Goal: Task Accomplishment & Management: Use online tool/utility

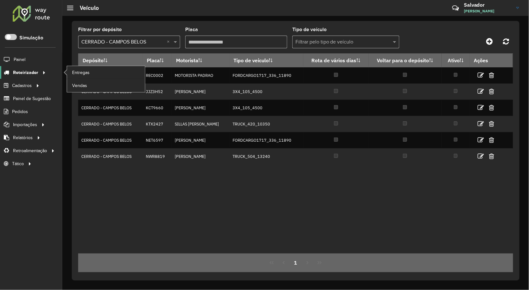
click at [38, 72] on div at bounding box center [43, 72] width 10 height 7
click at [78, 71] on span "Entregas" at bounding box center [81, 72] width 18 height 7
click at [30, 71] on span "Roteirizador" at bounding box center [25, 72] width 25 height 7
click at [83, 74] on span "Entregas" at bounding box center [81, 72] width 18 height 7
drag, startPoint x: 30, startPoint y: 72, endPoint x: 55, endPoint y: 72, distance: 24.1
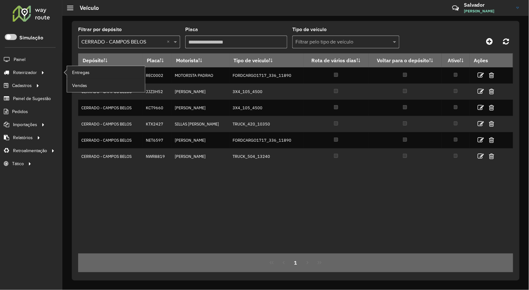
click at [30, 72] on span "Roteirizador" at bounding box center [25, 72] width 24 height 7
click at [90, 72] on link "Entregas" at bounding box center [106, 72] width 78 height 13
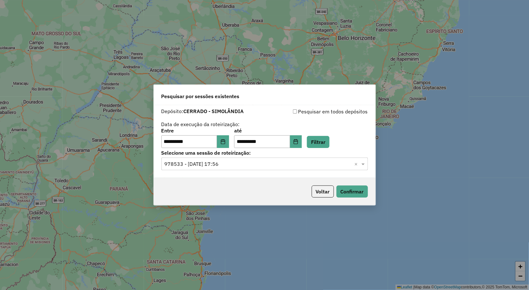
click at [226, 61] on div "**********" at bounding box center [264, 145] width 529 height 290
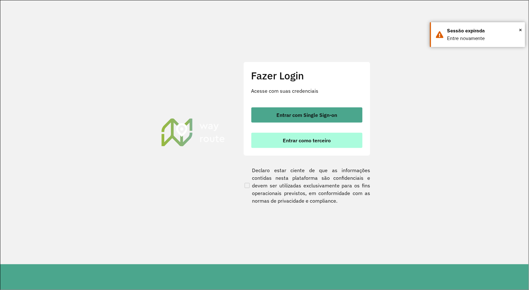
click at [284, 139] on span "Entrar como terceiro" at bounding box center [307, 140] width 48 height 5
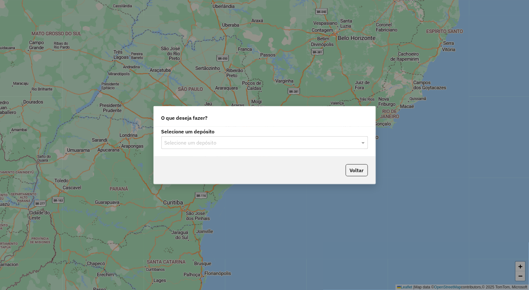
click at [212, 147] on div "Selecione um depósito" at bounding box center [264, 142] width 206 height 13
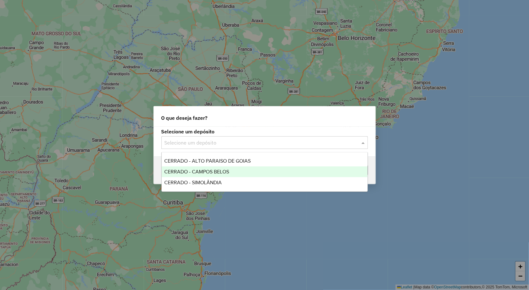
click at [203, 170] on span "CERRADO - CAMPOS BELOS" at bounding box center [196, 171] width 65 height 5
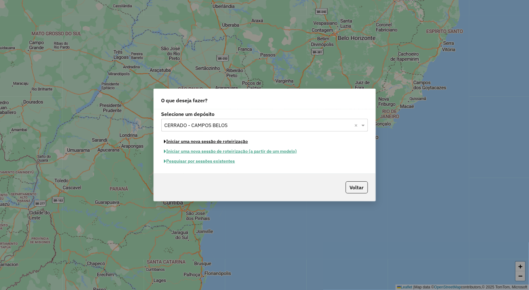
click at [203, 143] on button "Iniciar uma nova sessão de roteirização" at bounding box center [206, 142] width 90 height 10
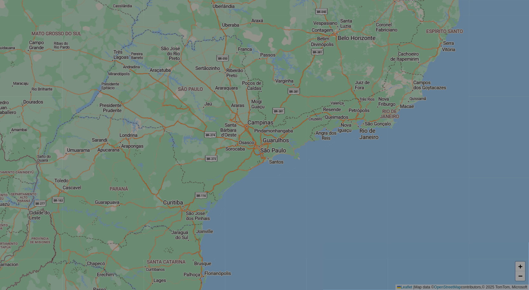
select select "*"
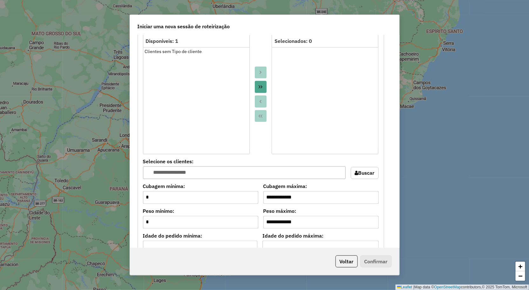
scroll to position [247, 0]
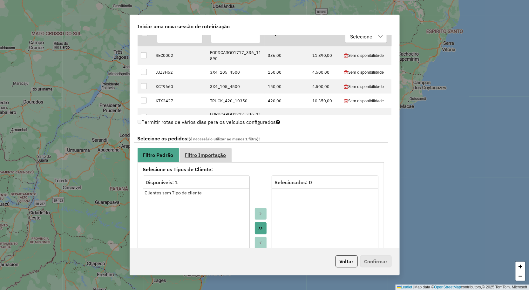
click at [203, 153] on span "Filtro Importação" at bounding box center [205, 154] width 41 height 5
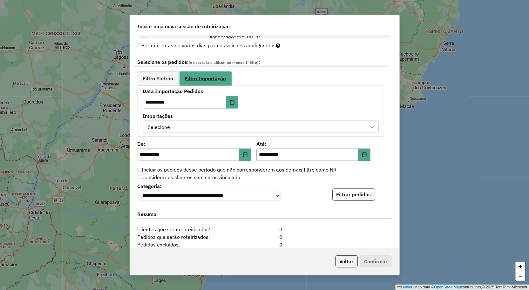
scroll to position [353, 0]
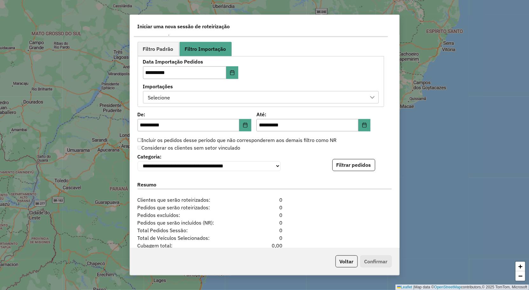
click at [193, 100] on div "Selecione" at bounding box center [256, 97] width 220 height 12
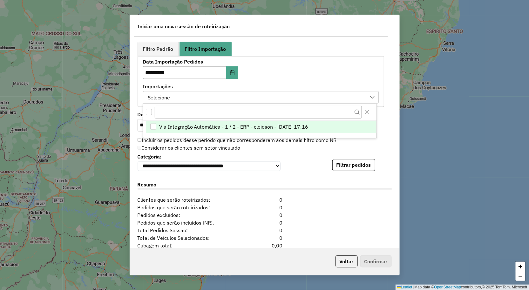
scroll to position [4, 29]
click at [181, 125] on span "Via Integração Automática - 1 / 2 - ERP - cleidson - 13/08/2025 17:16" at bounding box center [233, 127] width 149 height 8
click at [319, 171] on div "**********" at bounding box center [264, 161] width 254 height 19
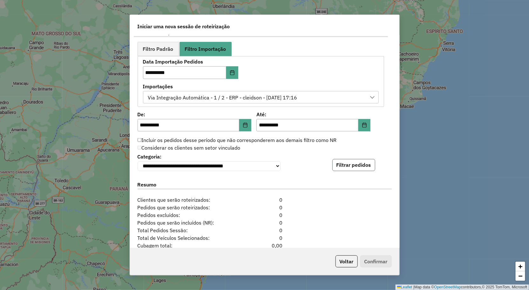
click at [341, 166] on button "Filtrar pedidos" at bounding box center [353, 165] width 43 height 12
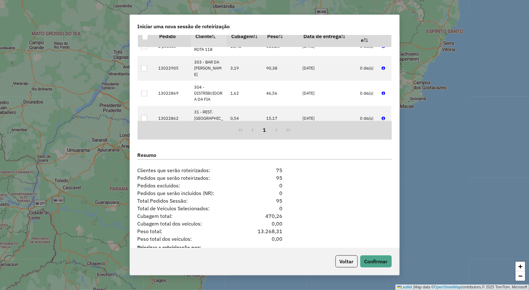
scroll to position [538, 0]
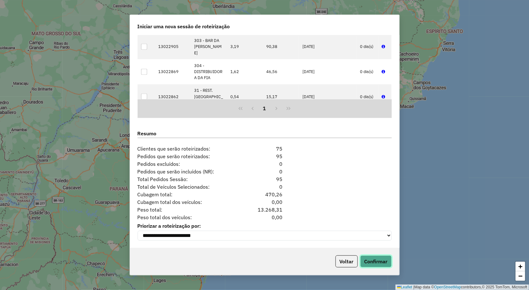
click at [376, 260] on button "Confirmar" at bounding box center [375, 261] width 31 height 12
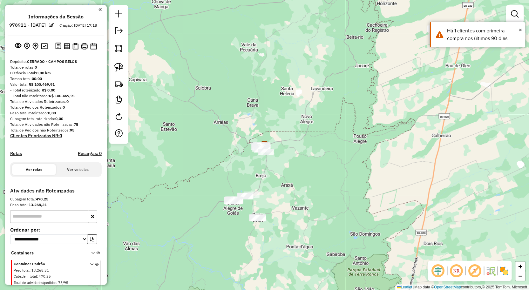
drag, startPoint x: 273, startPoint y: 186, endPoint x: 285, endPoint y: 166, distance: 22.9
click at [283, 166] on div "Janela de atendimento Grade de atendimento Capacidade Transportadoras Veículos …" at bounding box center [264, 145] width 529 height 290
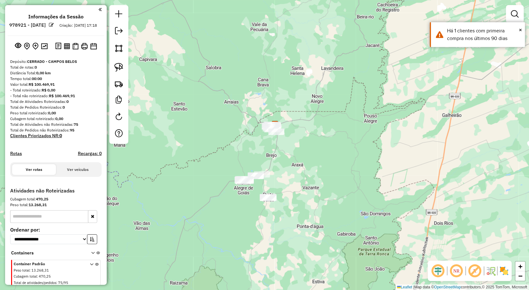
drag, startPoint x: 285, startPoint y: 166, endPoint x: 288, endPoint y: 157, distance: 10.1
click at [288, 157] on div "Janela de atendimento Grade de atendimento Capacidade Transportadoras Veículos …" at bounding box center [264, 145] width 529 height 290
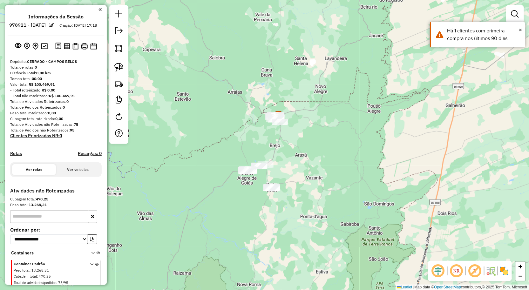
click at [288, 157] on div "Janela de atendimento Grade de atendimento Capacidade Transportadoras Veículos …" at bounding box center [264, 145] width 529 height 290
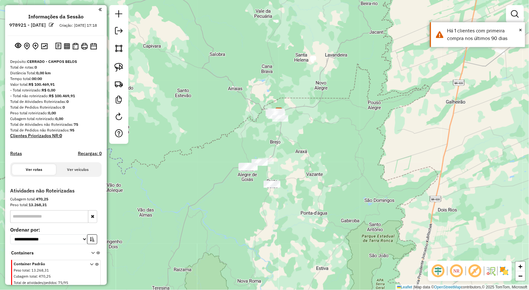
drag, startPoint x: 286, startPoint y: 158, endPoint x: 287, endPoint y: 151, distance: 7.1
click at [287, 151] on div "Janela de atendimento Grade de atendimento Capacidade Transportadoras Veículos …" at bounding box center [264, 145] width 529 height 290
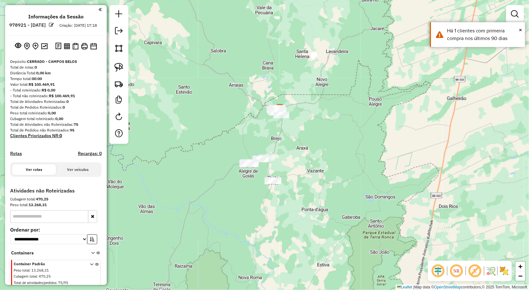
click at [287, 151] on div "Janela de atendimento Grade de atendimento Capacidade Transportadoras Veículos …" at bounding box center [264, 145] width 529 height 290
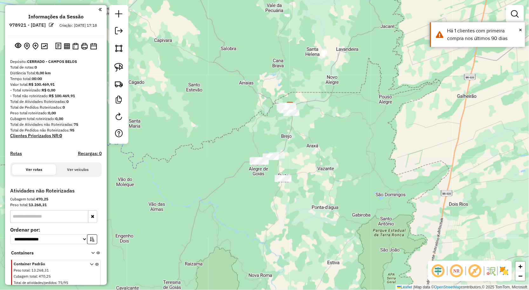
drag, startPoint x: 284, startPoint y: 151, endPoint x: 302, endPoint y: 147, distance: 18.7
click at [299, 148] on div "Janela de atendimento Grade de atendimento Capacidade Transportadoras Veículos …" at bounding box center [264, 145] width 529 height 290
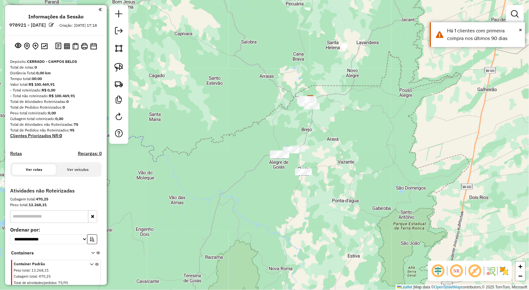
drag, startPoint x: 234, startPoint y: 158, endPoint x: 240, endPoint y: 151, distance: 9.3
click at [240, 151] on div "Janela de atendimento Grade de atendimento Capacidade Transportadoras Veículos …" at bounding box center [264, 145] width 529 height 290
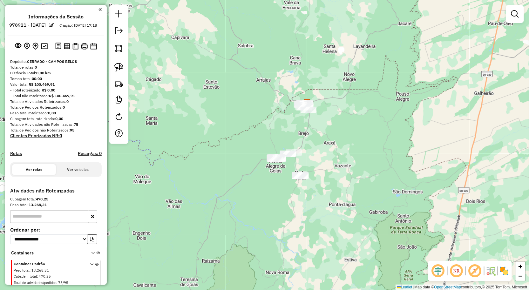
drag, startPoint x: 291, startPoint y: 126, endPoint x: 280, endPoint y: 137, distance: 15.7
click at [280, 137] on div "Janela de atendimento Grade de atendimento Capacidade Transportadoras Veículos …" at bounding box center [264, 145] width 529 height 290
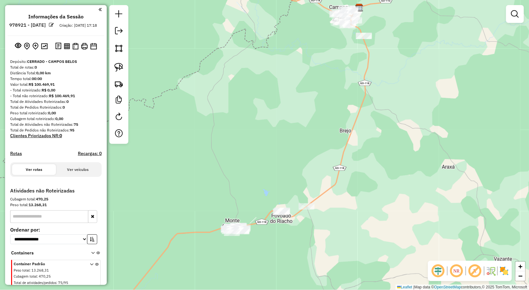
drag, startPoint x: 284, startPoint y: 144, endPoint x: 285, endPoint y: 134, distance: 10.8
click at [285, 134] on div "Janela de atendimento Grade de atendimento Capacidade Transportadoras Veículos …" at bounding box center [264, 145] width 529 height 290
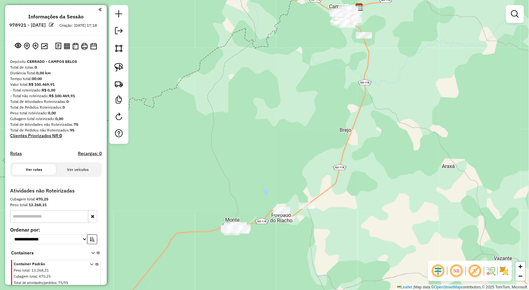
drag, startPoint x: 285, startPoint y: 138, endPoint x: 292, endPoint y: 129, distance: 11.8
click at [286, 134] on div "Janela de atendimento Grade de atendimento Capacidade Transportadoras Veículos …" at bounding box center [264, 145] width 529 height 290
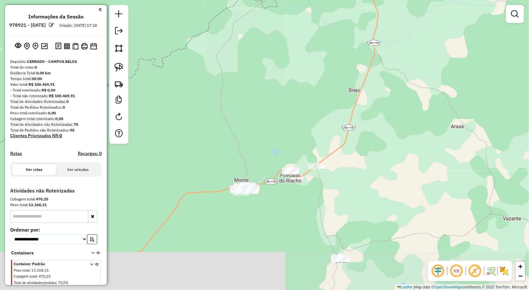
drag, startPoint x: 299, startPoint y: 151, endPoint x: 298, endPoint y: 137, distance: 13.7
click at [299, 138] on div "Janela de atendimento Grade de atendimento Capacidade Transportadoras Veículos …" at bounding box center [264, 145] width 529 height 290
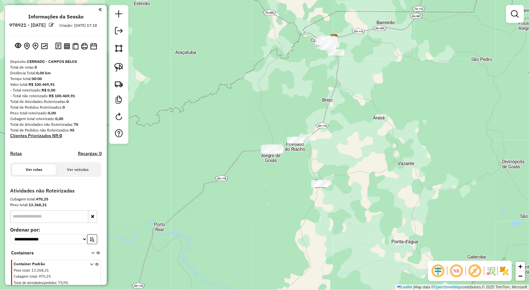
drag, startPoint x: 281, startPoint y: 178, endPoint x: 280, endPoint y: 171, distance: 6.4
click at [280, 173] on div "Janela de atendimento Grade de atendimento Capacidade Transportadoras Veículos …" at bounding box center [264, 145] width 529 height 290
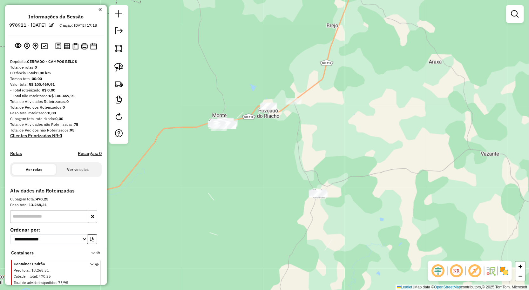
drag, startPoint x: 243, startPoint y: 151, endPoint x: 255, endPoint y: 148, distance: 12.3
click at [255, 148] on div "Janela de atendimento Grade de atendimento Capacidade Transportadoras Veículos …" at bounding box center [264, 145] width 529 height 290
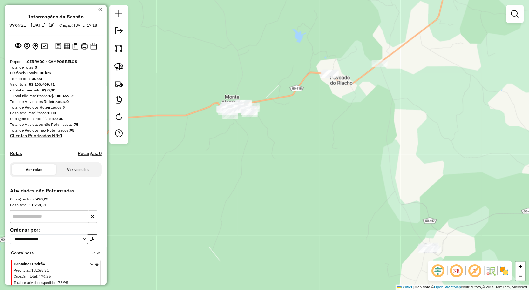
drag, startPoint x: 240, startPoint y: 132, endPoint x: 253, endPoint y: 143, distance: 17.0
click at [253, 143] on div "Janela de atendimento Grade de atendimento Capacidade Transportadoras Veículos …" at bounding box center [264, 145] width 529 height 290
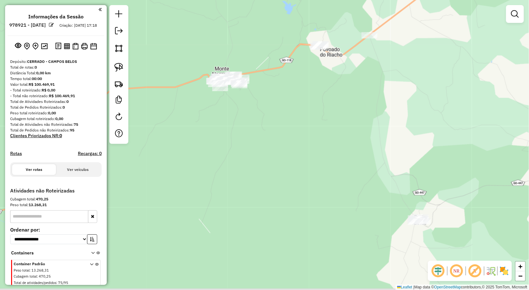
drag, startPoint x: 253, startPoint y: 143, endPoint x: 243, endPoint y: 114, distance: 31.1
click at [243, 114] on div "Janela de atendimento Grade de atendimento Capacidade Transportadoras Veículos …" at bounding box center [264, 145] width 529 height 290
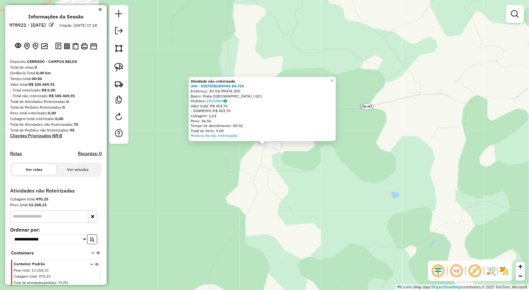
click at [347, 203] on div "Atividade não roteirizada 304 - DISTRIBUIDORA DA FIA Endereço: AV DA PRATA 200 …" at bounding box center [264, 145] width 529 height 290
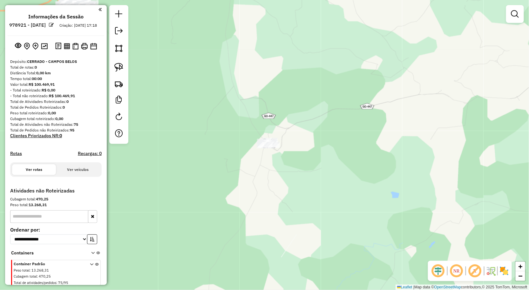
drag, startPoint x: 337, startPoint y: 195, endPoint x: 351, endPoint y: 191, distance: 14.1
click at [350, 191] on div "Janela de atendimento Grade de atendimento Capacidade Transportadoras Veículos …" at bounding box center [264, 145] width 529 height 290
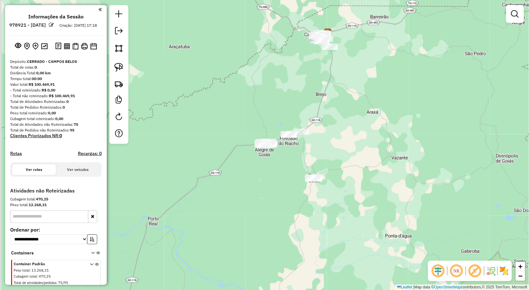
drag, startPoint x: 297, startPoint y: 167, endPoint x: 299, endPoint y: 177, distance: 10.3
click at [299, 177] on div "Janela de atendimento Grade de atendimento Capacidade Transportadoras Veículos …" at bounding box center [264, 145] width 529 height 290
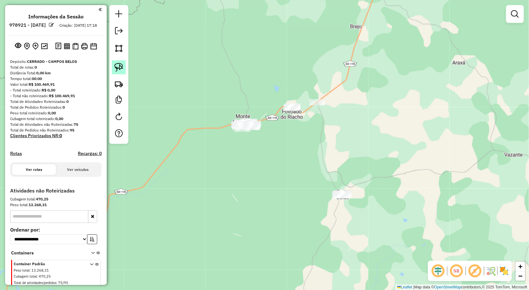
click at [119, 69] on img at bounding box center [118, 67] width 9 height 9
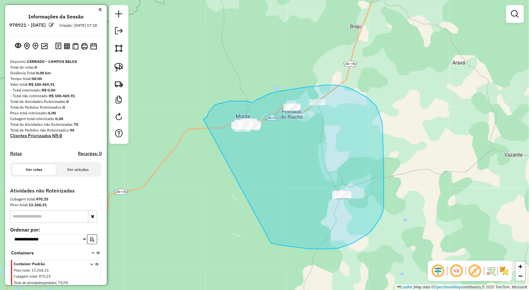
drag, startPoint x: 203, startPoint y: 119, endPoint x: 225, endPoint y: 225, distance: 108.5
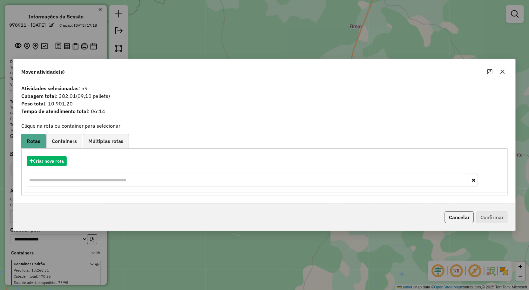
click at [502, 69] on icon "button" at bounding box center [502, 71] width 5 height 5
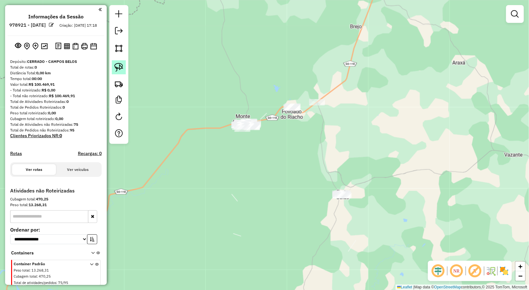
click at [116, 73] on link at bounding box center [119, 67] width 14 height 14
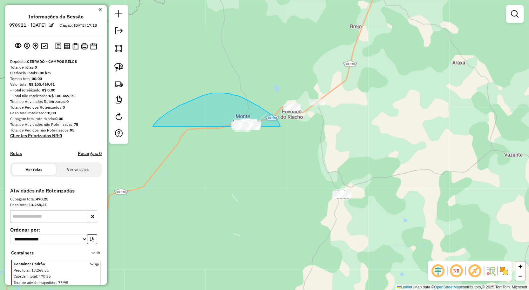
drag, startPoint x: 153, startPoint y: 125, endPoint x: 271, endPoint y: 173, distance: 127.8
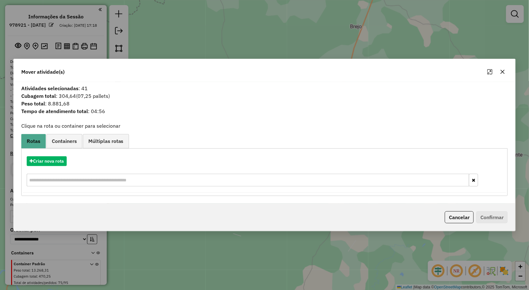
click at [504, 72] on icon "button" at bounding box center [502, 71] width 5 height 5
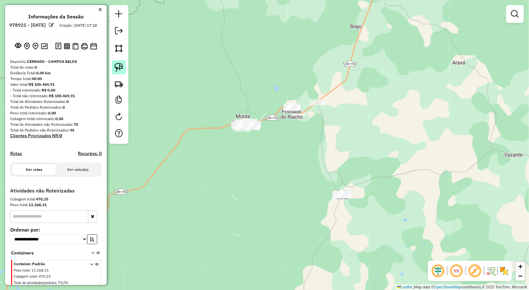
drag, startPoint x: 118, startPoint y: 69, endPoint x: 278, endPoint y: 106, distance: 163.8
click at [118, 69] on img at bounding box center [118, 67] width 9 height 9
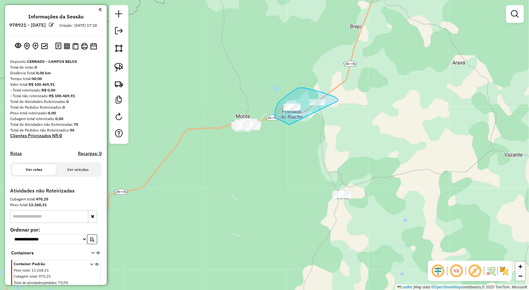
drag, startPoint x: 338, startPoint y: 101, endPoint x: 287, endPoint y: 124, distance: 56.3
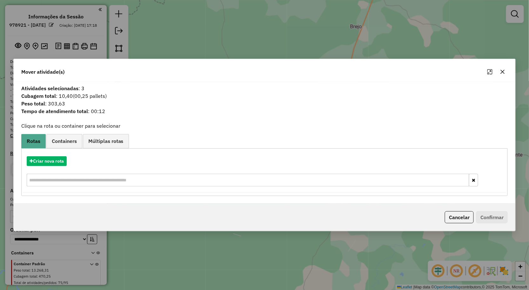
click at [502, 71] on icon "button" at bounding box center [502, 72] width 4 height 4
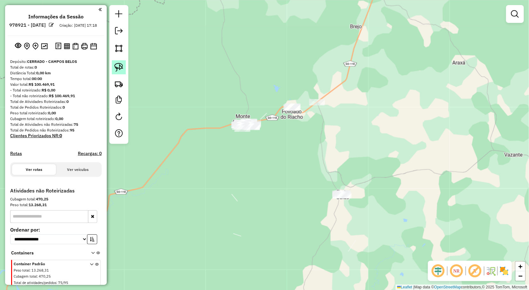
click at [125, 66] on link at bounding box center [119, 67] width 14 height 14
drag, startPoint x: 379, startPoint y: 166, endPoint x: 350, endPoint y: 228, distance: 68.2
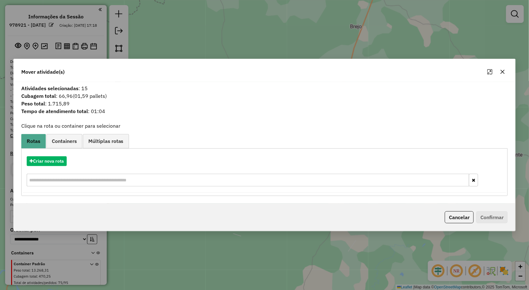
click at [502, 69] on icon "button" at bounding box center [502, 71] width 5 height 5
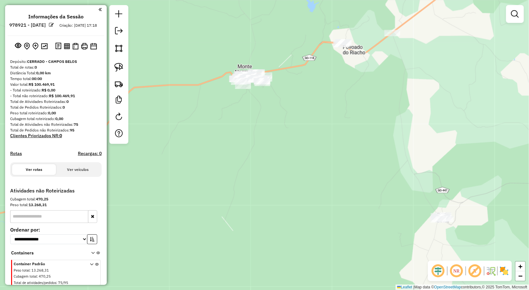
drag, startPoint x: 296, startPoint y: 142, endPoint x: 274, endPoint y: 195, distance: 57.1
click at [274, 195] on div "Janela de atendimento Grade de atendimento Capacidade Transportadoras Veículos …" at bounding box center [264, 145] width 529 height 290
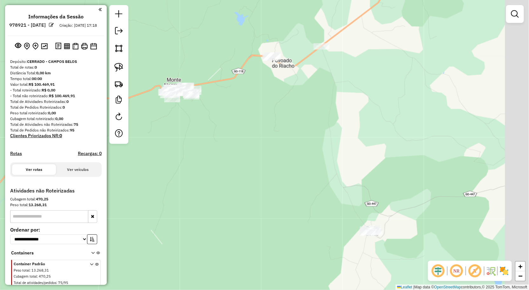
drag, startPoint x: 329, startPoint y: 197, endPoint x: 282, endPoint y: 157, distance: 61.3
click at [282, 157] on div "Janela de atendimento Grade de atendimento Capacidade Transportadoras Veículos …" at bounding box center [264, 145] width 529 height 290
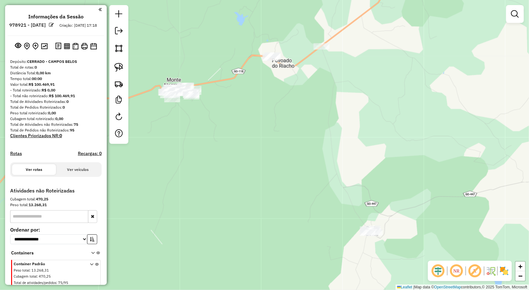
drag, startPoint x: 294, startPoint y: 156, endPoint x: 244, endPoint y: 147, distance: 51.0
click at [244, 147] on div "Janela de atendimento Grade de atendimento Capacidade Transportadoras Veículos …" at bounding box center [264, 145] width 529 height 290
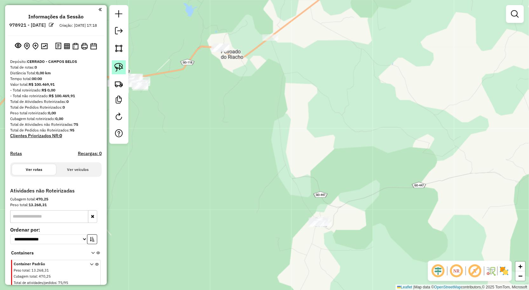
click at [114, 64] on img at bounding box center [118, 67] width 9 height 9
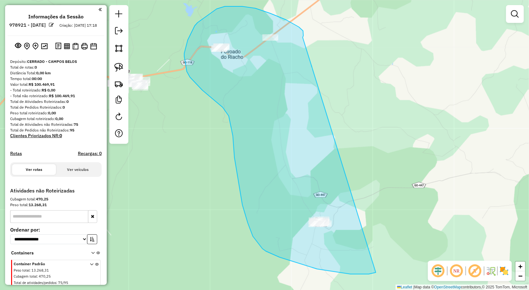
drag, startPoint x: 303, startPoint y: 34, endPoint x: 385, endPoint y: 258, distance: 239.4
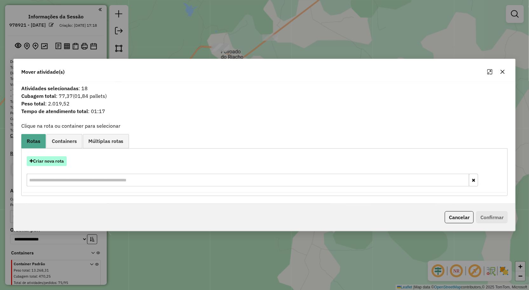
click at [57, 161] on button "Criar nova rota" at bounding box center [47, 161] width 40 height 10
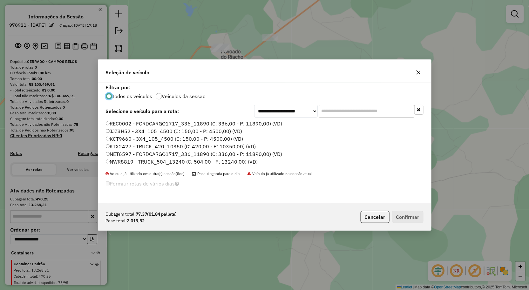
scroll to position [3, 2]
click at [135, 154] on label "NET6597 - FORDCARGO1717_336_11890 (C: 336,00 - P: 11890,00) (VD)" at bounding box center [194, 154] width 177 height 8
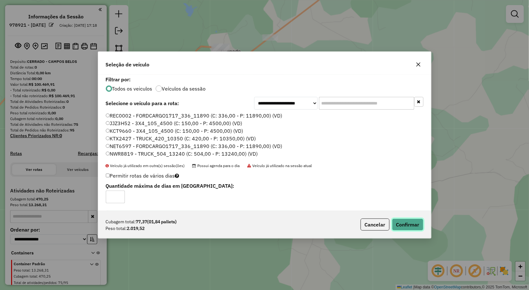
click at [413, 225] on button "Confirmar" at bounding box center [407, 224] width 31 height 12
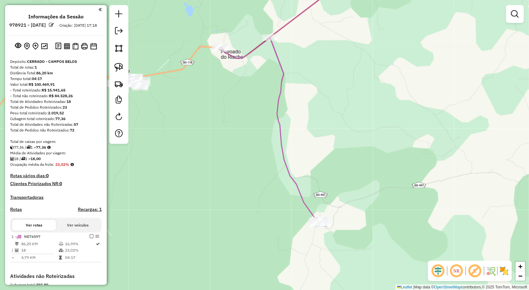
drag, startPoint x: 245, startPoint y: 183, endPoint x: 310, endPoint y: 174, distance: 64.8
click at [315, 175] on div "Janela de atendimento Grade de atendimento Capacidade Transportadoras Veículos …" at bounding box center [264, 145] width 529 height 290
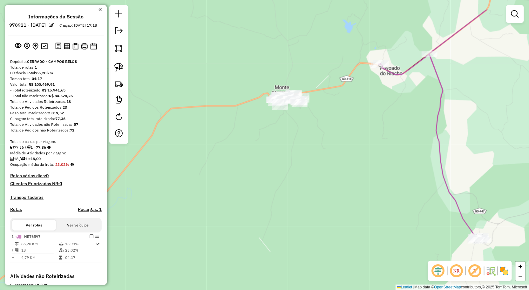
drag, startPoint x: 281, startPoint y: 205, endPoint x: 277, endPoint y: 225, distance: 20.1
click at [273, 234] on div "Janela de atendimento Grade de atendimento Capacidade Transportadoras Veículos …" at bounding box center [264, 145] width 529 height 290
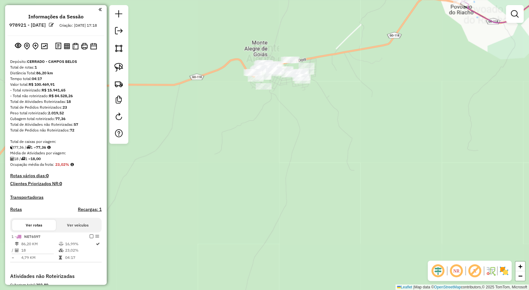
drag, startPoint x: 287, startPoint y: 191, endPoint x: 424, endPoint y: 91, distance: 169.7
click at [253, 264] on div "Janela de atendimento Grade de atendimento Capacidade Transportadoras Veículos …" at bounding box center [264, 145] width 529 height 290
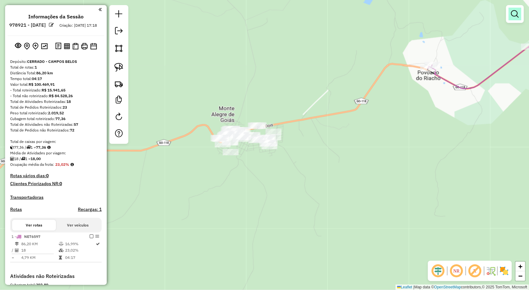
click at [513, 11] on em at bounding box center [515, 14] width 8 height 8
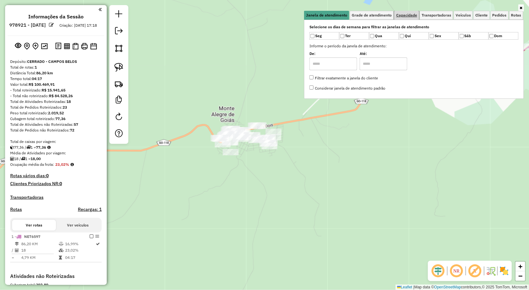
click at [417, 14] on span "Capacidade" at bounding box center [406, 15] width 21 height 4
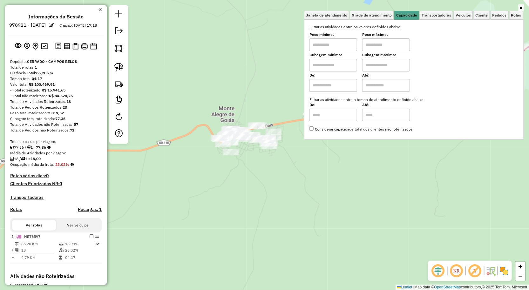
click at [334, 47] on input "text" at bounding box center [333, 44] width 48 height 13
type input "******"
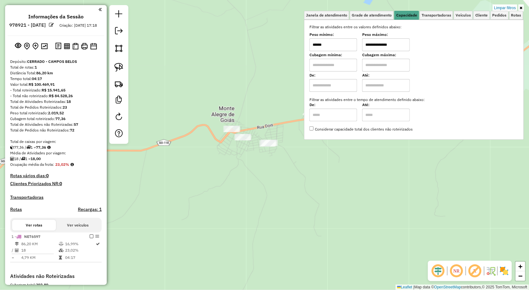
type input "**********"
click at [258, 164] on div "**********" at bounding box center [264, 145] width 529 height 290
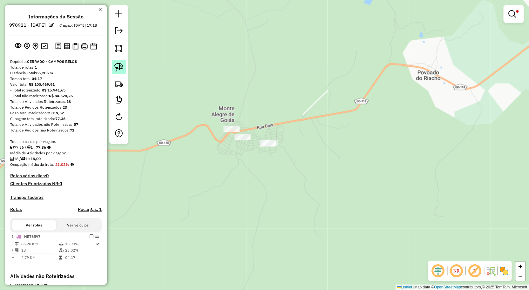
click at [116, 63] on img at bounding box center [118, 67] width 9 height 9
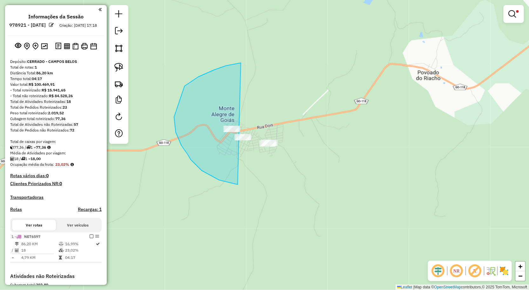
drag, startPoint x: 241, startPoint y: 63, endPoint x: 331, endPoint y: 147, distance: 123.3
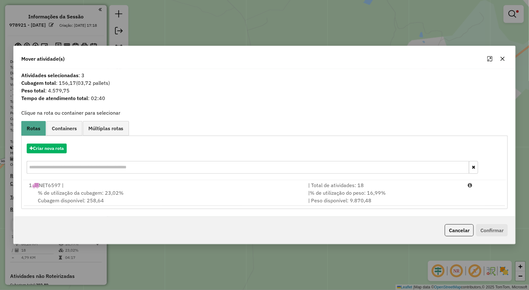
click at [500, 60] on icon "button" at bounding box center [502, 58] width 5 height 5
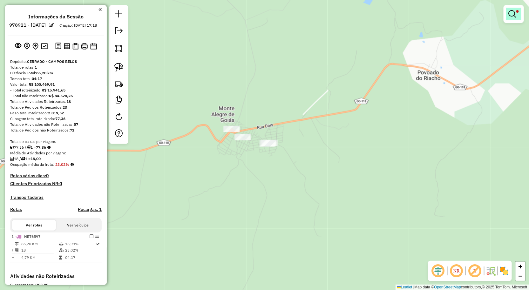
click at [513, 15] on em at bounding box center [512, 14] width 8 height 8
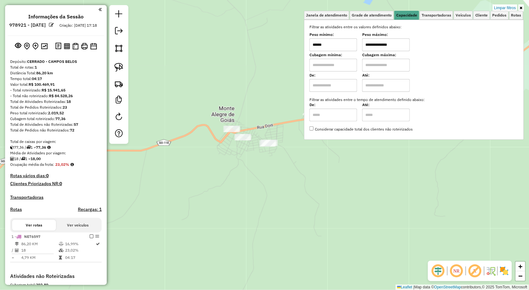
click at [342, 46] on input "******" at bounding box center [333, 44] width 48 height 13
click at [284, 168] on div "**********" at bounding box center [264, 145] width 529 height 290
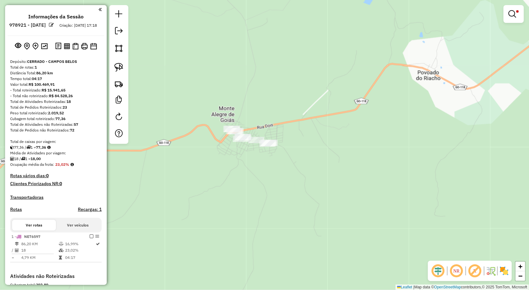
drag, startPoint x: 117, startPoint y: 65, endPoint x: 176, endPoint y: 75, distance: 60.1
click at [117, 65] on img at bounding box center [118, 67] width 9 height 9
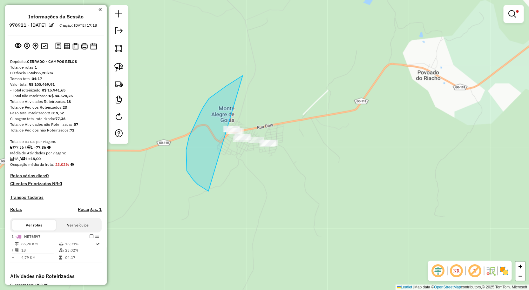
drag, startPoint x: 209, startPoint y: 98, endPoint x: 343, endPoint y: 184, distance: 159.3
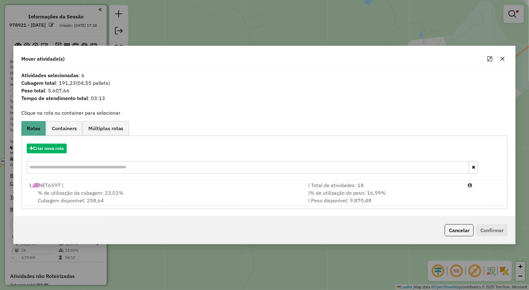
click at [502, 62] on button "button" at bounding box center [502, 59] width 10 height 10
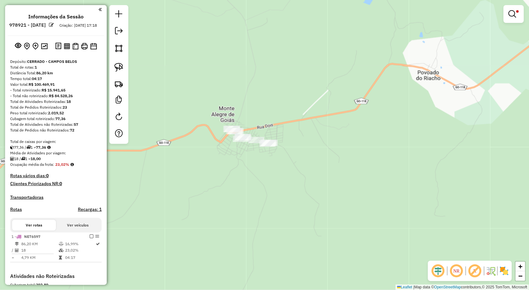
click at [511, 26] on div "**********" at bounding box center [513, 16] width 20 height 23
click at [512, 19] on link at bounding box center [513, 14] width 15 height 13
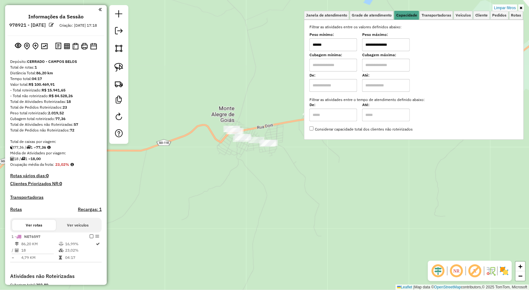
click at [337, 48] on input "******" at bounding box center [333, 44] width 48 height 13
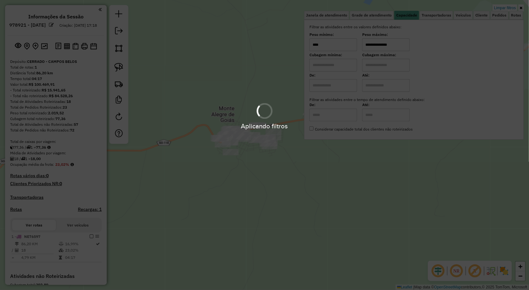
type input "****"
click at [311, 182] on div "**********" at bounding box center [264, 145] width 529 height 290
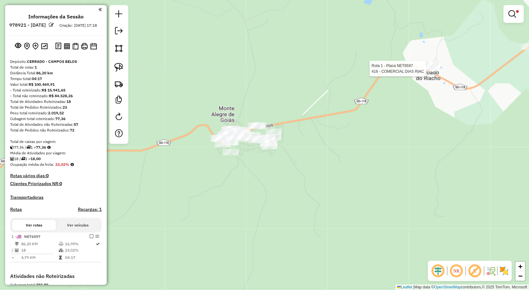
select select "**********"
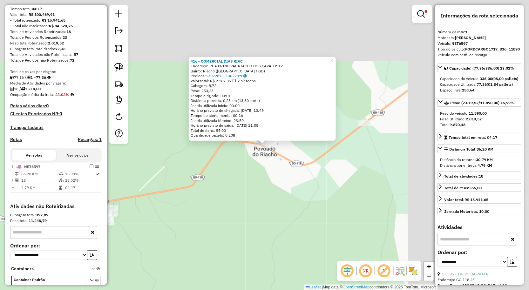
scroll to position [108, 0]
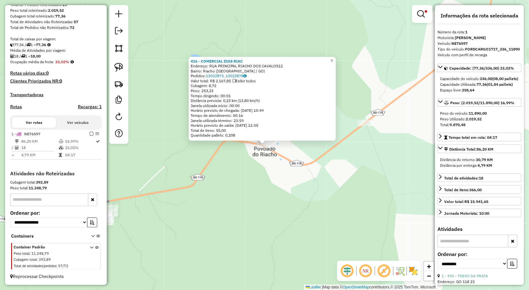
click at [401, 171] on div "416 - COMERCIAL DIAS RIAC Endereço: RUA PRINCIPAL RIACHO DOS CAVALOS12 Bairro: …" at bounding box center [264, 145] width 529 height 290
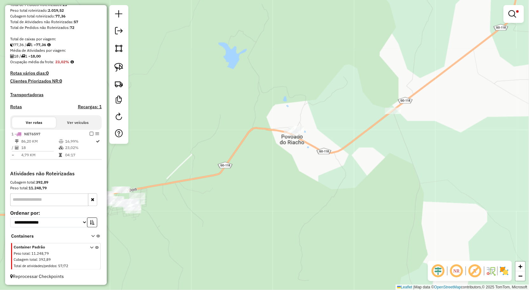
drag, startPoint x: 358, startPoint y: 169, endPoint x: 332, endPoint y: 150, distance: 31.8
click at [423, 139] on div "**********" at bounding box center [264, 145] width 529 height 290
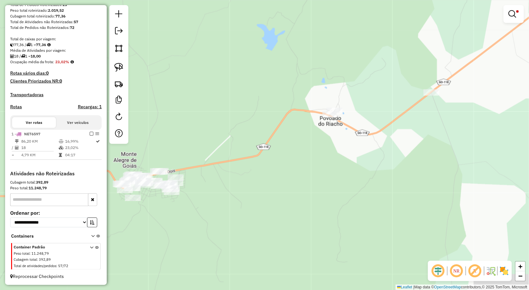
drag, startPoint x: 339, startPoint y: 147, endPoint x: 390, endPoint y: 144, distance: 50.6
click at [385, 143] on div "**********" at bounding box center [264, 145] width 529 height 290
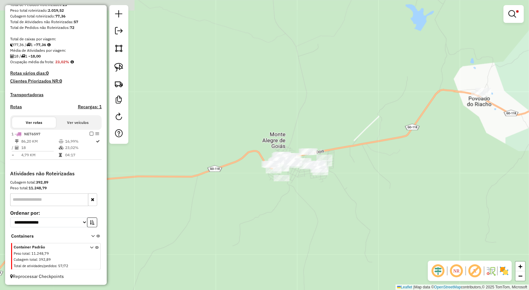
drag, startPoint x: 360, startPoint y: 152, endPoint x: 386, endPoint y: 146, distance: 27.1
click at [378, 148] on div "**********" at bounding box center [264, 145] width 529 height 290
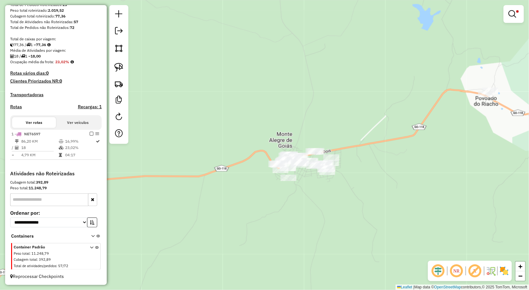
click at [516, 22] on div at bounding box center [513, 14] width 20 height 18
click at [517, 19] on link at bounding box center [513, 14] width 15 height 13
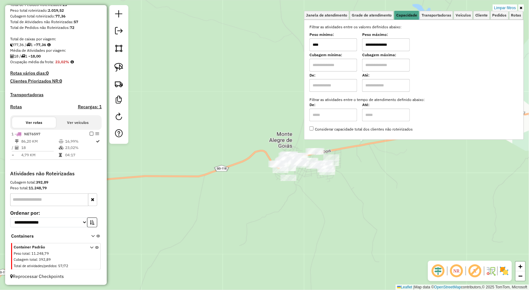
click at [342, 51] on div "**********" at bounding box center [413, 78] width 209 height 108
click at [329, 45] on input "****" at bounding box center [333, 44] width 48 height 13
click at [318, 191] on div "**********" at bounding box center [264, 145] width 529 height 290
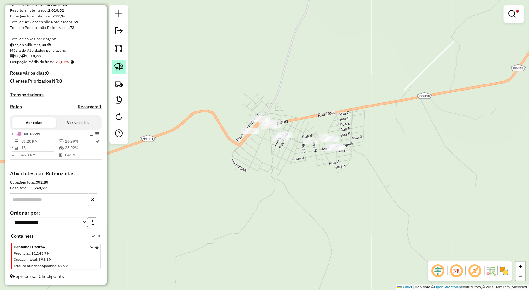
click at [121, 70] on img at bounding box center [118, 67] width 9 height 9
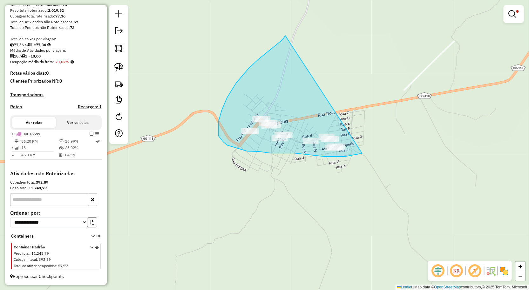
drag, startPoint x: 275, startPoint y: 46, endPoint x: 363, endPoint y: 153, distance: 139.4
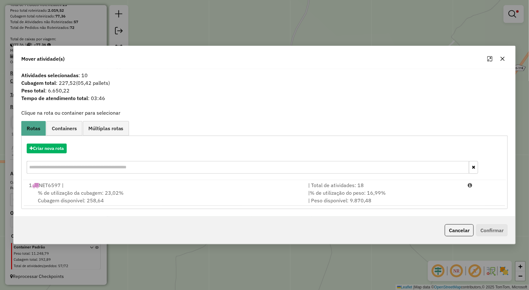
click at [507, 39] on div "Mover atividade(s) Atividades selecionadas : 10 Cubagem total : 227,52 (05,42 p…" at bounding box center [264, 145] width 529 height 290
click at [516, 10] on div "Mover atividade(s) Atividades selecionadas : 10 Cubagem total : 227,52 (05,42 p…" at bounding box center [264, 145] width 529 height 290
click at [502, 57] on icon "button" at bounding box center [502, 58] width 5 height 5
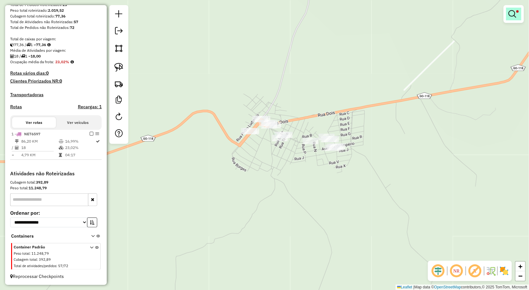
click at [507, 13] on link at bounding box center [513, 14] width 15 height 13
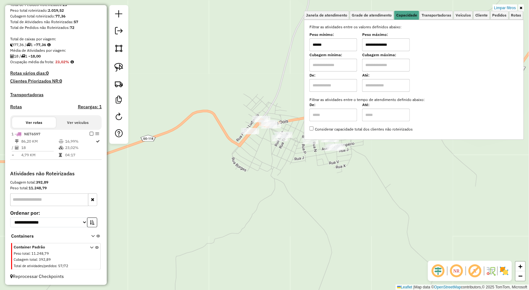
click at [349, 48] on input "******" at bounding box center [333, 44] width 48 height 13
type input "****"
type input "******"
click at [302, 193] on div "Limpar filtros Janela de atendimento Grade de atendimento Capacidade Transporta…" at bounding box center [264, 145] width 529 height 290
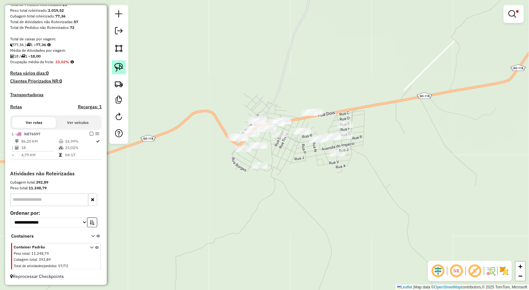
drag, startPoint x: 117, startPoint y: 64, endPoint x: 266, endPoint y: 44, distance: 149.6
click at [118, 64] on img at bounding box center [118, 67] width 9 height 9
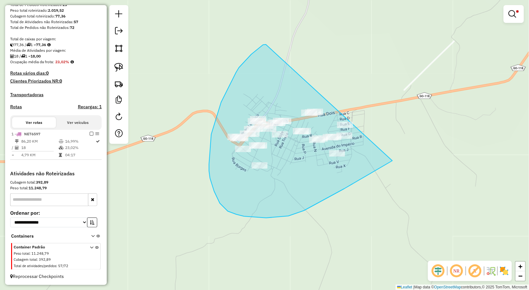
drag, startPoint x: 266, startPoint y: 44, endPoint x: 419, endPoint y: 147, distance: 184.2
click at [419, 147] on div "Limpar filtros Janela de atendimento Grade de atendimento Capacidade Transporta…" at bounding box center [264, 145] width 529 height 290
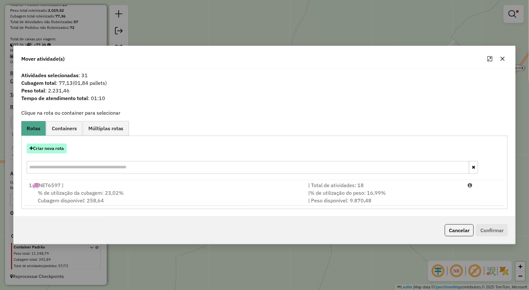
click at [49, 147] on button "Criar nova rota" at bounding box center [47, 149] width 40 height 10
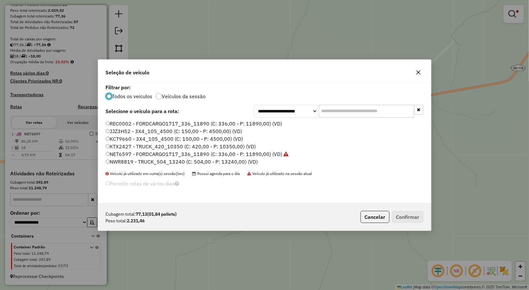
scroll to position [3, 2]
click at [120, 130] on label "JJZ3H52 - 3X4_105_4500 (C: 150,00 - P: 4500,00) (VD)" at bounding box center [174, 131] width 137 height 8
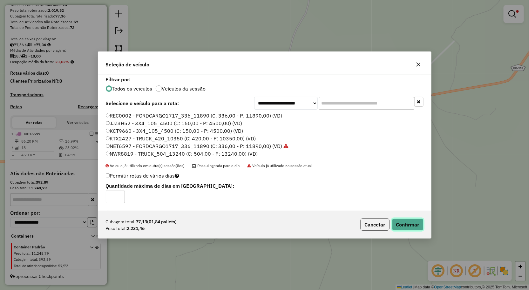
click at [413, 227] on button "Confirmar" at bounding box center [407, 224] width 31 height 12
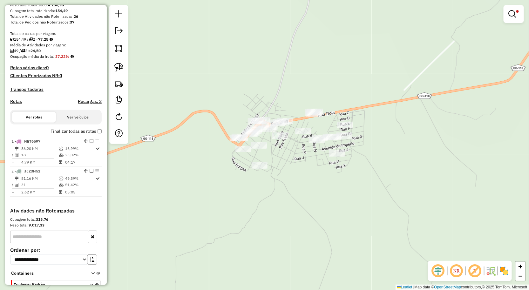
drag, startPoint x: 513, startPoint y: 17, endPoint x: 509, endPoint y: 18, distance: 4.1
click at [513, 17] on em at bounding box center [512, 14] width 8 height 8
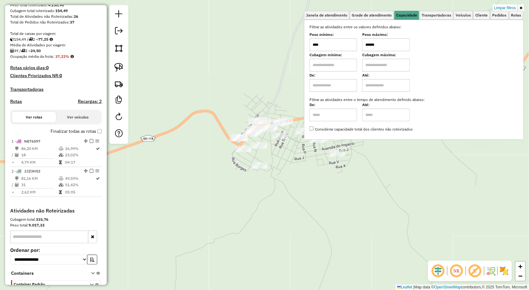
click at [341, 48] on input "****" at bounding box center [333, 44] width 48 height 13
type input "******"
type input "**********"
click at [258, 85] on div "**********" at bounding box center [264, 145] width 529 height 290
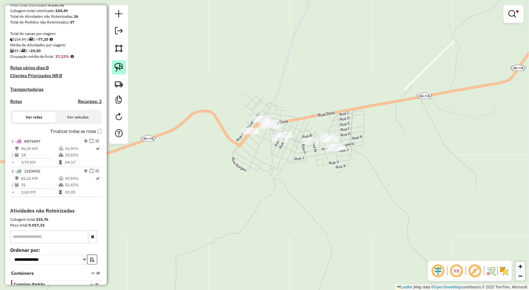
click at [117, 69] on img at bounding box center [118, 67] width 9 height 9
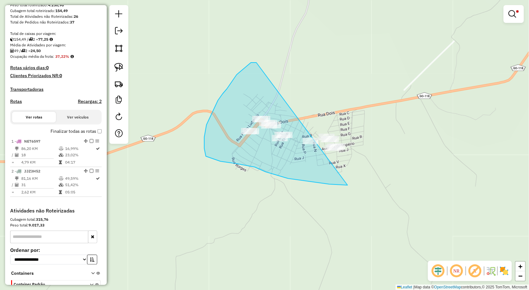
drag, startPoint x: 256, startPoint y: 63, endPoint x: 392, endPoint y: 152, distance: 162.4
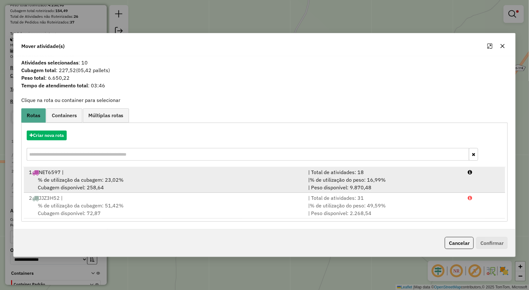
click at [83, 177] on span "% de utilização da cubagem: 23,02%" at bounding box center [81, 180] width 86 height 6
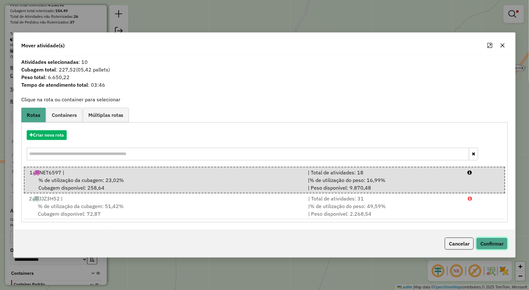
click at [485, 241] on button "Confirmar" at bounding box center [491, 244] width 31 height 12
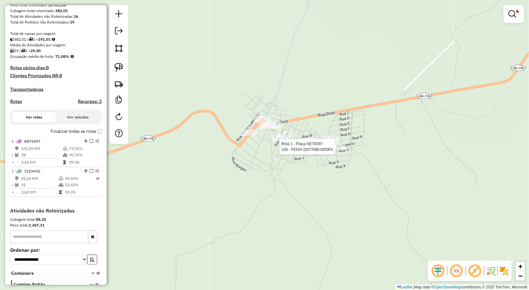
select select "**********"
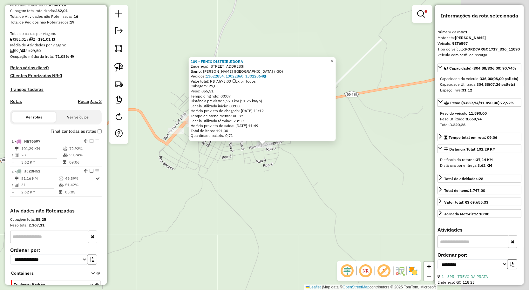
scroll to position [151, 0]
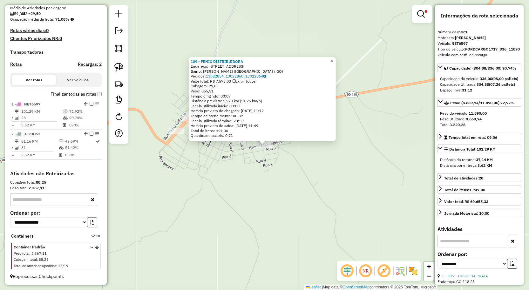
click at [380, 178] on div "109 - FENIX DISTRIBUIDORA Endereço: Avenida do Imperio quadra 15 lote 011 Bairr…" at bounding box center [264, 145] width 529 height 290
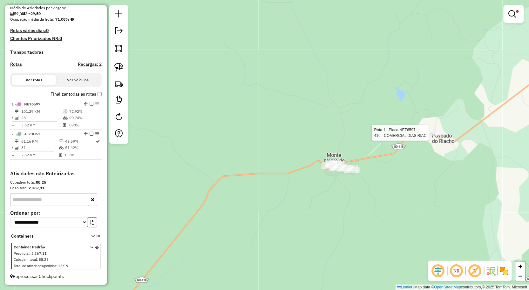
select select "**********"
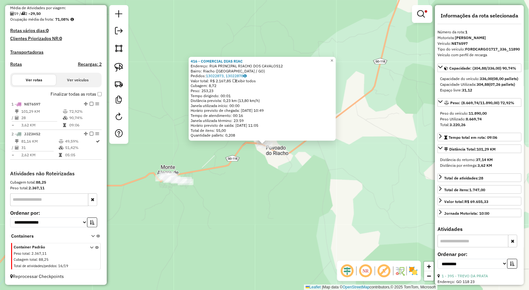
click at [414, 160] on div "416 - COMERCIAL DIAS RIAC Endereço: RUA PRINCIPAL RIACHO DOS CAVALOS12 Bairro: …" at bounding box center [264, 145] width 529 height 290
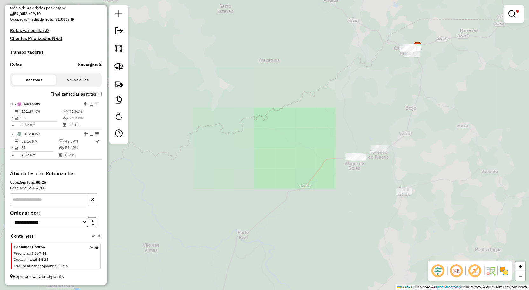
click at [410, 124] on div "**********" at bounding box center [264, 145] width 529 height 290
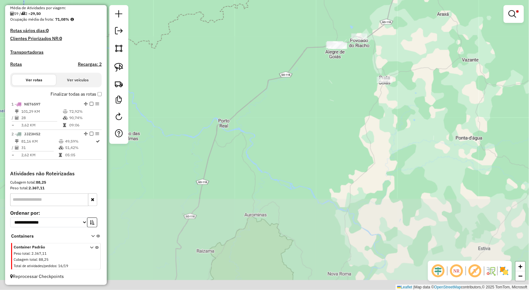
click at [414, 225] on div "**********" at bounding box center [264, 145] width 529 height 290
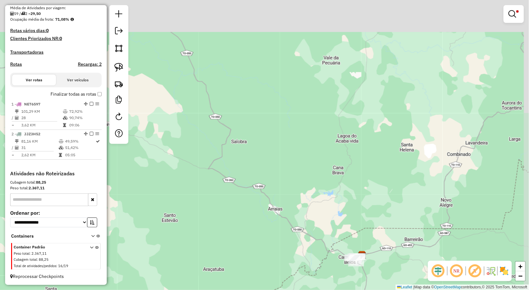
drag, startPoint x: 361, startPoint y: 116, endPoint x: 359, endPoint y: 97, distance: 19.1
click at [360, 103] on div "**********" at bounding box center [264, 145] width 529 height 290
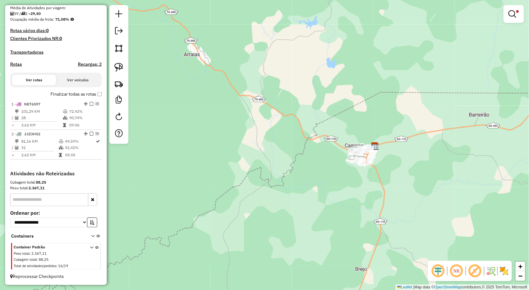
drag, startPoint x: 519, startPoint y: 11, endPoint x: 515, endPoint y: 11, distance: 4.4
click at [519, 11] on link at bounding box center [513, 14] width 15 height 13
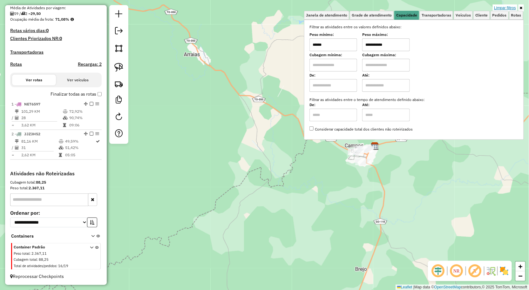
click at [511, 7] on link "Limpar filtros" at bounding box center [505, 7] width 24 height 7
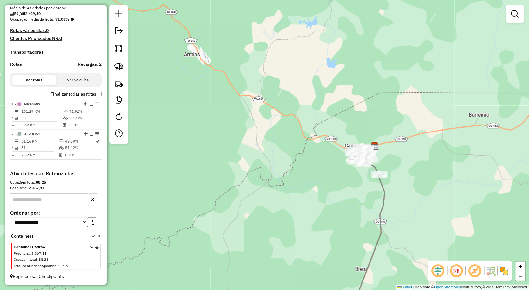
drag, startPoint x: 402, startPoint y: 177, endPoint x: 396, endPoint y: 157, distance: 21.3
click at [402, 162] on div "Janela de atendimento Grade de atendimento Capacidade Transportadoras Veículos …" at bounding box center [264, 145] width 529 height 290
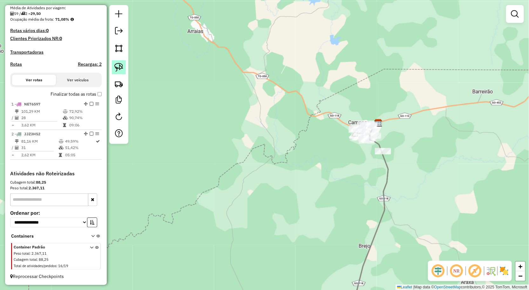
click at [117, 65] on img at bounding box center [118, 67] width 9 height 9
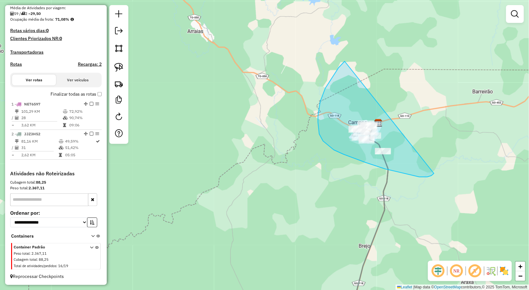
drag, startPoint x: 325, startPoint y: 88, endPoint x: 434, endPoint y: 173, distance: 138.0
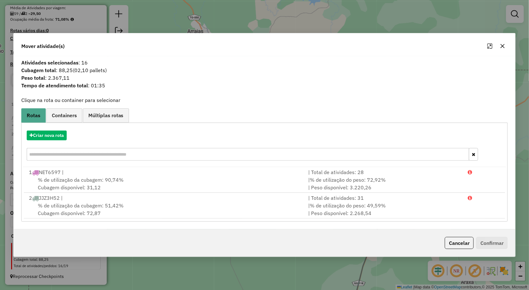
click at [506, 45] on button "button" at bounding box center [502, 46] width 10 height 10
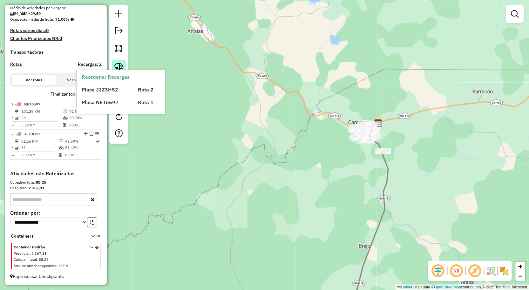
click at [116, 65] on img at bounding box center [118, 67] width 9 height 9
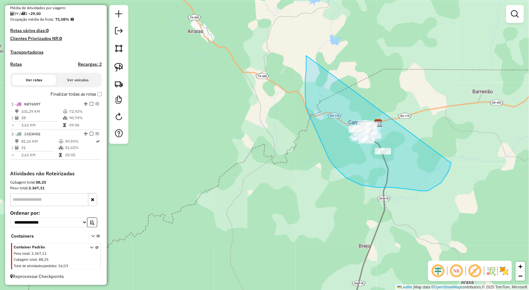
drag, startPoint x: 315, startPoint y: 128, endPoint x: 452, endPoint y: 150, distance: 138.2
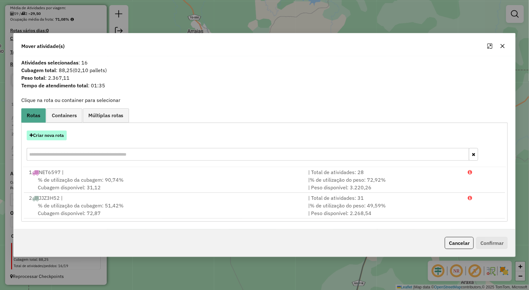
click at [58, 135] on button "Criar nova rota" at bounding box center [47, 136] width 40 height 10
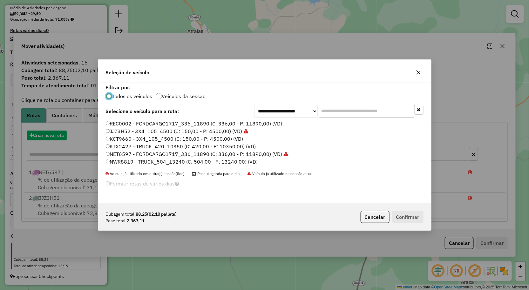
scroll to position [3, 2]
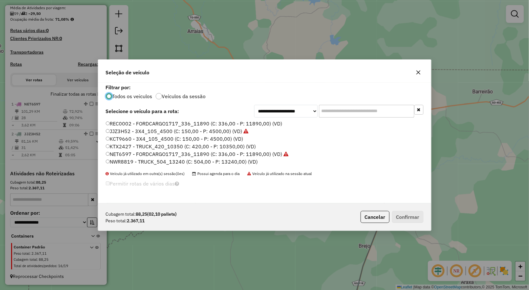
click at [120, 153] on label "NET6597 - FORDCARGO1717_336_11890 (C: 336,00 - P: 11890,00) (VD)" at bounding box center [197, 154] width 183 height 8
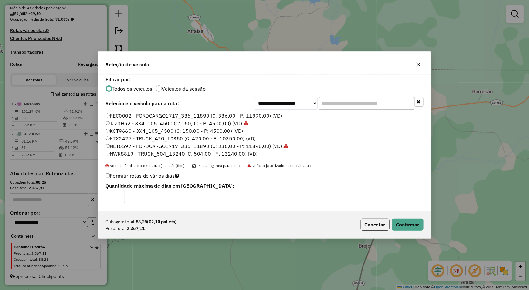
click at [125, 138] on label "KTX2427 - TRUCK_420_10350 (C: 420,00 - P: 10350,00) (VD)" at bounding box center [181, 139] width 150 height 8
click at [413, 219] on button "Confirmar" at bounding box center [407, 224] width 31 height 12
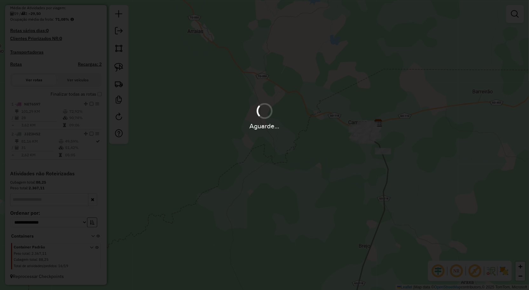
scroll to position [88, 0]
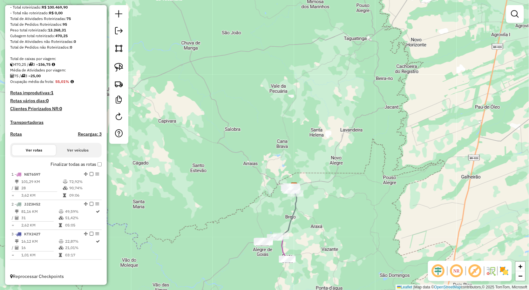
drag, startPoint x: 264, startPoint y: 184, endPoint x: 262, endPoint y: 170, distance: 14.4
click at [263, 176] on div "Janela de atendimento Grade de atendimento Capacidade Transportadoras Veículos …" at bounding box center [264, 145] width 529 height 290
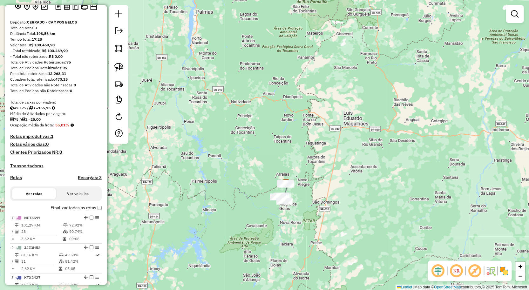
scroll to position [0, 0]
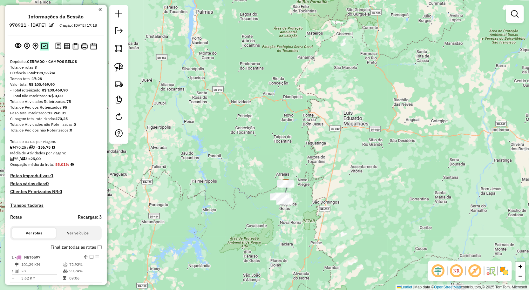
click at [43, 49] on img at bounding box center [44, 46] width 7 height 6
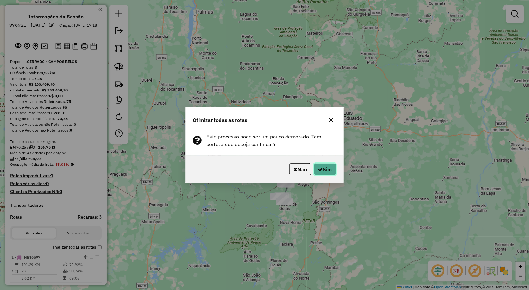
click at [319, 169] on icon "button" at bounding box center [320, 169] width 5 height 5
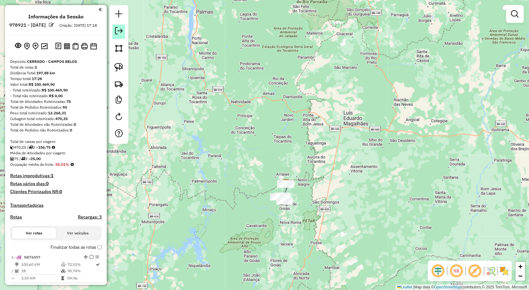
click at [115, 31] on em at bounding box center [119, 31] width 8 height 8
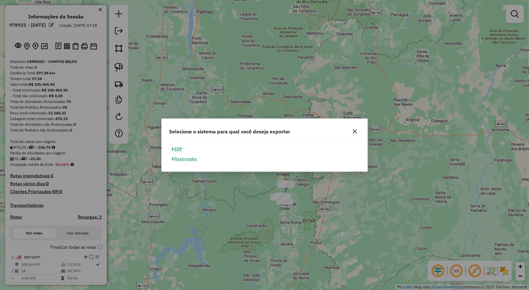
click at [178, 146] on button "ERP" at bounding box center [177, 149] width 16 height 10
select select "**"
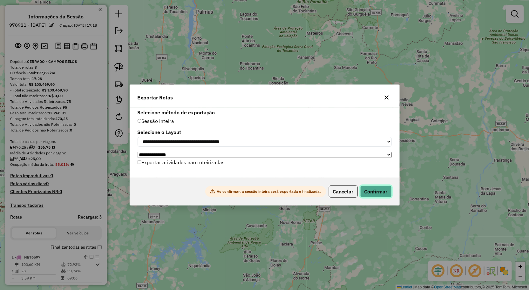
click at [370, 192] on button "Confirmar" at bounding box center [375, 191] width 31 height 12
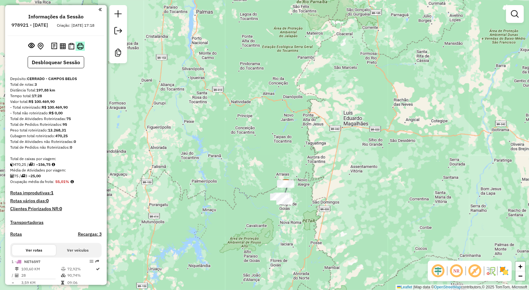
click at [83, 51] on button at bounding box center [80, 46] width 9 height 9
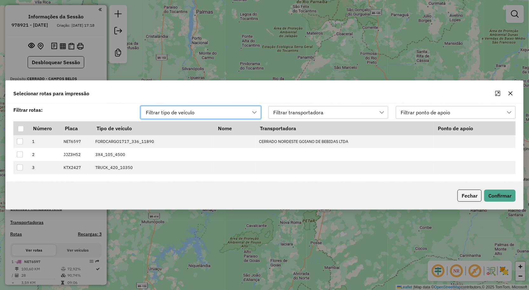
scroll to position [4, 28]
click at [24, 130] on th at bounding box center [20, 128] width 15 height 14
click at [20, 130] on div at bounding box center [21, 129] width 6 height 6
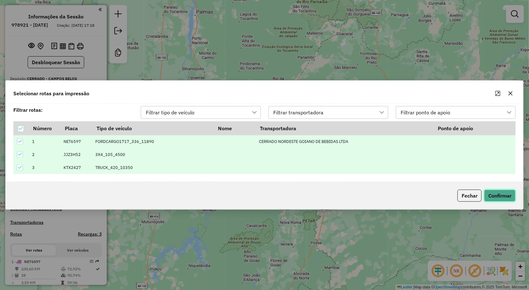
click at [493, 197] on button "Confirmar" at bounding box center [499, 196] width 31 height 12
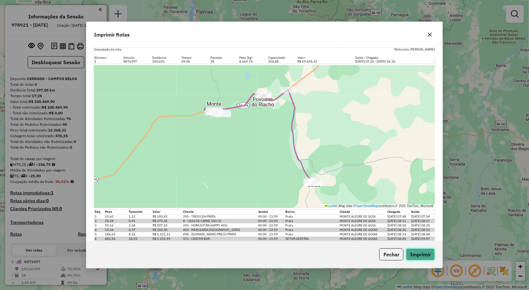
drag, startPoint x: 423, startPoint y: 258, endPoint x: 297, endPoint y: 138, distance: 174.7
click at [423, 258] on button "Imprimir" at bounding box center [420, 254] width 29 height 12
click at [321, 45] on div "Impressão da rota: Motorista: TALISSON MAICK PEREIRA DOS SANTOS Número: Veículo…" at bounding box center [264, 143] width 356 height 196
drag, startPoint x: 429, startPoint y: 34, endPoint x: 420, endPoint y: 39, distance: 10.0
click at [429, 34] on icon "button" at bounding box center [429, 34] width 5 height 5
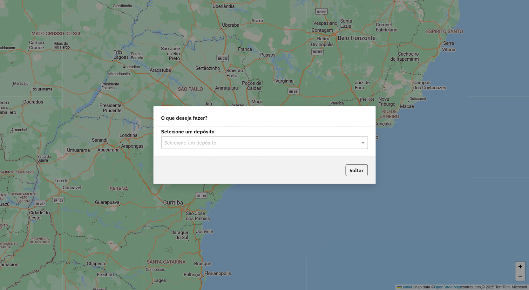
click at [180, 139] on input "text" at bounding box center [257, 143] width 187 height 8
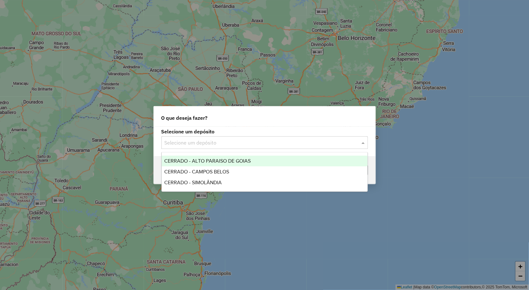
click at [201, 162] on span "CERRADO - ALTO PARAISO DE GOIAS" at bounding box center [207, 160] width 86 height 5
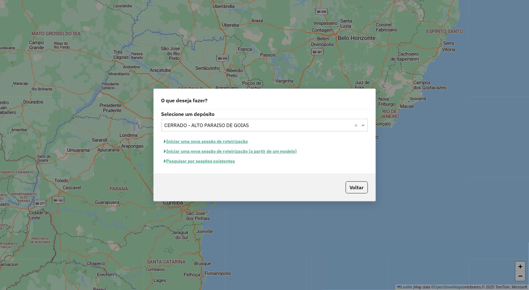
click at [202, 143] on button "Iniciar uma nova sessão de roteirização" at bounding box center [206, 142] width 90 height 10
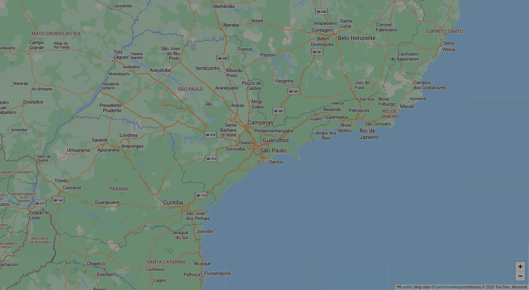
select select "*"
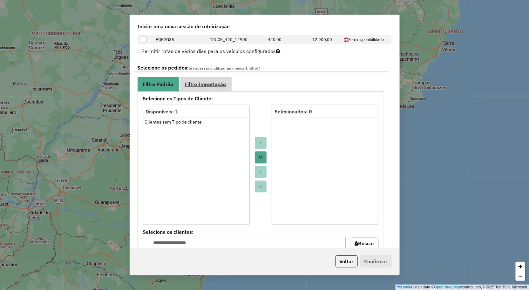
click at [198, 79] on link "Filtro Importação" at bounding box center [205, 84] width 52 height 14
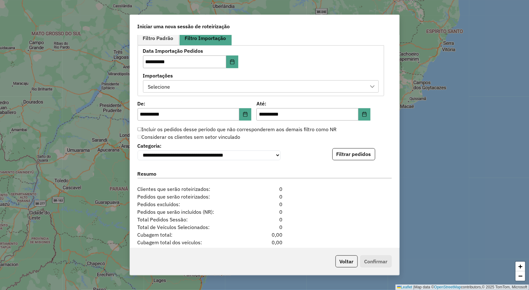
scroll to position [388, 0]
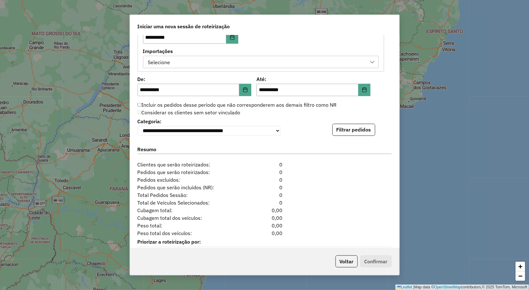
click at [197, 64] on div "Selecione" at bounding box center [256, 62] width 220 height 12
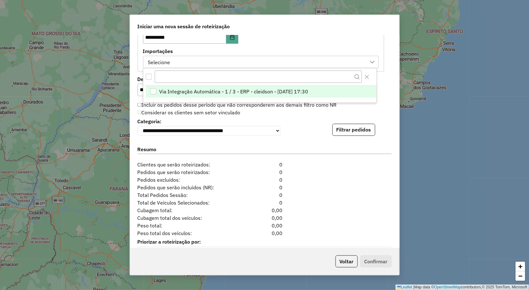
click at [180, 94] on span "Via Integração Automática - 1 / 3 - ERP - cleidson - 13/08/2025 17:30" at bounding box center [233, 92] width 149 height 8
drag, startPoint x: 316, startPoint y: 144, endPoint x: 322, endPoint y: 145, distance: 6.3
click at [317, 144] on div "Resumo" at bounding box center [265, 151] width 262 height 20
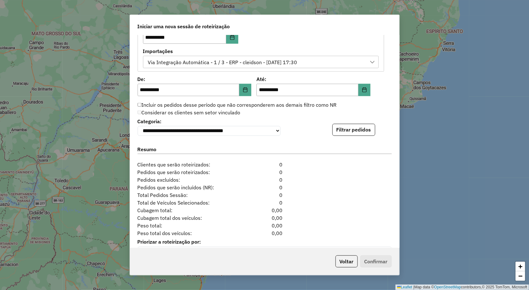
drag, startPoint x: 368, startPoint y: 128, endPoint x: 363, endPoint y: 128, distance: 5.7
click at [368, 128] on button "Filtrar pedidos" at bounding box center [353, 130] width 43 height 12
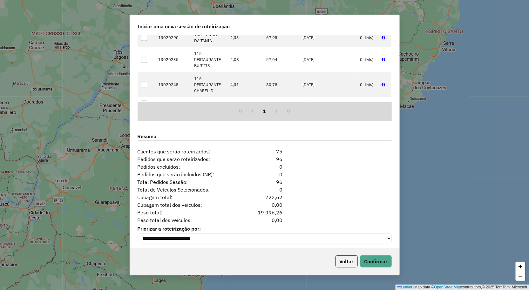
scroll to position [538, 0]
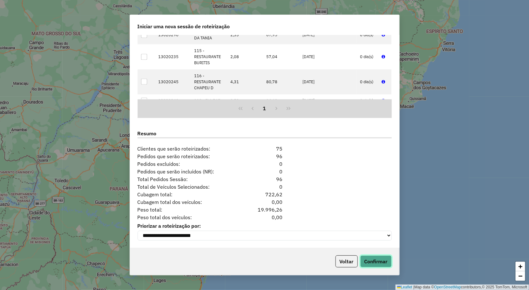
drag, startPoint x: 377, startPoint y: 263, endPoint x: 373, endPoint y: 255, distance: 8.5
click at [377, 263] on button "Confirmar" at bounding box center [375, 261] width 31 height 12
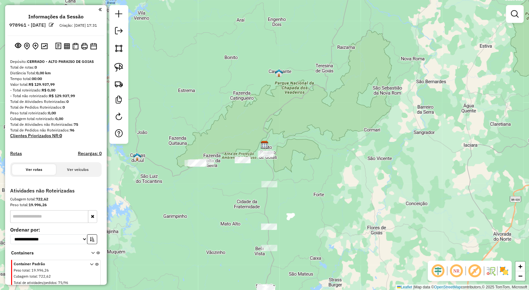
drag, startPoint x: 344, startPoint y: 200, endPoint x: 338, endPoint y: 146, distance: 53.9
click at [340, 162] on div "Janela de atendimento Grade de atendimento Capacidade Transportadoras Veículos …" at bounding box center [264, 145] width 529 height 290
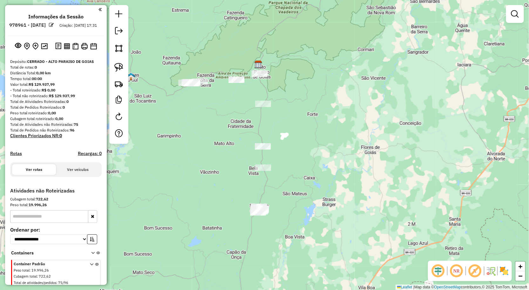
drag, startPoint x: 328, startPoint y: 166, endPoint x: 344, endPoint y: 153, distance: 20.8
click at [344, 153] on div "Janela de atendimento Grade de atendimento Capacidade Transportadoras Veículos …" at bounding box center [264, 145] width 529 height 290
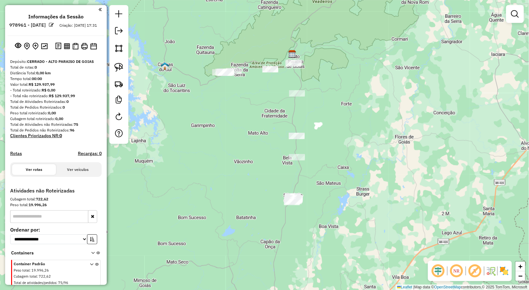
drag, startPoint x: 336, startPoint y: 158, endPoint x: 351, endPoint y: 160, distance: 15.7
click at [351, 160] on div "Janela de atendimento Grade de atendimento Capacidade Transportadoras Veículos …" at bounding box center [264, 145] width 529 height 290
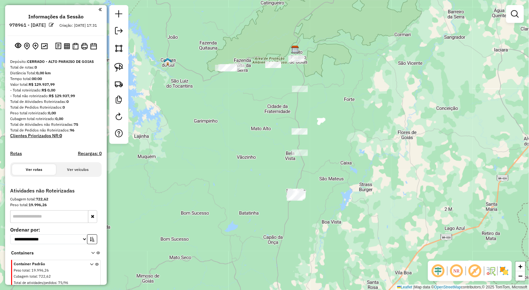
drag, startPoint x: 257, startPoint y: 118, endPoint x: 267, endPoint y: 95, distance: 25.6
click at [267, 95] on div "Janela de atendimento Grade de atendimento Capacidade Transportadoras Veículos …" at bounding box center [264, 145] width 529 height 290
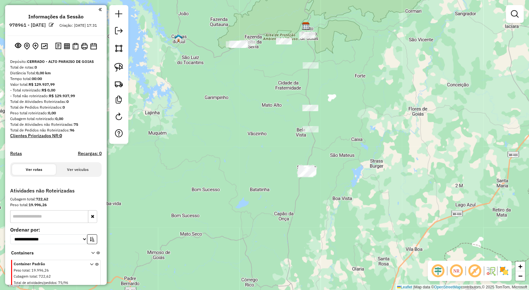
drag, startPoint x: 267, startPoint y: 95, endPoint x: 235, endPoint y: 110, distance: 35.7
click at [235, 110] on div "Janela de atendimento Grade de atendimento Capacidade Transportadoras Veículos …" at bounding box center [264, 145] width 529 height 290
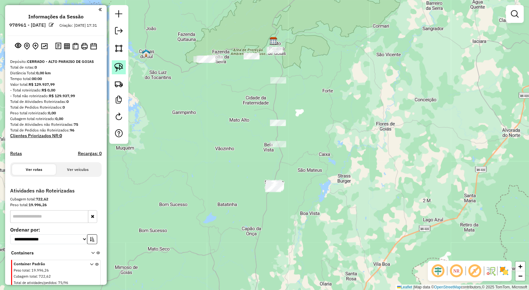
click at [118, 70] on img at bounding box center [118, 67] width 9 height 9
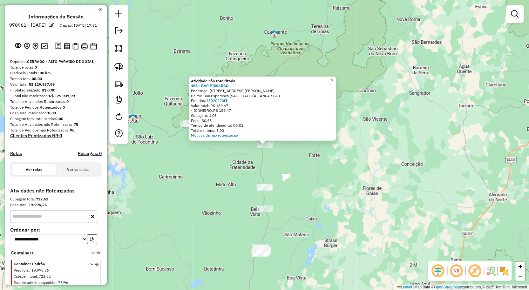
click at [218, 154] on div "Atividade não roteirizada 466 - BAR PISSARAO Endereço: RUA RUA PEDRO LODOVICO 1…" at bounding box center [264, 145] width 529 height 290
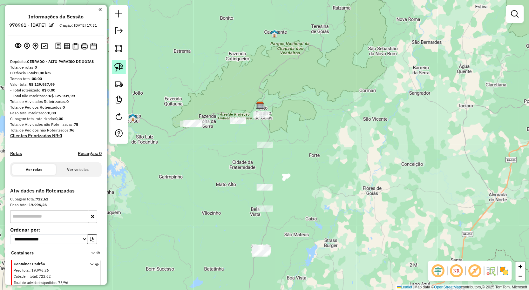
click at [120, 66] on img at bounding box center [118, 67] width 9 height 9
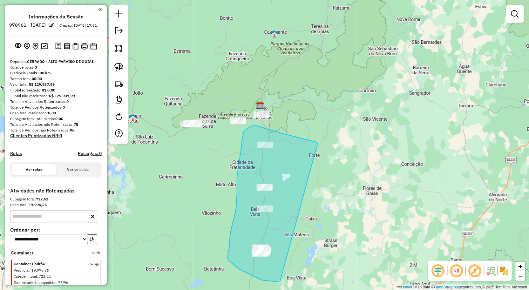
drag, startPoint x: 318, startPoint y: 143, endPoint x: 291, endPoint y: 277, distance: 136.0
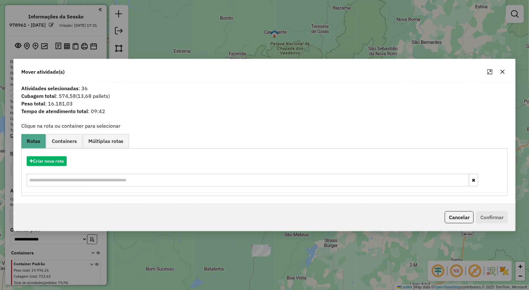
click at [502, 75] on button "button" at bounding box center [502, 72] width 10 height 10
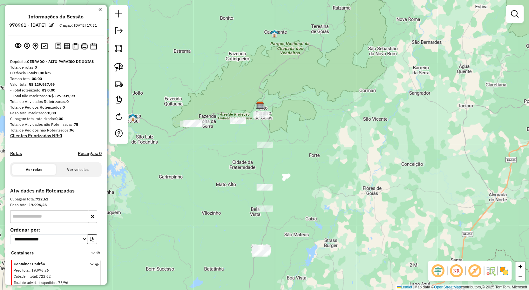
drag, startPoint x: 214, startPoint y: 162, endPoint x: 228, endPoint y: 161, distance: 13.4
click at [225, 161] on div "Janela de atendimento Grade de atendimento Capacidade Transportadoras Veículos …" at bounding box center [264, 145] width 529 height 290
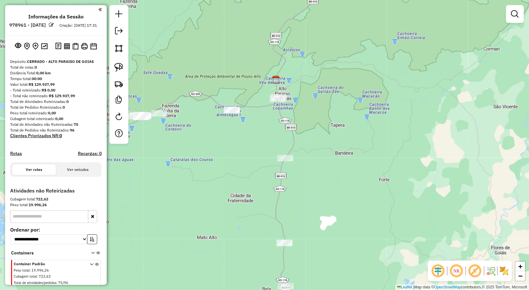
click at [307, 128] on div "Janela de atendimento Grade de atendimento Capacidade Transportadoras Veículos …" at bounding box center [264, 145] width 529 height 290
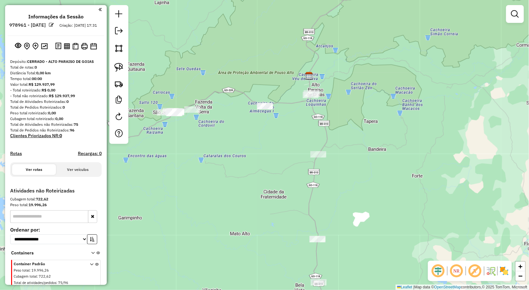
drag, startPoint x: 269, startPoint y: 143, endPoint x: 271, endPoint y: 137, distance: 6.4
click at [271, 137] on div "Janela de atendimento Grade de atendimento Capacidade Transportadoras Veículos …" at bounding box center [264, 145] width 529 height 290
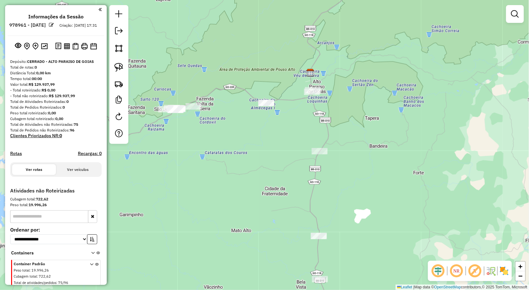
drag, startPoint x: 116, startPoint y: 68, endPoint x: 146, endPoint y: 66, distance: 29.9
click at [116, 68] on img at bounding box center [118, 67] width 9 height 9
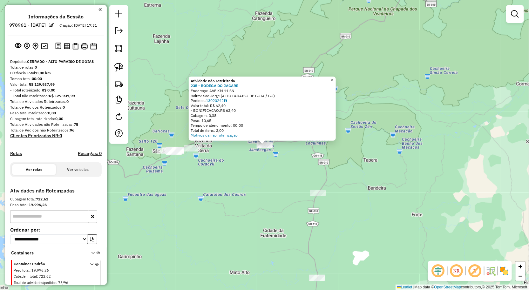
click at [242, 161] on div "Atividade não roteirizada 235 - BODEGA DO JACARE Endereço: AVE KM 11 SN Bairro:…" at bounding box center [264, 145] width 529 height 290
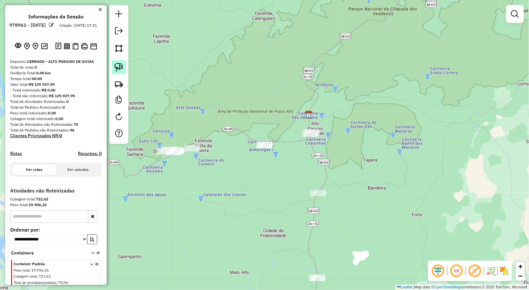
drag, startPoint x: 125, startPoint y: 74, endPoint x: 120, endPoint y: 71, distance: 6.0
click at [124, 74] on link at bounding box center [119, 67] width 14 height 14
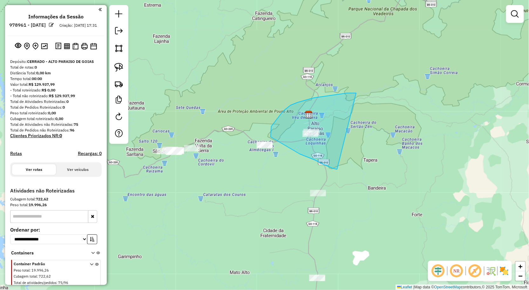
drag, startPoint x: 298, startPoint y: 102, endPoint x: 332, endPoint y: 164, distance: 70.5
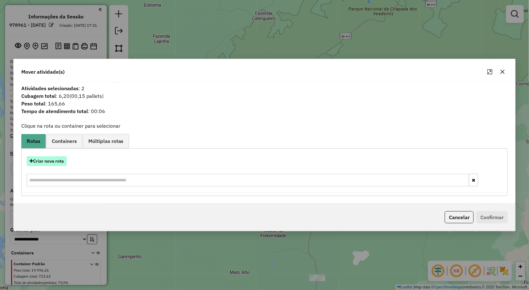
click at [55, 162] on button "Criar nova rota" at bounding box center [47, 161] width 40 height 10
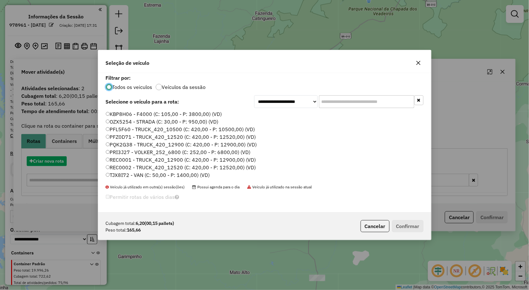
scroll to position [3, 2]
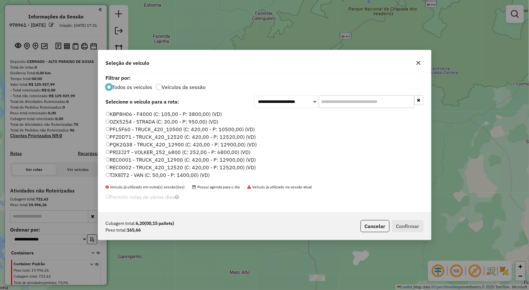
click at [131, 121] on label "OZX5254 - STRADA (C: 30,00 - P: 950,00) (VD)" at bounding box center [162, 122] width 113 height 8
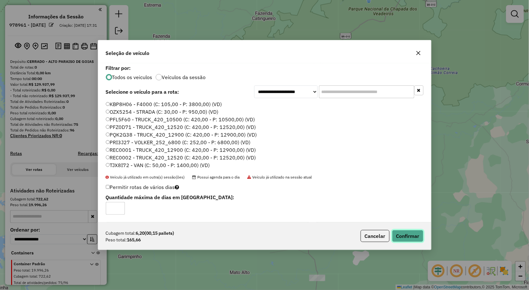
click at [401, 233] on button "Confirmar" at bounding box center [407, 236] width 31 height 12
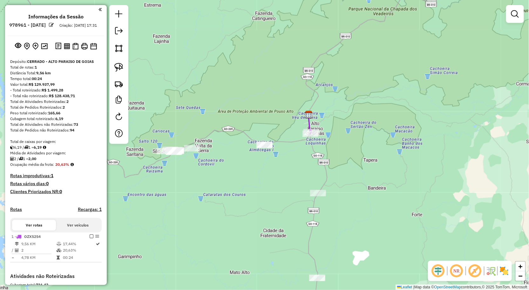
drag, startPoint x: 255, startPoint y: 178, endPoint x: 303, endPoint y: 169, distance: 49.1
click at [303, 169] on div "Janela de atendimento Grade de atendimento Capacidade Transportadoras Veículos …" at bounding box center [264, 145] width 529 height 290
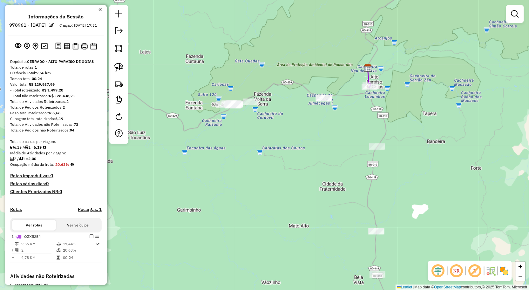
drag, startPoint x: 306, startPoint y: 160, endPoint x: 248, endPoint y: 131, distance: 65.2
click at [248, 131] on div "Janela de atendimento Grade de atendimento Capacidade Transportadoras Veículos …" at bounding box center [264, 145] width 529 height 290
click at [117, 69] on img at bounding box center [118, 67] width 9 height 9
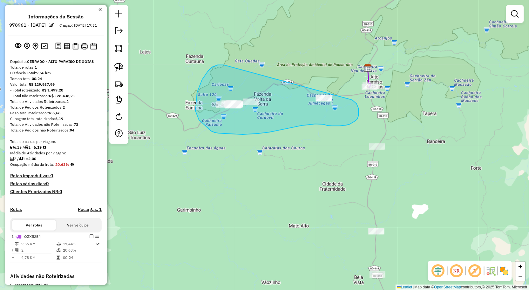
drag, startPoint x: 224, startPoint y: 65, endPoint x: 327, endPoint y: 84, distance: 105.3
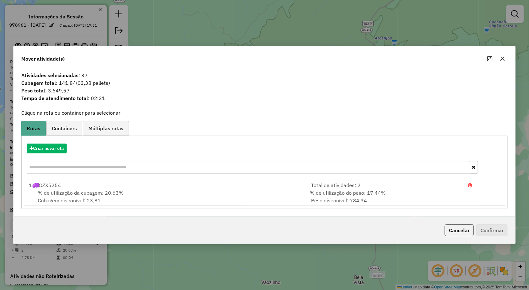
click at [502, 56] on icon "button" at bounding box center [502, 58] width 5 height 5
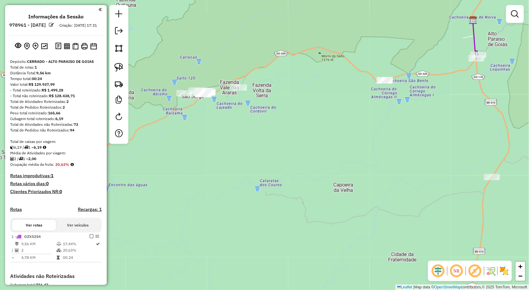
drag, startPoint x: 302, startPoint y: 128, endPoint x: 281, endPoint y: 100, distance: 35.2
click at [296, 121] on div "Janela de atendimento Grade de atendimento Capacidade Transportadoras Veículos …" at bounding box center [264, 145] width 529 height 290
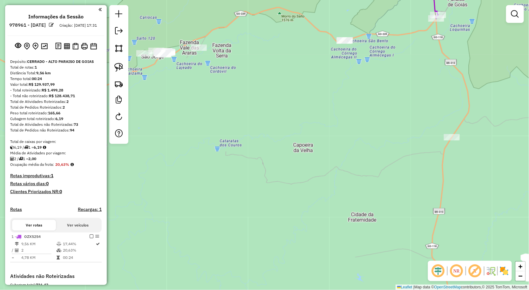
drag, startPoint x: 275, startPoint y: 84, endPoint x: 277, endPoint y: 87, distance: 3.7
click at [275, 84] on div "Janela de atendimento Grade de atendimento Capacidade Transportadoras Veículos …" at bounding box center [264, 145] width 529 height 290
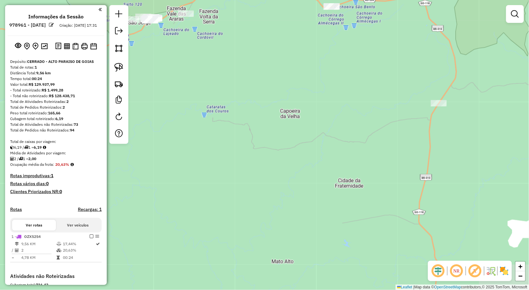
drag, startPoint x: 288, startPoint y: 103, endPoint x: 286, endPoint y: 91, distance: 11.6
click at [286, 91] on div "Janela de atendimento Grade de atendimento Capacidade Transportadoras Veículos …" at bounding box center [264, 145] width 529 height 290
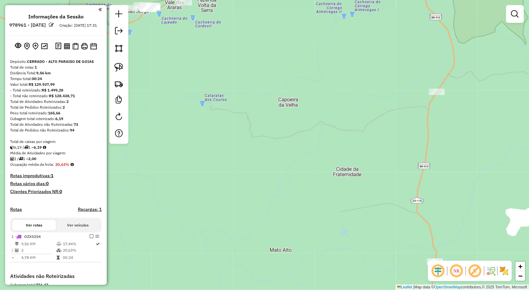
drag, startPoint x: 297, startPoint y: 103, endPoint x: 316, endPoint y: 119, distance: 25.4
click at [315, 117] on div "Janela de atendimento Grade de atendimento Capacidade Transportadoras Veículos …" at bounding box center [264, 145] width 529 height 290
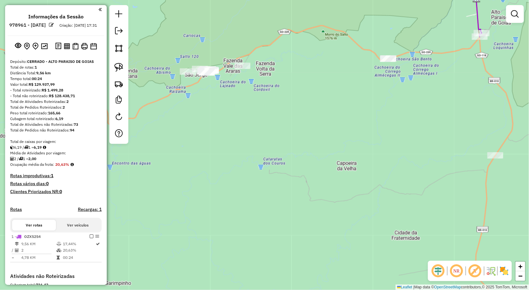
drag, startPoint x: 278, startPoint y: 109, endPoint x: 278, endPoint y: 117, distance: 7.3
click at [278, 117] on div "Janela de atendimento Grade de atendimento Capacidade Transportadoras Veículos …" at bounding box center [264, 145] width 529 height 290
click at [115, 65] on img at bounding box center [118, 67] width 9 height 9
drag, startPoint x: 515, startPoint y: 11, endPoint x: 506, endPoint y: 11, distance: 8.9
click at [515, 11] on em at bounding box center [515, 14] width 8 height 8
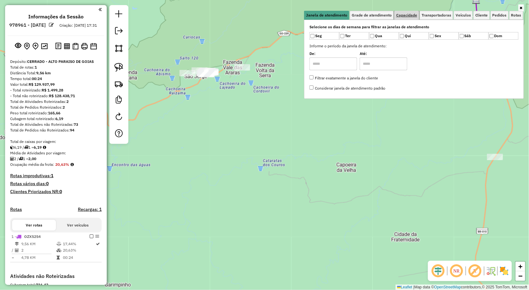
click at [414, 13] on span "Capacidade" at bounding box center [406, 15] width 21 height 4
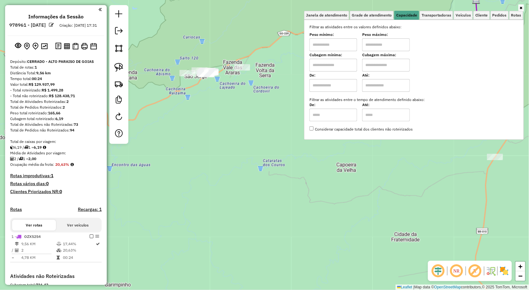
click at [351, 44] on input "text" at bounding box center [333, 44] width 48 height 13
type input "****"
type input "******"
click at [123, 66] on img at bounding box center [118, 67] width 9 height 9
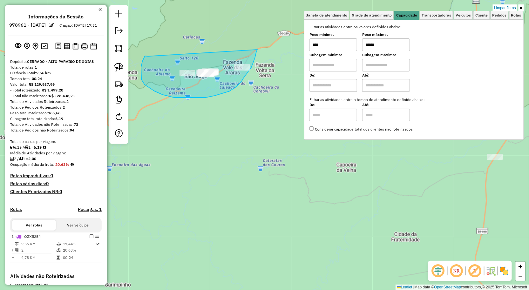
drag, startPoint x: 148, startPoint y: 56, endPoint x: 257, endPoint y: 50, distance: 109.4
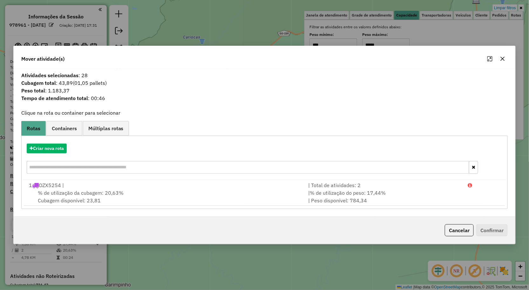
click at [503, 58] on icon "button" at bounding box center [502, 59] width 4 height 4
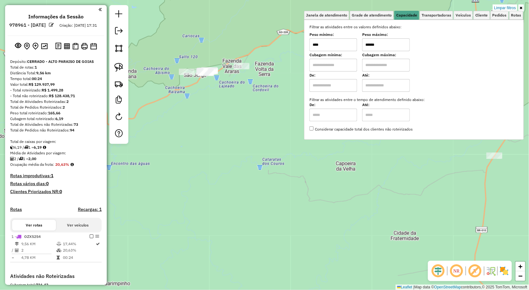
drag, startPoint x: 389, startPoint y: 188, endPoint x: 316, endPoint y: 109, distance: 107.8
click at [316, 109] on div "Limpar filtros Janela de atendimento Grade de atendimento Capacidade Transporta…" at bounding box center [264, 145] width 529 height 290
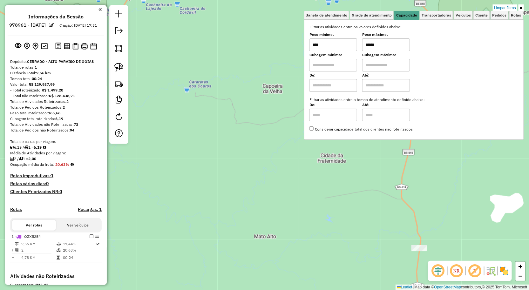
click at [278, 132] on div "Limpar filtros Janela de atendimento Grade de atendimento Capacidade Transporta…" at bounding box center [264, 145] width 529 height 290
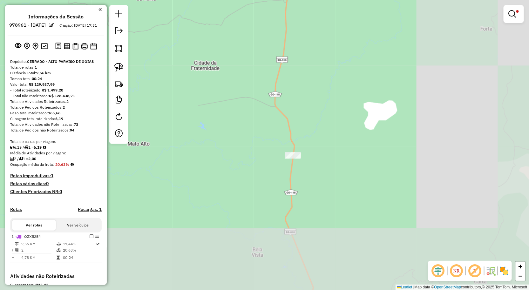
drag, startPoint x: 307, startPoint y: 152, endPoint x: 205, endPoint y: 77, distance: 126.1
click at [204, 77] on div "Limpar filtros Janela de atendimento Grade de atendimento Capacidade Transporta…" at bounding box center [264, 145] width 529 height 290
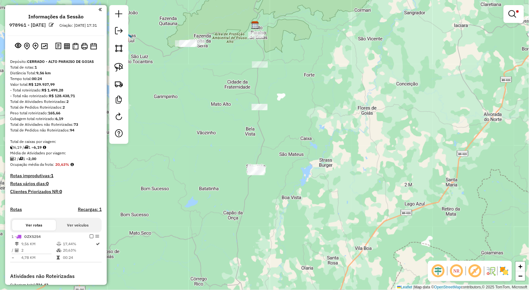
drag, startPoint x: 216, startPoint y: 126, endPoint x: 223, endPoint y: 111, distance: 17.5
click at [223, 111] on div "Limpar filtros Janela de atendimento Grade de atendimento Capacidade Transporta…" at bounding box center [264, 145] width 529 height 290
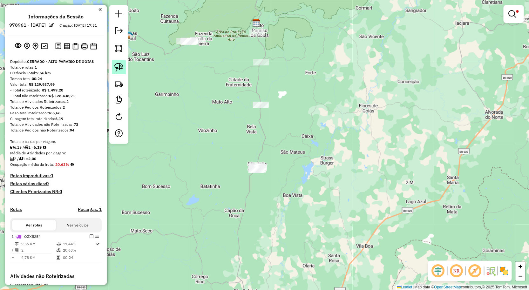
drag, startPoint x: 119, startPoint y: 65, endPoint x: 240, endPoint y: 78, distance: 121.0
click at [119, 66] on img at bounding box center [118, 67] width 9 height 9
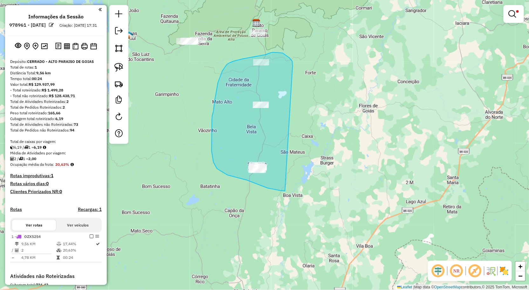
drag, startPoint x: 291, startPoint y: 60, endPoint x: 285, endPoint y: 191, distance: 131.3
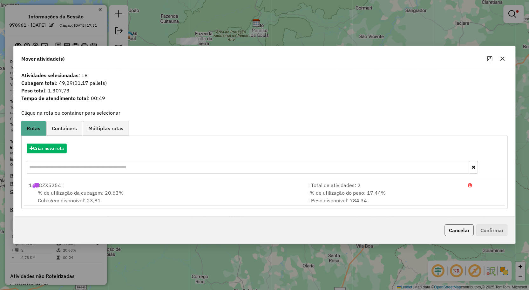
click at [502, 58] on icon "button" at bounding box center [502, 59] width 4 height 4
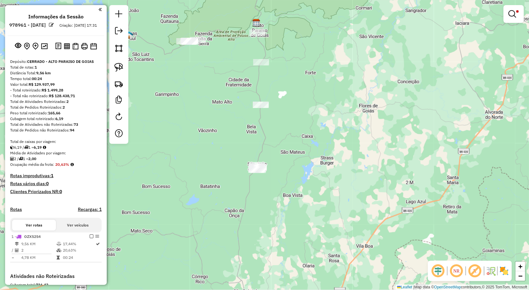
drag, startPoint x: 224, startPoint y: 115, endPoint x: 271, endPoint y: 141, distance: 52.9
click at [270, 141] on div "Limpar filtros Janela de atendimento Grade de atendimento Capacidade Transporta…" at bounding box center [264, 145] width 529 height 290
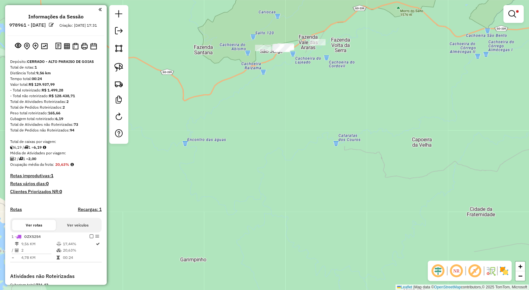
drag, startPoint x: 267, startPoint y: 77, endPoint x: 263, endPoint y: 129, distance: 52.3
click at [250, 131] on div "Limpar filtros Janela de atendimento Grade de atendimento Capacidade Transporta…" at bounding box center [264, 145] width 529 height 290
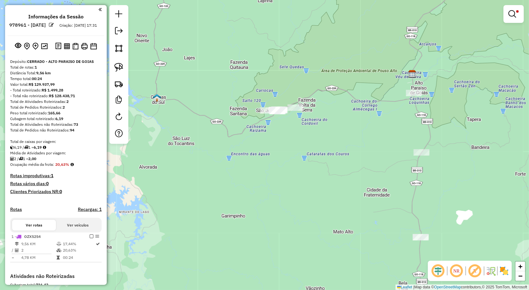
click at [285, 121] on div "Limpar filtros Janela de atendimento Grade de atendimento Capacidade Transporta…" at bounding box center [264, 145] width 529 height 290
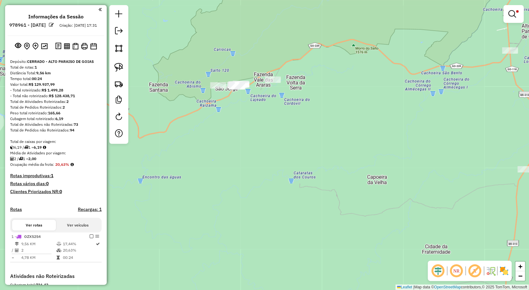
drag, startPoint x: 341, startPoint y: 135, endPoint x: 318, endPoint y: 125, distance: 24.2
click at [318, 125] on div "Limpar filtros Janela de atendimento Grade de atendimento Capacidade Transporta…" at bounding box center [264, 145] width 529 height 290
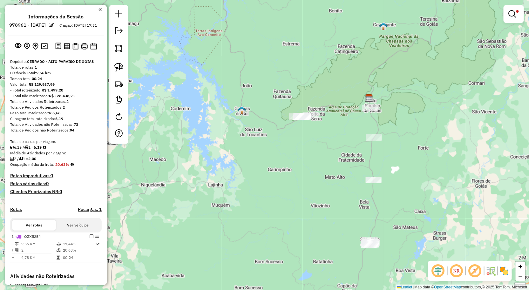
drag, startPoint x: 341, startPoint y: 145, endPoint x: 319, endPoint y: 123, distance: 31.2
click at [319, 124] on div "Limpar filtros Janela de atendimento Grade de atendimento Capacidade Transporta…" at bounding box center [264, 145] width 529 height 290
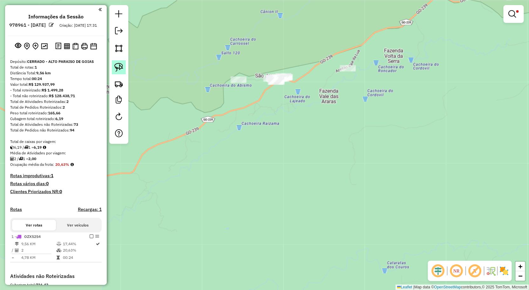
click at [117, 65] on img at bounding box center [118, 67] width 9 height 9
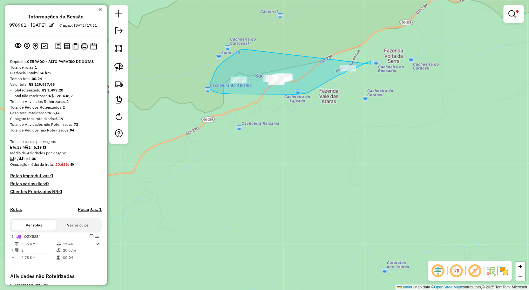
drag, startPoint x: 244, startPoint y: 49, endPoint x: 371, endPoint y: 64, distance: 128.2
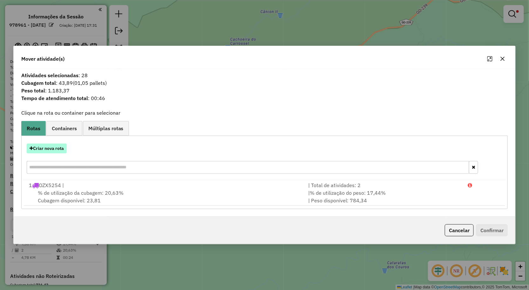
click at [48, 147] on button "Criar nova rota" at bounding box center [47, 149] width 40 height 10
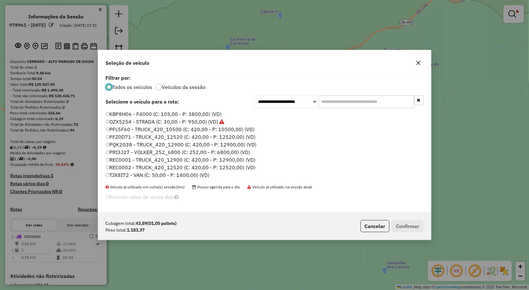
click at [124, 173] on label "TJX8I72 - VAN (C: 50,00 - P: 1400,00) (VD)" at bounding box center [158, 175] width 104 height 8
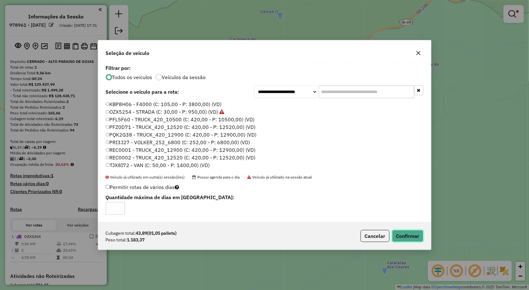
click at [404, 234] on button "Confirmar" at bounding box center [407, 236] width 31 height 12
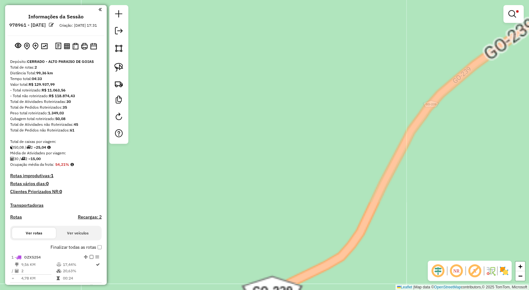
drag, startPoint x: 286, startPoint y: 105, endPoint x: 220, endPoint y: 181, distance: 100.9
click at [218, 183] on div "Limpar filtros Janela de atendimento Grade de atendimento Capacidade Transporta…" at bounding box center [264, 145] width 529 height 290
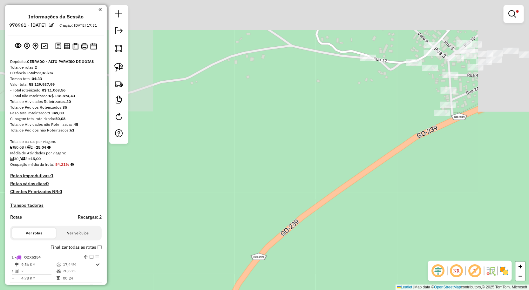
drag, startPoint x: 219, startPoint y: 202, endPoint x: 295, endPoint y: 162, distance: 85.2
click at [238, 194] on div "Limpar filtros Janela de atendimento Grade de atendimento Capacidade Transporta…" at bounding box center [264, 145] width 529 height 290
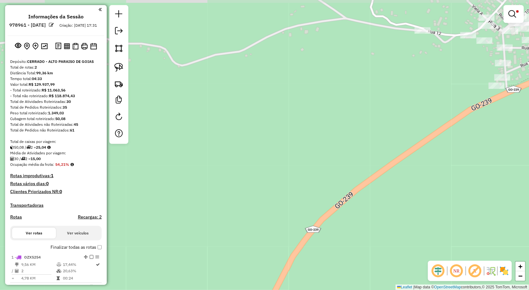
drag, startPoint x: 244, startPoint y: 209, endPoint x: 179, endPoint y: 207, distance: 64.8
click at [207, 215] on div "Limpar filtros Janela de atendimento Grade de atendimento Capacidade Transporta…" at bounding box center [264, 145] width 529 height 290
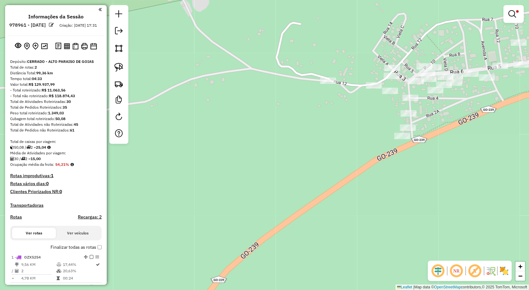
drag, startPoint x: 170, startPoint y: 210, endPoint x: 29, endPoint y: 221, distance: 140.8
click at [29, 221] on hb-router-mapa "Informações da Sessão 978961 - 14/08/2025 Criação: 13/08/2025 17:31 Depósito: C…" at bounding box center [264, 145] width 529 height 290
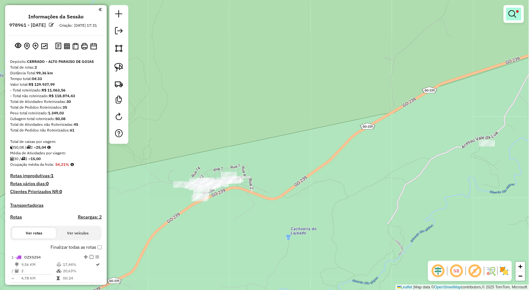
click at [511, 11] on em at bounding box center [512, 14] width 8 height 8
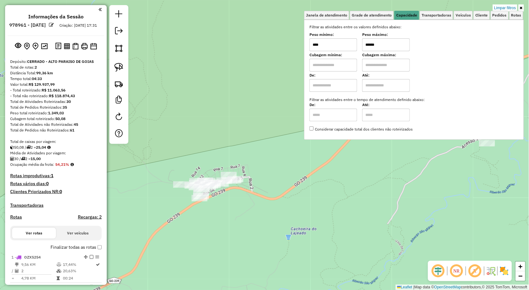
click at [341, 48] on input "****" at bounding box center [333, 44] width 48 height 13
type input "******"
type input "**********"
drag, startPoint x: 218, startPoint y: 104, endPoint x: 266, endPoint y: 61, distance: 64.6
click at [267, 61] on div "**********" at bounding box center [264, 145] width 529 height 290
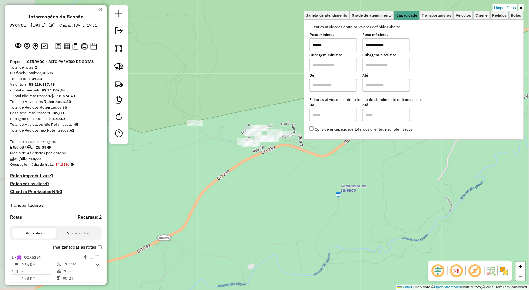
click at [259, 61] on div "**********" at bounding box center [264, 145] width 529 height 290
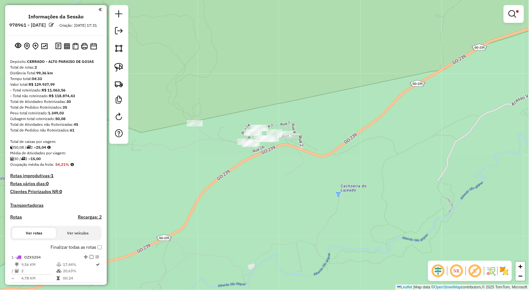
drag, startPoint x: 113, startPoint y: 62, endPoint x: 131, endPoint y: 62, distance: 17.8
click at [113, 62] on link at bounding box center [119, 67] width 14 height 14
drag, startPoint x: 218, startPoint y: 77, endPoint x: 188, endPoint y: 114, distance: 47.8
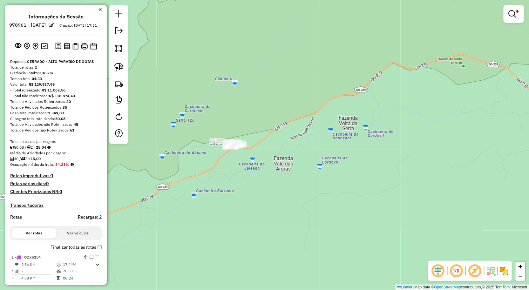
drag, startPoint x: 258, startPoint y: 76, endPoint x: 260, endPoint y: 117, distance: 42.0
click at [260, 117] on div "**********" at bounding box center [264, 145] width 529 height 290
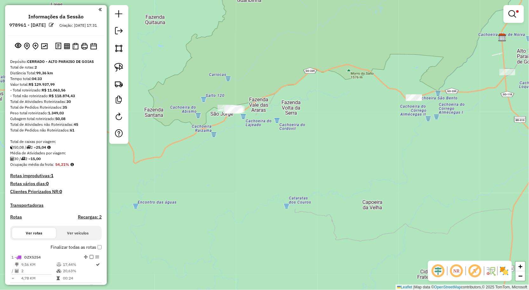
drag, startPoint x: 251, startPoint y: 111, endPoint x: 245, endPoint y: 92, distance: 19.2
click at [245, 92] on div "**********" at bounding box center [264, 145] width 529 height 290
click at [118, 68] on img at bounding box center [118, 67] width 9 height 9
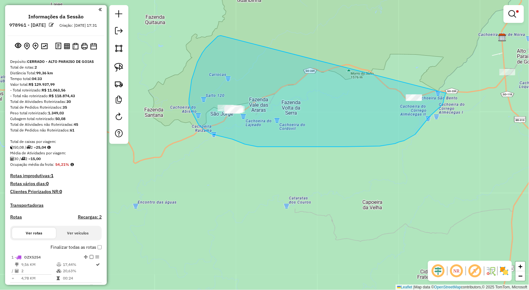
drag, startPoint x: 197, startPoint y: 62, endPoint x: 446, endPoint y: 93, distance: 250.2
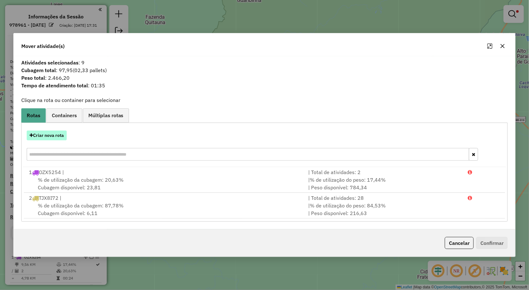
click at [45, 135] on button "Criar nova rota" at bounding box center [47, 136] width 40 height 10
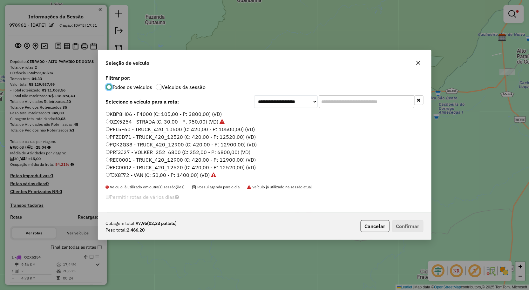
click at [121, 151] on label "PRI3J27 - VOLKER_252_6800 (C: 252,00 - P: 6800,00) (VD)" at bounding box center [178, 152] width 145 height 8
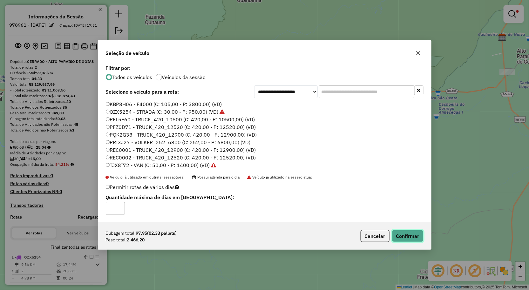
click at [411, 237] on button "Confirmar" at bounding box center [407, 236] width 31 height 12
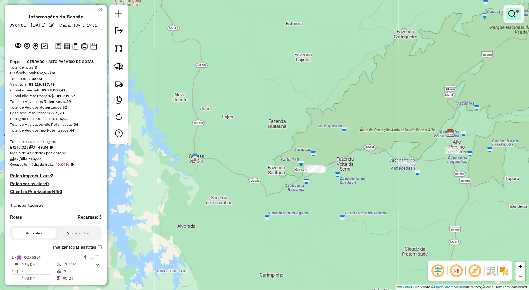
click at [515, 13] on em at bounding box center [512, 14] width 8 height 8
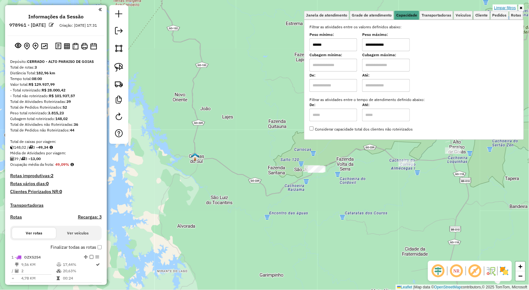
click at [499, 8] on link "Limpar filtros" at bounding box center [505, 7] width 24 height 7
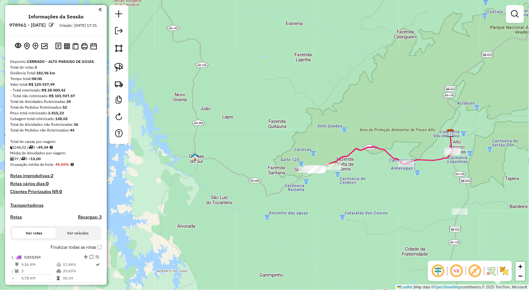
drag, startPoint x: 414, startPoint y: 205, endPoint x: 368, endPoint y: 140, distance: 79.1
click at [372, 145] on div "Janela de atendimento Grade de atendimento Capacidade Transportadoras Veículos …" at bounding box center [264, 145] width 529 height 290
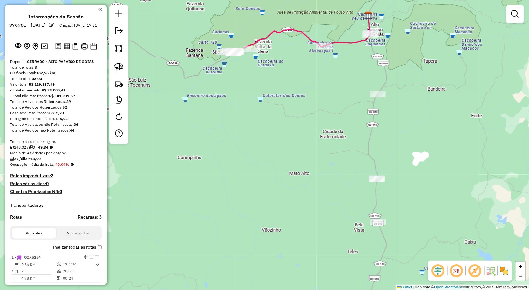
drag, startPoint x: 315, startPoint y: 134, endPoint x: 296, endPoint y: 109, distance: 32.0
click at [299, 113] on div "Janela de atendimento Grade de atendimento Capacidade Transportadoras Veículos …" at bounding box center [264, 145] width 529 height 290
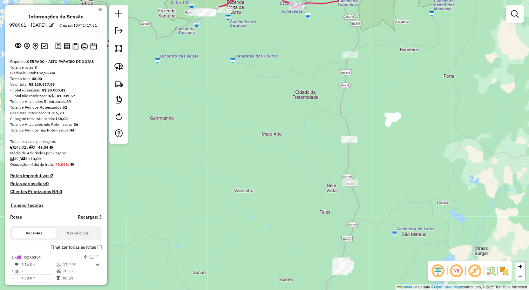
drag, startPoint x: 458, startPoint y: 158, endPoint x: 452, endPoint y: 117, distance: 42.1
click at [452, 119] on div "Janela de atendimento Grade de atendimento Capacidade Transportadoras Veículos …" at bounding box center [264, 145] width 529 height 290
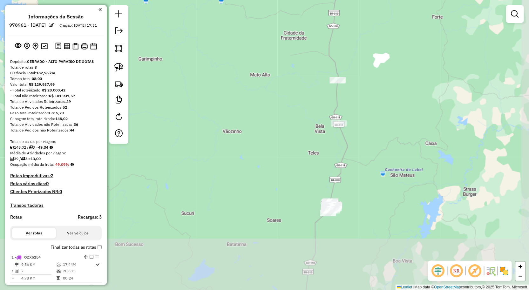
drag, startPoint x: 378, startPoint y: 186, endPoint x: 385, endPoint y: 152, distance: 35.1
click at [385, 152] on div "Janela de atendimento Grade de atendimento Capacidade Transportadoras Veículos …" at bounding box center [264, 145] width 529 height 290
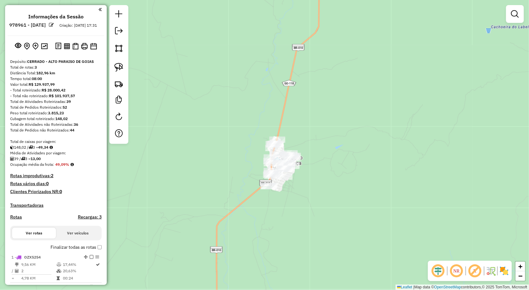
drag, startPoint x: 339, startPoint y: 177, endPoint x: 346, endPoint y: 175, distance: 7.2
click at [346, 176] on div "Janela de atendimento Grade de atendimento Capacidade Transportadoras Veículos …" at bounding box center [264, 145] width 529 height 290
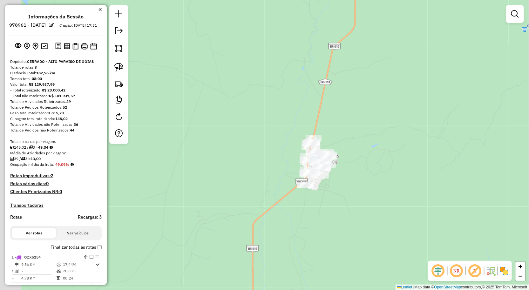
drag, startPoint x: 328, startPoint y: 174, endPoint x: 360, endPoint y: 172, distance: 32.1
click at [359, 173] on div "Janela de atendimento Grade de atendimento Capacidade Transportadoras Veículos …" at bounding box center [264, 145] width 529 height 290
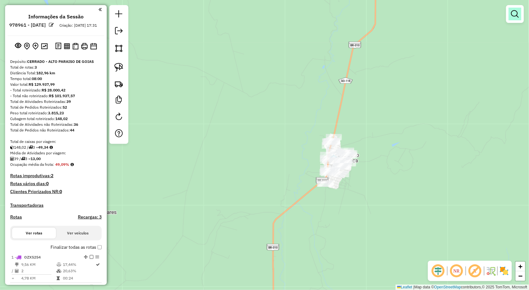
click at [514, 15] on em at bounding box center [515, 14] width 8 height 8
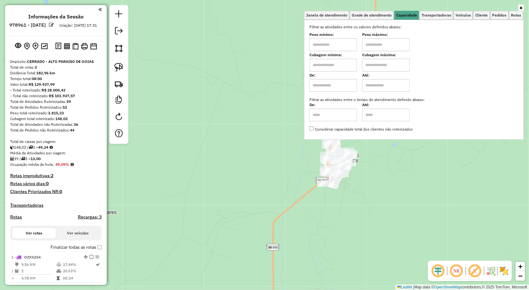
click at [350, 43] on input "text" at bounding box center [333, 44] width 48 height 13
type input "****"
type input "******"
click at [375, 183] on div "Limpar filtros Janela de atendimento Grade de atendimento Capacidade Transporta…" at bounding box center [264, 145] width 529 height 290
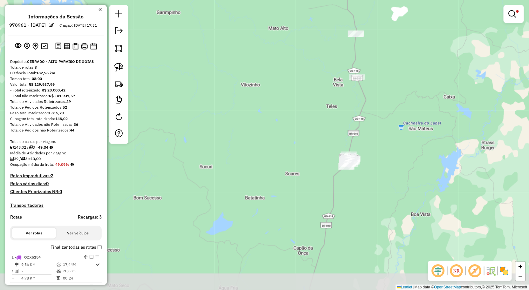
drag, startPoint x: 408, startPoint y: 190, endPoint x: 380, endPoint y: 165, distance: 36.7
click at [383, 165] on div "Limpar filtros Janela de atendimento Grade de atendimento Capacidade Transporta…" at bounding box center [264, 145] width 529 height 290
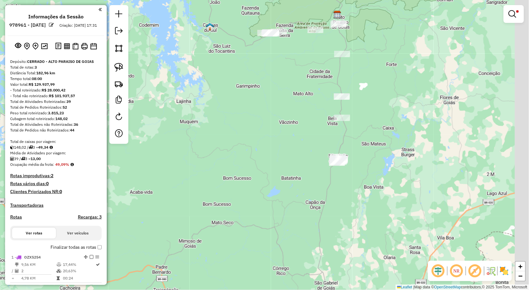
drag, startPoint x: 380, startPoint y: 166, endPoint x: 358, endPoint y: 167, distance: 22.2
click at [358, 167] on div "Limpar filtros Janela de atendimento Grade de atendimento Capacidade Transporta…" at bounding box center [264, 145] width 529 height 290
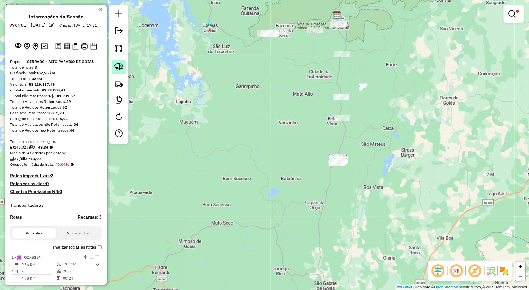
click at [113, 61] on link at bounding box center [119, 67] width 14 height 14
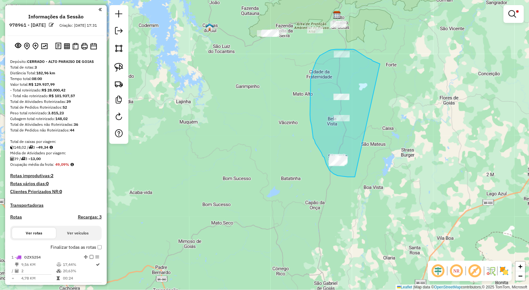
drag, startPoint x: 373, startPoint y: 61, endPoint x: 355, endPoint y: 177, distance: 117.6
click at [355, 177] on div "Limpar filtros Janela de atendimento Grade de atendimento Capacidade Transporta…" at bounding box center [264, 145] width 529 height 290
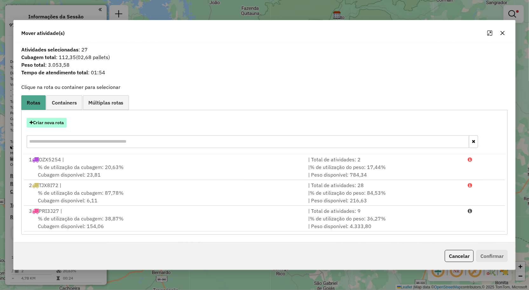
click at [52, 118] on button "Criar nova rota" at bounding box center [47, 123] width 40 height 10
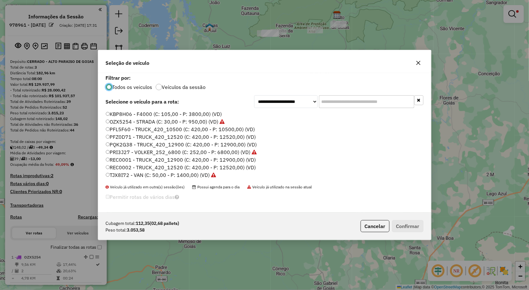
click at [122, 137] on label "PFZ0D71 - TRUCK_420_12520 (C: 420,00 - P: 12520,00) (VD)" at bounding box center [181, 137] width 150 height 8
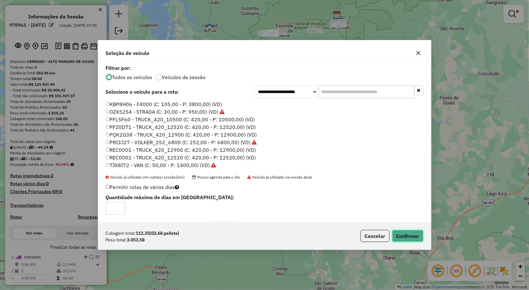
click at [396, 232] on button "Confirmar" at bounding box center [407, 236] width 31 height 12
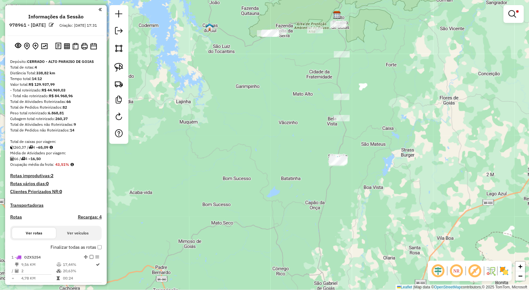
click at [512, 21] on div at bounding box center [513, 14] width 20 height 18
click at [512, 14] on em at bounding box center [512, 14] width 8 height 8
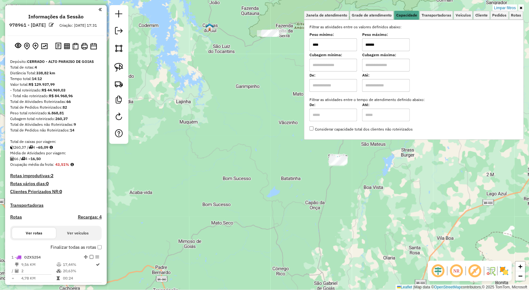
click at [387, 46] on input "******" at bounding box center [386, 44] width 48 height 13
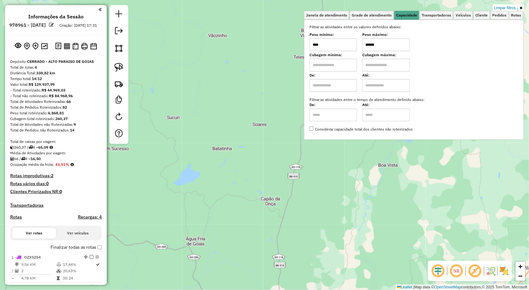
type input "******"
click at [339, 169] on div "Limpar filtros Janela de atendimento Grade de atendimento Capacidade Transporta…" at bounding box center [264, 145] width 529 height 290
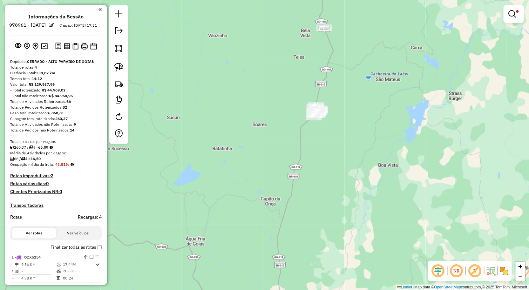
drag, startPoint x: 337, startPoint y: 170, endPoint x: 318, endPoint y: 251, distance: 84.2
click at [318, 251] on div "Limpar filtros Janela de atendimento Grade de atendimento Capacidade Transporta…" at bounding box center [264, 145] width 529 height 290
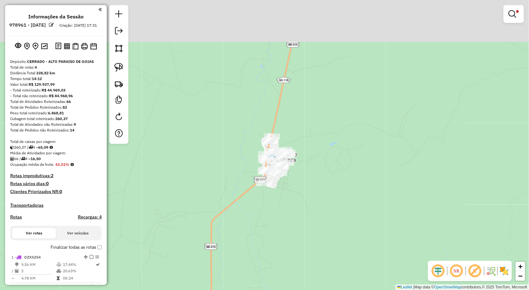
drag, startPoint x: 304, startPoint y: 216, endPoint x: 293, endPoint y: 185, distance: 32.5
click at [307, 227] on div "Limpar filtros Janela de atendimento Grade de atendimento Capacidade Transporta…" at bounding box center [264, 145] width 529 height 290
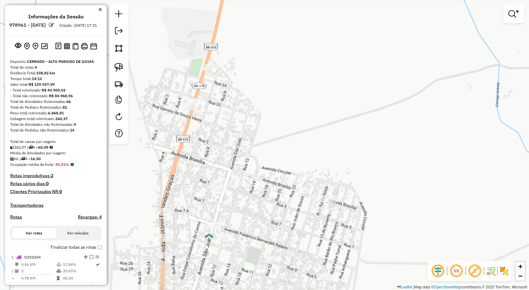
drag, startPoint x: 268, startPoint y: 170, endPoint x: 269, endPoint y: 174, distance: 3.6
click at [269, 174] on div "Limpar filtros Janela de atendimento Grade de atendimento Capacidade Transporta…" at bounding box center [264, 145] width 529 height 290
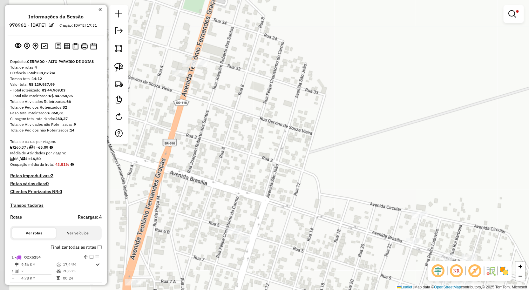
drag, startPoint x: 242, startPoint y: 162, endPoint x: 285, endPoint y: 186, distance: 49.2
click at [292, 189] on div "Limpar filtros Janela de atendimento Grade de atendimento Capacidade Transporta…" at bounding box center [264, 145] width 529 height 290
drag, startPoint x: 120, startPoint y: 71, endPoint x: 123, endPoint y: 70, distance: 3.2
click at [120, 71] on img at bounding box center [118, 67] width 9 height 9
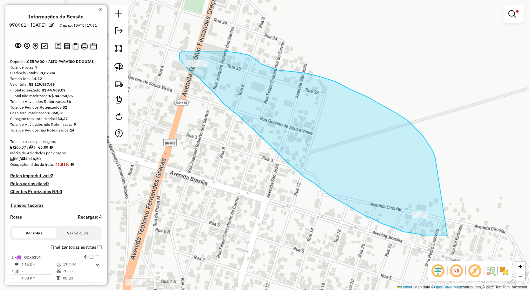
drag, startPoint x: 428, startPoint y: 144, endPoint x: 430, endPoint y: 232, distance: 88.0
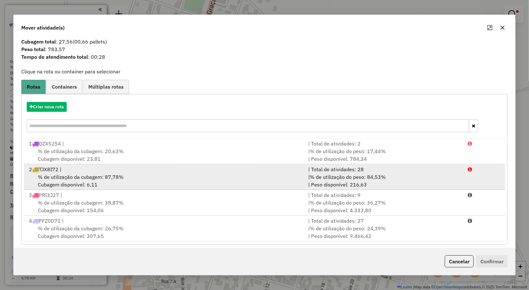
scroll to position [15, 0]
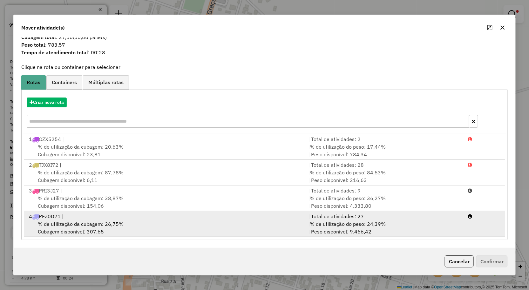
click at [70, 221] on span "% de utilização da cubagem: 26,75%" at bounding box center [81, 224] width 86 height 6
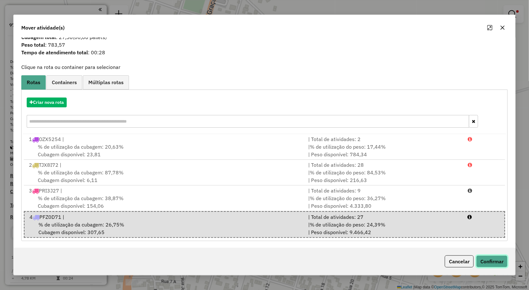
click at [492, 263] on button "Confirmar" at bounding box center [491, 261] width 31 height 12
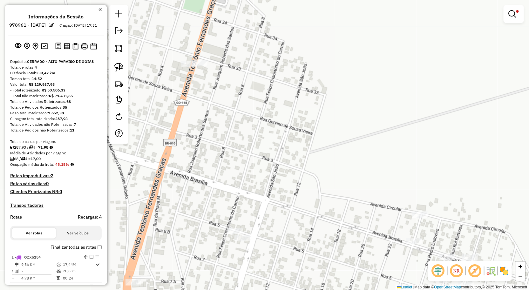
scroll to position [0, 0]
drag, startPoint x: 261, startPoint y: 146, endPoint x: 264, endPoint y: 87, distance: 59.1
click at [264, 100] on div "Limpar filtros Janela de atendimento Grade de atendimento Capacidade Transporta…" at bounding box center [264, 145] width 529 height 290
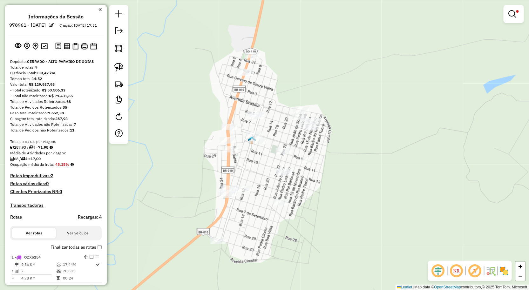
click at [510, 11] on em at bounding box center [512, 14] width 8 height 8
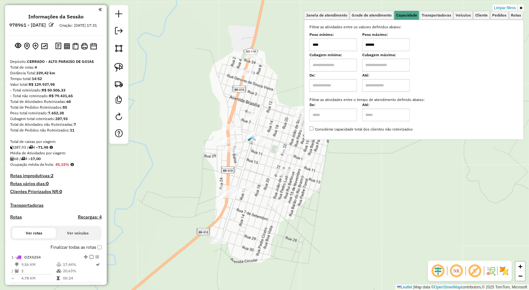
click at [390, 44] on input "******" at bounding box center [386, 44] width 48 height 13
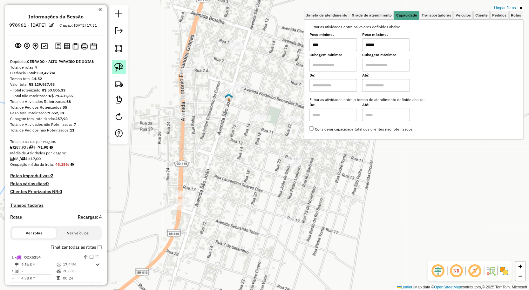
type input "******"
click at [120, 73] on link at bounding box center [119, 67] width 14 height 14
drag, startPoint x: 277, startPoint y: 106, endPoint x: 249, endPoint y: 136, distance: 40.2
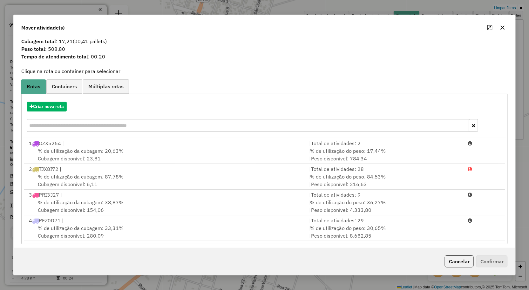
scroll to position [15, 0]
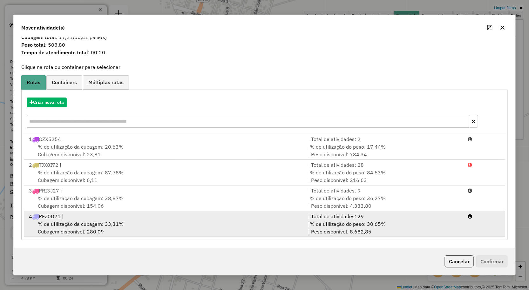
click at [166, 232] on div "% de utilização da cubagem: 33,31% Cubagem disponível: 280,09" at bounding box center [164, 227] width 279 height 15
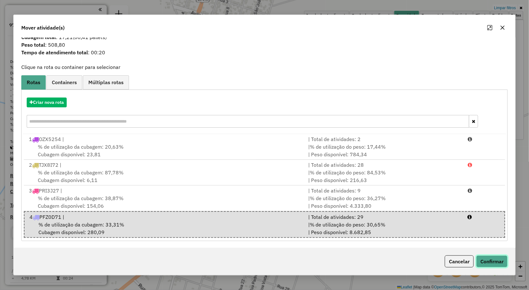
click at [495, 261] on button "Confirmar" at bounding box center [491, 261] width 31 height 12
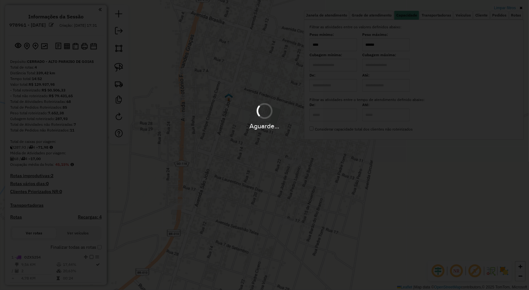
scroll to position [0, 0]
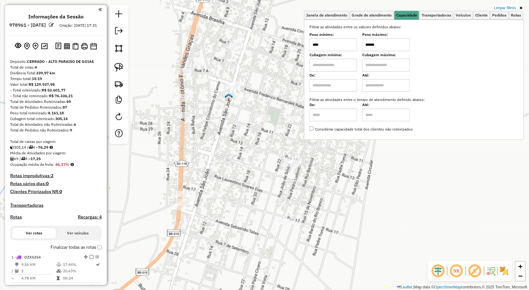
click at [389, 201] on div "Limpar filtros Janela de atendimento Grade de atendimento Capacidade Transporta…" at bounding box center [264, 145] width 529 height 290
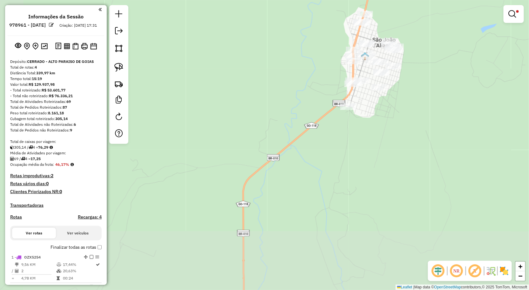
click at [435, 124] on div "Limpar filtros Janela de atendimento Grade de atendimento Capacidade Transporta…" at bounding box center [264, 145] width 529 height 290
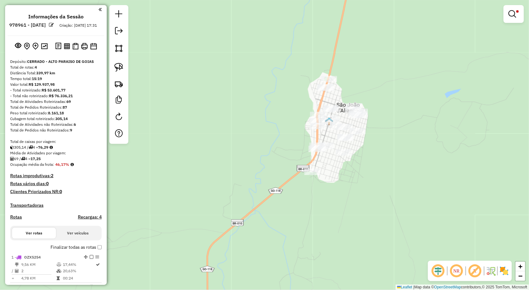
drag, startPoint x: 509, startPoint y: 14, endPoint x: 465, endPoint y: 20, distance: 44.2
click at [509, 14] on em at bounding box center [512, 14] width 8 height 8
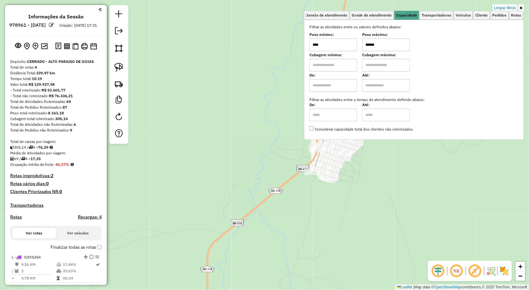
click at [357, 45] on input "****" at bounding box center [333, 44] width 48 height 13
type input "******"
type input "**********"
click at [357, 45] on input "******" at bounding box center [333, 44] width 48 height 13
click at [259, 104] on div "**********" at bounding box center [264, 145] width 529 height 290
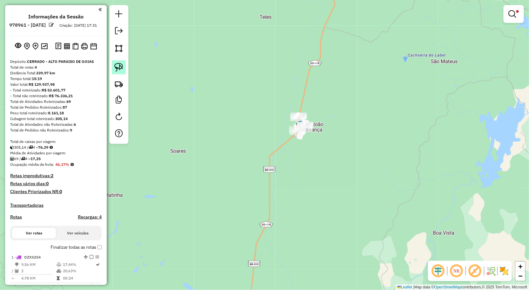
click at [124, 68] on link at bounding box center [119, 67] width 14 height 14
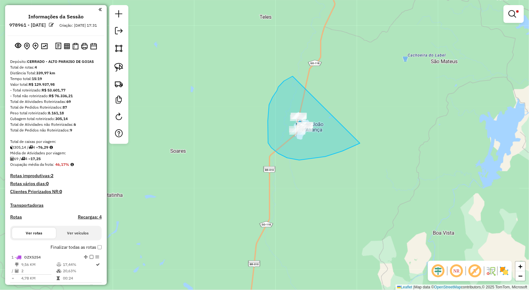
drag, startPoint x: 292, startPoint y: 76, endPoint x: 360, endPoint y: 143, distance: 95.0
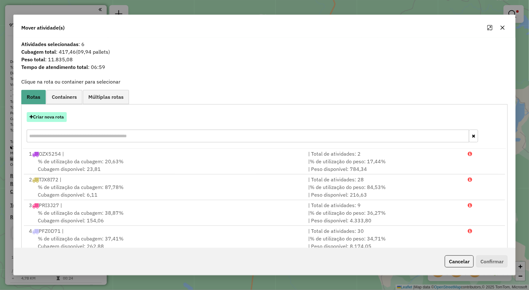
click at [56, 119] on button "Criar nova rota" at bounding box center [47, 117] width 40 height 10
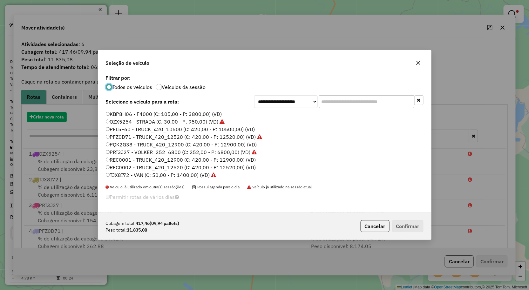
scroll to position [3, 2]
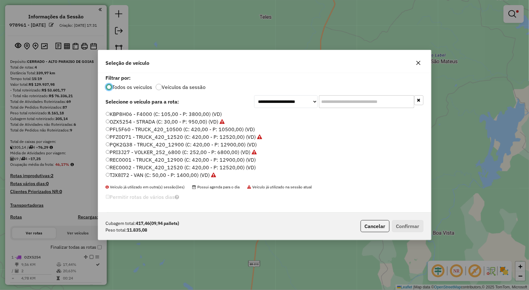
click at [127, 144] on label "PQK2G38 - TRUCK_420_12900 (C: 420,00 - P: 12900,00) (VD)" at bounding box center [181, 145] width 151 height 8
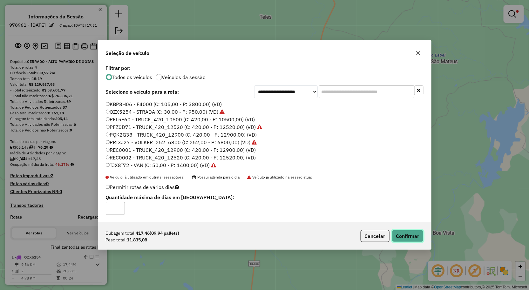
click at [420, 236] on button "Confirmar" at bounding box center [407, 236] width 31 height 12
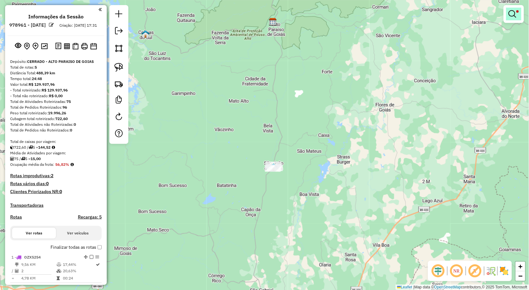
click at [509, 16] on em at bounding box center [512, 14] width 8 height 8
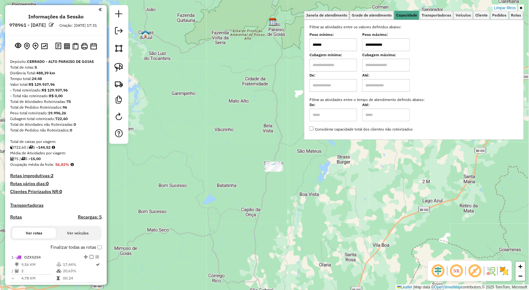
drag, startPoint x: 510, startPoint y: 7, endPoint x: 495, endPoint y: 18, distance: 18.6
click at [510, 7] on link "Limpar filtros" at bounding box center [505, 7] width 24 height 7
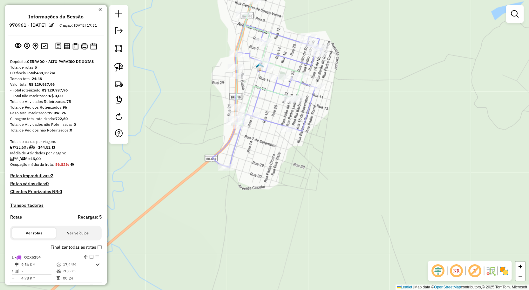
drag, startPoint x: 290, startPoint y: 130, endPoint x: 309, endPoint y: 150, distance: 28.3
click at [309, 150] on div "Janela de atendimento Grade de atendimento Capacidade Transportadoras Veículos …" at bounding box center [264, 145] width 529 height 290
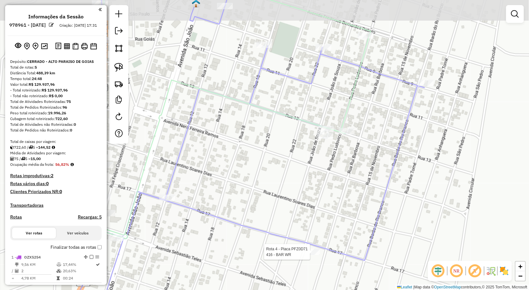
click at [345, 155] on div "Rota 4 - Placa PFZ0D71 416 - BAR WR Janela de atendimento Grade de atendimento …" at bounding box center [264, 145] width 529 height 290
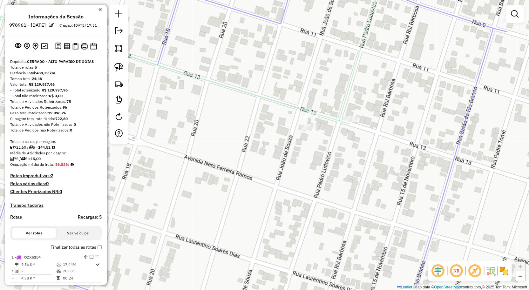
drag, startPoint x: 119, startPoint y: 68, endPoint x: 195, endPoint y: 88, distance: 78.2
click at [119, 68] on img at bounding box center [118, 67] width 9 height 9
drag, startPoint x: 322, startPoint y: 102, endPoint x: 324, endPoint y: 153, distance: 51.2
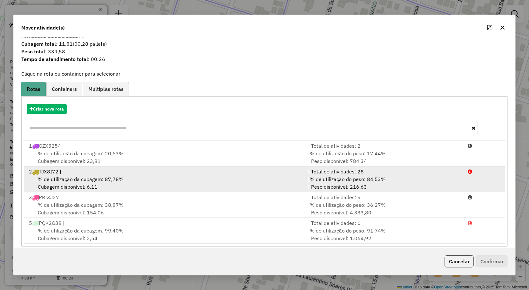
scroll to position [15, 0]
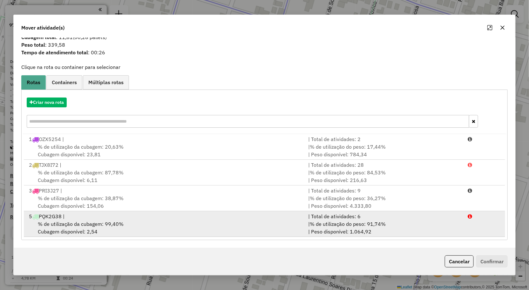
click at [180, 229] on div "% de utilização da cubagem: 99,40% Cubagem disponível: 2,54" at bounding box center [164, 227] width 279 height 15
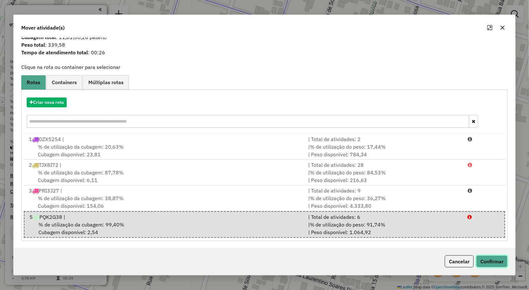
click at [485, 256] on button "Confirmar" at bounding box center [491, 261] width 31 height 12
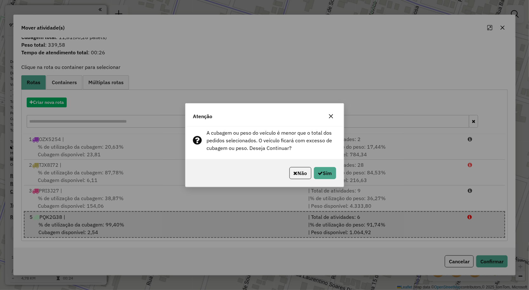
drag, startPoint x: 329, startPoint y: 114, endPoint x: 449, endPoint y: 88, distance: 122.4
click at [330, 114] on icon "button" at bounding box center [330, 116] width 5 height 5
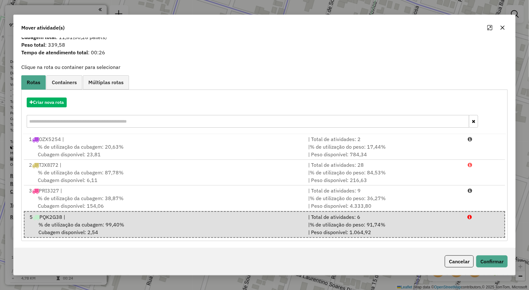
click at [503, 29] on icon "button" at bounding box center [502, 27] width 5 height 5
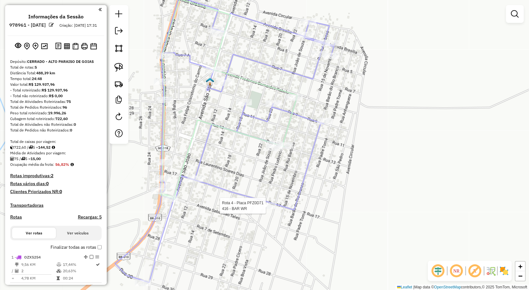
drag, startPoint x: 352, startPoint y: 143, endPoint x: 307, endPoint y: 146, distance: 45.8
click at [307, 146] on div "Rota 4 - Placa PFZ0D71 416 - BAR WR Janela de atendimento Grade de atendimento …" at bounding box center [264, 145] width 529 height 290
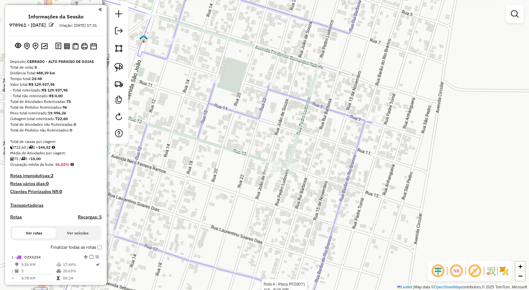
click at [275, 136] on div "Rota 4 - Placa PFZ0D71 416 - BAR WR Janela de atendimento Grade de atendimento …" at bounding box center [264, 145] width 529 height 290
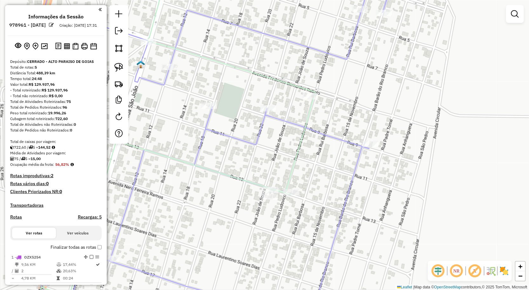
drag, startPoint x: 113, startPoint y: 70, endPoint x: 131, endPoint y: 70, distance: 18.4
click at [113, 70] on link at bounding box center [119, 67] width 14 height 14
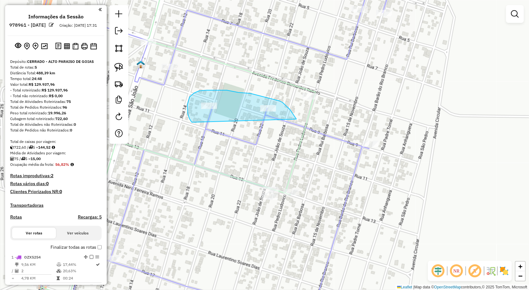
drag, startPoint x: 292, startPoint y: 113, endPoint x: 204, endPoint y: 128, distance: 89.3
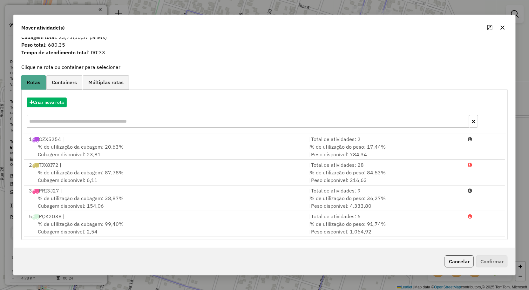
click at [501, 30] on icon "button" at bounding box center [502, 27] width 5 height 5
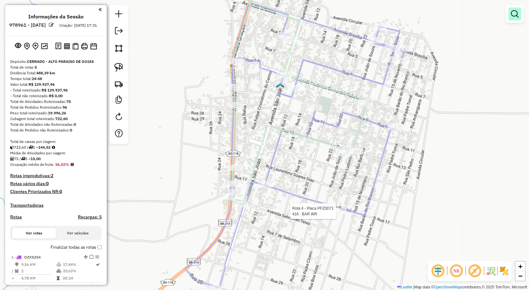
click at [510, 15] on link at bounding box center [514, 14] width 13 height 13
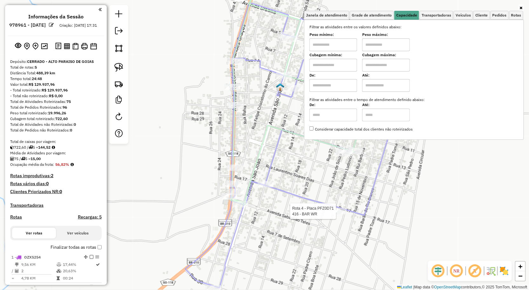
click at [344, 46] on input "text" at bounding box center [333, 44] width 48 height 13
type input "****"
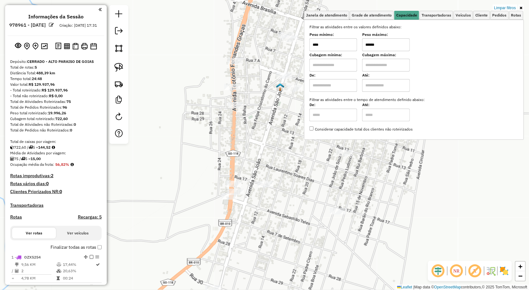
type input "******"
click at [327, 184] on div "Limpar filtros Janela de atendimento Grade de atendimento Capacidade Transporta…" at bounding box center [264, 145] width 529 height 290
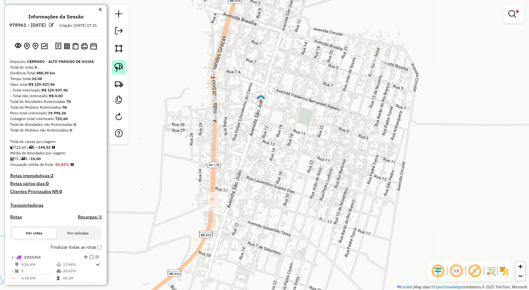
click at [122, 67] on img at bounding box center [118, 67] width 9 height 9
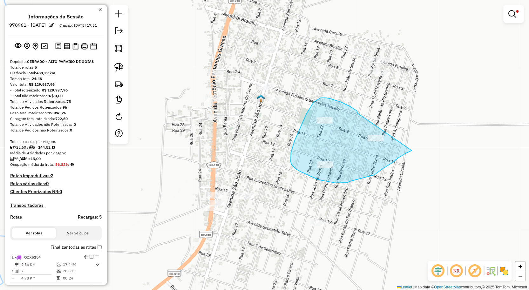
drag, startPoint x: 357, startPoint y: 112, endPoint x: 413, endPoint y: 150, distance: 67.6
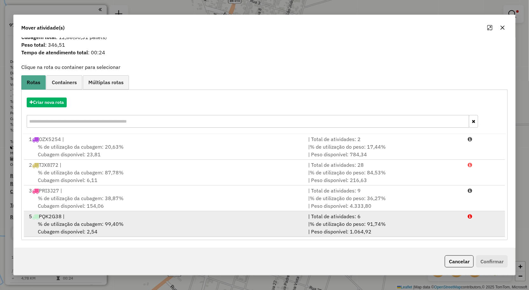
click at [187, 225] on div "% de utilização da cubagem: 99,40% Cubagem disponível: 2,54" at bounding box center [164, 227] width 279 height 15
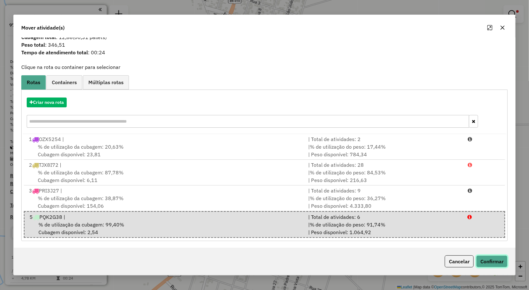
click at [494, 262] on button "Confirmar" at bounding box center [491, 261] width 31 height 12
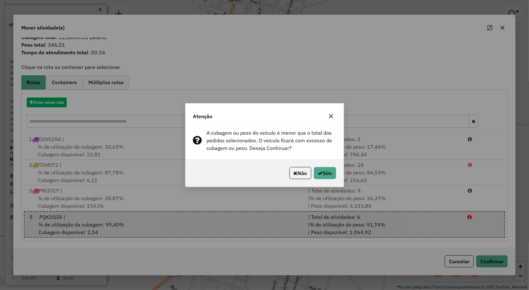
drag, startPoint x: 331, startPoint y: 114, endPoint x: 351, endPoint y: 115, distance: 20.6
click at [331, 114] on icon "button" at bounding box center [330, 116] width 5 height 5
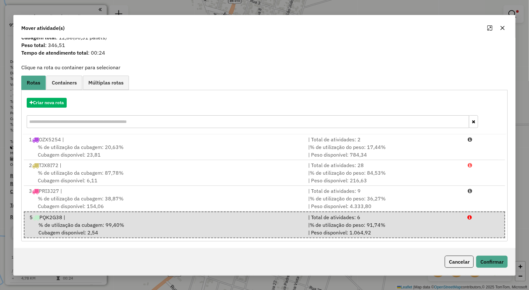
drag, startPoint x: 503, startPoint y: 28, endPoint x: 435, endPoint y: 50, distance: 71.2
click at [503, 28] on icon "button" at bounding box center [502, 28] width 4 height 4
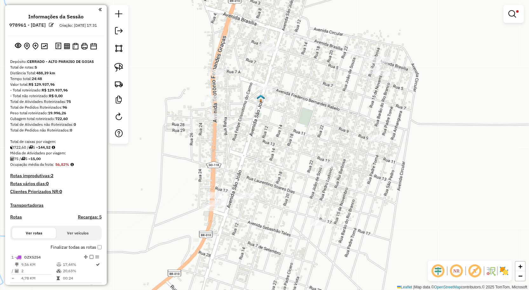
drag, startPoint x: 117, startPoint y: 68, endPoint x: 145, endPoint y: 77, distance: 29.2
click at [117, 68] on img at bounding box center [118, 67] width 9 height 9
drag, startPoint x: 317, startPoint y: 151, endPoint x: 316, endPoint y: 177, distance: 26.4
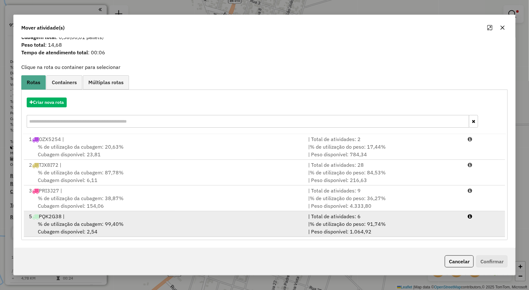
click at [240, 218] on div "5 PQK2G38 |" at bounding box center [164, 216] width 279 height 8
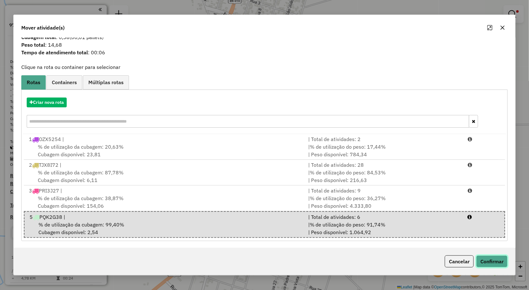
click at [498, 262] on button "Confirmar" at bounding box center [491, 261] width 31 height 12
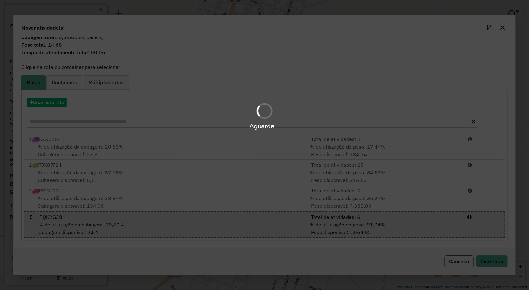
scroll to position [0, 0]
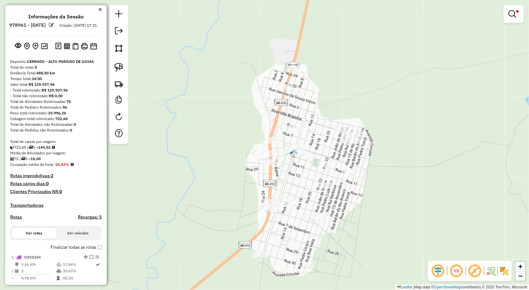
drag, startPoint x: 279, startPoint y: 173, endPoint x: 310, endPoint y: 186, distance: 33.1
click at [318, 188] on div "Limpar filtros Janela de atendimento Grade de atendimento Capacidade Transporta…" at bounding box center [264, 145] width 529 height 290
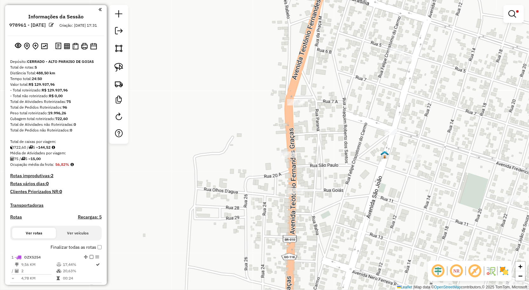
drag, startPoint x: 336, startPoint y: 99, endPoint x: 316, endPoint y: 102, distance: 19.9
click at [316, 102] on div "Limpar filtros Janela de atendimento Grade de atendimento Capacidade Transporta…" at bounding box center [264, 145] width 529 height 290
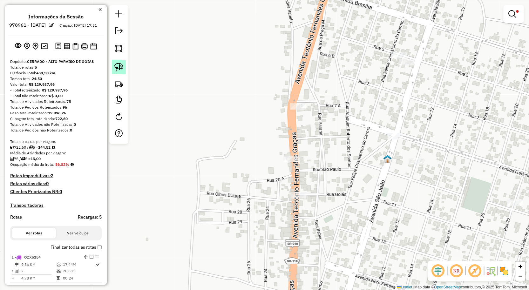
drag, startPoint x: 120, startPoint y: 69, endPoint x: 285, endPoint y: 89, distance: 166.6
click at [121, 69] on img at bounding box center [118, 67] width 9 height 9
drag, startPoint x: 331, startPoint y: 93, endPoint x: 312, endPoint y: 129, distance: 40.5
click at [313, 130] on div "Limpar filtros Janela de atendimento Grade de atendimento Capacidade Transporta…" at bounding box center [264, 145] width 529 height 290
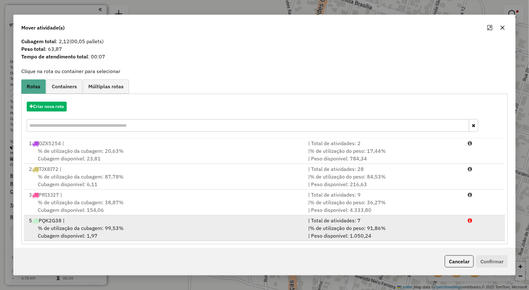
scroll to position [15, 0]
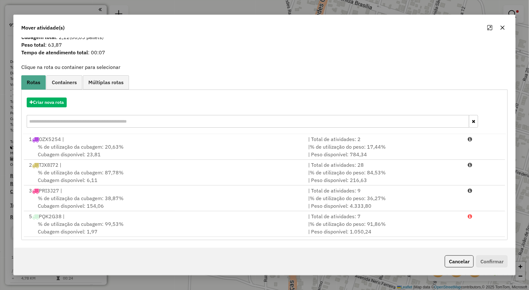
click at [503, 26] on icon "button" at bounding box center [502, 27] width 5 height 5
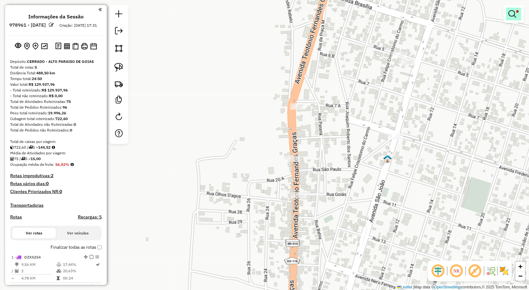
click at [513, 14] on em at bounding box center [512, 14] width 8 height 8
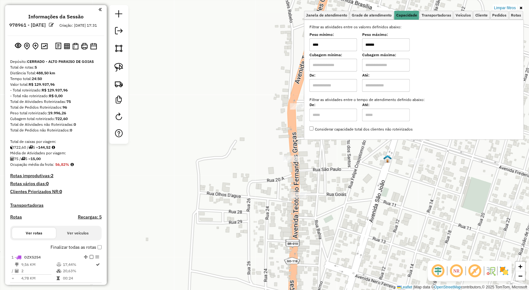
drag, startPoint x: 504, startPoint y: 7, endPoint x: 495, endPoint y: 15, distance: 11.7
click at [504, 7] on link "Limpar filtros" at bounding box center [505, 7] width 24 height 7
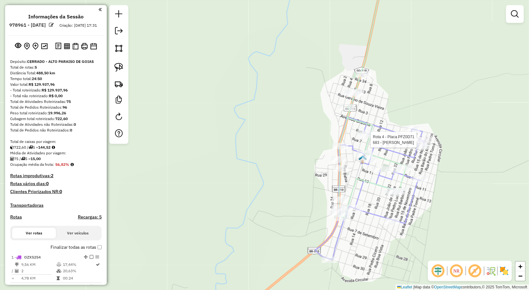
click at [434, 138] on div "Rota 4 - Placa PFZ0D71 566 - GALICIA CONVENIENCIA Rota 4 - Placa PFZ0D71 683 - …" at bounding box center [264, 145] width 529 height 290
select select "**********"
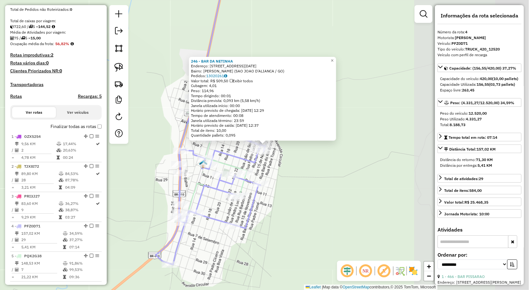
scroll to position [148, 0]
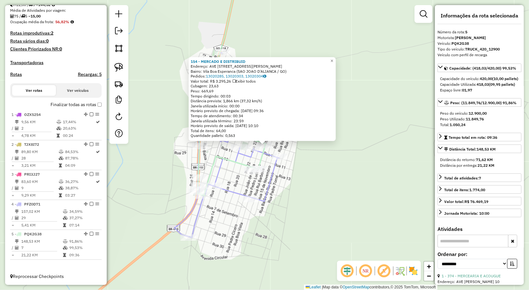
click at [353, 212] on div "154 - MERCADO E DISTRIBUID Endereço: AVE Av Frederico Bernardes Rabelo quadra 1…" at bounding box center [264, 145] width 529 height 290
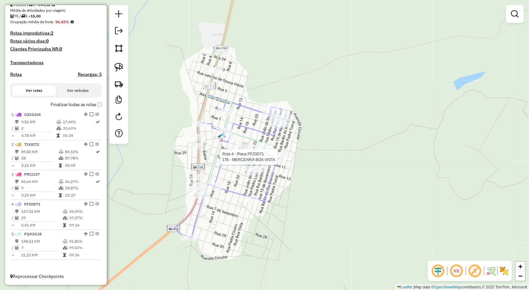
select select "**********"
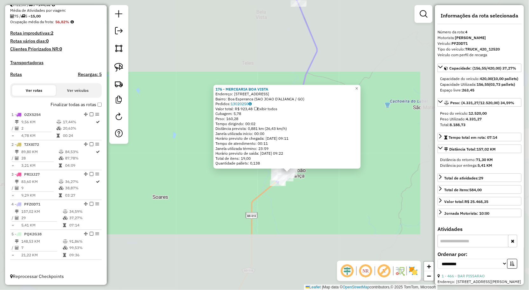
click at [205, 202] on div "176 - MERCEARIA BOA VISTA Endereço: RUA Rua 09 quadra 173 lote 14 14 Bairro: Bo…" at bounding box center [264, 145] width 529 height 290
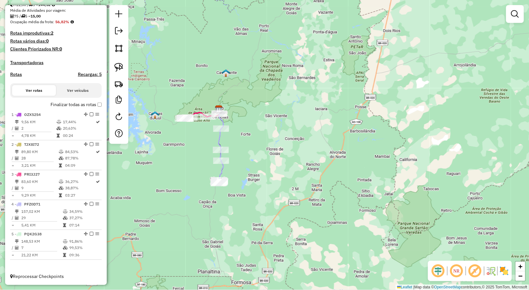
drag, startPoint x: 198, startPoint y: 143, endPoint x: 210, endPoint y: 142, distance: 11.9
click at [207, 143] on div "Janela de atendimento Grade de atendimento Capacidade Transportadoras Veículos …" at bounding box center [264, 145] width 529 height 290
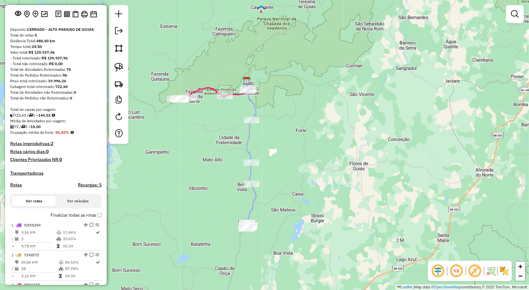
scroll to position [0, 0]
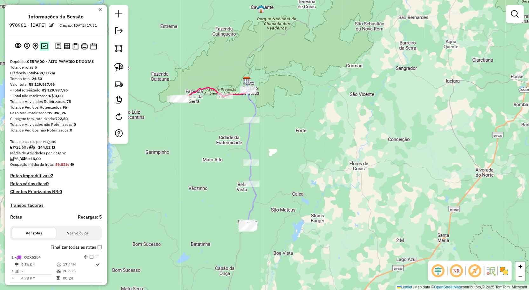
click at [47, 50] on button at bounding box center [44, 46] width 9 height 9
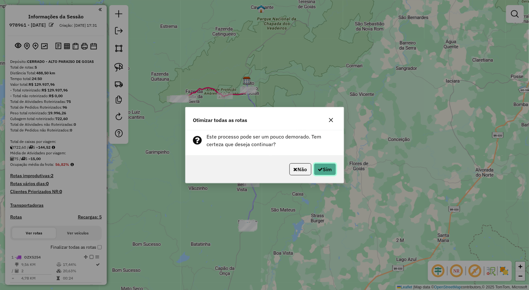
click at [326, 164] on button "Sim" at bounding box center [325, 169] width 22 height 12
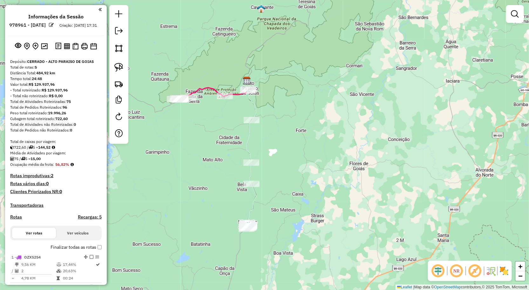
click at [117, 36] on link at bounding box center [118, 31] width 13 height 14
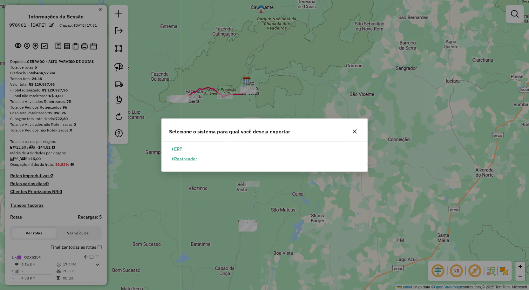
click at [178, 149] on button "ERP" at bounding box center [177, 149] width 16 height 10
select select "**"
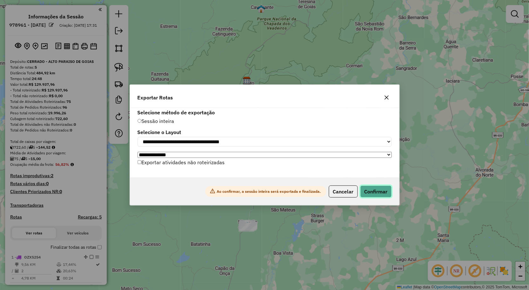
click at [380, 191] on button "Confirmar" at bounding box center [375, 191] width 31 height 12
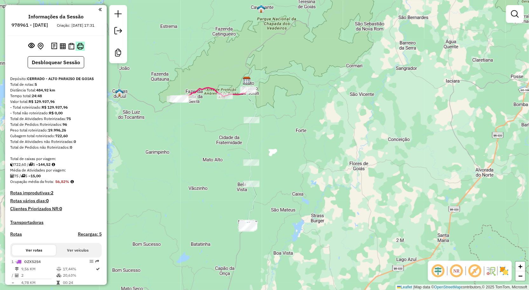
click at [81, 50] on img at bounding box center [80, 46] width 7 height 7
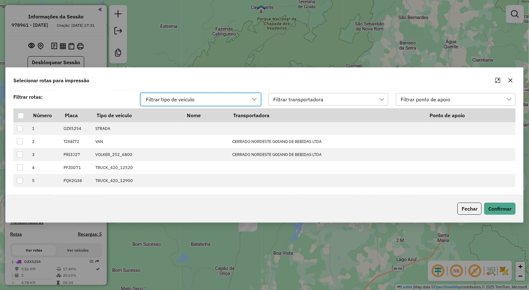
scroll to position [4, 28]
drag, startPoint x: 20, startPoint y: 117, endPoint x: 45, endPoint y: 119, distance: 25.5
click at [20, 117] on div at bounding box center [21, 116] width 6 height 6
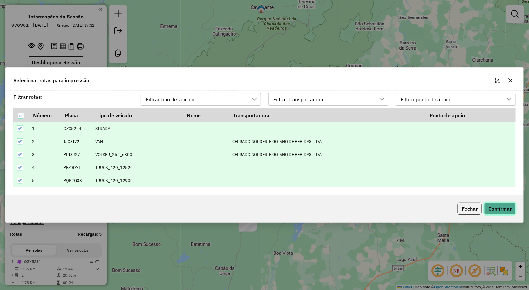
click at [495, 208] on button "Confirmar" at bounding box center [499, 209] width 31 height 12
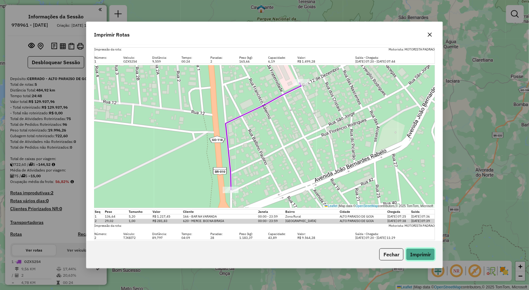
drag, startPoint x: 412, startPoint y: 251, endPoint x: 301, endPoint y: 137, distance: 159.4
click at [412, 251] on button "Imprimir" at bounding box center [420, 254] width 29 height 12
drag, startPoint x: 274, startPoint y: 36, endPoint x: 301, endPoint y: 37, distance: 26.4
click at [275, 36] on div "Imprimir Rotas" at bounding box center [264, 33] width 356 height 23
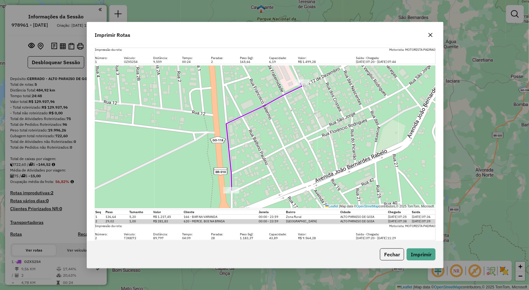
click at [429, 34] on icon "button" at bounding box center [430, 35] width 4 height 4
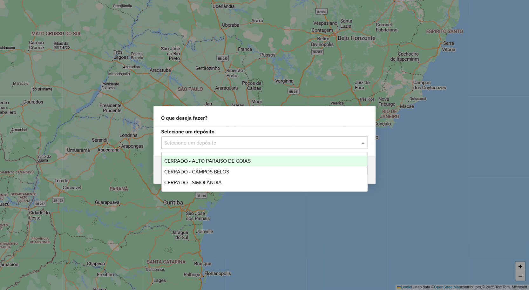
click at [208, 139] on input "text" at bounding box center [257, 143] width 187 height 8
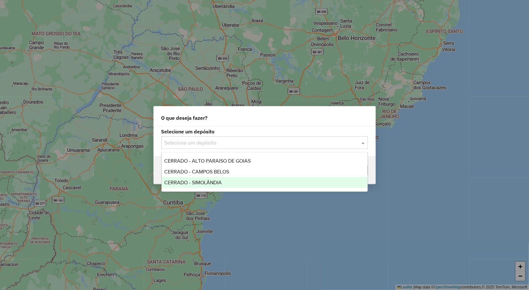
click at [202, 183] on span "CERRADO - SIMOLÂNDIA" at bounding box center [192, 182] width 57 height 5
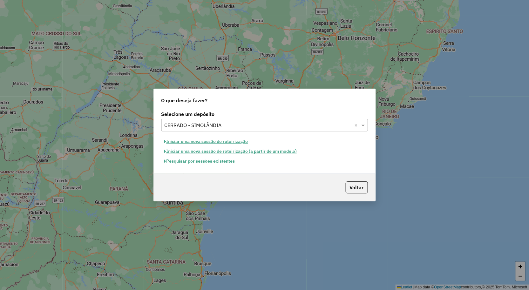
click at [202, 142] on button "Iniciar uma nova sessão de roteirização" at bounding box center [206, 142] width 90 height 10
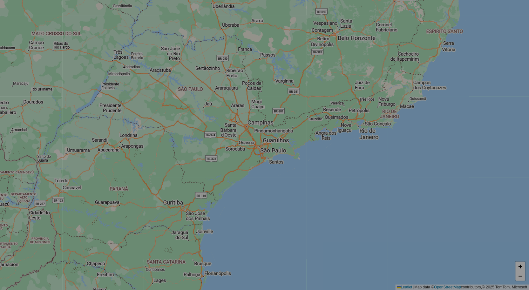
select select "*"
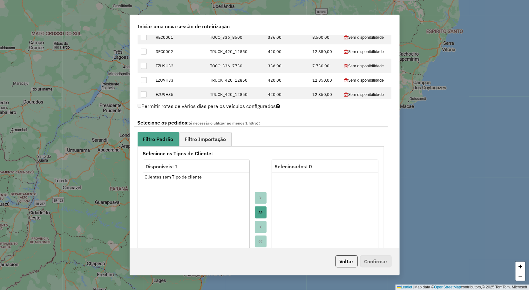
scroll to position [282, 0]
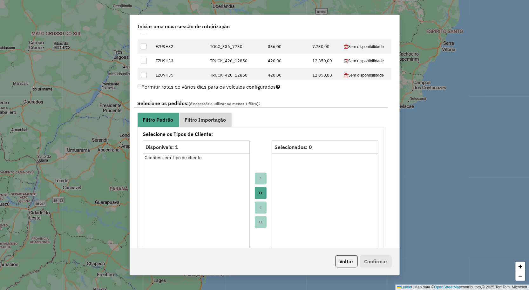
click at [200, 121] on span "Filtro Importação" at bounding box center [205, 119] width 41 height 5
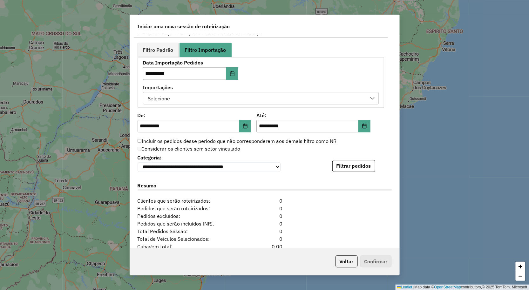
scroll to position [353, 0]
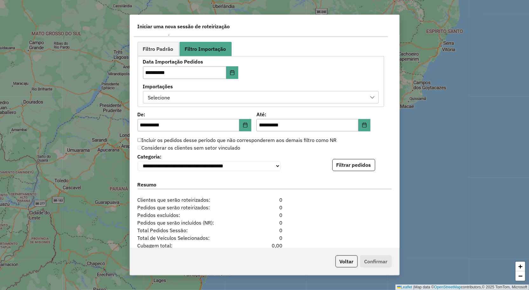
click at [198, 96] on div "Selecione" at bounding box center [256, 97] width 220 height 12
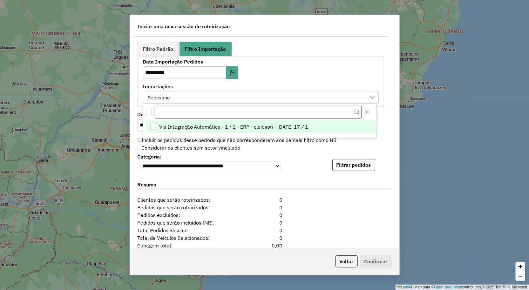
scroll to position [4, 29]
drag, startPoint x: 186, startPoint y: 130, endPoint x: 193, endPoint y: 129, distance: 7.1
click at [186, 129] on span "Via Integração Automática - 1 / 1 - ERP - cleidson - [DATE] 17:41" at bounding box center [233, 127] width 149 height 8
click at [280, 161] on div "**********" at bounding box center [264, 161] width 254 height 19
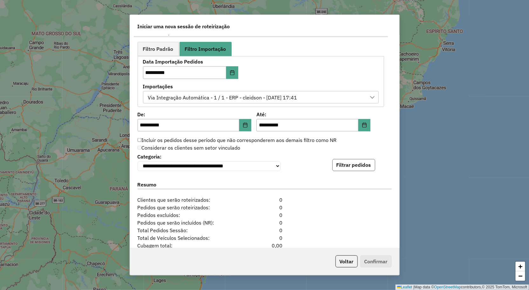
click at [345, 168] on button "Filtrar pedidos" at bounding box center [353, 165] width 43 height 12
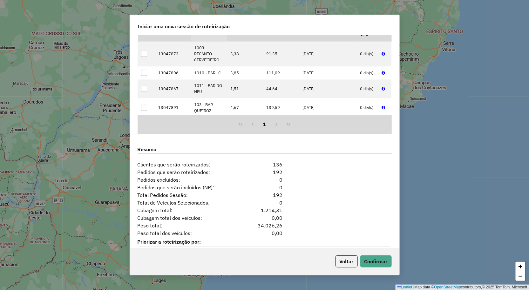
scroll to position [538, 0]
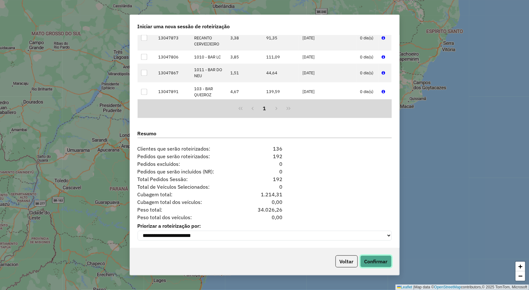
click at [368, 260] on button "Confirmar" at bounding box center [375, 261] width 31 height 12
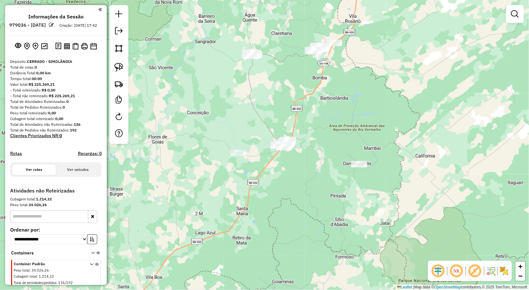
drag, startPoint x: 291, startPoint y: 211, endPoint x: 326, endPoint y: 211, distance: 34.9
click at [324, 211] on div "Janela de atendimento Grade de atendimento Capacidade Transportadoras Veículos …" at bounding box center [264, 145] width 529 height 290
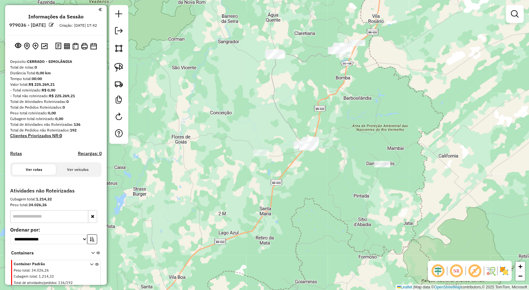
drag, startPoint x: 315, startPoint y: 211, endPoint x: 304, endPoint y: 218, distance: 13.6
click at [310, 215] on div "Janela de atendimento Grade de atendimento Capacidade Transportadoras Veículos …" at bounding box center [264, 145] width 529 height 290
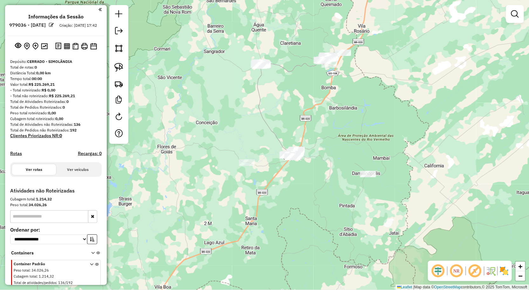
drag, startPoint x: 293, startPoint y: 200, endPoint x: 288, endPoint y: 216, distance: 16.6
click at [288, 216] on div "Janela de atendimento Grade de atendimento Capacidade Transportadoras Veículos …" at bounding box center [264, 145] width 529 height 290
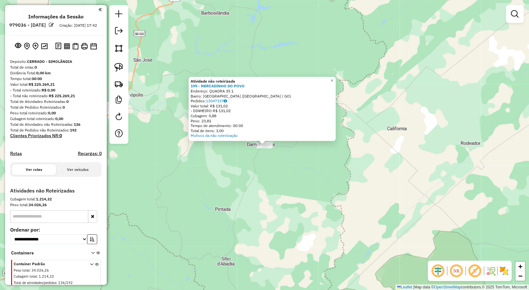
click at [271, 171] on div "Atividade não roteirizada 199 - MERCADINHO DO POVO Endereço: QUADRA 35 1 Bairro…" at bounding box center [264, 145] width 529 height 290
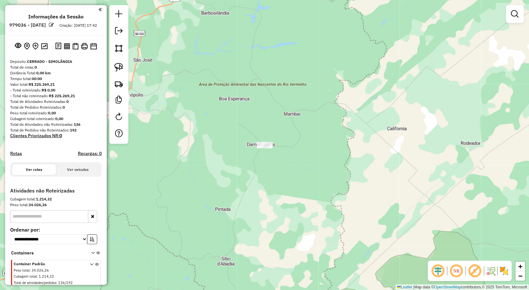
drag, startPoint x: 232, startPoint y: 182, endPoint x: 293, endPoint y: 183, distance: 61.3
click at [291, 182] on div "Atividade não roteirizada 199 - MERCADINHO DO POVO Endereço: QUADRA 35 1 Bairro…" at bounding box center [264, 145] width 529 height 290
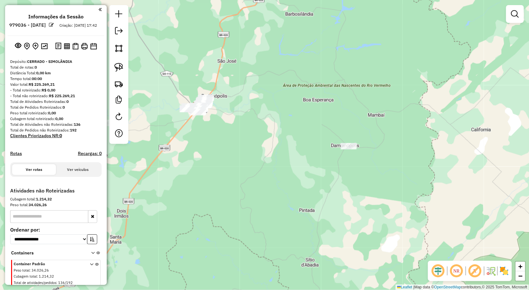
drag, startPoint x: 251, startPoint y: 172, endPoint x: 297, endPoint y: 172, distance: 45.1
click at [297, 172] on div "Janela de atendimento Grade de atendimento Capacidade Transportadoras Veículos …" at bounding box center [264, 145] width 529 height 290
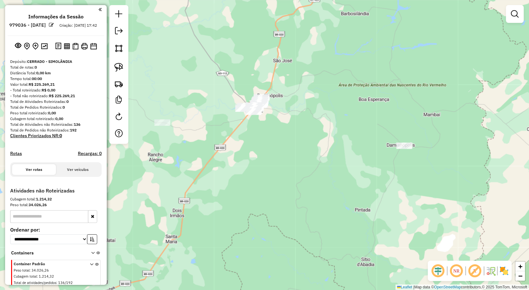
drag, startPoint x: 283, startPoint y: 172, endPoint x: 317, endPoint y: 181, distance: 34.9
click at [317, 180] on div "Janela de atendimento Grade de atendimento Capacidade Transportadoras Veículos …" at bounding box center [264, 145] width 529 height 290
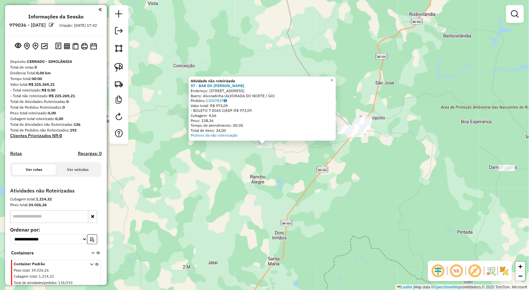
click at [203, 154] on div "Atividade não roteirizada 57 - BAR DO PEDRO CHICO Endereço: RUA Q 17 LOTE 6 Bai…" at bounding box center [264, 145] width 529 height 290
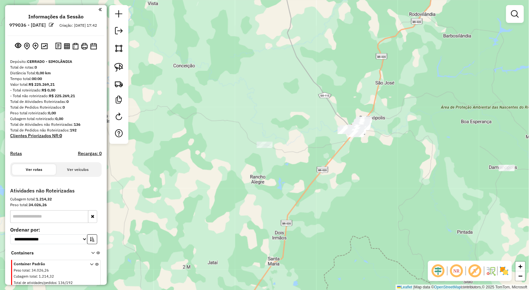
drag, startPoint x: 124, startPoint y: 71, endPoint x: 183, endPoint y: 103, distance: 66.7
click at [124, 71] on link at bounding box center [119, 67] width 14 height 14
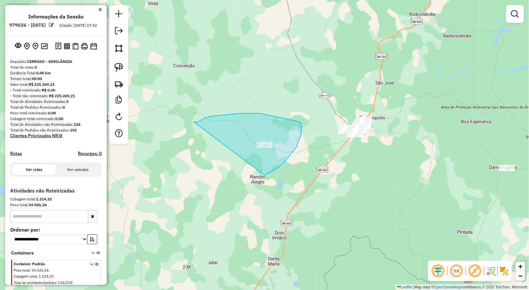
drag, startPoint x: 194, startPoint y: 122, endPoint x: 265, endPoint y: 175, distance: 88.5
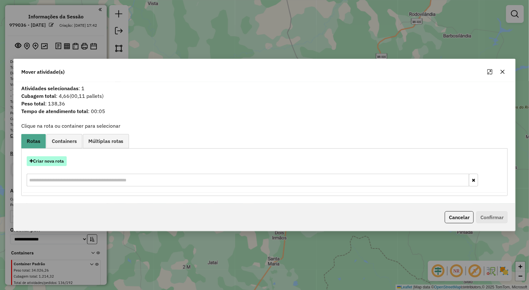
click at [64, 162] on button "Criar nova rota" at bounding box center [47, 161] width 40 height 10
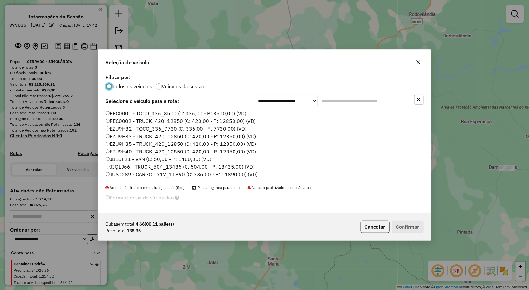
scroll to position [3, 2]
click at [124, 114] on label "REC0001 - TOCO_336_8500 (C: 336,00 - P: 8500,00) (VD)" at bounding box center [176, 114] width 141 height 8
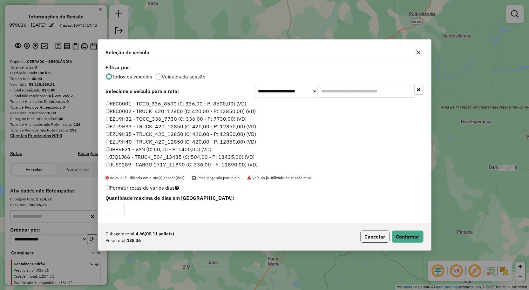
click at [405, 230] on div "Cubagem total: 4,66 (00,11 pallets) Peso total: 138,36 Cancelar Confirmar" at bounding box center [264, 236] width 333 height 27
click at [404, 231] on button "Confirmar" at bounding box center [407, 237] width 31 height 12
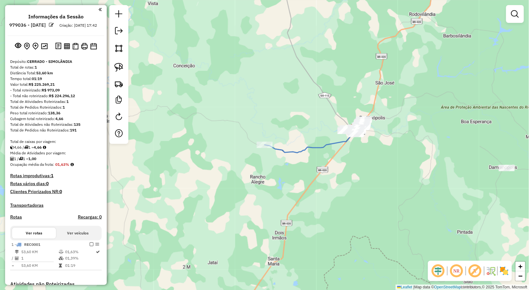
drag, startPoint x: 358, startPoint y: 176, endPoint x: 289, endPoint y: 189, distance: 70.2
click at [291, 189] on div "Janela de atendimento Grade de atendimento Capacidade Transportadoras Veículos …" at bounding box center [264, 145] width 529 height 290
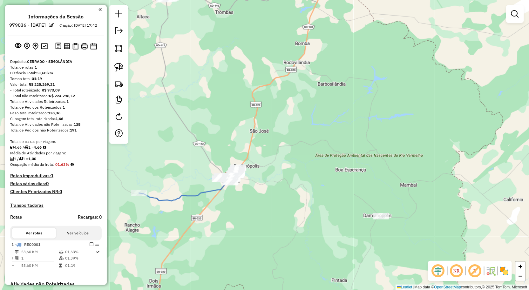
drag, startPoint x: 275, startPoint y: 164, endPoint x: 274, endPoint y: 227, distance: 62.9
click at [275, 227] on div "Janela de atendimento Grade de atendimento Capacidade Transportadoras Veículos …" at bounding box center [264, 145] width 529 height 290
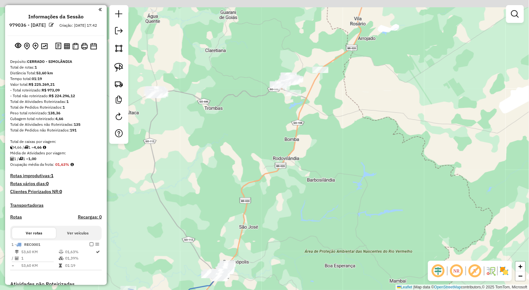
drag, startPoint x: 272, startPoint y: 202, endPoint x: 202, endPoint y: 159, distance: 82.1
click at [270, 204] on div "Janela de atendimento Grade de atendimento Capacidade Transportadoras Veículos …" at bounding box center [264, 145] width 529 height 290
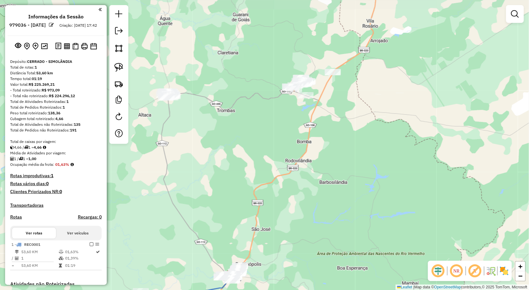
drag, startPoint x: 215, startPoint y: 160, endPoint x: 294, endPoint y: 195, distance: 86.4
click at [294, 195] on div "Janela de atendimento Grade de atendimento Capacidade Transportadoras Veículos …" at bounding box center [264, 145] width 529 height 290
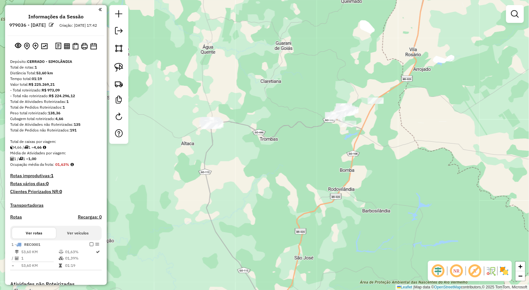
drag, startPoint x: 283, startPoint y: 169, endPoint x: 242, endPoint y: 161, distance: 41.1
click at [246, 162] on div "Janela de atendimento Grade de atendimento Capacidade Transportadoras Veículos …" at bounding box center [264, 145] width 529 height 290
click at [115, 68] on img at bounding box center [118, 67] width 9 height 9
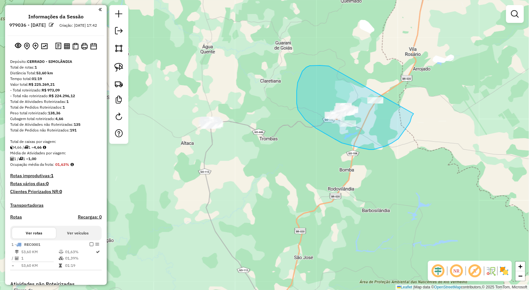
drag, startPoint x: 310, startPoint y: 66, endPoint x: 417, endPoint y: 112, distance: 116.5
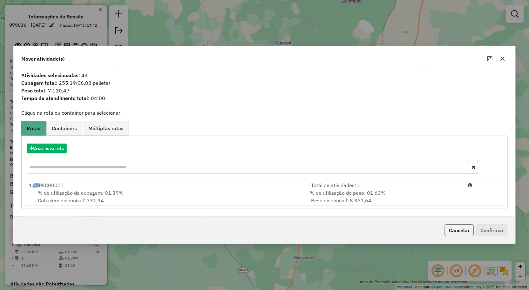
click at [499, 62] on button "button" at bounding box center [502, 59] width 10 height 10
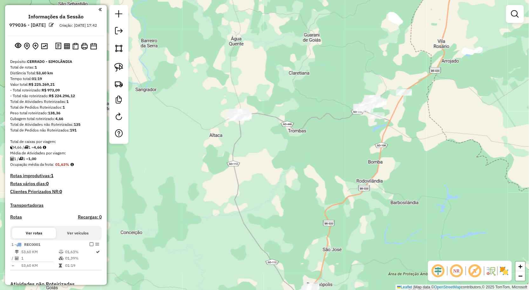
drag, startPoint x: 294, startPoint y: 131, endPoint x: 309, endPoint y: 126, distance: 15.5
click at [312, 128] on div "Janela de atendimento Grade de atendimento Capacidade Transportadoras Veículos …" at bounding box center [264, 145] width 529 height 290
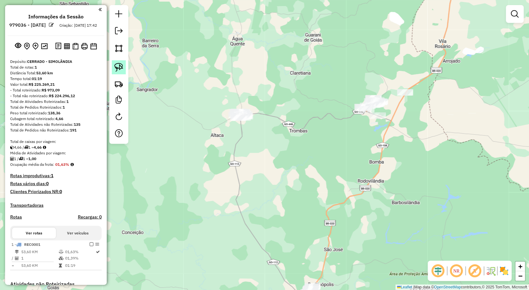
click at [119, 74] on link at bounding box center [119, 67] width 14 height 14
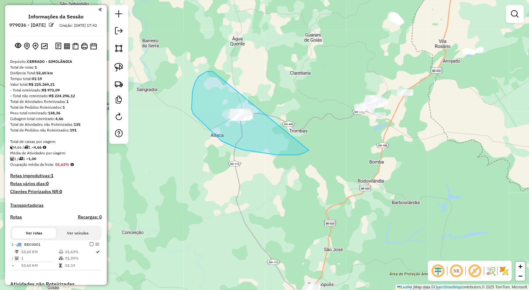
drag, startPoint x: 209, startPoint y: 71, endPoint x: 300, endPoint y: 147, distance: 118.6
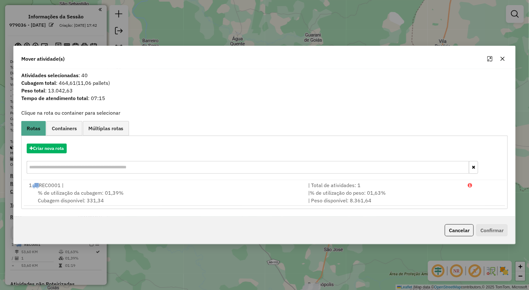
click at [498, 59] on button "button" at bounding box center [502, 59] width 10 height 10
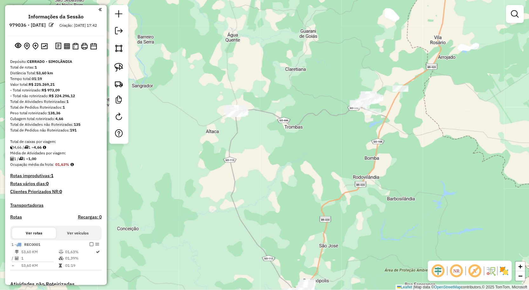
drag, startPoint x: 355, startPoint y: 137, endPoint x: 313, endPoint y: 88, distance: 63.9
click at [313, 95] on div "Janela de atendimento Grade de atendimento Capacidade Transportadoras Veículos …" at bounding box center [264, 145] width 529 height 290
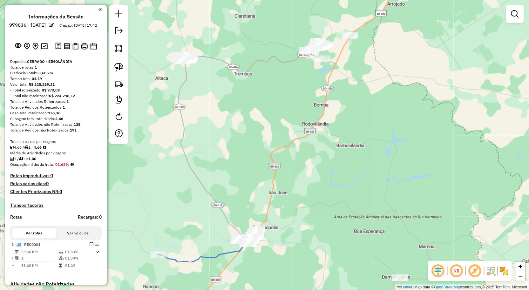
drag, startPoint x: 327, startPoint y: 111, endPoint x: 332, endPoint y: 107, distance: 6.5
click at [331, 108] on div "Janela de atendimento Grade de atendimento Capacidade Transportadoras Veículos …" at bounding box center [264, 145] width 529 height 290
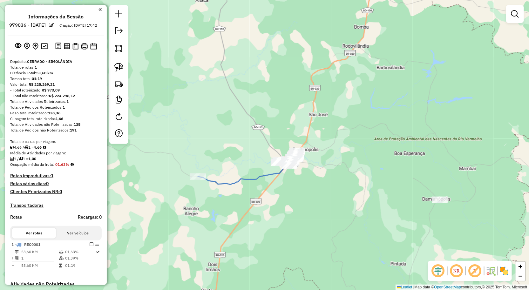
drag, startPoint x: 313, startPoint y: 113, endPoint x: 321, endPoint y: 118, distance: 9.8
click at [312, 107] on div "Janela de atendimento Grade de atendimento Capacidade Transportadoras Veículos …" at bounding box center [264, 145] width 529 height 290
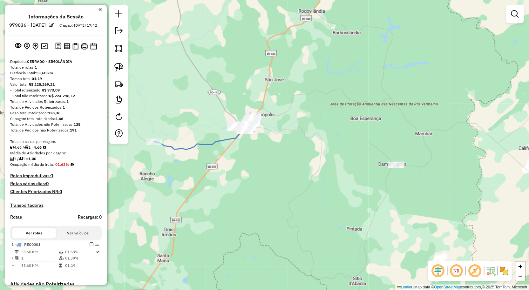
drag, startPoint x: 335, startPoint y: 146, endPoint x: 171, endPoint y: 111, distance: 168.0
click at [307, 132] on div "Janela de atendimento Grade de atendimento Capacidade Transportadoras Veículos …" at bounding box center [264, 145] width 529 height 290
click at [119, 71] on img at bounding box center [118, 67] width 9 height 9
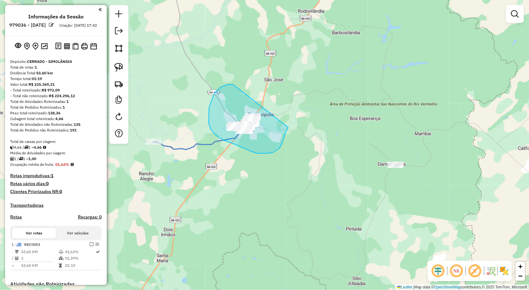
drag, startPoint x: 233, startPoint y: 84, endPoint x: 288, endPoint y: 127, distance: 69.7
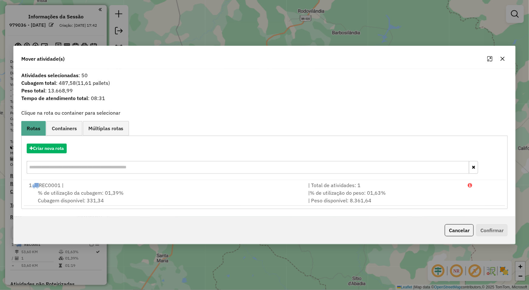
drag, startPoint x: 500, startPoint y: 56, endPoint x: 492, endPoint y: 67, distance: 13.7
click at [500, 56] on icon "button" at bounding box center [502, 58] width 5 height 5
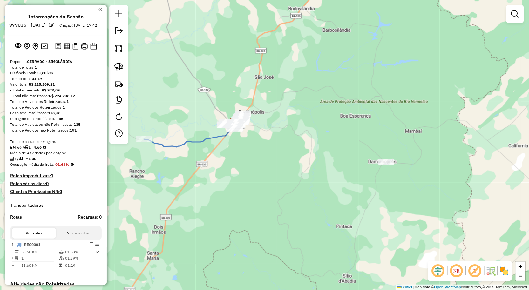
drag, startPoint x: 379, startPoint y: 120, endPoint x: 461, endPoint y: 234, distance: 140.5
click at [450, 227] on div "Janela de atendimento Grade de atendimento Capacidade Transportadoras Veículos …" at bounding box center [264, 145] width 529 height 290
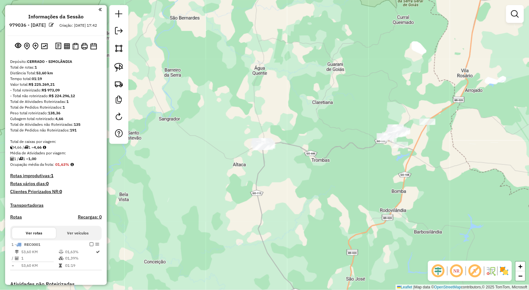
drag, startPoint x: 419, startPoint y: 192, endPoint x: 263, endPoint y: 177, distance: 157.3
click at [263, 177] on div "Janela de atendimento Grade de atendimento Capacidade Transportadoras Veículos …" at bounding box center [264, 145] width 529 height 290
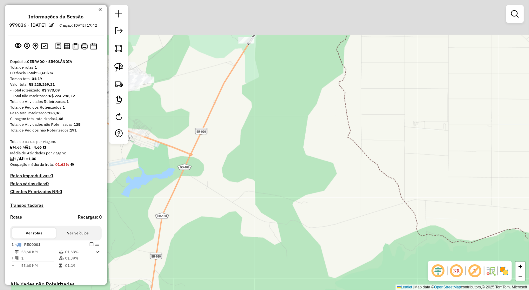
drag, startPoint x: 342, startPoint y: 184, endPoint x: 358, endPoint y: 232, distance: 49.8
click at [367, 246] on div "Janela de atendimento Grade de atendimento Capacidade Transportadoras Veículos …" at bounding box center [264, 145] width 529 height 290
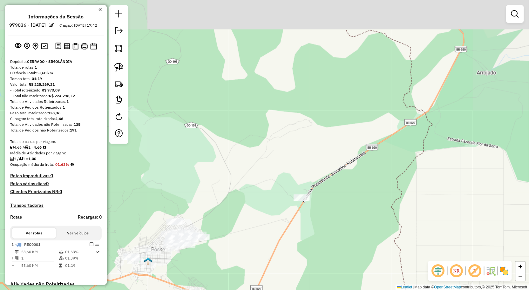
drag, startPoint x: 348, startPoint y: 195, endPoint x: 335, endPoint y: 222, distance: 30.1
click at [352, 218] on div "Janela de atendimento Grade de atendimento Capacidade Transportadoras Veículos …" at bounding box center [264, 145] width 529 height 290
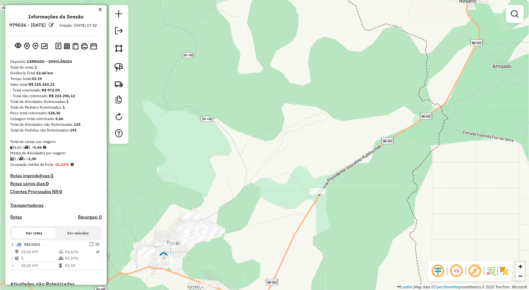
drag, startPoint x: 357, startPoint y: 224, endPoint x: 396, endPoint y: 200, distance: 45.9
click at [410, 191] on div "Janela de atendimento Grade de atendimento Capacidade Transportadoras Veículos …" at bounding box center [264, 145] width 529 height 290
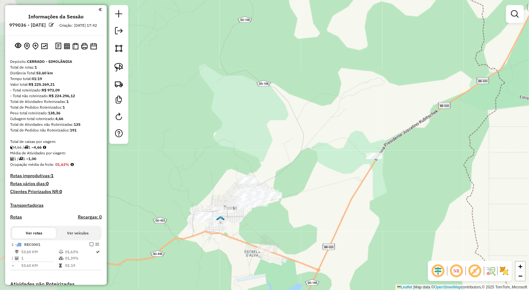
drag, startPoint x: 403, startPoint y: 196, endPoint x: 465, endPoint y: 172, distance: 66.3
click at [465, 172] on div "Janela de atendimento Grade de atendimento Capacidade Transportadoras Veículos …" at bounding box center [264, 145] width 529 height 290
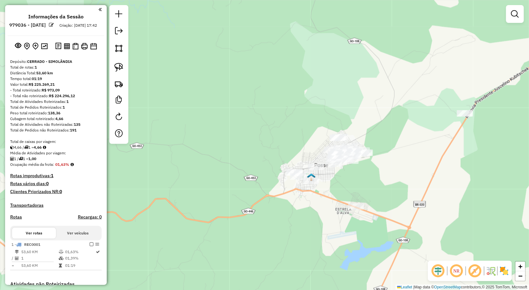
drag, startPoint x: 432, startPoint y: 195, endPoint x: 419, endPoint y: 151, distance: 46.9
click at [420, 153] on div "Janela de atendimento Grade de atendimento Capacidade Transportadoras Veículos …" at bounding box center [264, 145] width 529 height 290
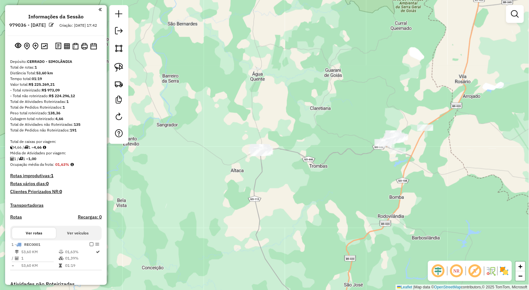
drag, startPoint x: 417, startPoint y: 151, endPoint x: 391, endPoint y: 153, distance: 25.8
click at [391, 153] on div "Janela de atendimento Grade de atendimento Capacidade Transportadoras Veículos …" at bounding box center [264, 145] width 529 height 290
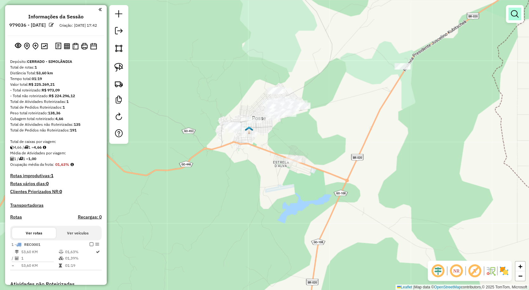
click at [519, 17] on link at bounding box center [514, 14] width 13 height 13
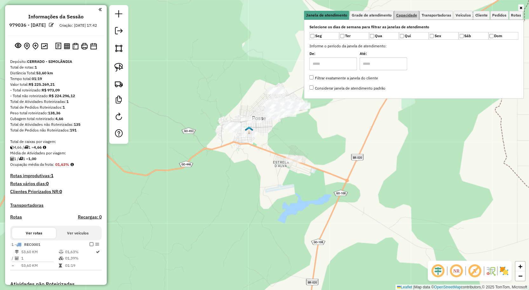
drag, startPoint x: 411, startPoint y: 13, endPoint x: 408, endPoint y: 25, distance: 13.0
click at [410, 13] on span "Capacidade" at bounding box center [406, 15] width 21 height 4
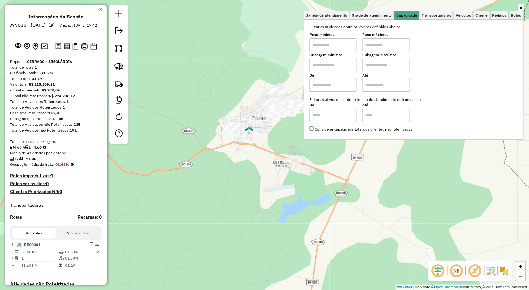
click at [346, 39] on input "text" at bounding box center [333, 44] width 48 height 13
type input "****"
click at [241, 59] on div "Limpar filtros Janela de atendimento Grade de atendimento Capacidade Transporta…" at bounding box center [264, 145] width 529 height 290
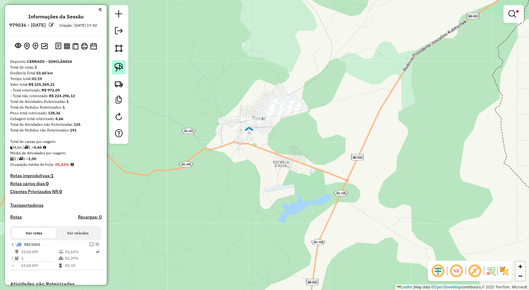
click at [121, 66] on img at bounding box center [118, 67] width 9 height 9
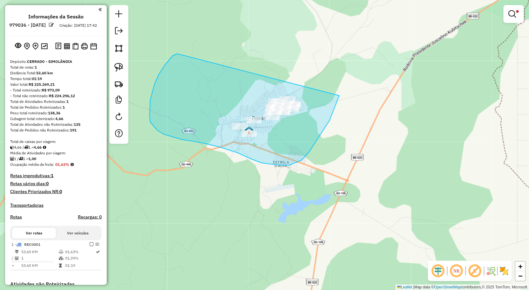
drag, startPoint x: 172, startPoint y: 56, endPoint x: 339, endPoint y: 95, distance: 171.3
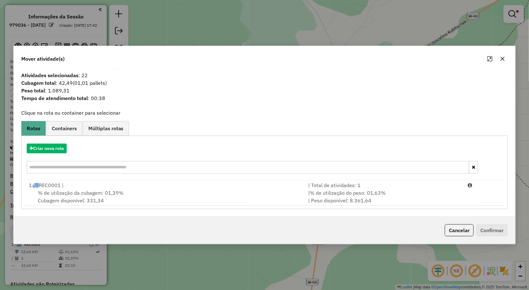
click at [508, 56] on div "Mover atividade(s)" at bounding box center [265, 57] width 502 height 23
click at [500, 58] on icon "button" at bounding box center [502, 58] width 5 height 5
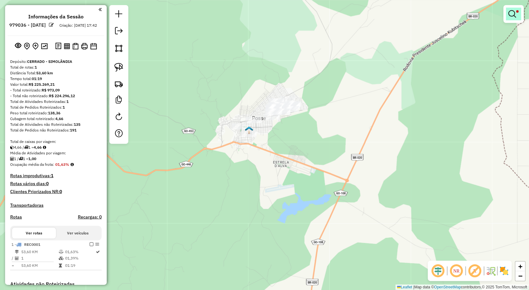
click at [512, 18] on link at bounding box center [513, 14] width 15 height 13
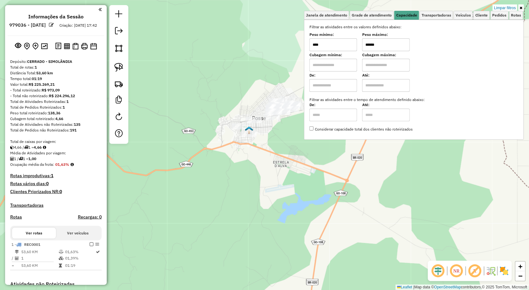
click at [390, 47] on input "******" at bounding box center [386, 44] width 48 height 13
click at [247, 73] on div "Limpar filtros Janela de atendimento Grade de atendimento Capacidade Transporta…" at bounding box center [264, 145] width 529 height 290
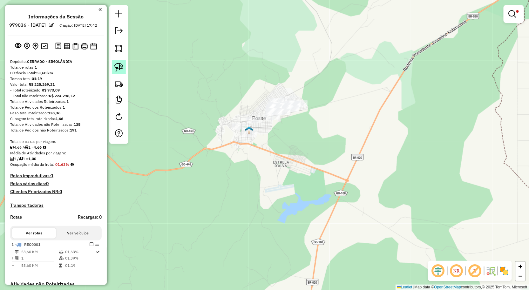
drag, startPoint x: 119, startPoint y: 70, endPoint x: 124, endPoint y: 70, distance: 5.8
click at [119, 71] on img at bounding box center [118, 67] width 9 height 9
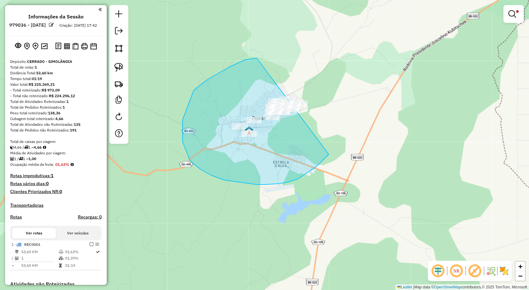
drag, startPoint x: 255, startPoint y: 58, endPoint x: 353, endPoint y: 104, distance: 108.4
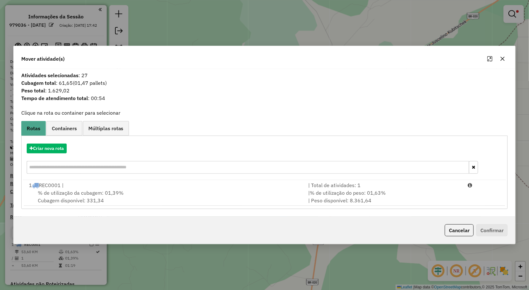
click at [504, 58] on icon "button" at bounding box center [502, 59] width 4 height 4
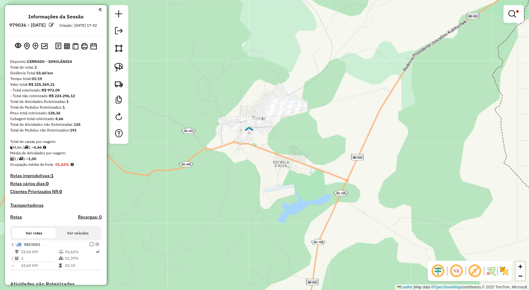
click at [509, 10] on em at bounding box center [512, 14] width 8 height 8
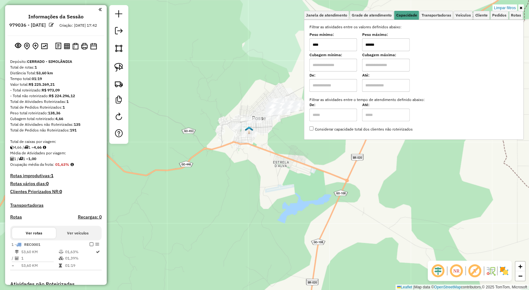
click at [390, 44] on input "******" at bounding box center [386, 44] width 48 height 13
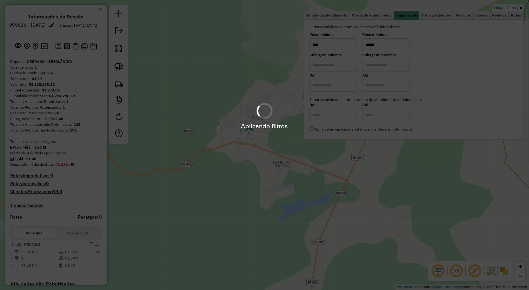
type input "******"
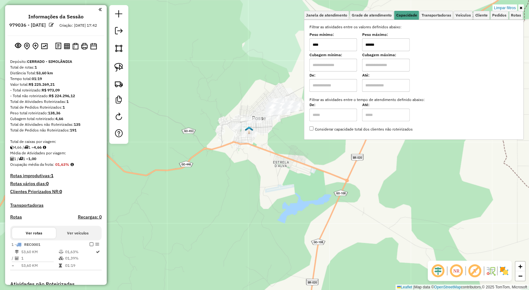
click at [278, 64] on div "Limpar filtros Janela de atendimento Grade de atendimento Capacidade Transporta…" at bounding box center [264, 145] width 529 height 290
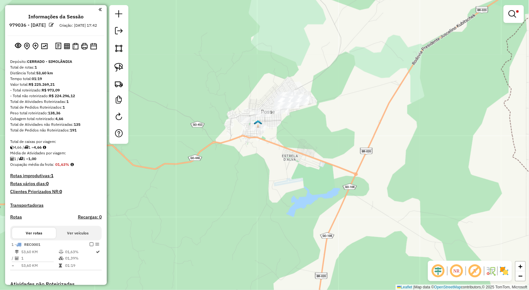
drag, startPoint x: 303, startPoint y: 138, endPoint x: 309, endPoint y: 134, distance: 7.8
click at [309, 134] on div "Limpar filtros Janela de atendimento Grade de atendimento Capacidade Transporta…" at bounding box center [264, 145] width 529 height 290
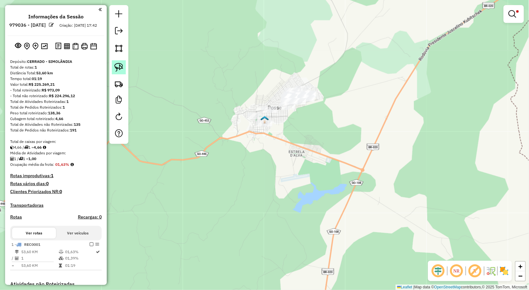
click at [113, 69] on link at bounding box center [119, 67] width 14 height 14
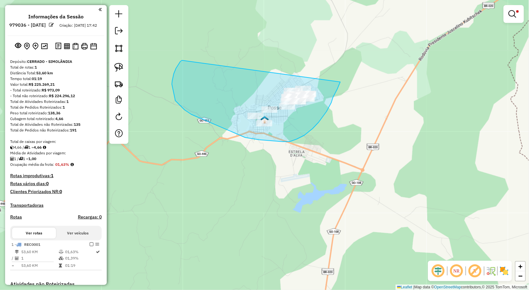
drag, startPoint x: 176, startPoint y: 68, endPoint x: 340, endPoint y: 82, distance: 164.7
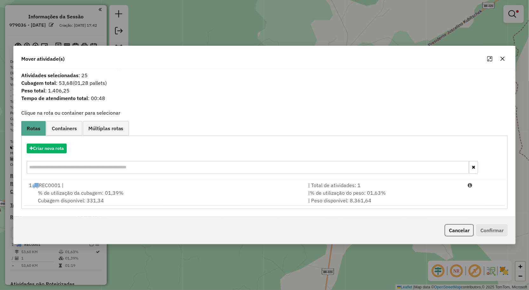
click at [503, 59] on icon "button" at bounding box center [502, 58] width 5 height 5
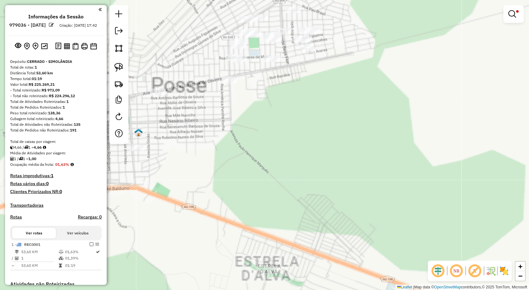
drag, startPoint x: 310, startPoint y: 107, endPoint x: 322, endPoint y: 112, distance: 13.7
click at [337, 103] on div "Limpar filtros Janela de atendimento Grade de atendimento Capacidade Transporta…" at bounding box center [264, 145] width 529 height 290
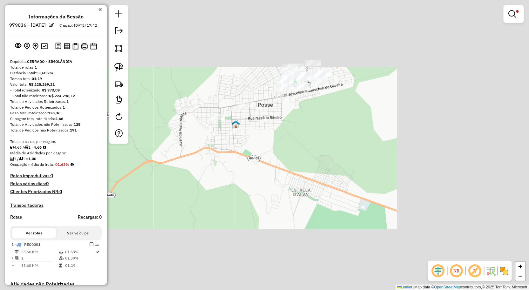
drag, startPoint x: 304, startPoint y: 120, endPoint x: 333, endPoint y: 115, distance: 30.0
click at [333, 115] on div "Limpar filtros Janela de atendimento Grade de atendimento Capacidade Transporta…" at bounding box center [264, 145] width 529 height 290
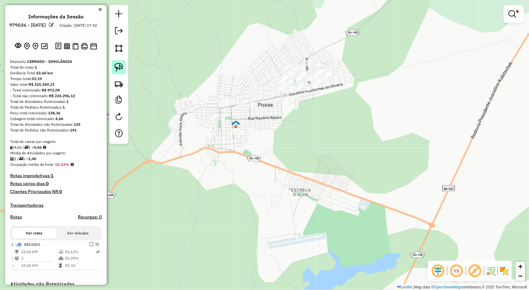
click at [121, 74] on link at bounding box center [119, 67] width 14 height 14
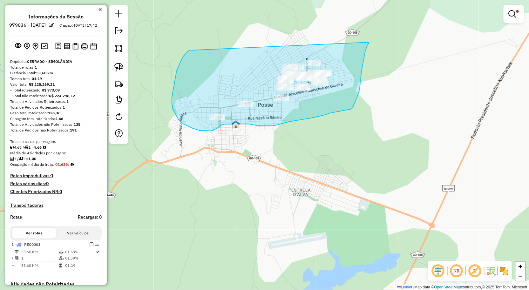
drag, startPoint x: 188, startPoint y: 51, endPoint x: 369, endPoint y: 42, distance: 181.5
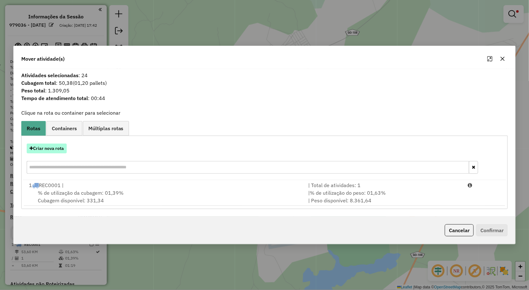
click at [51, 147] on button "Criar nova rota" at bounding box center [47, 149] width 40 height 10
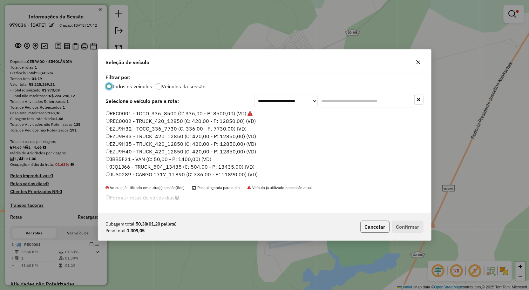
click at [132, 160] on label "JBB5F21 - VAN (C: 50,00 - P: 1400,00) (VD)" at bounding box center [159, 159] width 106 height 8
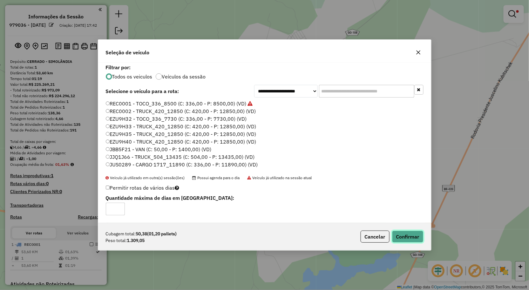
click at [400, 235] on button "Confirmar" at bounding box center [407, 237] width 31 height 12
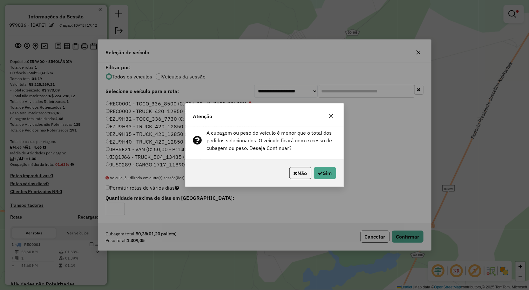
drag, startPoint x: 329, startPoint y: 115, endPoint x: 349, endPoint y: 109, distance: 20.3
click at [330, 115] on icon "button" at bounding box center [330, 116] width 5 height 5
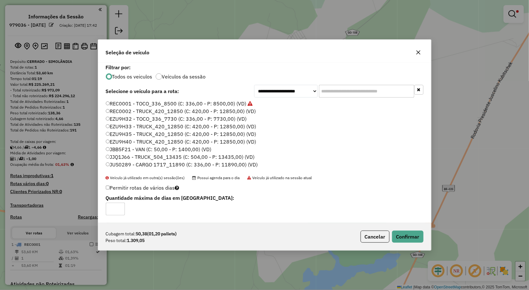
click at [418, 53] on icon "button" at bounding box center [418, 52] width 5 height 5
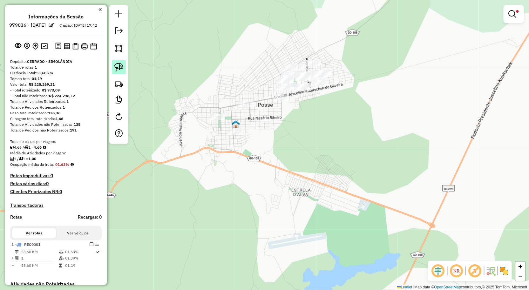
click at [115, 60] on link at bounding box center [119, 67] width 14 height 14
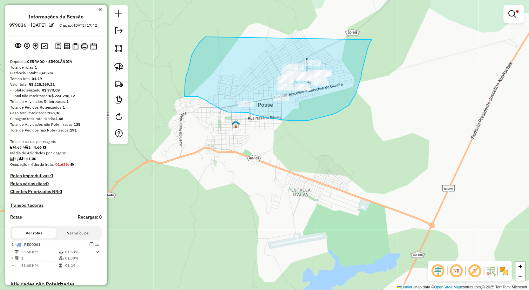
drag, startPoint x: 194, startPoint y: 50, endPoint x: 372, endPoint y: 40, distance: 177.8
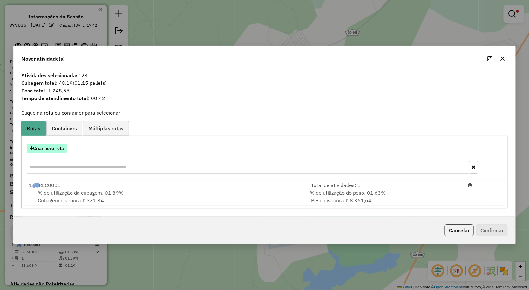
click at [61, 150] on button "Criar nova rota" at bounding box center [47, 149] width 40 height 10
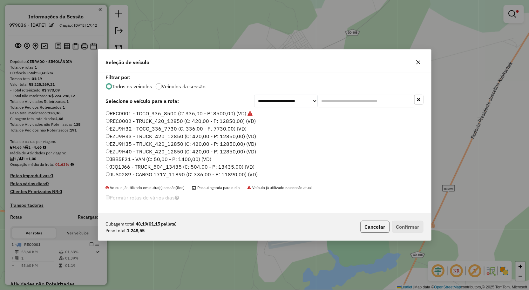
click at [137, 159] on label "JBB5F21 - VAN (C: 50,00 - P: 1400,00) (VD)" at bounding box center [159, 159] width 106 height 8
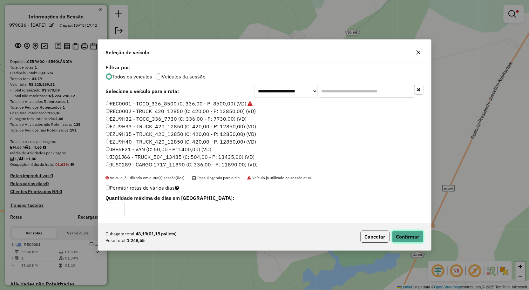
click at [414, 240] on button "Confirmar" at bounding box center [407, 237] width 31 height 12
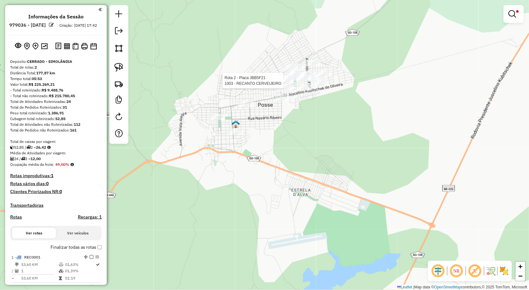
select select "**********"
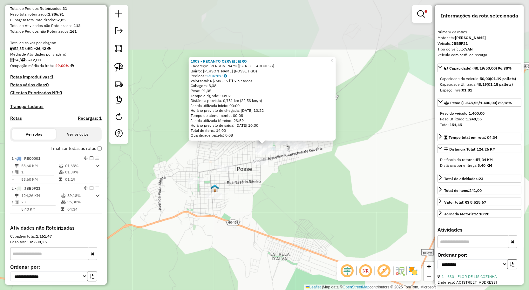
scroll to position [158, 0]
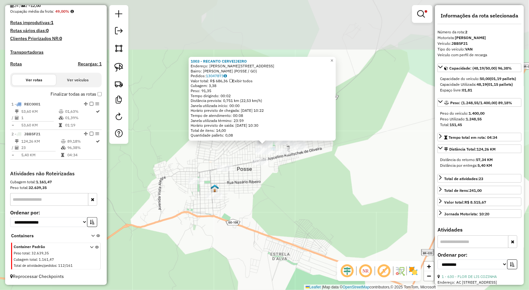
drag, startPoint x: 277, startPoint y: 81, endPoint x: 290, endPoint y: 83, distance: 13.2
click at [290, 83] on div "Valor total: R$ 686,36 Exibir todos" at bounding box center [262, 80] width 143 height 5
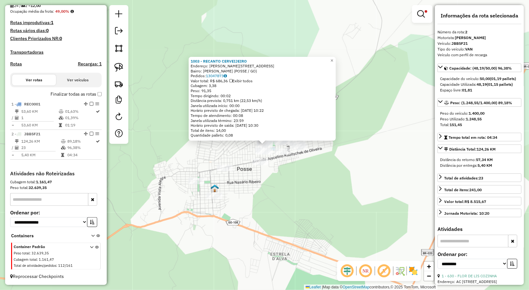
drag, startPoint x: 337, startPoint y: 83, endPoint x: 333, endPoint y: 96, distance: 13.4
click at [336, 83] on div "1003 - RECANTO CERVEIJEIRO Endereço: RAMIRO VIEIRA DE MELO 10 Bairro: Mae Bela …" at bounding box center [262, 99] width 147 height 84
click at [357, 164] on div "Rota 2 - Placa JBB5F21 654 - PIZZARIA KR Rota 2 - Placa JBB5F21 1499 - ESPE. HO…" at bounding box center [264, 145] width 529 height 290
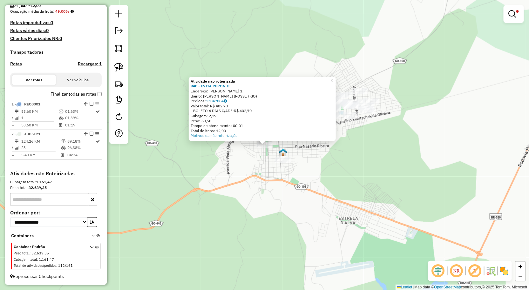
click at [275, 185] on div "Atividade não roteirizada 940 - EVITA PERON II Endereço: ESTUDANTE FERNANDES RO…" at bounding box center [264, 145] width 529 height 290
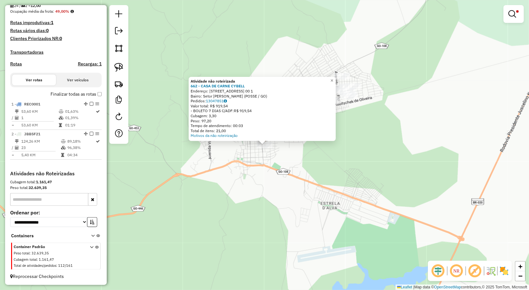
click at [267, 170] on div "Atividade não roteirizada 662 - CASA DE CARNE CYBELL Endereço: RUA R JULIaO ROD…" at bounding box center [264, 145] width 529 height 290
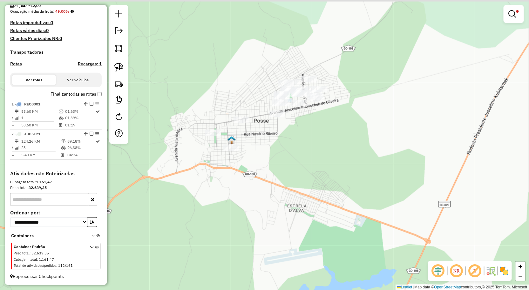
drag, startPoint x: 246, startPoint y: 135, endPoint x: 304, endPoint y: 151, distance: 60.5
click at [318, 153] on div "Limpar filtros Janela de atendimento Grade de atendimento Capacidade Transporta…" at bounding box center [264, 145] width 529 height 290
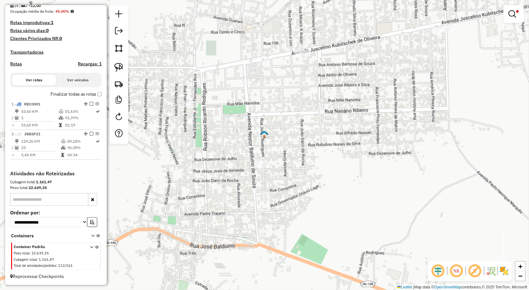
click at [266, 135] on img at bounding box center [264, 134] width 8 height 8
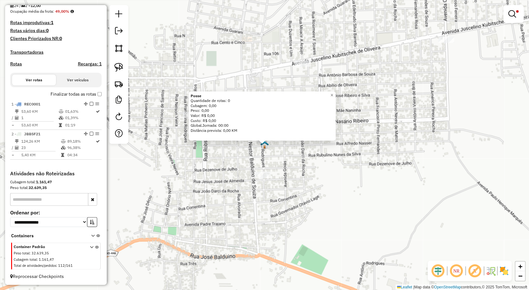
click at [229, 164] on div "Posse Quantidade de rotas: 0 Cubagem: 0,00 Peso: 0,00 Valor: R$ 0,00 Custo: R$ …" at bounding box center [264, 145] width 529 height 290
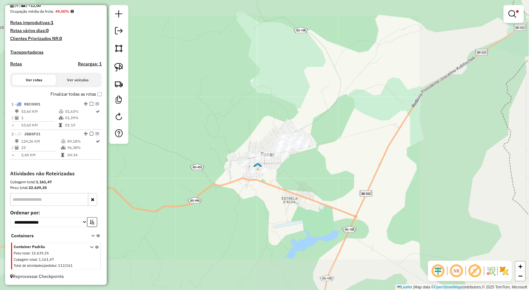
drag, startPoint x: 277, startPoint y: 174, endPoint x: 324, endPoint y: 150, distance: 53.1
click at [290, 167] on div "Limpar filtros Janela de atendimento Grade de atendimento Capacidade Transporta…" at bounding box center [264, 145] width 529 height 290
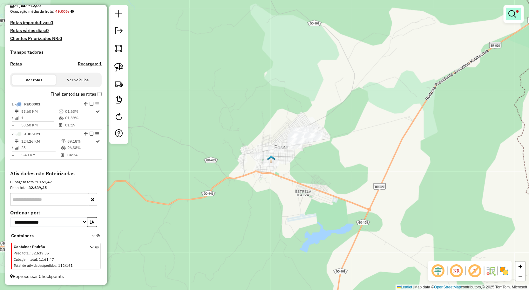
click at [520, 19] on link at bounding box center [513, 14] width 15 height 13
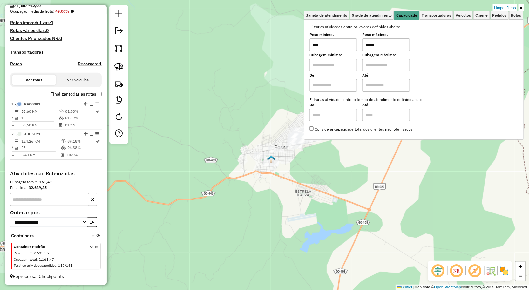
click at [352, 43] on input "****" at bounding box center [333, 44] width 48 height 13
type input "******"
type input "**********"
click at [235, 83] on div "**********" at bounding box center [264, 145] width 529 height 290
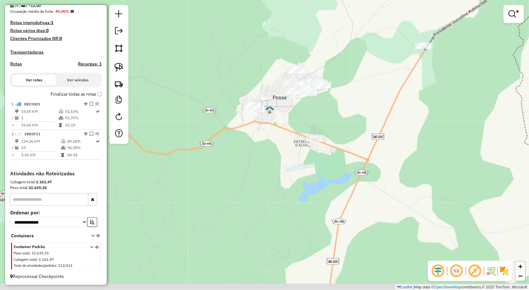
drag, startPoint x: 234, startPoint y: 63, endPoint x: 232, endPoint y: 36, distance: 26.8
click at [232, 36] on div "**********" at bounding box center [264, 145] width 529 height 290
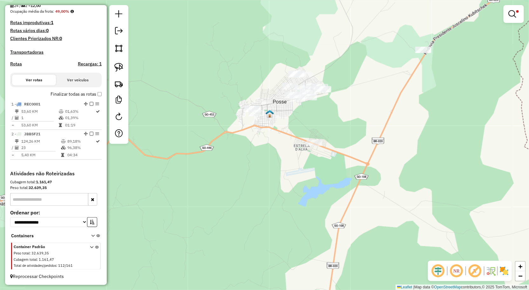
click at [232, 51] on div "**********" at bounding box center [264, 145] width 529 height 290
click at [123, 73] on link at bounding box center [119, 67] width 14 height 14
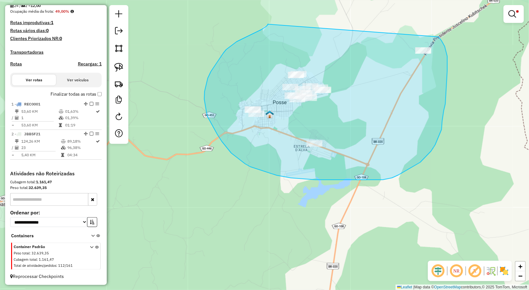
drag, startPoint x: 268, startPoint y: 24, endPoint x: 438, endPoint y: 37, distance: 171.0
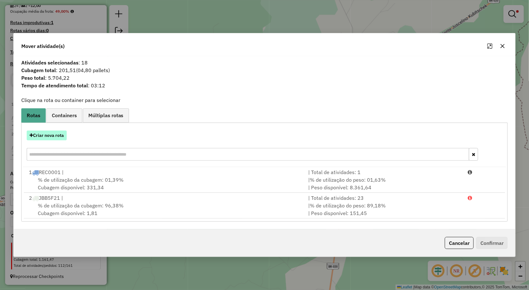
click at [44, 137] on button "Criar nova rota" at bounding box center [47, 136] width 40 height 10
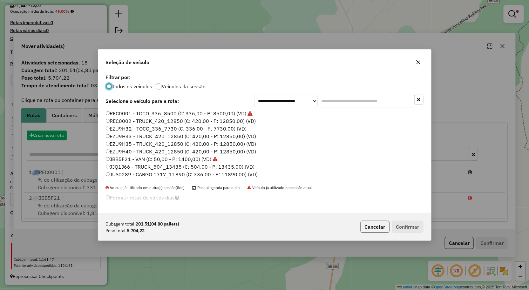
scroll to position [3, 2]
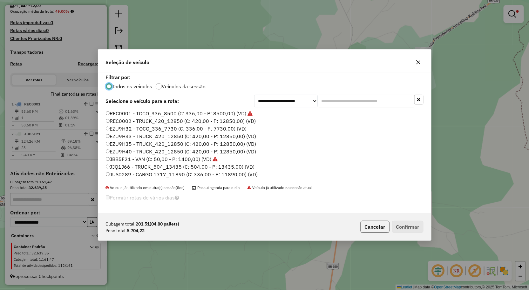
click at [154, 122] on label "REC0002 - TRUCK_420_12850 (C: 420,00 - P: 12850,00) (VD)" at bounding box center [181, 121] width 150 height 8
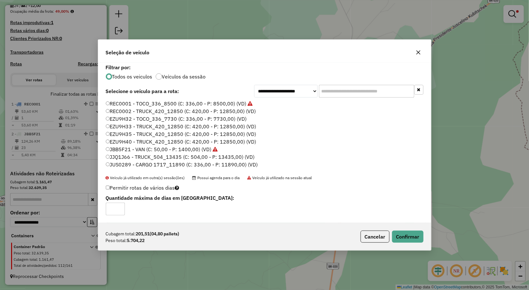
click at [134, 118] on label "EZU9H32 - TOCO_336_7730 (C: 336,00 - P: 7730,00) (VD)" at bounding box center [176, 119] width 141 height 8
click at [132, 138] on label "EZU9H40 - TRUCK_420_12850 (C: 420,00 - P: 12850,00) (VD)" at bounding box center [181, 142] width 151 height 8
click at [413, 237] on button "Confirmar" at bounding box center [407, 237] width 31 height 12
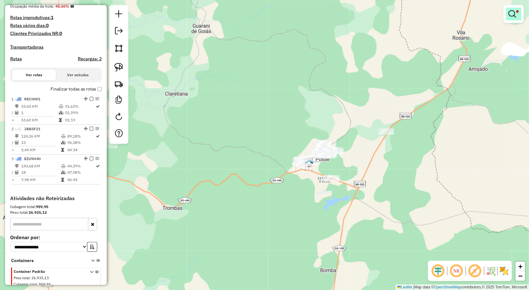
click at [513, 19] on link at bounding box center [513, 14] width 15 height 13
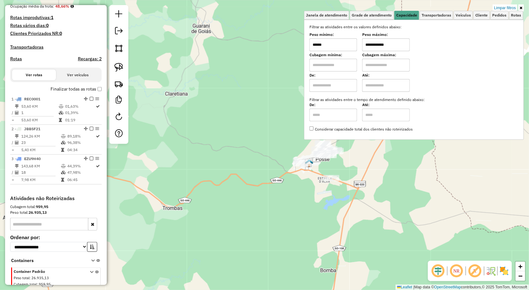
drag, startPoint x: 506, startPoint y: 7, endPoint x: 449, endPoint y: 59, distance: 77.3
click at [506, 7] on link "Limpar filtros" at bounding box center [505, 7] width 24 height 7
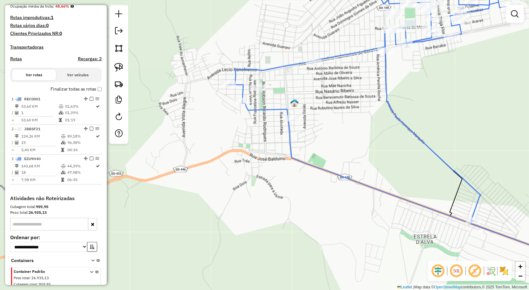
drag, startPoint x: 281, startPoint y: 150, endPoint x: 264, endPoint y: 148, distance: 17.2
click at [280, 157] on div "Janela de atendimento Grade de atendimento Capacidade Transportadoras Veículos …" at bounding box center [264, 145] width 529 height 290
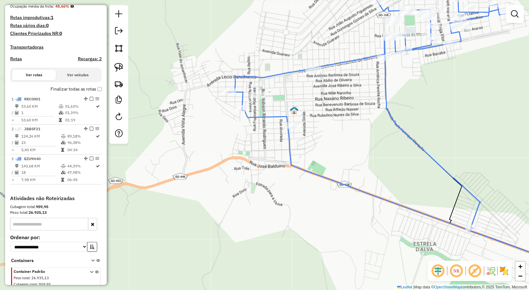
drag, startPoint x: 123, startPoint y: 68, endPoint x: 181, endPoint y: 67, distance: 58.4
click at [123, 68] on img at bounding box center [118, 67] width 9 height 9
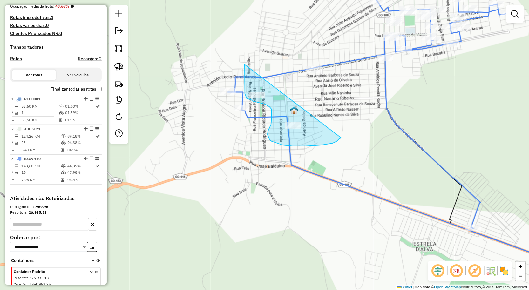
drag, startPoint x: 245, startPoint y: 64, endPoint x: 335, endPoint y: 137, distance: 116.0
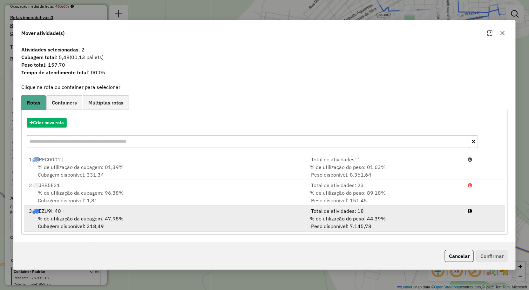
click at [124, 216] on div "% de utilização da cubagem: 47,98% Cubagem disponível: 218,49" at bounding box center [164, 222] width 279 height 15
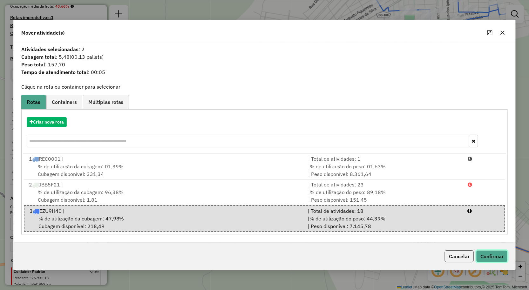
click at [488, 254] on button "Confirmar" at bounding box center [491, 256] width 31 height 12
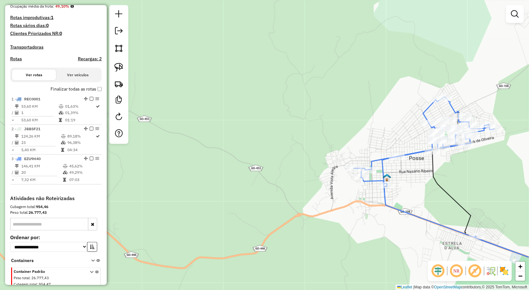
drag, startPoint x: 346, startPoint y: 177, endPoint x: 339, endPoint y: 166, distance: 13.0
click at [335, 163] on div "Janela de atendimento Grade de atendimento Capacidade Transportadoras Veículos …" at bounding box center [264, 145] width 529 height 290
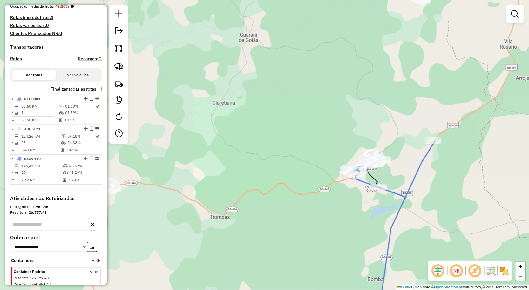
click at [314, 169] on div "Janela de atendimento Grade de atendimento Capacidade Transportadoras Veículos …" at bounding box center [264, 145] width 529 height 290
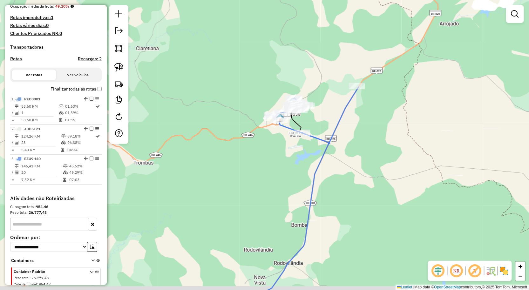
drag, startPoint x: 326, startPoint y: 184, endPoint x: 365, endPoint y: 165, distance: 44.0
click at [379, 173] on div "Janela de atendimento Grade de atendimento Capacidade Transportadoras Veículos …" at bounding box center [264, 145] width 529 height 290
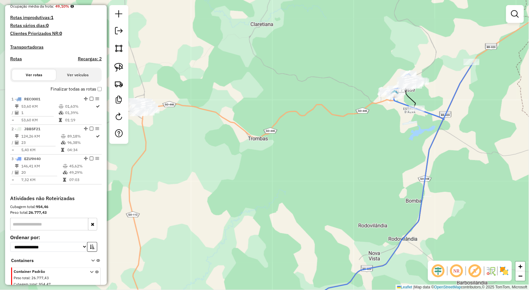
drag, startPoint x: 291, startPoint y: 142, endPoint x: 272, endPoint y: 136, distance: 20.0
click at [313, 138] on div "Janela de atendimento Grade de atendimento Capacidade Transportadoras Veículos …" at bounding box center [264, 145] width 529 height 290
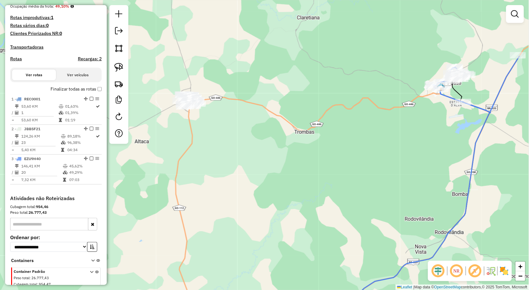
drag, startPoint x: 258, startPoint y: 135, endPoint x: 283, endPoint y: 131, distance: 24.7
click at [300, 133] on div "Janela de atendimento Grade de atendimento Capacidade Transportadoras Veículos …" at bounding box center [264, 145] width 529 height 290
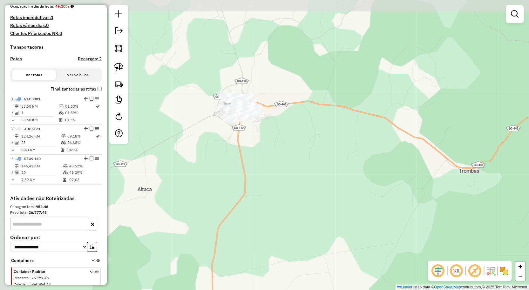
drag, startPoint x: 242, startPoint y: 132, endPoint x: 218, endPoint y: 136, distance: 23.8
click at [242, 136] on div "Janela de atendimento Grade de atendimento Capacidade Transportadoras Veículos …" at bounding box center [264, 145] width 529 height 290
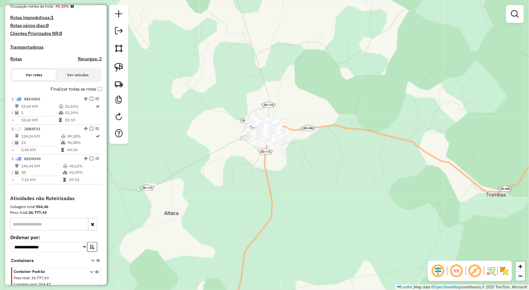
drag, startPoint x: 247, startPoint y: 162, endPoint x: 201, endPoint y: 145, distance: 49.2
click at [249, 163] on div "Janela de atendimento Grade de atendimento Capacidade Transportadoras Veículos …" at bounding box center [264, 145] width 529 height 290
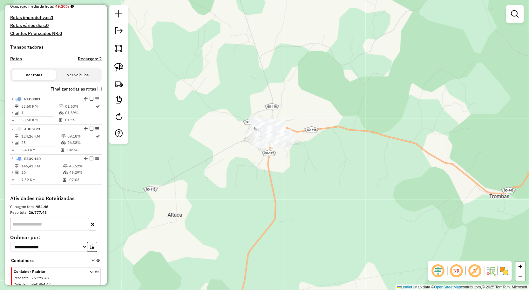
drag, startPoint x: 123, startPoint y: 69, endPoint x: 138, endPoint y: 69, distance: 15.6
click at [123, 69] on img at bounding box center [118, 67] width 9 height 9
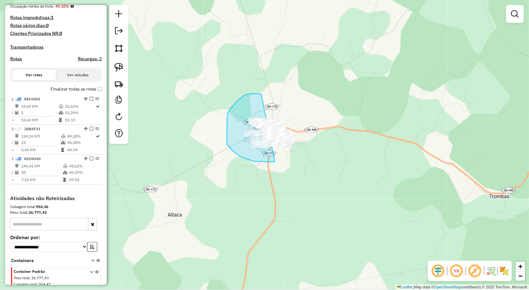
drag, startPoint x: 261, startPoint y: 94, endPoint x: 341, endPoint y: 163, distance: 105.8
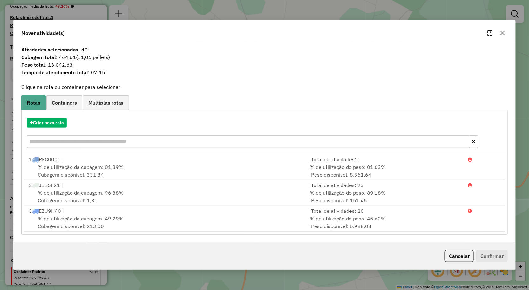
click at [504, 32] on icon "button" at bounding box center [502, 32] width 5 height 5
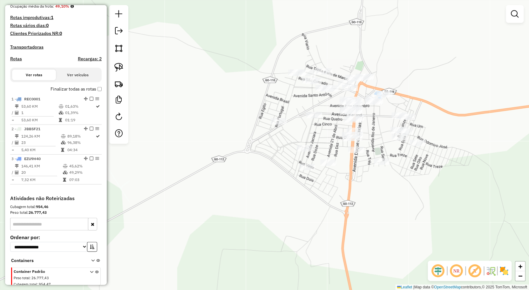
drag, startPoint x: 366, startPoint y: 197, endPoint x: 340, endPoint y: 203, distance: 27.0
click at [340, 203] on div "Janela de atendimento Grade de atendimento Capacidade Transportadoras Veículos …" at bounding box center [264, 145] width 529 height 290
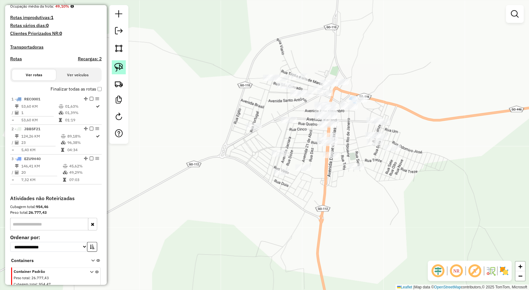
click at [115, 65] on img at bounding box center [118, 67] width 9 height 9
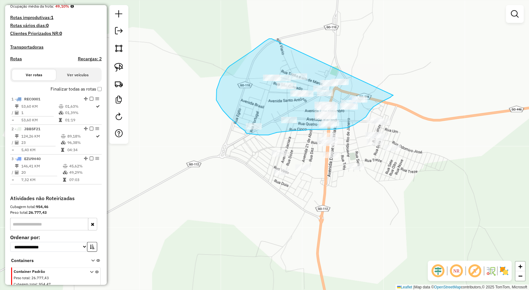
drag, startPoint x: 261, startPoint y: 44, endPoint x: 393, endPoint y: 95, distance: 141.8
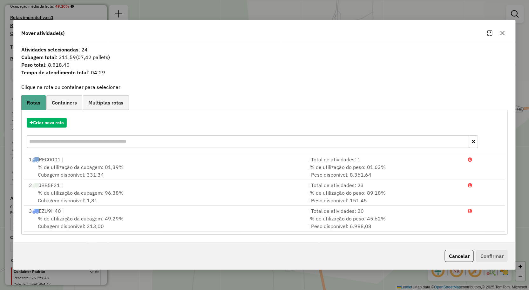
drag, startPoint x: 503, startPoint y: 33, endPoint x: 458, endPoint y: 51, distance: 47.9
click at [503, 33] on icon "button" at bounding box center [502, 33] width 4 height 4
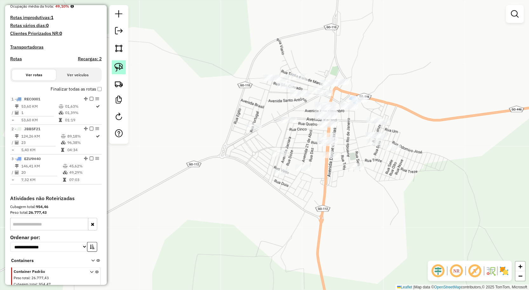
click at [124, 67] on link at bounding box center [119, 67] width 14 height 14
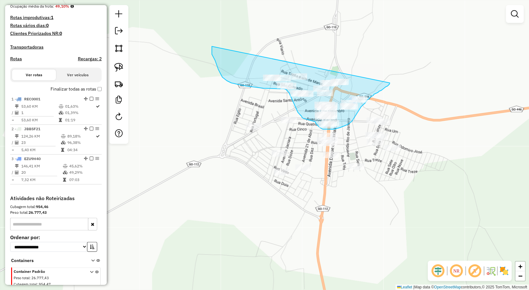
drag, startPoint x: 212, startPoint y: 46, endPoint x: 390, endPoint y: 83, distance: 181.5
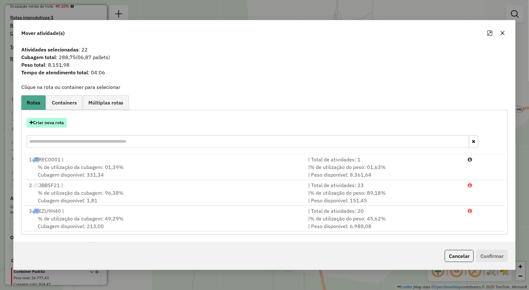
click at [44, 123] on button "Criar nova rota" at bounding box center [47, 123] width 40 height 10
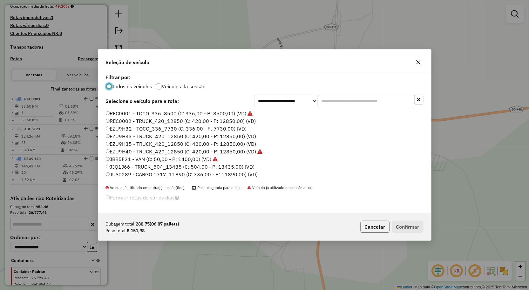
click at [141, 142] on label "EZU9H35 - TRUCK_420_12850 (C: 420,00 - P: 12850,00) (VD)" at bounding box center [181, 144] width 151 height 8
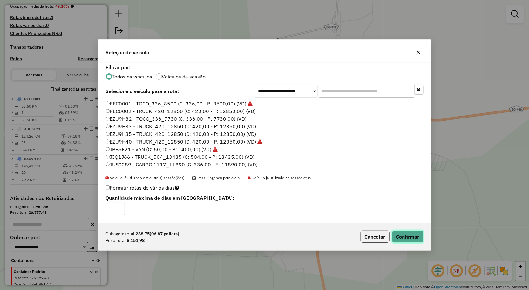
click at [399, 231] on button "Confirmar" at bounding box center [407, 237] width 31 height 12
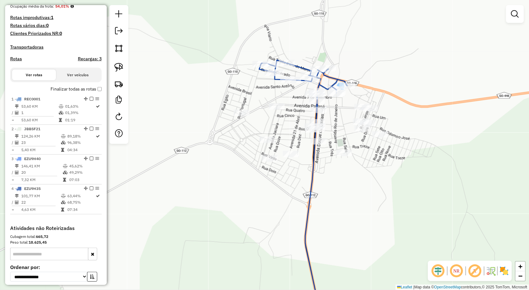
drag, startPoint x: 337, startPoint y: 199, endPoint x: 320, endPoint y: 183, distance: 23.8
click at [320, 183] on div "Janela de atendimento Grade de atendimento Capacidade Transportadoras Veículos …" at bounding box center [264, 145] width 529 height 290
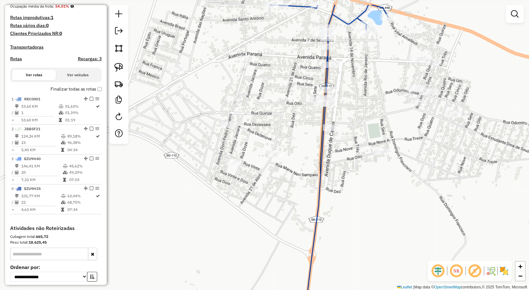
drag, startPoint x: 316, startPoint y: 180, endPoint x: 339, endPoint y: 214, distance: 41.0
click at [339, 214] on div "Janela de atendimento Grade de atendimento Capacidade Transportadoras Veículos …" at bounding box center [264, 145] width 529 height 290
click at [121, 70] on img at bounding box center [118, 67] width 9 height 9
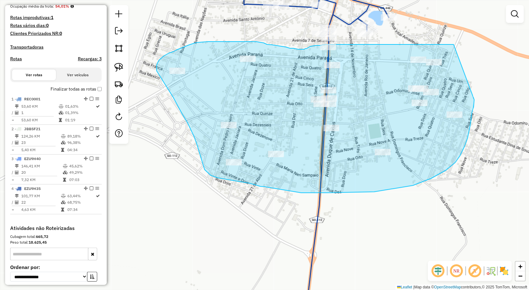
drag, startPoint x: 474, startPoint y: 100, endPoint x: 469, endPoint y: 45, distance: 54.6
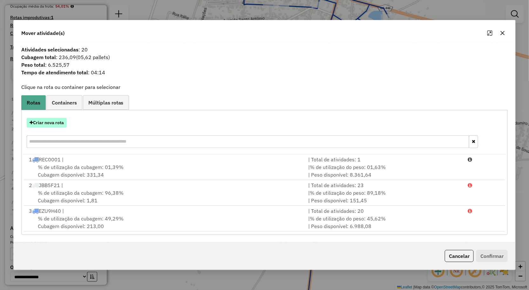
click at [57, 120] on button "Criar nova rota" at bounding box center [47, 123] width 40 height 10
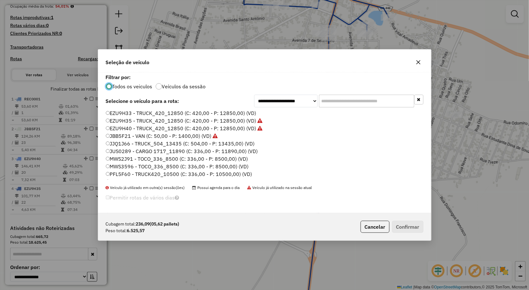
scroll to position [35, 0]
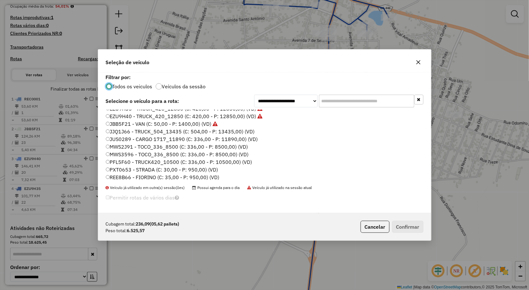
click at [137, 147] on label "MWS2J91 - TOCO_336_8500 (C: 336,00 - P: 8500,00) (VD)" at bounding box center [177, 147] width 142 height 8
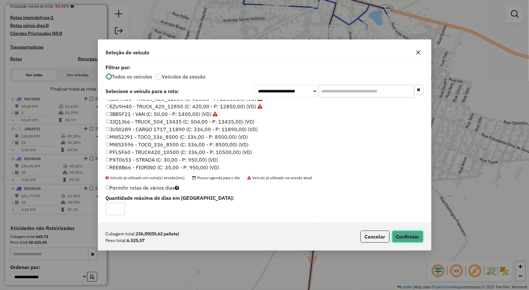
click at [411, 238] on button "Confirmar" at bounding box center [407, 237] width 31 height 12
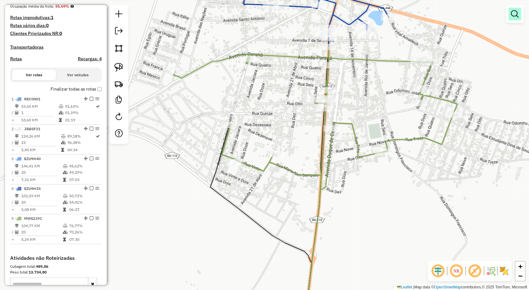
click at [511, 16] on em at bounding box center [515, 14] width 8 height 8
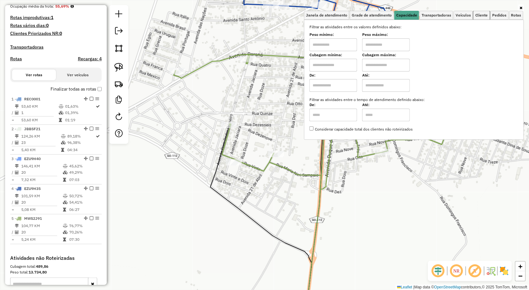
drag, startPoint x: 481, startPoint y: 17, endPoint x: 469, endPoint y: 24, distance: 14.3
click at [481, 17] on span "Cliente" at bounding box center [481, 15] width 13 height 4
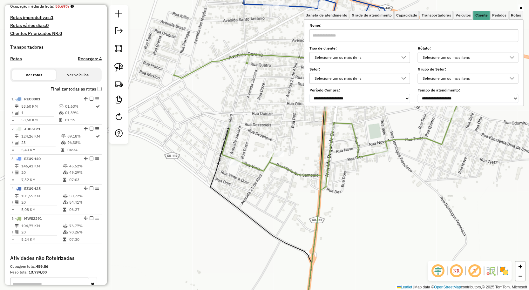
click at [395, 46] on label "Tipo de cliente:" at bounding box center [359, 48] width 101 height 6
click at [391, 38] on input "text" at bounding box center [413, 35] width 209 height 13
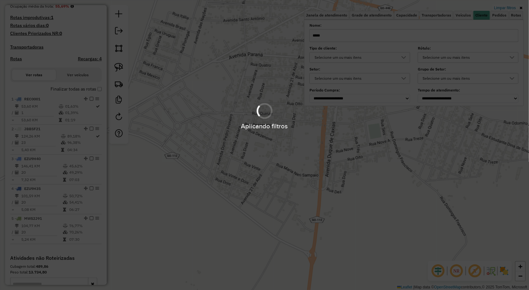
type input "*****"
click at [327, 176] on div "Limpar filtros Janela de atendimento Grade de atendimento Capacidade Transporta…" at bounding box center [264, 145] width 529 height 290
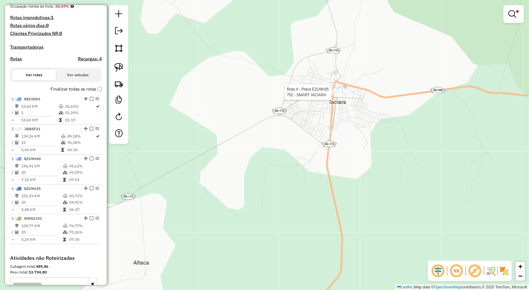
click at [332, 95] on div at bounding box center [333, 92] width 16 height 6
select select "**********"
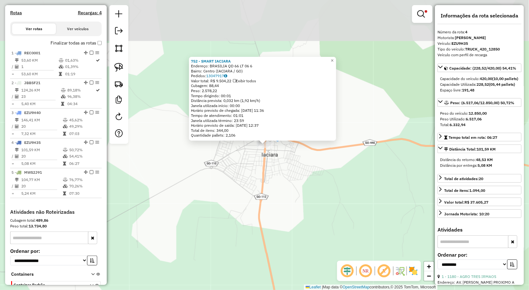
scroll to position [248, 0]
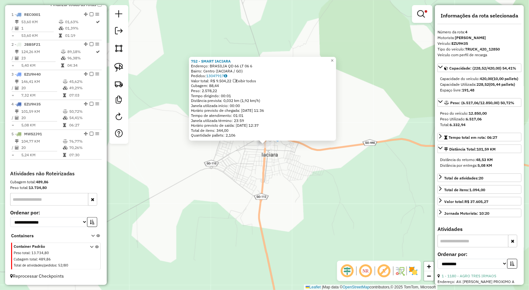
click at [345, 172] on div "752 - SMART IACIARA Endereço: BRASILIA QD 66 LT 06 6 Bairro: Centro (IACIARA / …" at bounding box center [264, 145] width 529 height 290
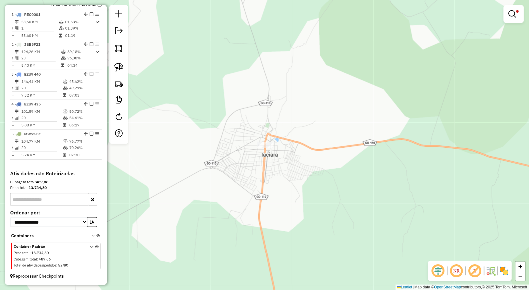
click at [519, 21] on div at bounding box center [513, 14] width 20 height 18
drag, startPoint x: 515, startPoint y: 19, endPoint x: 513, endPoint y: 17, distance: 3.6
click at [515, 19] on link at bounding box center [513, 14] width 15 height 13
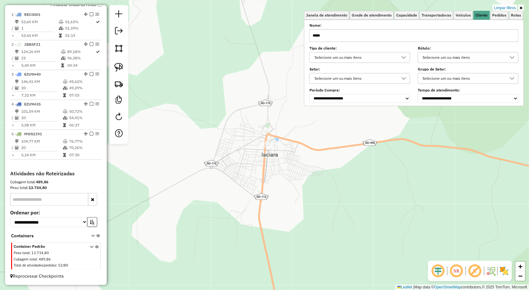
drag, startPoint x: 509, startPoint y: 10, endPoint x: 463, endPoint y: 36, distance: 52.9
click at [509, 10] on link "Limpar filtros" at bounding box center [505, 7] width 24 height 7
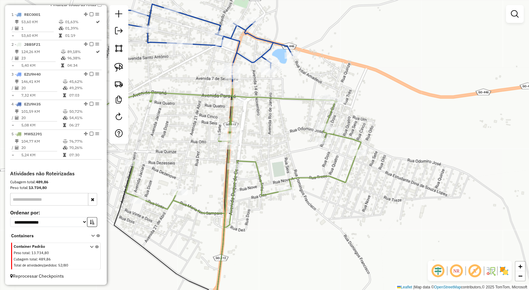
drag, startPoint x: 267, startPoint y: 117, endPoint x: 275, endPoint y: 148, distance: 32.3
click at [273, 145] on div "Janela de atendimento Grade de atendimento Capacidade Transportadoras Veículos …" at bounding box center [264, 145] width 529 height 290
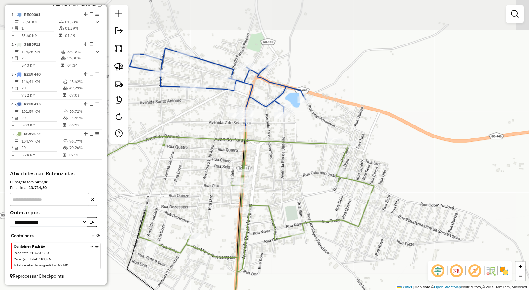
click at [297, 150] on div "Janela de atendimento Grade de atendimento Capacidade Transportadoras Veículos …" at bounding box center [264, 145] width 529 height 290
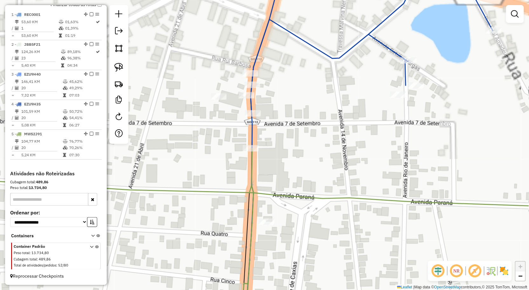
drag, startPoint x: 285, startPoint y: 144, endPoint x: 317, endPoint y: 149, distance: 32.4
click at [317, 148] on div "Janela de atendimento Grade de atendimento Capacidade Transportadoras Veículos …" at bounding box center [264, 145] width 529 height 290
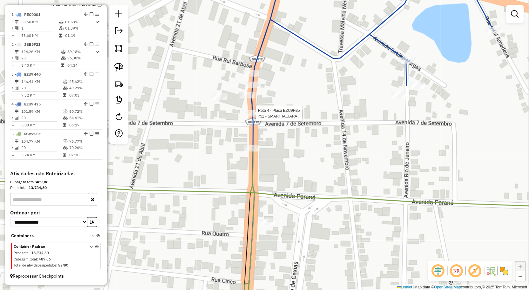
select select "**********"
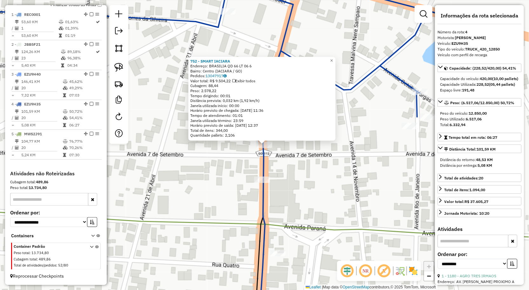
drag, startPoint x: 324, startPoint y: 186, endPoint x: 320, endPoint y: 183, distance: 5.0
click at [324, 186] on div "752 - SMART IACIARA Endereço: BRASILIA QD 66 LT 06 6 Bairro: Centro (IACIARA / …" at bounding box center [264, 145] width 529 height 290
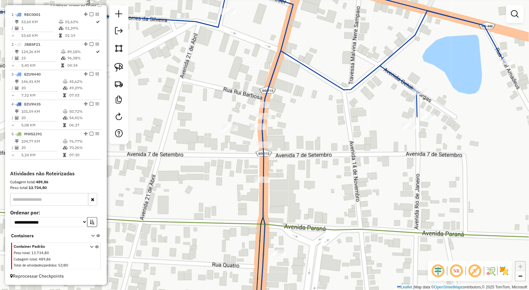
drag, startPoint x: 280, startPoint y: 158, endPoint x: 287, endPoint y: 164, distance: 10.1
click at [291, 172] on div "Janela de atendimento Grade de atendimento Capacidade Transportadoras Veículos …" at bounding box center [264, 145] width 529 height 290
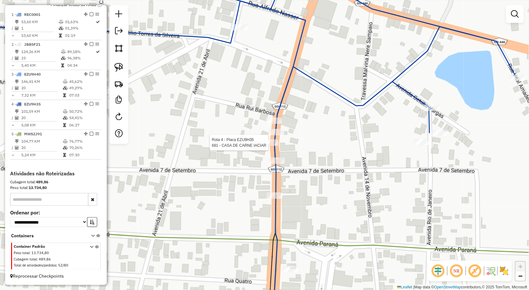
select select "**********"
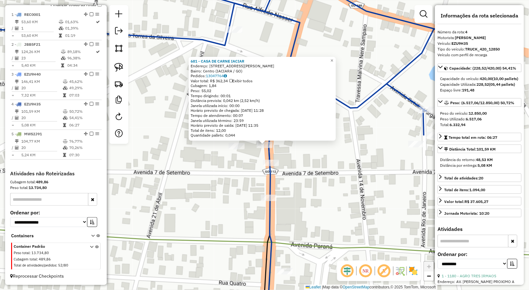
drag, startPoint x: 346, startPoint y: 201, endPoint x: 337, endPoint y: 201, distance: 9.2
click at [346, 201] on div "681 - CASA DE CARNE IACIAR Endereço: RUA AV BRASiLIA, QD L 284 10 Bairro: Centr…" at bounding box center [264, 145] width 529 height 290
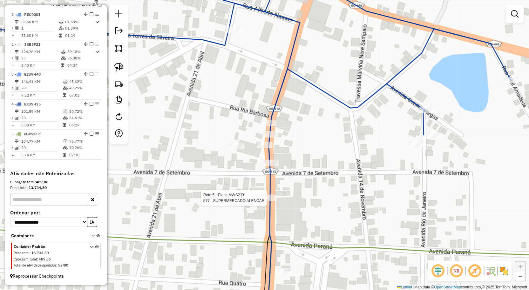
click at [271, 201] on div at bounding box center [269, 198] width 16 height 6
select select "**********"
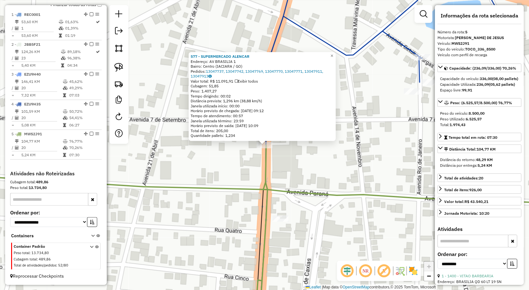
click at [337, 184] on div "577 - SUPERMERCADO ALENCAR Endereço: AV BRASILIA 1 Bairro: Centro (IACIARA / GO…" at bounding box center [264, 145] width 529 height 290
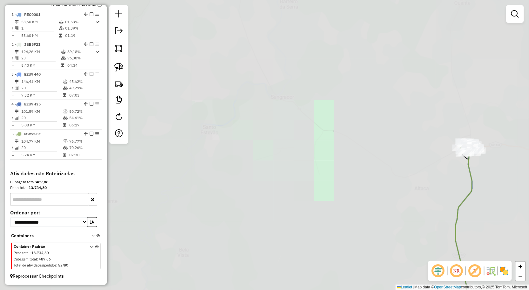
drag, startPoint x: 480, startPoint y: 189, endPoint x: 265, endPoint y: 112, distance: 228.1
click at [296, 130] on div "Janela de atendimento Grade de atendimento Capacidade Transportadoras Veículos …" at bounding box center [264, 145] width 529 height 290
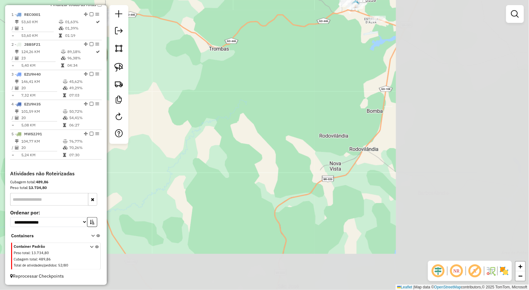
drag, startPoint x: 304, startPoint y: 109, endPoint x: 283, endPoint y: 13, distance: 97.9
click at [286, 24] on div "Janela de atendimento Grade de atendimento Capacidade Transportadoras Veículos …" at bounding box center [264, 145] width 529 height 290
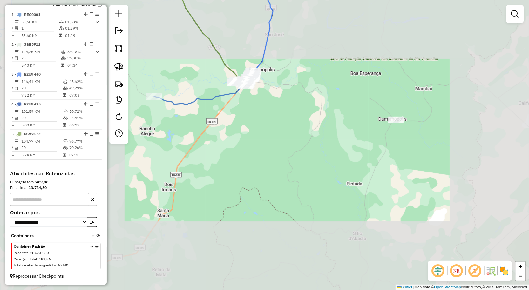
drag, startPoint x: 332, startPoint y: 64, endPoint x: 369, endPoint y: 57, distance: 38.2
click at [368, 57] on div "Janela de atendimento Grade de atendimento Capacidade Transportadoras Veículos …" at bounding box center [264, 145] width 529 height 290
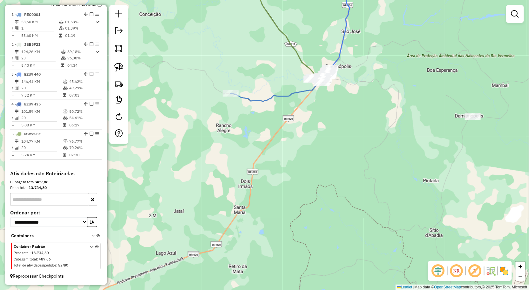
drag, startPoint x: 350, startPoint y: 80, endPoint x: 405, endPoint y: 83, distance: 55.0
click at [405, 83] on div "Janela de atendimento Grade de atendimento Capacidade Transportadoras Veículos …" at bounding box center [264, 145] width 529 height 290
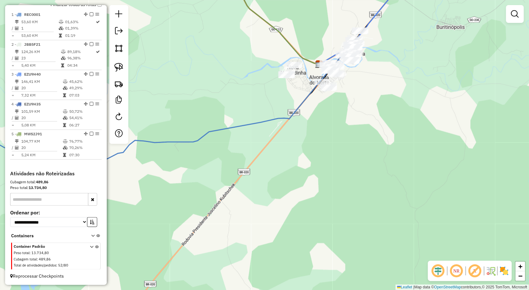
drag, startPoint x: 358, startPoint y: 101, endPoint x: 348, endPoint y: 124, distance: 25.2
click at [348, 126] on div "Janela de atendimento Grade de atendimento Capacidade Transportadoras Veículos …" at bounding box center [264, 145] width 529 height 290
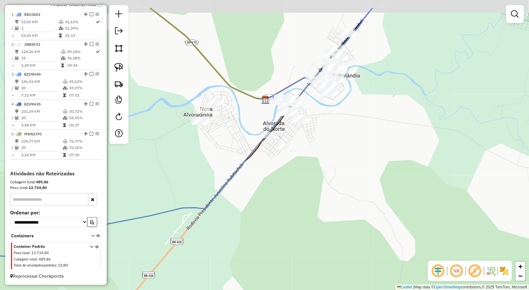
drag, startPoint x: 344, startPoint y: 135, endPoint x: 344, endPoint y: 139, distance: 3.8
click at [344, 139] on div "Janela de atendimento Grade de atendimento Capacidade Transportadoras Veículos …" at bounding box center [264, 145] width 529 height 290
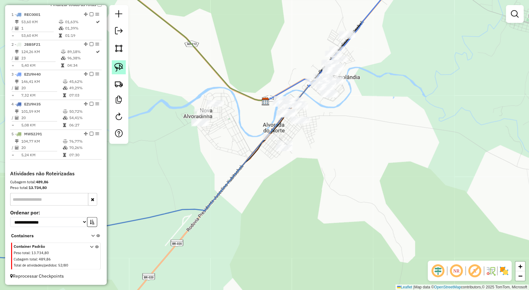
click at [123, 70] on link at bounding box center [119, 67] width 14 height 14
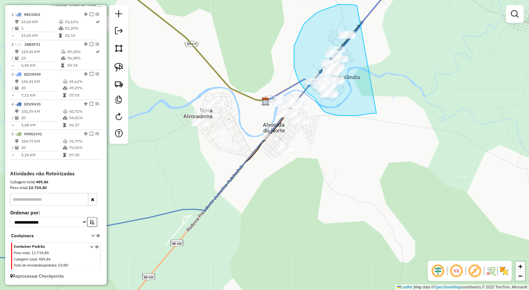
drag, startPoint x: 357, startPoint y: 6, endPoint x: 361, endPoint y: 118, distance: 112.5
click at [377, 113] on div "Janela de atendimento Grade de atendimento Capacidade Transportadoras Veículos …" at bounding box center [264, 145] width 529 height 290
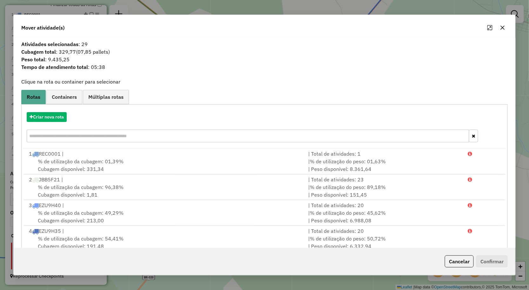
click at [502, 27] on icon "button" at bounding box center [502, 27] width 5 height 5
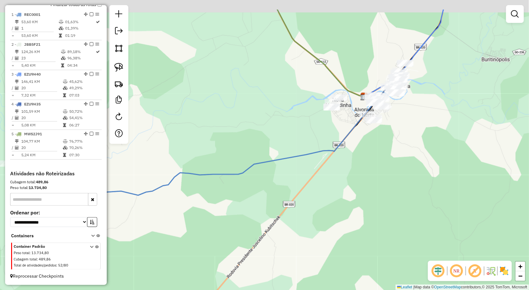
drag, startPoint x: 499, startPoint y: 48, endPoint x: 469, endPoint y: 93, distance: 54.4
click at [470, 92] on div "Janela de atendimento Grade de atendimento Capacidade Transportadoras Veículos …" at bounding box center [264, 145] width 529 height 290
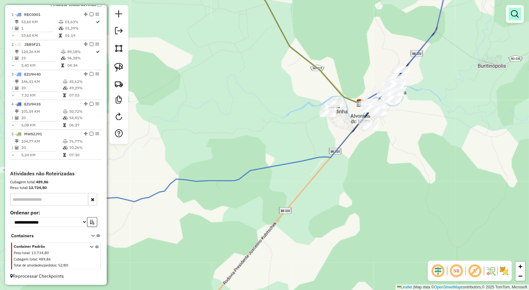
click at [518, 16] on em at bounding box center [515, 14] width 8 height 8
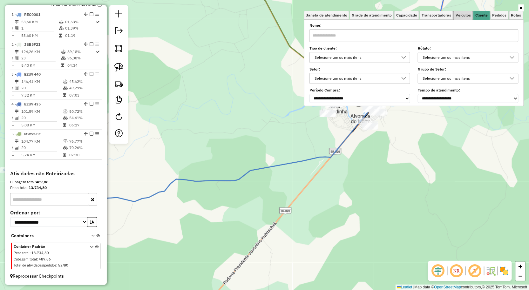
click at [465, 16] on span "Veículos" at bounding box center [462, 15] width 15 height 4
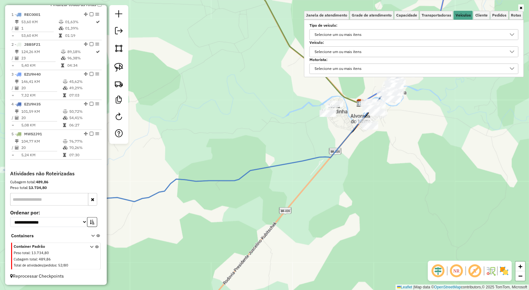
click at [371, 29] on div "Tipo de veículo: Selecione um ou mais itens" at bounding box center [413, 32] width 209 height 16
click at [410, 15] on span "Capacidade" at bounding box center [406, 15] width 21 height 4
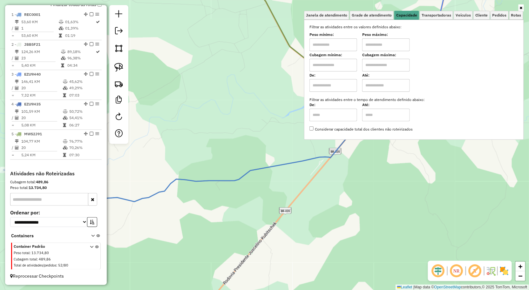
click at [329, 43] on input "text" at bounding box center [333, 44] width 48 height 13
type input "****"
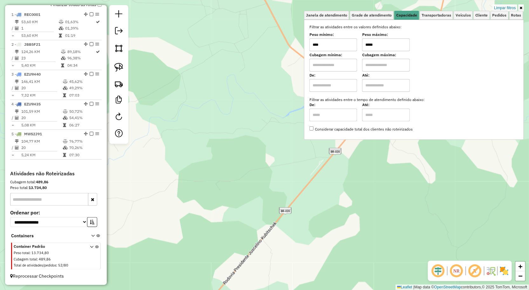
click at [380, 185] on div "Limpar filtros Janela de atendimento Grade de atendimento Capacidade Transporta…" at bounding box center [264, 145] width 529 height 290
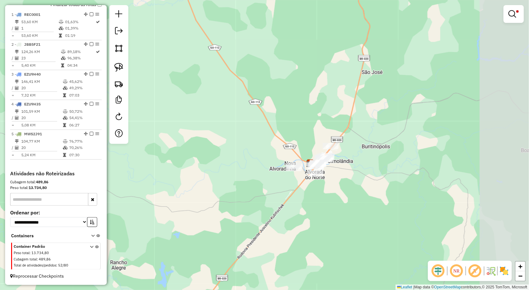
drag, startPoint x: 395, startPoint y: 182, endPoint x: 331, endPoint y: 196, distance: 65.4
click at [334, 202] on div "Limpar filtros Janela de atendimento Grade de atendimento Capacidade Transporta…" at bounding box center [264, 145] width 529 height 290
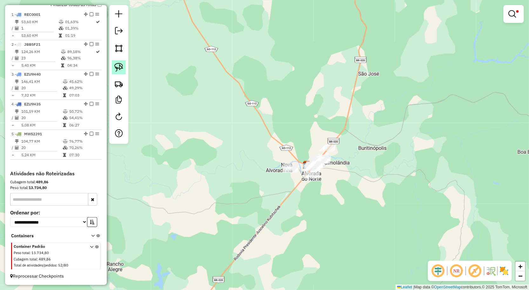
click at [112, 67] on link at bounding box center [119, 67] width 14 height 14
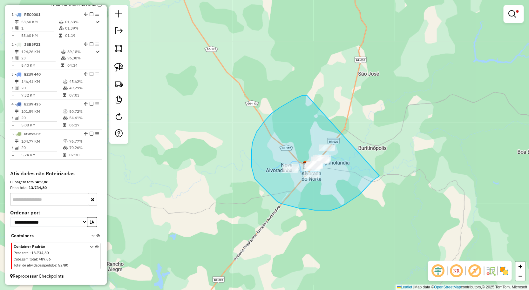
drag, startPoint x: 303, startPoint y: 95, endPoint x: 379, endPoint y: 176, distance: 111.0
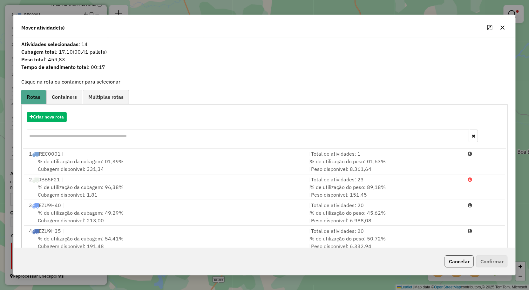
drag, startPoint x: 499, startPoint y: 27, endPoint x: 510, endPoint y: 19, distance: 13.0
click at [499, 27] on button "button" at bounding box center [502, 28] width 10 height 10
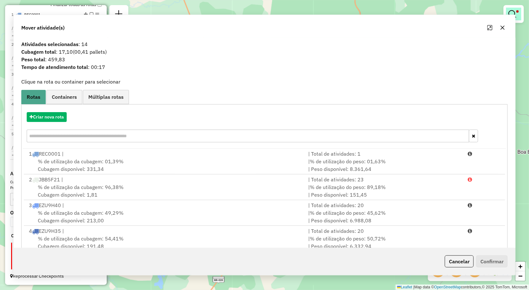
click at [515, 16] on em at bounding box center [512, 14] width 8 height 8
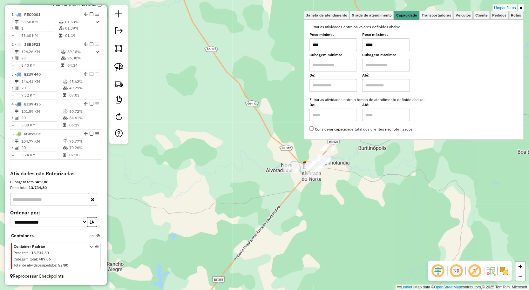
click at [385, 44] on input "*****" at bounding box center [386, 44] width 48 height 13
type input "******"
click at [221, 174] on div "Limpar filtros Janela de atendimento Grade de atendimento Capacidade Transporta…" at bounding box center [264, 145] width 529 height 290
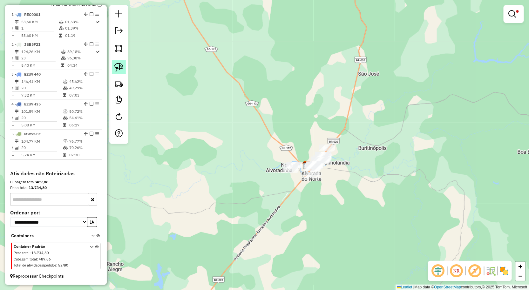
click at [119, 66] on img at bounding box center [118, 67] width 9 height 9
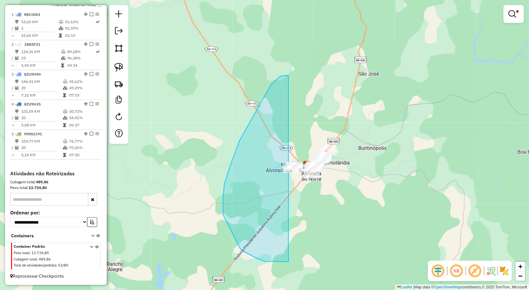
drag, startPoint x: 280, startPoint y: 77, endPoint x: 421, endPoint y: 185, distance: 178.2
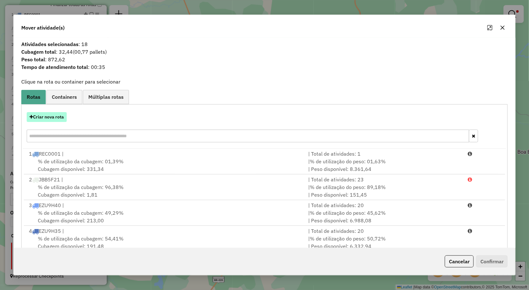
click at [37, 117] on button "Criar nova rota" at bounding box center [47, 117] width 40 height 10
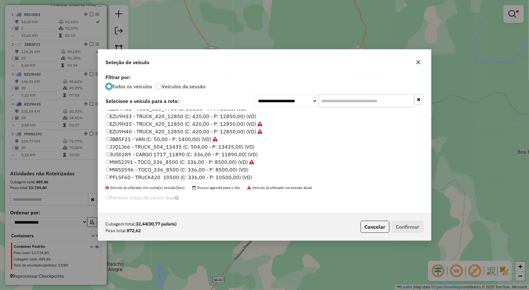
scroll to position [37, 0]
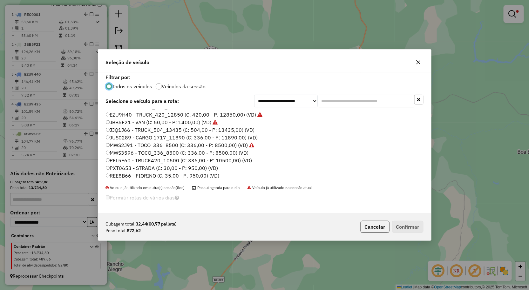
click at [128, 177] on label "REE8B66 - FIORINO (C: 35,00 - P: 950,00) (VD)" at bounding box center [163, 176] width 114 height 8
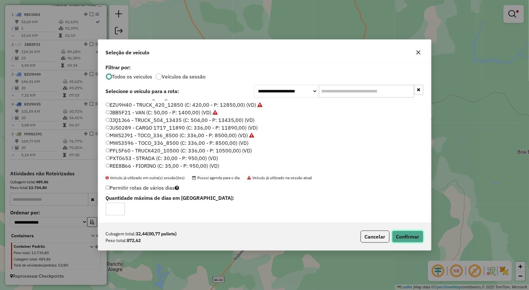
click at [403, 237] on button "Confirmar" at bounding box center [407, 237] width 31 height 12
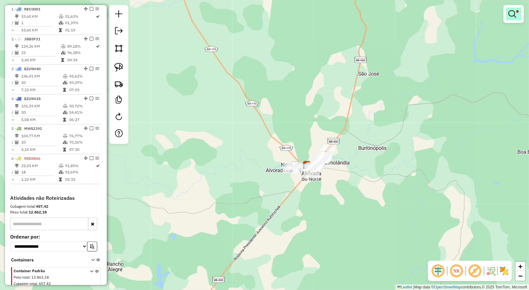
click at [509, 10] on link at bounding box center [513, 14] width 15 height 13
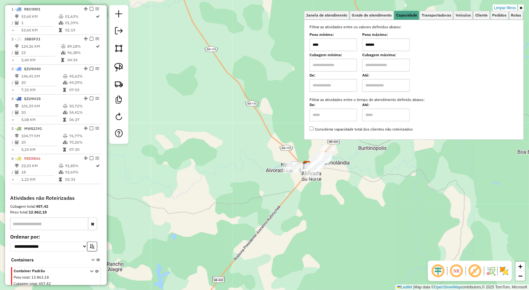
click at [338, 46] on input "****" at bounding box center [333, 44] width 48 height 13
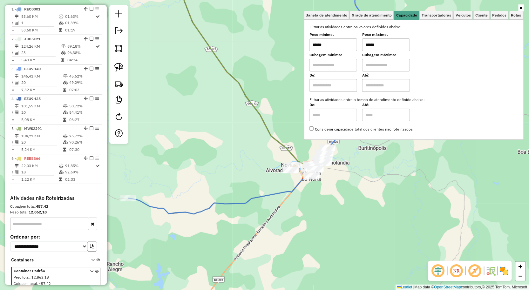
type input "******"
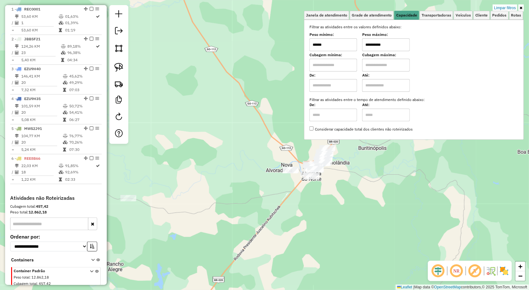
type input "**********"
click at [269, 188] on div "**********" at bounding box center [264, 145] width 529 height 290
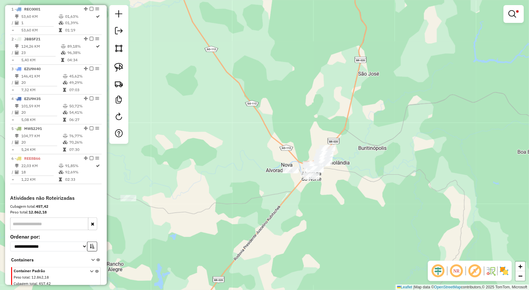
click at [126, 74] on div at bounding box center [118, 74] width 19 height 139
click at [121, 66] on img at bounding box center [118, 67] width 9 height 9
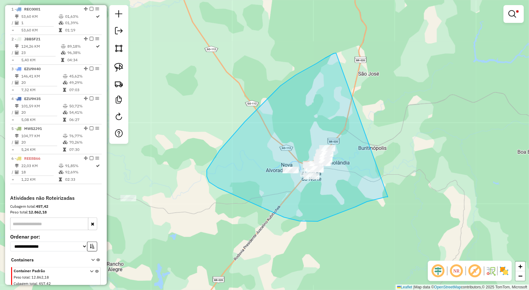
drag, startPoint x: 316, startPoint y: 64, endPoint x: 392, endPoint y: 197, distance: 153.3
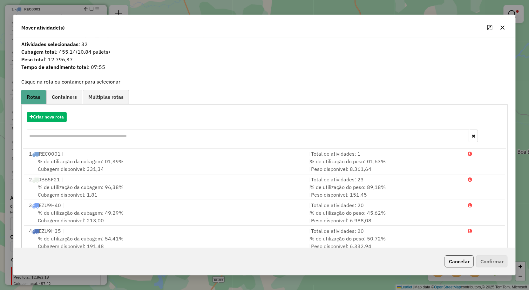
click at [506, 27] on button "button" at bounding box center [502, 28] width 10 height 10
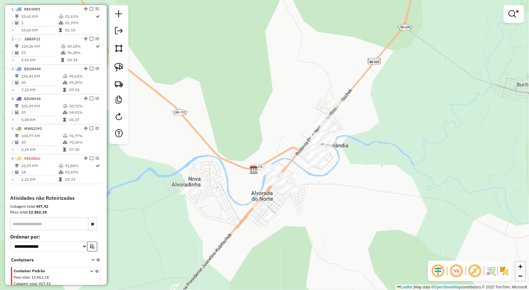
drag, startPoint x: 346, startPoint y: 179, endPoint x: 360, endPoint y: 165, distance: 19.1
click at [367, 168] on div "**********" at bounding box center [264, 145] width 529 height 290
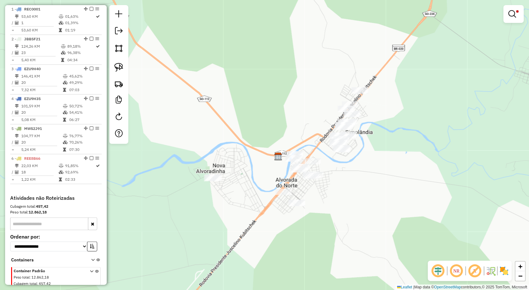
click at [131, 70] on div "**********" at bounding box center [264, 145] width 529 height 290
click at [123, 69] on img at bounding box center [118, 67] width 9 height 9
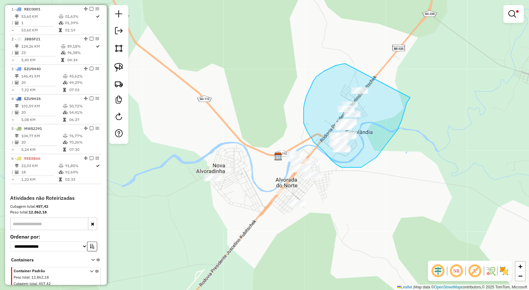
drag, startPoint x: 345, startPoint y: 64, endPoint x: 410, endPoint y: 97, distance: 73.4
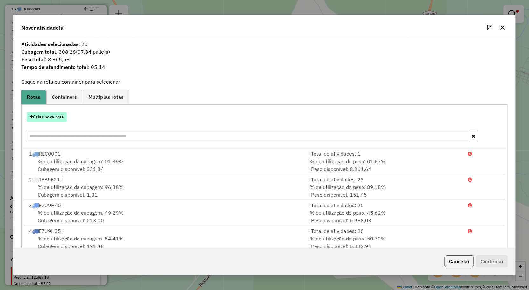
click at [56, 117] on button "Criar nova rota" at bounding box center [47, 117] width 40 height 10
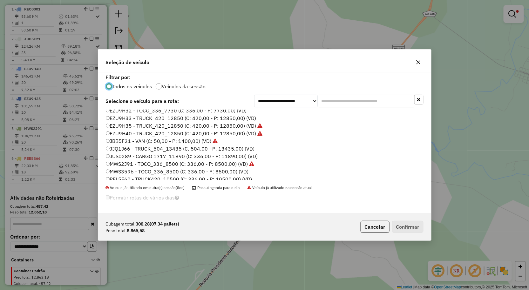
scroll to position [35, 0]
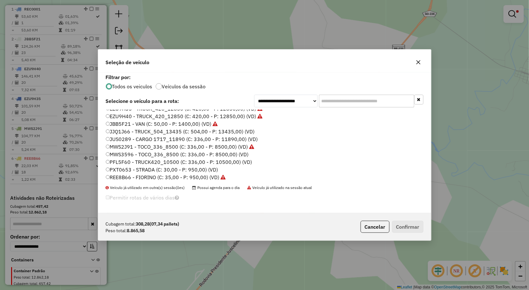
click at [122, 161] on label "PFL5F60 - TRUCK420_10500 (C: 336,00 - P: 10500,00) (VD)" at bounding box center [179, 162] width 146 height 8
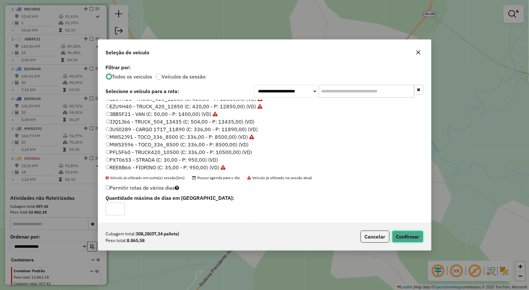
click at [415, 237] on button "Confirmar" at bounding box center [407, 237] width 31 height 12
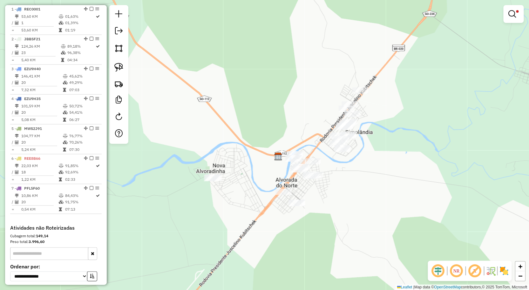
drag, startPoint x: 230, startPoint y: 214, endPoint x: 233, endPoint y: 195, distance: 19.1
click at [233, 196] on div "**********" at bounding box center [264, 145] width 529 height 290
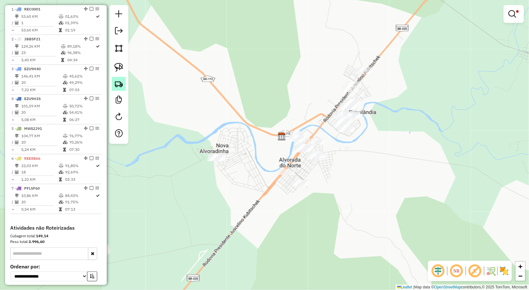
drag, startPoint x: 115, startPoint y: 71, endPoint x: 124, endPoint y: 86, distance: 17.7
click at [115, 71] on img at bounding box center [118, 67] width 9 height 9
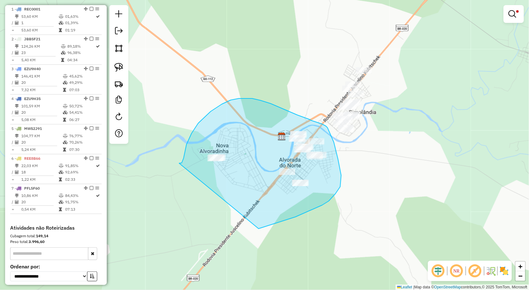
drag, startPoint x: 179, startPoint y: 163, endPoint x: 160, endPoint y: 209, distance: 49.4
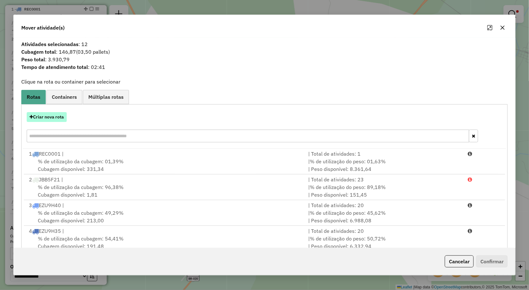
click at [60, 122] on button "Criar nova rota" at bounding box center [47, 117] width 40 height 10
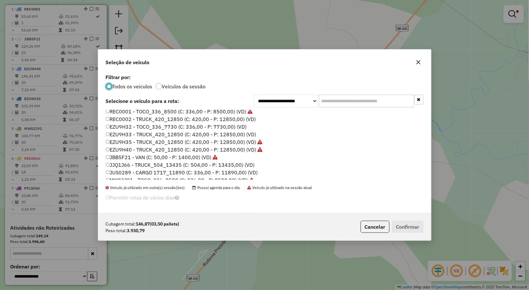
scroll to position [2, 0]
click at [154, 135] on label "EZU9H33 - TRUCK_420_12850 (C: 420,00 - P: 12850,00) (VD)" at bounding box center [181, 135] width 151 height 8
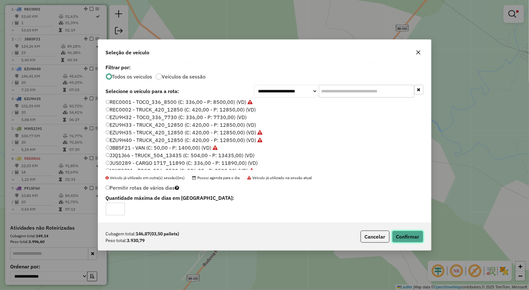
drag, startPoint x: 405, startPoint y: 236, endPoint x: 328, endPoint y: 219, distance: 78.2
click at [405, 236] on button "Confirmar" at bounding box center [407, 237] width 31 height 12
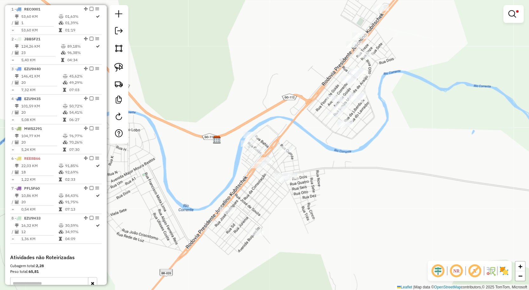
click at [512, 14] on em at bounding box center [512, 14] width 8 height 8
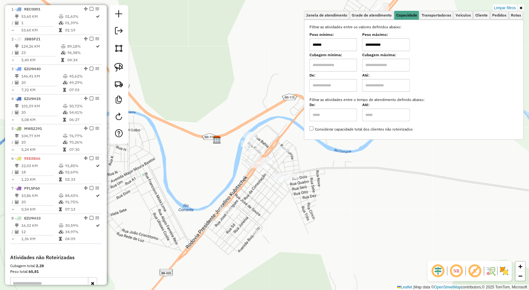
drag, startPoint x: 499, startPoint y: 8, endPoint x: 483, endPoint y: 13, distance: 16.6
click at [499, 8] on link "Limpar filtros" at bounding box center [505, 7] width 24 height 7
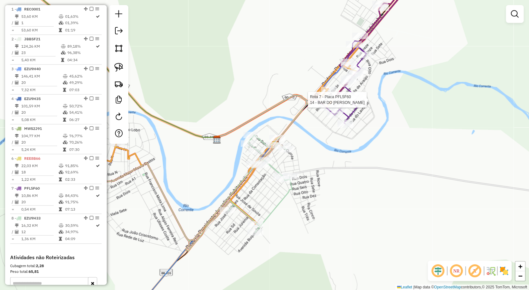
select select "**********"
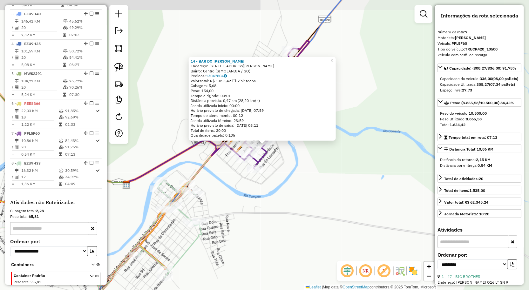
scroll to position [337, 0]
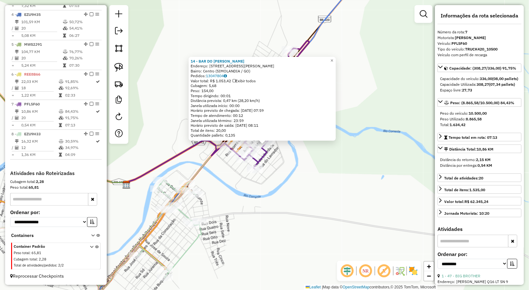
drag, startPoint x: 346, startPoint y: 169, endPoint x: 323, endPoint y: 173, distance: 24.2
click at [346, 169] on div "14 - BAR DO ANTONIO Endereço: Rua RUA ELIAS GOMES CAMPELO 6 Bairro: Centro (SIM…" at bounding box center [264, 145] width 529 height 290
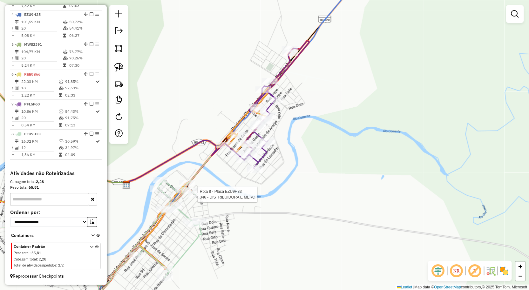
select select "**********"
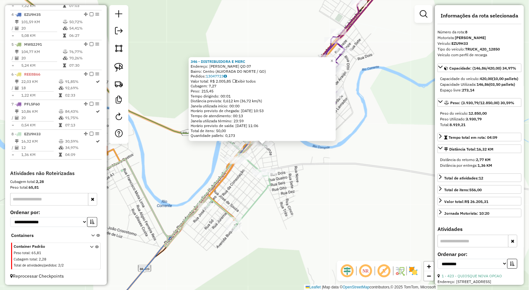
drag, startPoint x: 399, startPoint y: 141, endPoint x: 382, endPoint y: 137, distance: 16.8
click at [399, 141] on div "Rota 8 - Placa EZU9H33 59 - BAR E ESPETINHO ALTA 346 - DISTRIBUIDORA E MERC End…" at bounding box center [264, 145] width 529 height 290
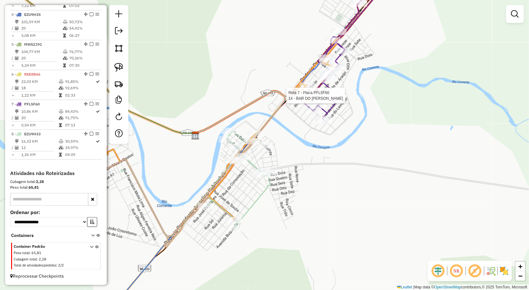
select select "**********"
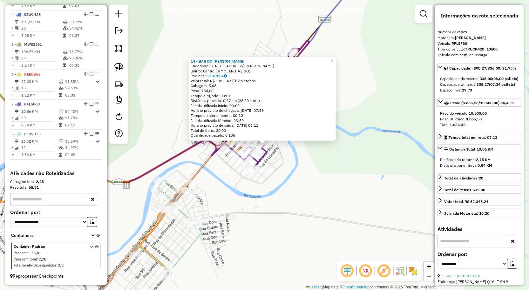
drag, startPoint x: 352, startPoint y: 211, endPoint x: 319, endPoint y: 210, distance: 32.4
click at [352, 211] on div "14 - BAR DO ANTONIO Endereço: Rua RUA ELIAS GOMES CAMPELO 6 Bairro: Centro (SIM…" at bounding box center [264, 145] width 529 height 290
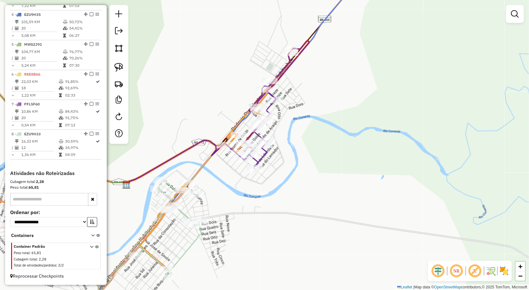
select select "**********"
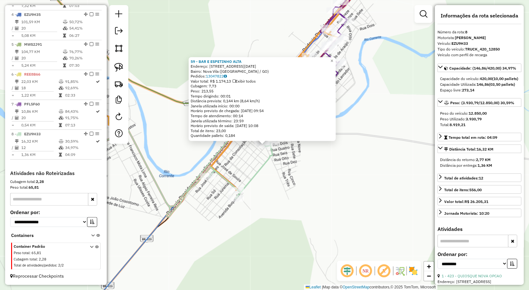
click at [356, 181] on div "59 - BAR E ESPETINHO ALTA Endereço: RUA R 12 DE OUTUBRO Q15 LT 1 Bairro: Nova V…" at bounding box center [264, 145] width 529 height 290
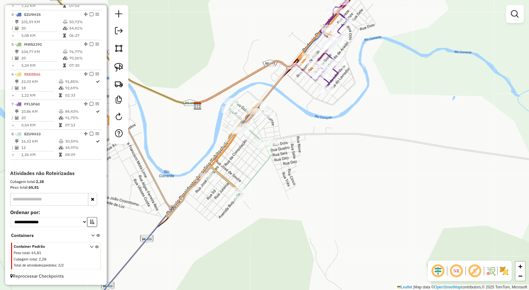
click at [365, 146] on div "Janela de atendimento Grade de atendimento Capacidade Transportadoras Veículos …" at bounding box center [264, 145] width 529 height 290
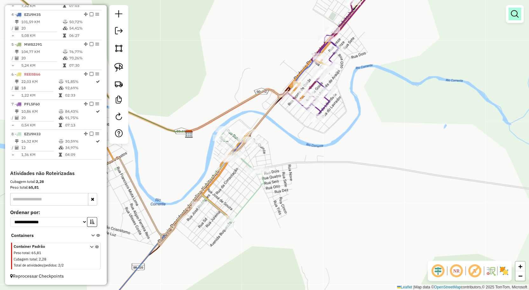
click at [510, 18] on link at bounding box center [514, 14] width 13 height 13
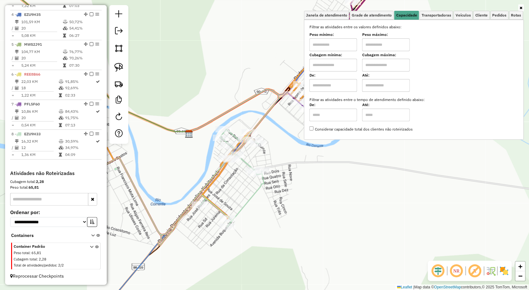
click at [331, 47] on input "text" at bounding box center [333, 44] width 48 height 13
type input "******"
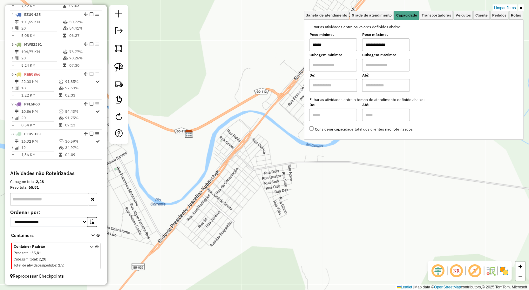
type input "**********"
click at [284, 115] on div "**********" at bounding box center [264, 145] width 529 height 290
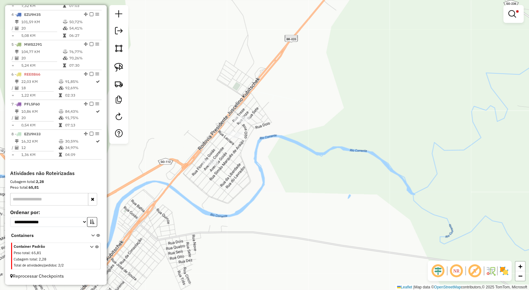
drag, startPoint x: 265, startPoint y: 121, endPoint x: 210, endPoint y: 172, distance: 75.0
click at [191, 185] on div "**********" at bounding box center [264, 145] width 529 height 290
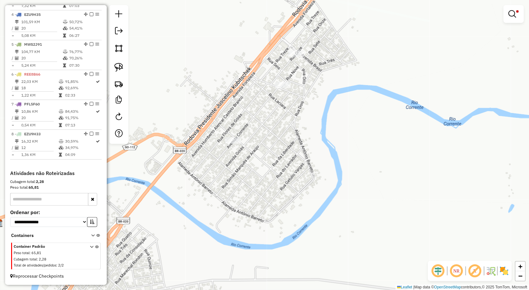
drag, startPoint x: 198, startPoint y: 76, endPoint x: 187, endPoint y: 84, distance: 14.4
click at [187, 84] on div "**********" at bounding box center [264, 145] width 529 height 290
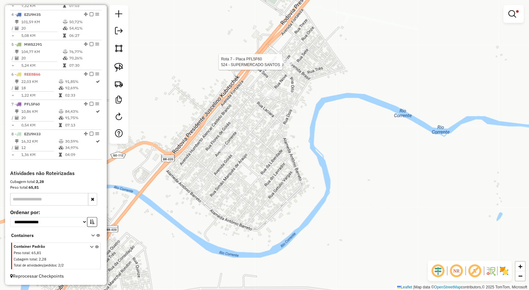
select select "**********"
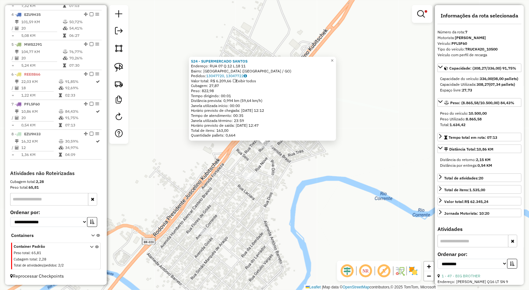
click at [348, 159] on div "524 - SUPERMERCADO SANTOS Endereço: RUA 07 Q.12 L.18 11 Bairro: Jardim Brasil (…" at bounding box center [264, 145] width 529 height 290
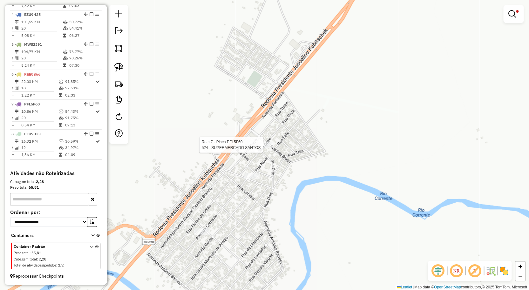
select select "**********"
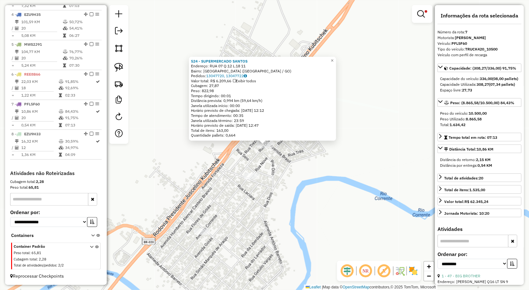
click at [264, 173] on div "524 - SUPERMERCADO SANTOS Endereço: RUA 07 Q.12 L.18 11 Bairro: Jardim Brasil (…" at bounding box center [264, 145] width 529 height 290
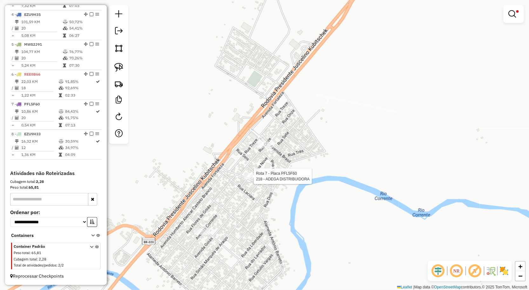
select select "**********"
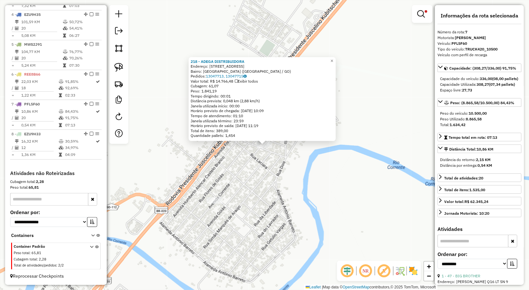
click at [268, 173] on div "218 - ADEGA DISTRIBUIDORA Endereço: RUA 09, QD 19, LT 24 24 Bairro: Jardim Bras…" at bounding box center [264, 145] width 529 height 290
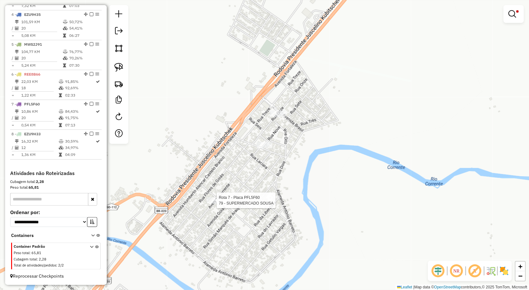
select select "**********"
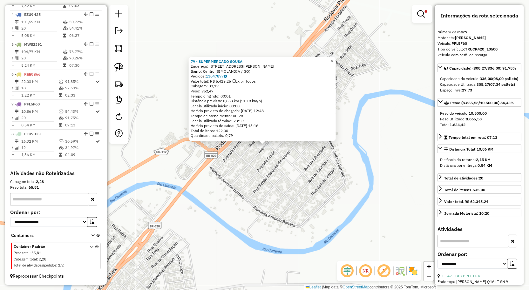
click at [298, 167] on div "79 - SUPERMERCADO SOUSA Endereço: AV PEDRO NUNES QD 13 LT 12 12 Bairro: Centro …" at bounding box center [264, 145] width 529 height 290
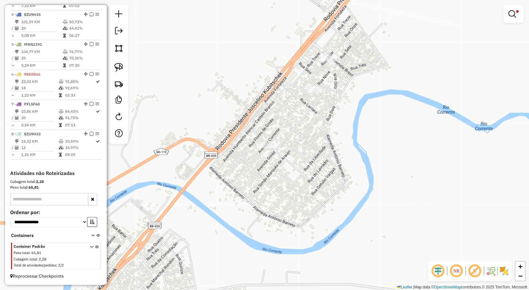
drag, startPoint x: 121, startPoint y: 71, endPoint x: 144, endPoint y: 69, distance: 23.6
click at [121, 71] on img at bounding box center [118, 67] width 9 height 9
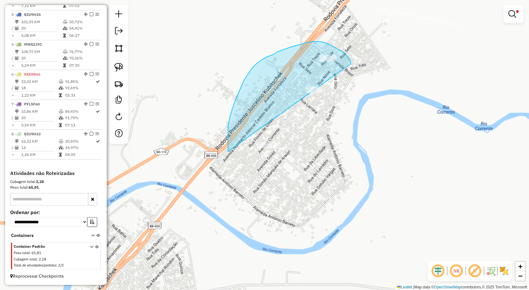
drag, startPoint x: 350, startPoint y: 61, endPoint x: 274, endPoint y: 180, distance: 141.2
click at [274, 180] on div "**********" at bounding box center [264, 145] width 529 height 290
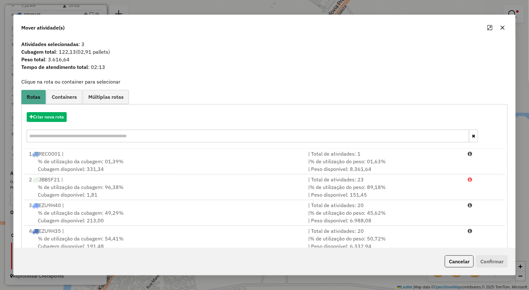
click at [499, 26] on button "button" at bounding box center [502, 28] width 10 height 10
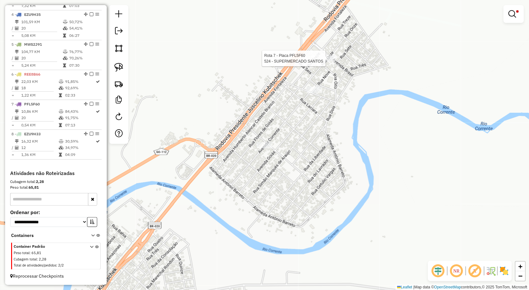
select select "**********"
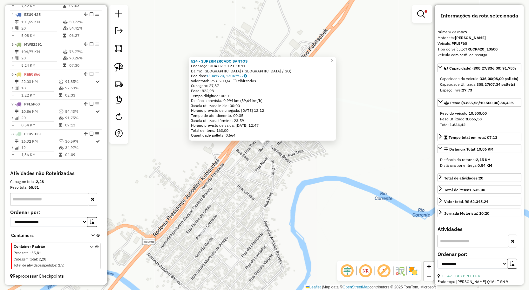
click at [325, 184] on div "524 - SUPERMERCADO SANTOS Endereço: RUA 07 Q.12 L.18 11 Bairro: Jardim Brasil (…" at bounding box center [264, 145] width 529 height 290
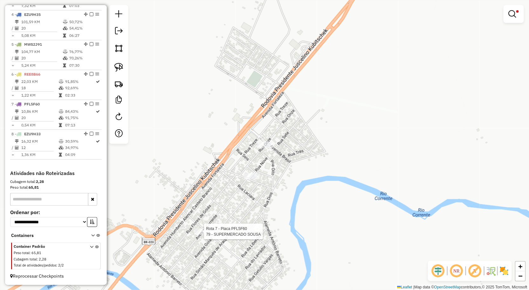
select select "**********"
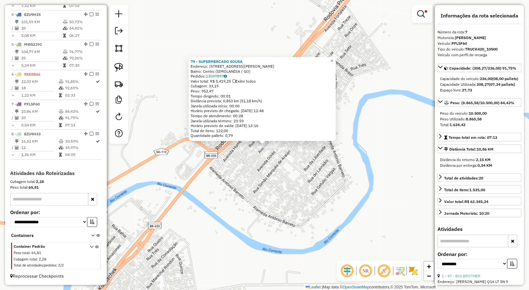
click at [293, 210] on div "79 - SUPERMERCADO SOUSA Endereço: AV PEDRO NUNES QD 13 LT 12 12 Bairro: Centro …" at bounding box center [264, 145] width 529 height 290
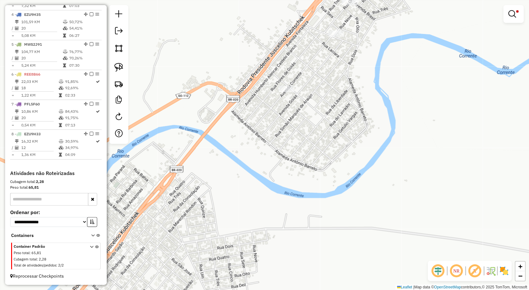
drag, startPoint x: 299, startPoint y: 186, endPoint x: 315, endPoint y: 149, distance: 40.2
click at [315, 149] on div "**********" at bounding box center [264, 145] width 529 height 290
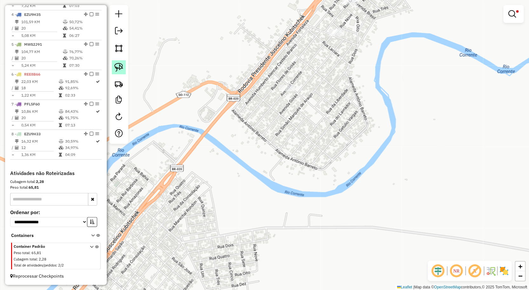
click at [120, 62] on link at bounding box center [119, 67] width 14 height 14
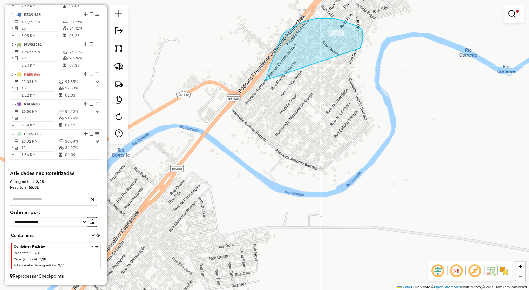
drag, startPoint x: 360, startPoint y: 46, endPoint x: 275, endPoint y: 166, distance: 147.2
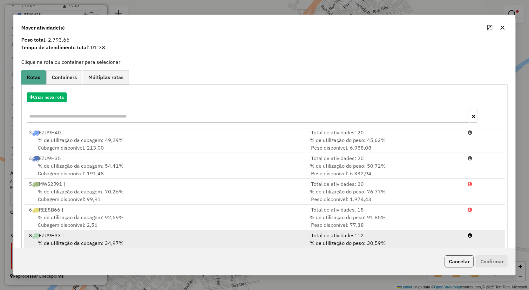
scroll to position [39, 0]
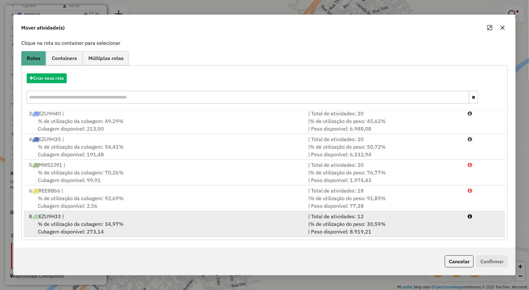
click at [92, 223] on span "% de utilização da cubagem: 34,97%" at bounding box center [81, 224] width 86 height 6
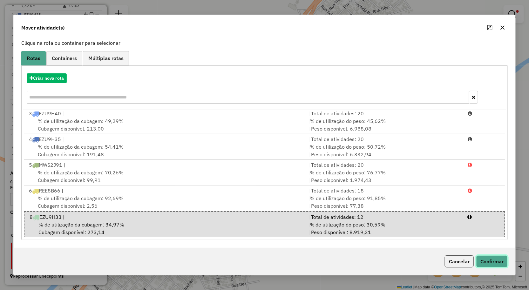
click at [499, 263] on button "Confirmar" at bounding box center [491, 261] width 31 height 12
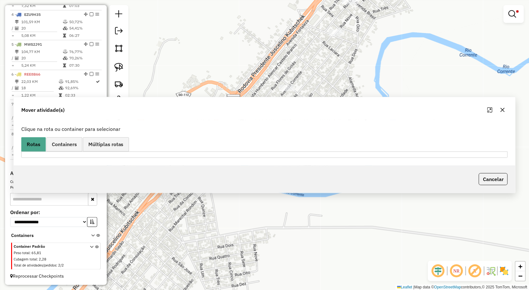
scroll to position [0, 0]
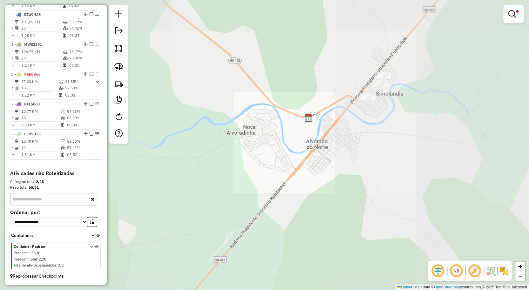
drag, startPoint x: 400, startPoint y: 117, endPoint x: 389, endPoint y: 126, distance: 14.5
click at [389, 126] on div "**********" at bounding box center [264, 145] width 529 height 290
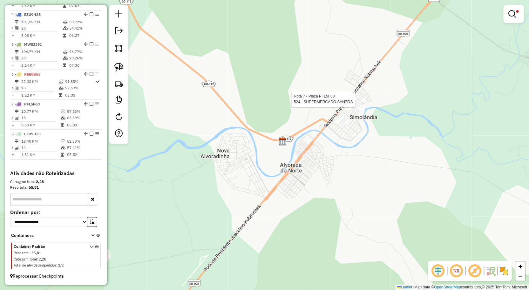
select select "**********"
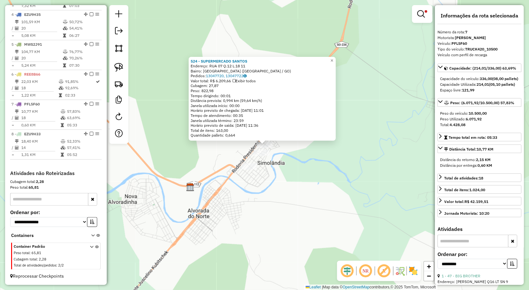
drag, startPoint x: 359, startPoint y: 147, endPoint x: 311, endPoint y: 160, distance: 50.0
click at [356, 147] on div "524 - SUPERMERCADO SANTOS Endereço: RUA 07 Q.12 L.18 11 Bairro: Jardim Brasil (…" at bounding box center [264, 145] width 529 height 290
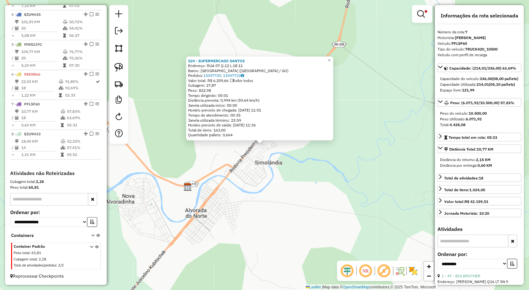
click at [260, 158] on div "524 - SUPERMERCADO SANTOS Endereço: RUA 07 Q.12 L.18 11 Bairro: Jardim Brasil (…" at bounding box center [264, 145] width 529 height 290
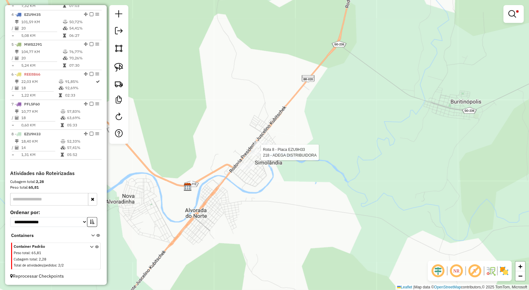
select select "**********"
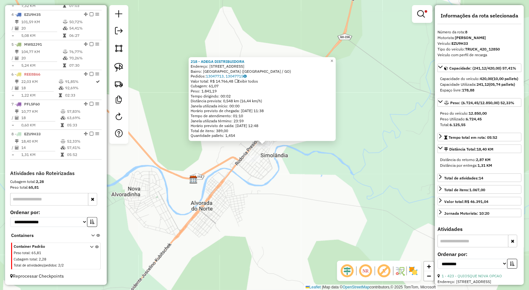
click at [325, 182] on div "218 - ADEGA DISTRIBUIDORA Endereço: RUA 09, QD 19, LT 24 24 Bairro: Jardim Bras…" at bounding box center [264, 145] width 529 height 290
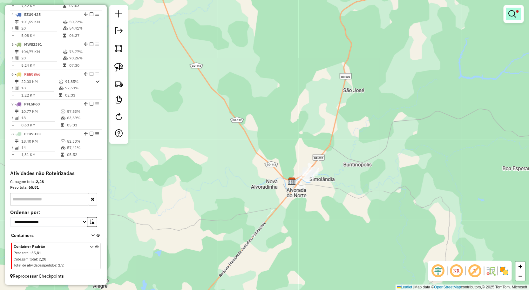
click at [516, 20] on link at bounding box center [513, 14] width 15 height 13
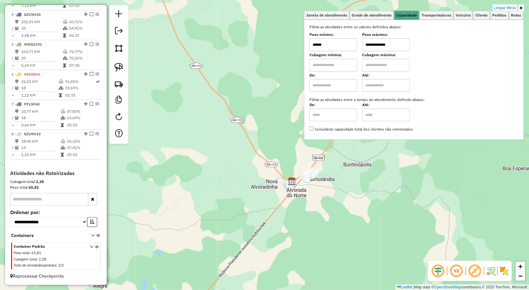
drag, startPoint x: 509, startPoint y: 8, endPoint x: 501, endPoint y: 16, distance: 11.2
click at [509, 8] on link "Limpar filtros" at bounding box center [505, 7] width 24 height 7
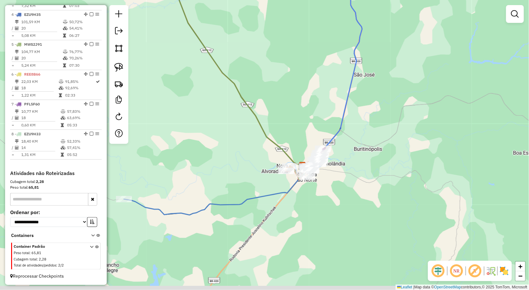
drag, startPoint x: 350, startPoint y: 191, endPoint x: 370, endPoint y: 148, distance: 47.9
click at [369, 150] on div "Janela de atendimento Grade de atendimento Capacidade Transportadoras Veículos …" at bounding box center [264, 145] width 529 height 290
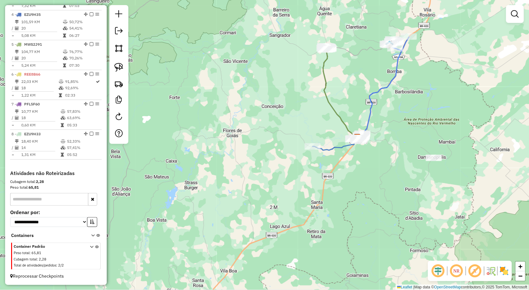
drag, startPoint x: 385, startPoint y: 170, endPoint x: 383, endPoint y: 161, distance: 9.0
click at [383, 161] on div "Janela de atendimento Grade de atendimento Capacidade Transportadoras Veículos …" at bounding box center [264, 145] width 529 height 290
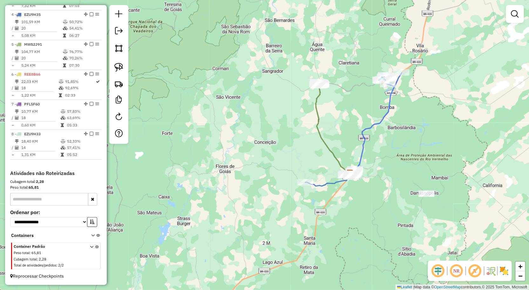
drag, startPoint x: 383, startPoint y: 161, endPoint x: 377, endPoint y: 204, distance: 43.8
click at [377, 204] on div "Janela de atendimento Grade de atendimento Capacidade Transportadoras Veículos …" at bounding box center [264, 145] width 529 height 290
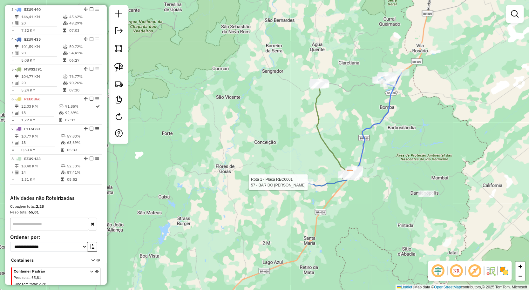
select select "**********"
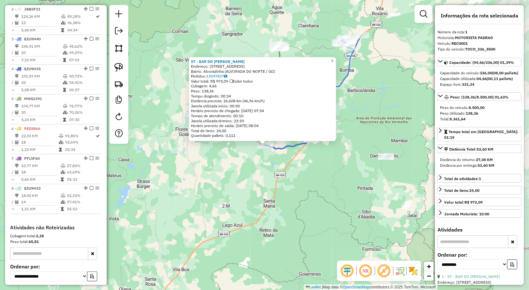
scroll to position [253, 0]
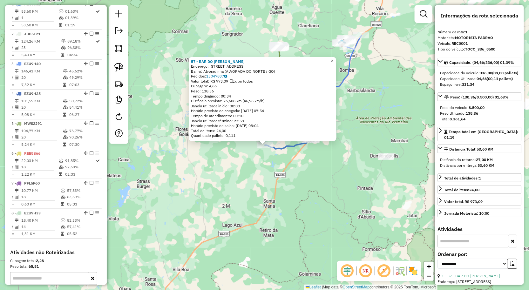
click at [155, 88] on div "57 - BAR DO PEDRO CHICO Endereço: RUA Q 17 LOTE 6 Bairro: Alvoradinha (ALVORADA…" at bounding box center [264, 145] width 529 height 290
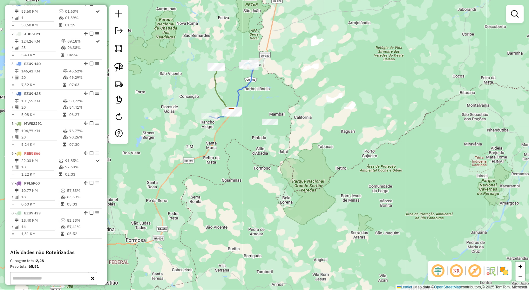
drag, startPoint x: 159, startPoint y: 86, endPoint x: 205, endPoint y: 166, distance: 92.6
click at [204, 164] on div "Janela de atendimento Grade de atendimento Capacidade Transportadoras Veículos …" at bounding box center [264, 145] width 529 height 290
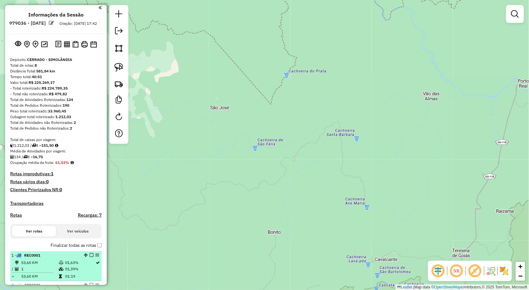
scroll to position [0, 0]
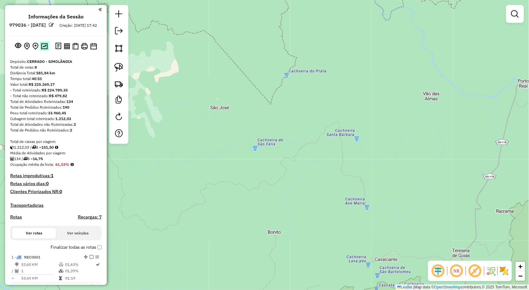
click at [41, 49] on img at bounding box center [44, 46] width 7 height 6
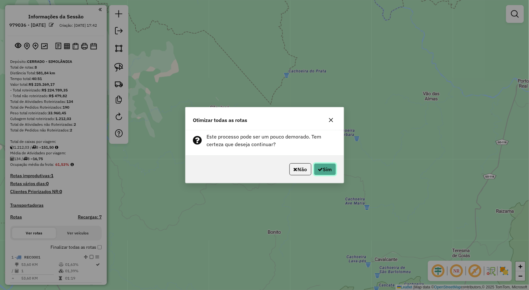
click at [322, 170] on button "Sim" at bounding box center [325, 169] width 22 height 12
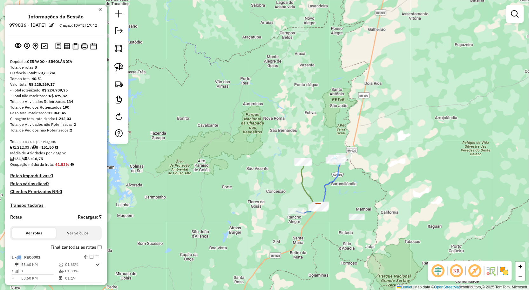
drag, startPoint x: 237, startPoint y: 151, endPoint x: 261, endPoint y: 119, distance: 39.2
click at [257, 126] on div "Janela de atendimento Grade de atendimento Capacidade Transportadoras Veículos …" at bounding box center [264, 145] width 529 height 290
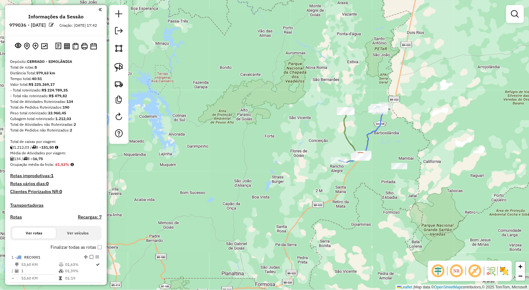
click at [115, 28] on em at bounding box center [119, 31] width 8 height 8
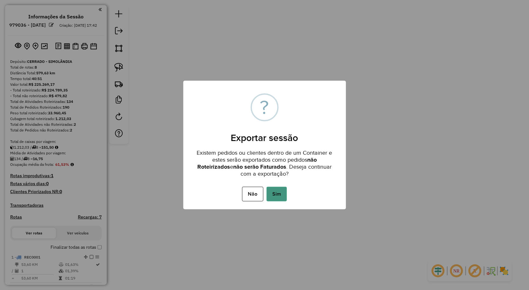
click at [281, 193] on button "Sim" at bounding box center [276, 194] width 20 height 15
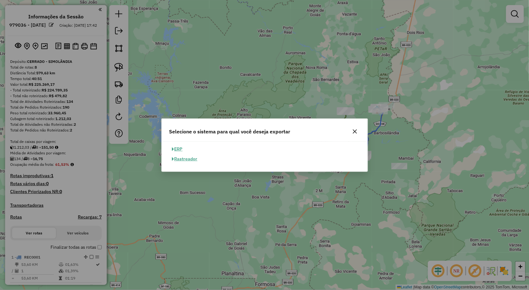
click at [176, 148] on button "ERP" at bounding box center [177, 149] width 16 height 10
select select "**"
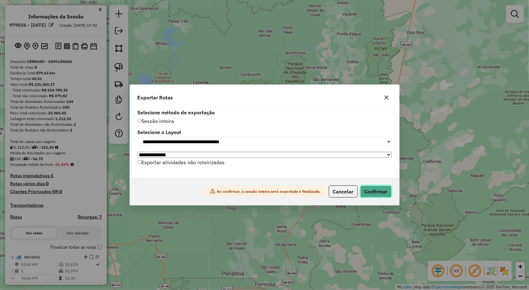
click at [370, 190] on button "Confirmar" at bounding box center [375, 191] width 31 height 12
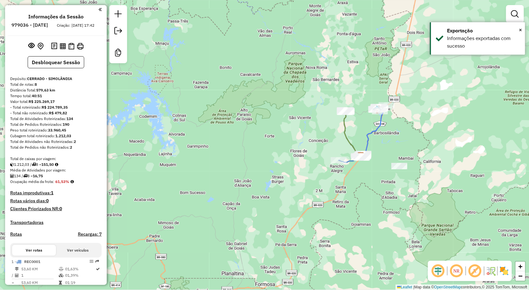
click at [306, 98] on div "Janela de atendimento Grade de atendimento Capacidade Transportadoras Veículos …" at bounding box center [264, 145] width 529 height 290
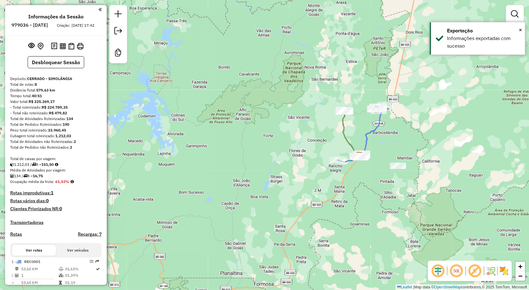
drag, startPoint x: 339, startPoint y: 134, endPoint x: 295, endPoint y: 145, distance: 45.5
click at [295, 145] on div "Janela de atendimento Grade de atendimento Capacidade Transportadoras Veículos …" at bounding box center [264, 145] width 529 height 290
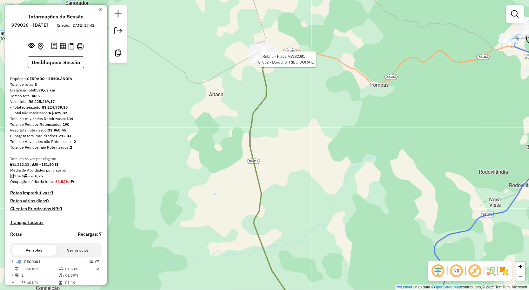
select select "**********"
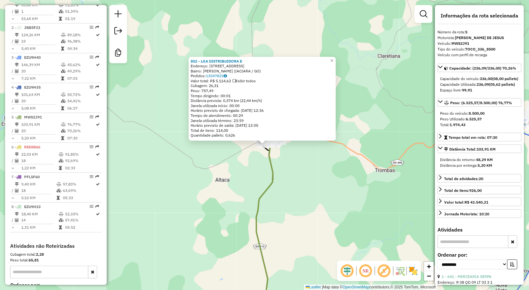
scroll to position [327, 0]
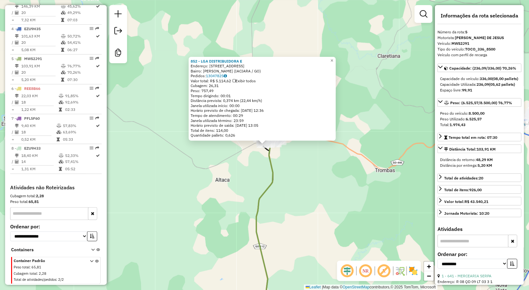
click at [304, 185] on div "852 - LGA DISTRIBUIDORA E Endereço: RUA IACIARA QUADRA 05 LOTE 04 4 Bairro: Set…" at bounding box center [264, 145] width 529 height 290
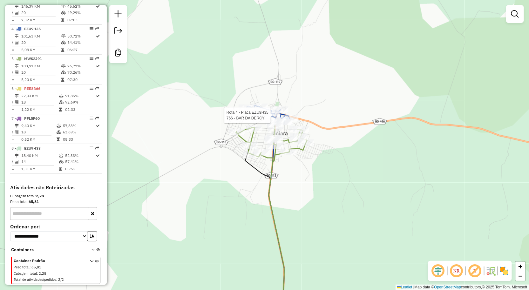
select select "**********"
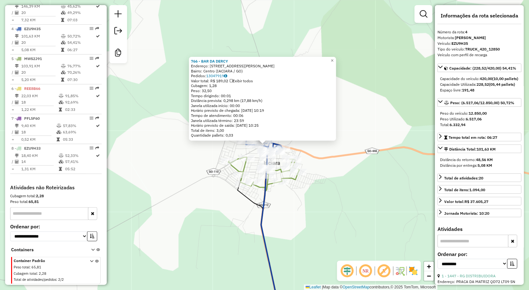
click at [379, 123] on div "766 - BAR DA DERCY Endereço: Rua praca cirilo sabate 27 Bairro: Centro (IACIARA…" at bounding box center [264, 145] width 529 height 290
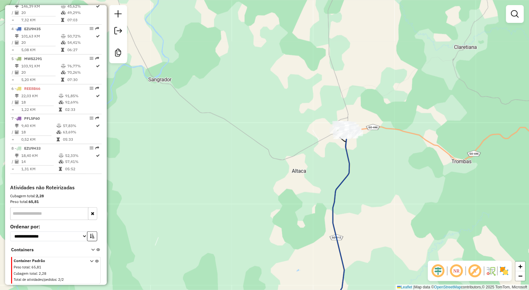
drag, startPoint x: 406, startPoint y: 145, endPoint x: 328, endPoint y: 104, distance: 89.1
click at [329, 105] on div "Janela de atendimento Grade de atendimento Capacidade Transportadoras Veículos …" at bounding box center [264, 145] width 529 height 290
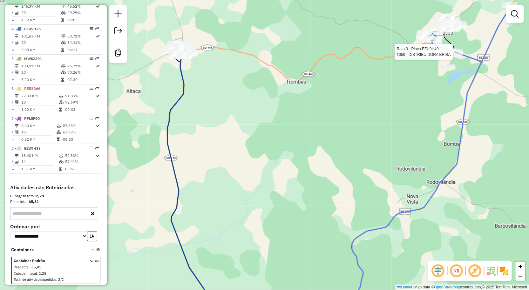
select select "**********"
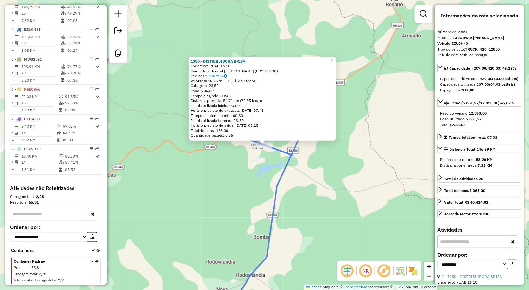
scroll to position [318, 0]
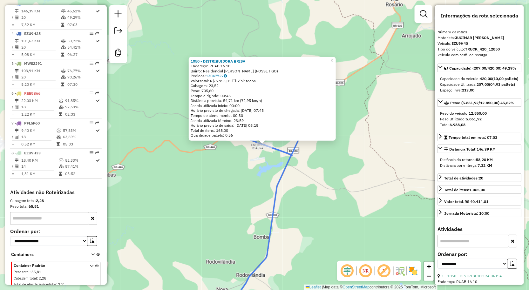
click at [518, 49] on div "Tipo do veículo: TRUCK_420_12850" at bounding box center [479, 49] width 84 height 6
click at [376, 84] on div "1050 - DISTRIBUIDORA BRISA Endereço: RUAB 16 10 Bairro: Residencial Brisa Da Se…" at bounding box center [264, 145] width 529 height 290
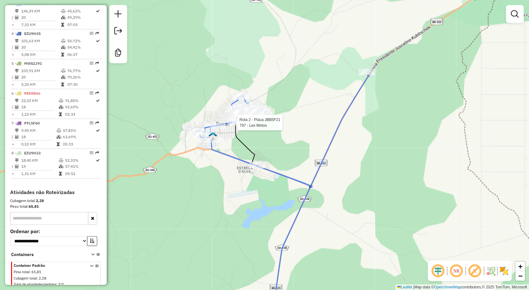
select select "**********"
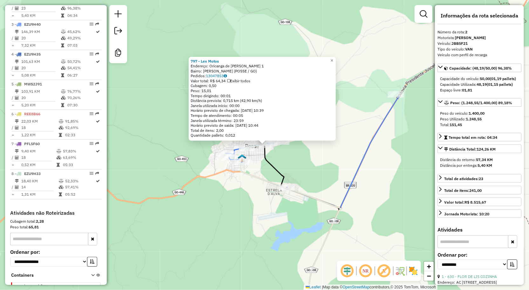
scroll to position [287, 0]
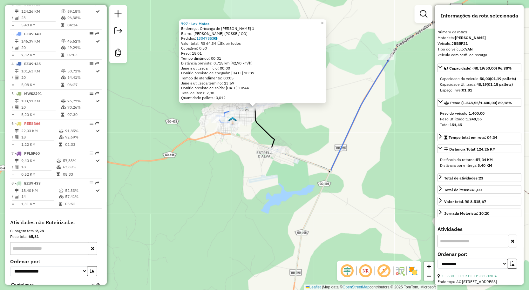
drag, startPoint x: 325, startPoint y: 166, endPoint x: 315, endPoint y: 152, distance: 17.1
click at [314, 121] on div "797 - Lex Motos Endereço: Oricanga de Abreu Santos 1 Bairro: Setor Mae Bela (PO…" at bounding box center [264, 145] width 529 height 290
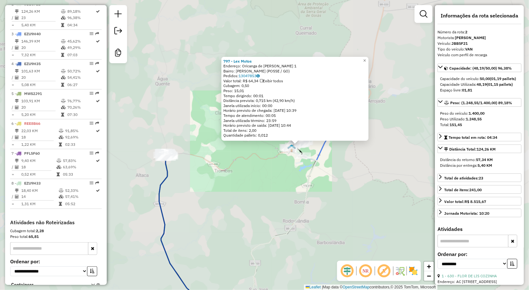
drag, startPoint x: 323, startPoint y: 202, endPoint x: 330, endPoint y: 132, distance: 69.9
click at [329, 135] on div "797 - Lex Motos Endereço: Oricanga de Abreu Santos 1 Bairro: Setor Mae Bela (PO…" at bounding box center [264, 145] width 529 height 290
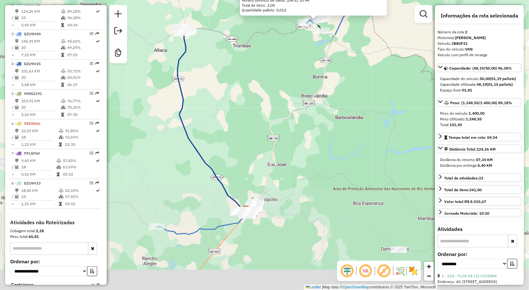
drag, startPoint x: 297, startPoint y: 132, endPoint x: 292, endPoint y: 135, distance: 6.3
click at [297, 112] on div "797 - Lex Motos Endereço: Oricanga de Abreu Santos 1 Bairro: Setor Mae Bela (PO…" at bounding box center [264, 145] width 529 height 290
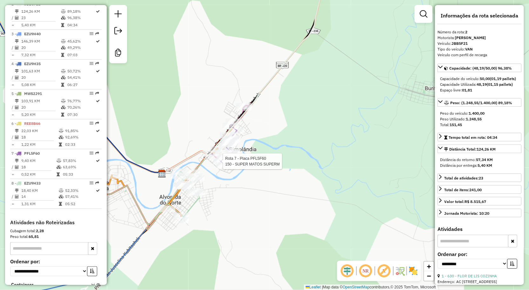
scroll to position [327, 0]
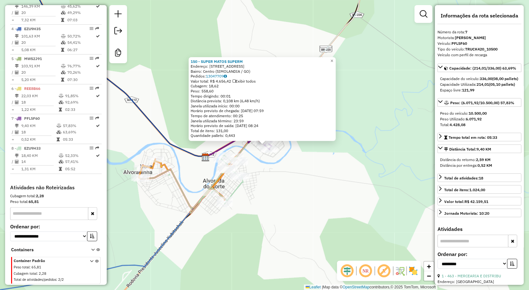
click at [345, 205] on div "150 - SUPER MATOS SUPERM Endereço: RUA R CAMPELO DE MIRANDA 15 Bairro: Centro (…" at bounding box center [264, 145] width 529 height 290
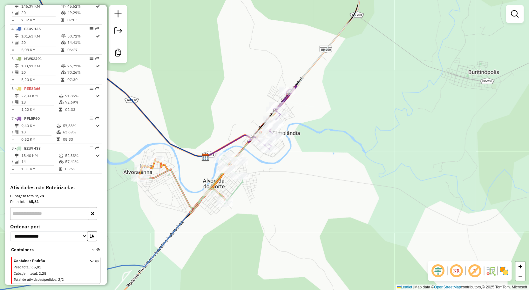
drag, startPoint x: 330, startPoint y: 208, endPoint x: 360, endPoint y: 179, distance: 42.2
click at [360, 181] on div "Janela de atendimento Grade de atendimento Capacidade Transportadoras Veículos …" at bounding box center [264, 145] width 529 height 290
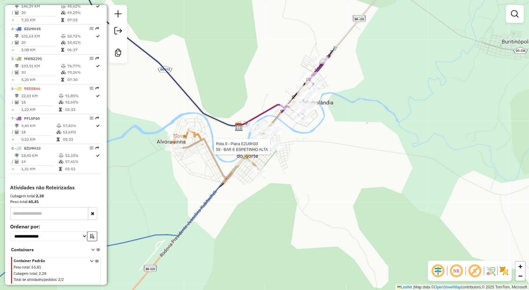
select select "**********"
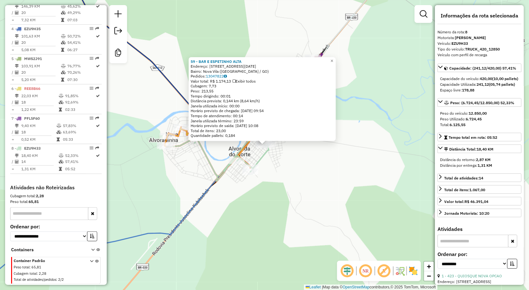
click at [345, 218] on div "59 - BAR E ESPETINHO ALTA Endereço: RUA R 12 DE OUTUBRO Q15 LT 1 Bairro: Nova V…" at bounding box center [264, 145] width 529 height 290
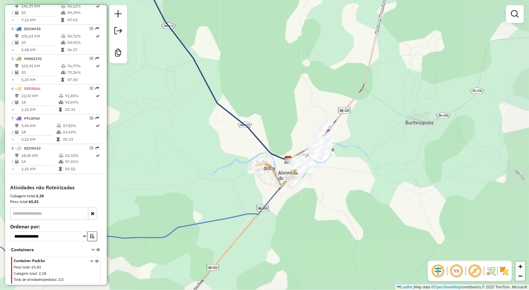
drag, startPoint x: 352, startPoint y: 211, endPoint x: 348, endPoint y: 170, distance: 40.8
click at [348, 179] on div "Janela de atendimento Grade de atendimento Capacidade Transportadoras Veículos …" at bounding box center [264, 145] width 529 height 290
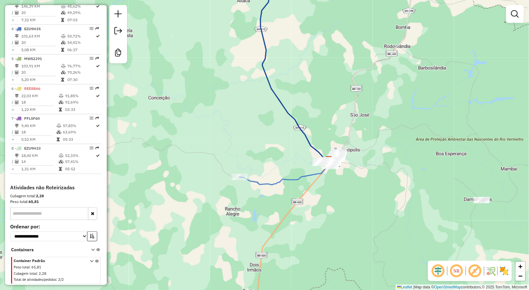
drag, startPoint x: 347, startPoint y: 221, endPoint x: 351, endPoint y: 193, distance: 28.2
click at [351, 197] on div "Janela de atendimento Grade de atendimento Capacidade Transportadoras Veículos …" at bounding box center [264, 145] width 529 height 290
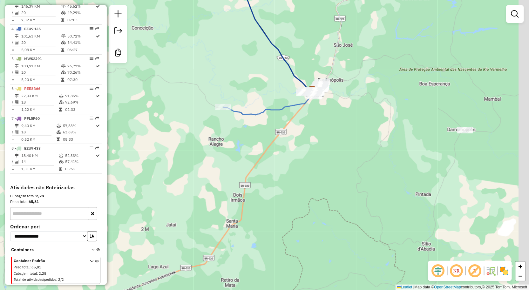
drag, startPoint x: 360, startPoint y: 217, endPoint x: 338, endPoint y: 179, distance: 44.1
click at [338, 179] on div "Janela de atendimento Grade de atendimento Capacidade Transportadoras Veículos …" at bounding box center [264, 145] width 529 height 290
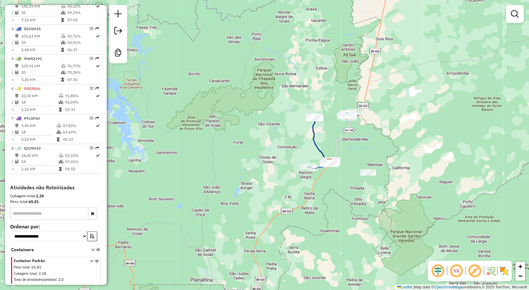
drag, startPoint x: 337, startPoint y: 185, endPoint x: 323, endPoint y: 203, distance: 22.2
click at [323, 205] on div "Janela de atendimento Grade de atendimento Capacidade Transportadoras Veículos …" at bounding box center [264, 145] width 529 height 290
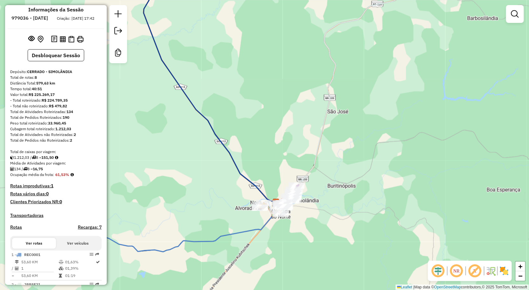
scroll to position [0, 0]
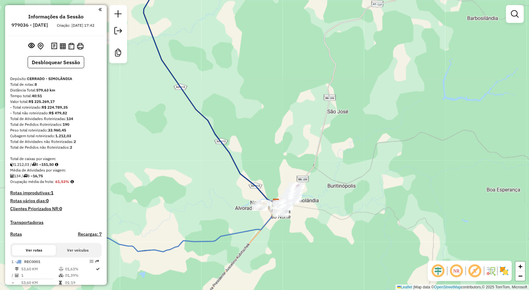
click at [216, 73] on div "Janela de atendimento Grade de atendimento Capacidade Transportadoras Veículos …" at bounding box center [264, 145] width 529 height 290
click at [85, 51] on div at bounding box center [56, 46] width 97 height 10
click at [82, 50] on img at bounding box center [80, 46] width 7 height 7
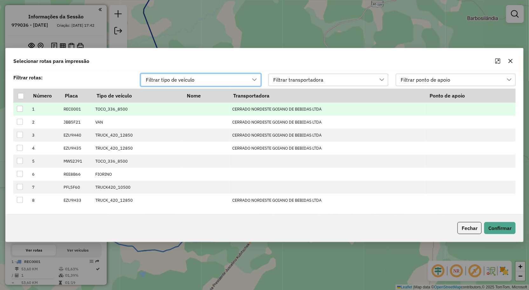
scroll to position [4, 28]
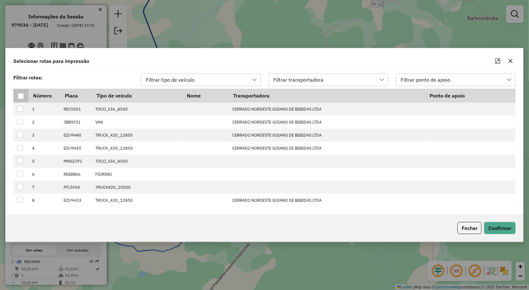
click at [23, 97] on div at bounding box center [21, 96] width 6 height 6
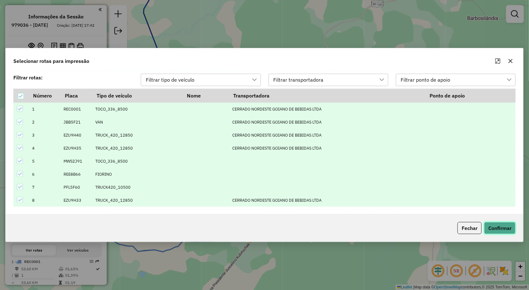
click at [491, 224] on button "Confirmar" at bounding box center [499, 228] width 31 height 12
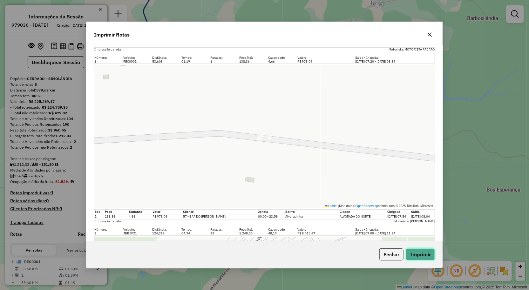
click at [415, 256] on button "Imprimir" at bounding box center [420, 254] width 29 height 12
click at [191, 112] on div "Leaflet | Map data © OpenStreetMap contributors,© 2025 TomTom, Microsoft" at bounding box center [264, 136] width 341 height 143
click at [431, 32] on icon "button" at bounding box center [429, 34] width 5 height 5
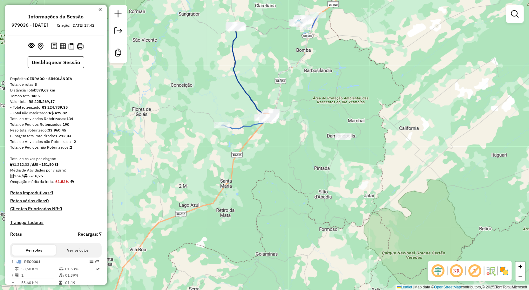
click at [279, 103] on icon at bounding box center [288, 69] width 44 height 95
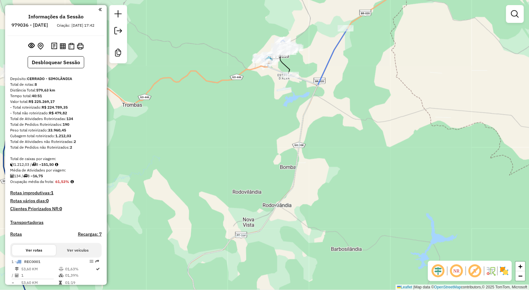
drag, startPoint x: 180, startPoint y: 67, endPoint x: 156, endPoint y: 66, distance: 23.8
click at [214, 61] on div "Janela de atendimento Grade de atendimento Capacidade Transportadoras Veículos …" at bounding box center [264, 145] width 529 height 290
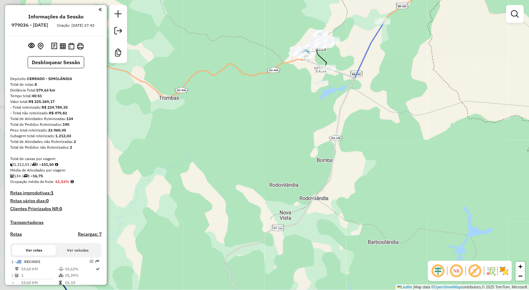
drag, startPoint x: 211, startPoint y: 67, endPoint x: 235, endPoint y: 66, distance: 23.8
click at [235, 66] on div "Janela de atendimento Grade de atendimento Capacidade Transportadoras Veículos …" at bounding box center [264, 145] width 529 height 290
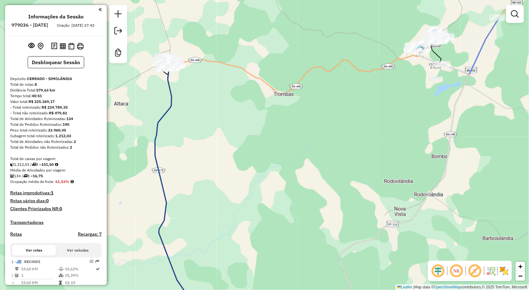
drag, startPoint x: 255, startPoint y: 124, endPoint x: 230, endPoint y: 55, distance: 73.6
click at [230, 57] on div "Janela de atendimento Grade de atendimento Capacidade Transportadoras Veículos …" at bounding box center [264, 145] width 529 height 290
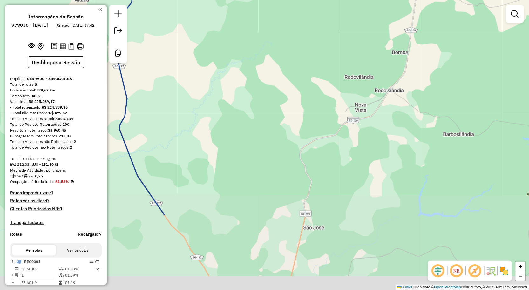
click at [300, 36] on icon at bounding box center [365, 77] width 130 height 275
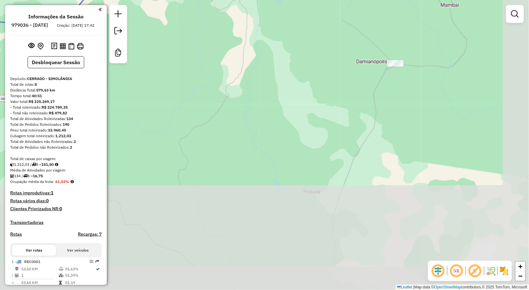
drag, startPoint x: 399, startPoint y: 140, endPoint x: 440, endPoint y: 96, distance: 59.8
click at [393, 121] on div "Janela de atendimento Grade de atendimento Capacidade Transportadoras Veículos …" at bounding box center [264, 145] width 529 height 290
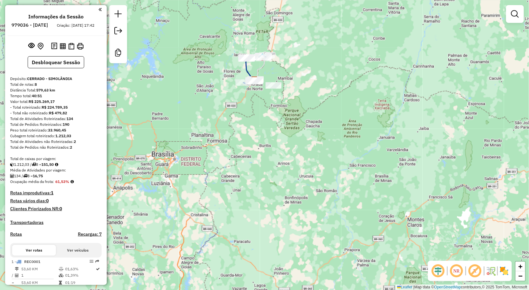
drag, startPoint x: 262, startPoint y: 106, endPoint x: 269, endPoint y: 132, distance: 27.5
click at [269, 132] on div "Janela de atendimento Grade de atendimento Capacidade Transportadoras Veículos …" at bounding box center [264, 145] width 529 height 290
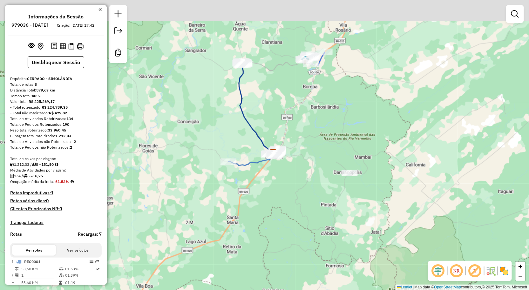
click at [321, 96] on div "Janela de atendimento Grade de atendimento Capacidade Transportadoras Veículos …" at bounding box center [264, 145] width 529 height 290
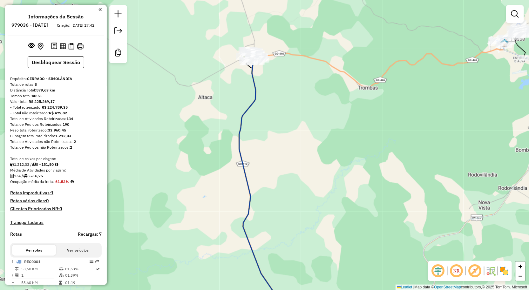
drag, startPoint x: 340, startPoint y: 117, endPoint x: 289, endPoint y: 47, distance: 86.6
click at [289, 48] on div "Janela de atendimento Grade de atendimento Capacidade Transportadoras Veículos …" at bounding box center [264, 145] width 529 height 290
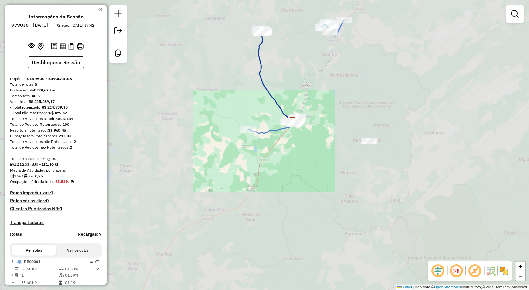
drag, startPoint x: 318, startPoint y: 111, endPoint x: 302, endPoint y: 87, distance: 29.4
click at [303, 89] on div "Janela de atendimento Grade de atendimento Capacidade Transportadoras Veículos …" at bounding box center [264, 145] width 529 height 290
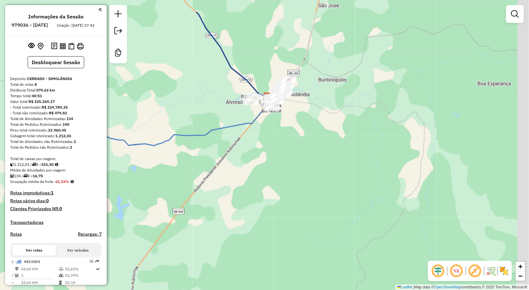
drag, startPoint x: 238, startPoint y: 65, endPoint x: 210, endPoint y: 82, distance: 32.9
click at [230, 97] on div "Janela de atendimento Grade de atendimento Capacidade Transportadoras Veículos …" at bounding box center [264, 145] width 529 height 290
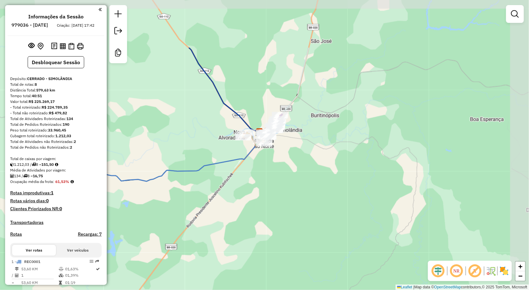
click at [193, 110] on icon at bounding box center [224, 90] width 70 height 84
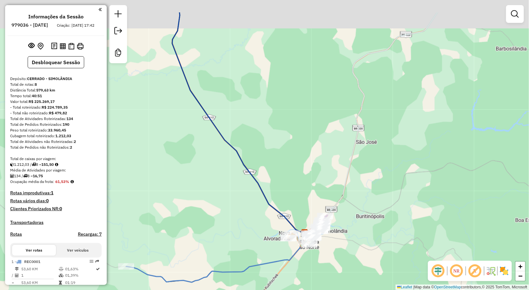
drag, startPoint x: 203, startPoint y: 102, endPoint x: 215, endPoint y: 90, distance: 17.5
click at [230, 122] on icon at bounding box center [238, 122] width 132 height 220
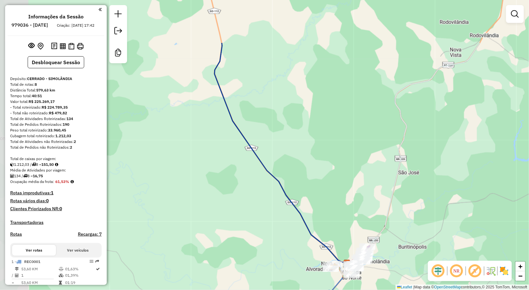
drag, startPoint x: 211, startPoint y: 84, endPoint x: 202, endPoint y: 181, distance: 97.3
click at [202, 183] on div "Janela de atendimento Grade de atendimento Capacidade Transportadoras Veículos …" at bounding box center [264, 145] width 529 height 290
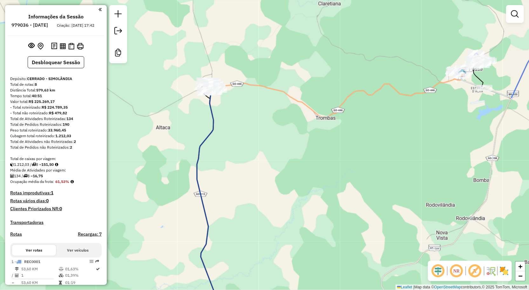
drag, startPoint x: 303, startPoint y: 173, endPoint x: 263, endPoint y: 44, distance: 135.2
click at [262, 45] on div "Rota 5 - Placa MWS2J91 641 - MERCEARIA SERPA Janela de atendimento Grade de ate…" at bounding box center [264, 145] width 529 height 290
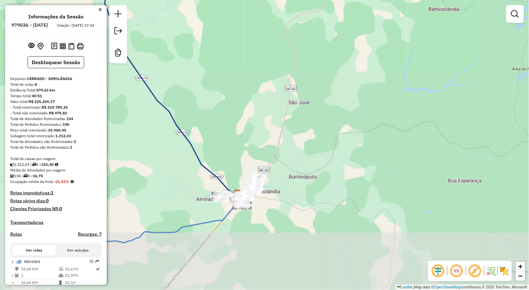
drag, startPoint x: 313, startPoint y: 117, endPoint x: 295, endPoint y: 74, distance: 47.1
click at [296, 75] on div "Janela de atendimento Grade de atendimento Capacidade Transportadoras Veículos …" at bounding box center [264, 145] width 529 height 290
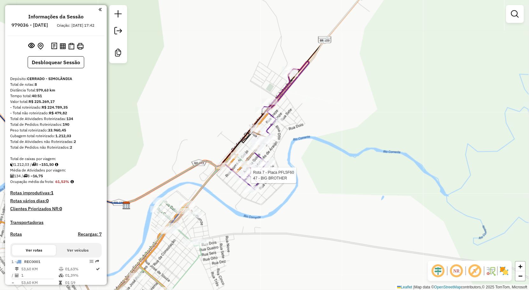
select select "**********"
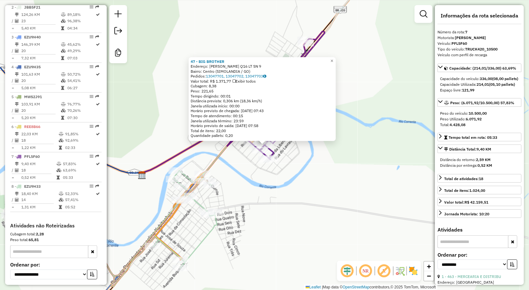
scroll to position [327, 0]
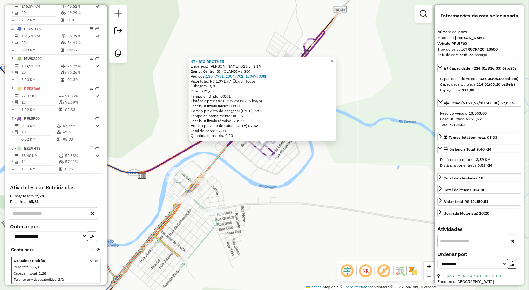
click at [276, 194] on div "Rota 8 - Placa EZU9H33 335 - COMERCIAL PONTO CERT Rota 8 - Placa EZU9H33 59 - B…" at bounding box center [264, 145] width 529 height 290
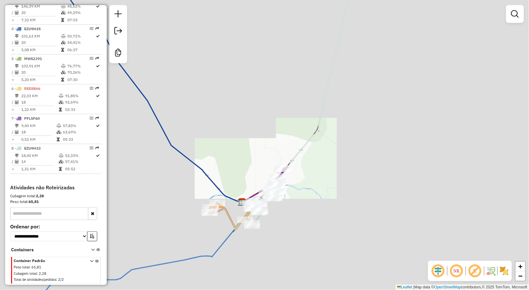
click at [318, 143] on div "Janela de atendimento Grade de atendimento Capacidade Transportadoras Veículos …" at bounding box center [264, 145] width 529 height 290
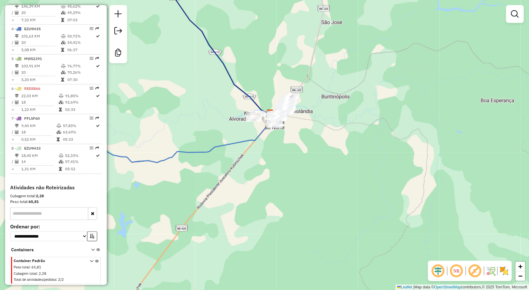
drag, startPoint x: 178, startPoint y: 93, endPoint x: 263, endPoint y: 85, distance: 84.9
click at [243, 86] on div "Rota 8 - Placa EZU9H33 59 - BAR E ESPETINHO ALTA Janela de atendimento Grade de…" at bounding box center [264, 145] width 529 height 290
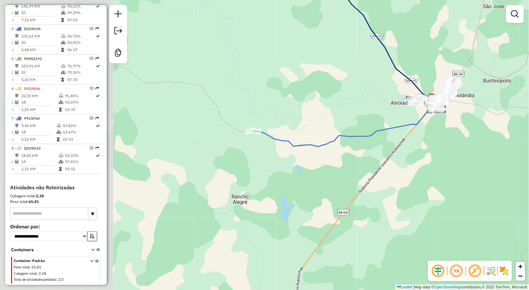
drag, startPoint x: 211, startPoint y: 89, endPoint x: 247, endPoint y: 81, distance: 36.4
click at [247, 81] on div "Janela de atendimento Grade de atendimento Capacidade Transportadoras Veículos …" at bounding box center [264, 145] width 529 height 290
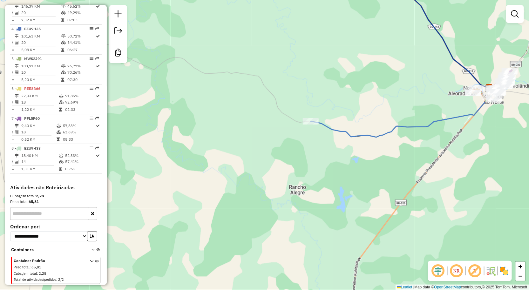
click at [317, 144] on div "Rota 1 - Placa REC0001 57 - BAR DO PEDRO CHICO Janela de atendimento Grade de a…" at bounding box center [264, 145] width 529 height 290
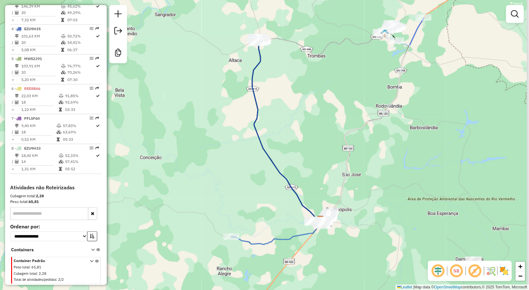
drag, startPoint x: 281, startPoint y: 99, endPoint x: 256, endPoint y: 133, distance: 42.0
click at [256, 133] on div "Janela de atendimento Grade de atendimento Capacidade Transportadoras Veículos …" at bounding box center [264, 145] width 529 height 290
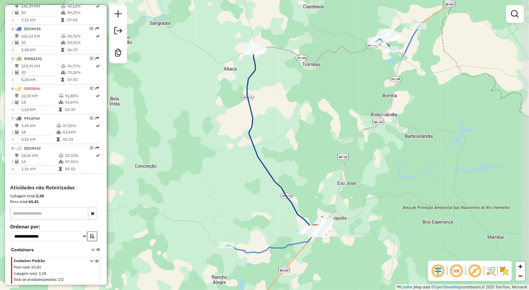
drag, startPoint x: 261, startPoint y: 86, endPoint x: 248, endPoint y: 131, distance: 46.6
click at [248, 131] on div "Janela de atendimento Grade de atendimento Capacidade Transportadoras Veículos …" at bounding box center [264, 145] width 529 height 290
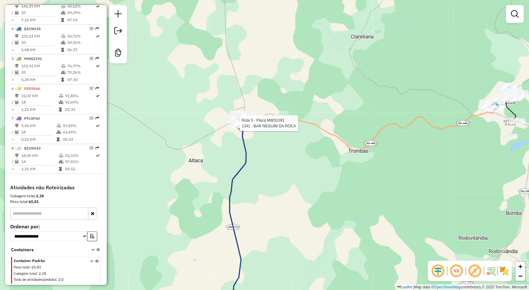
select select "**********"
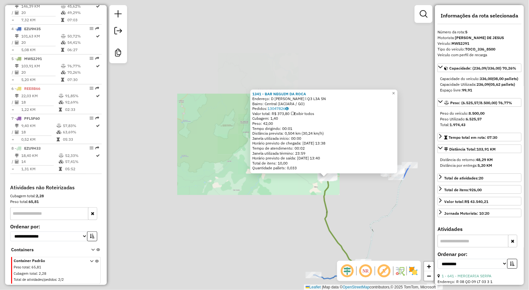
drag, startPoint x: 348, startPoint y: 224, endPoint x: 126, endPoint y: 103, distance: 252.8
click at [163, 118] on div "1341 - BAR NEGUIM DA ROCA Endereço: D PEDRO l Q3 L3A SN Bairro: Central (IACIAR…" at bounding box center [264, 145] width 529 height 290
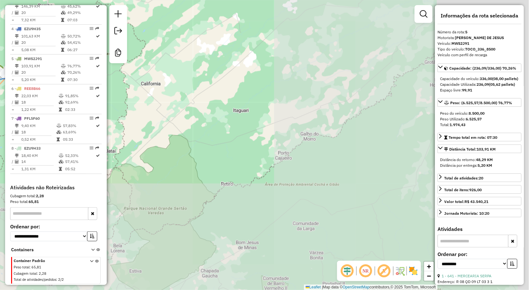
drag, startPoint x: 194, startPoint y: 137, endPoint x: 300, endPoint y: 198, distance: 122.4
click at [303, 200] on div "1341 - BAR NEGUIM DA ROCA Endereço: D PEDRO l Q3 L3A SN Bairro: Central (IACIAR…" at bounding box center [264, 145] width 529 height 290
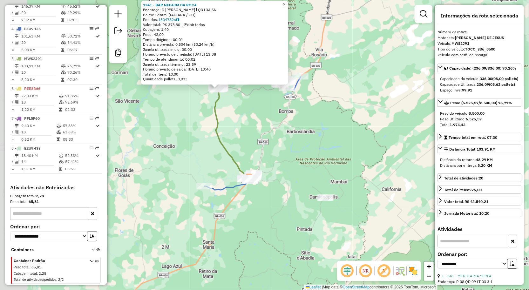
drag, startPoint x: 207, startPoint y: 162, endPoint x: 218, endPoint y: 158, distance: 11.9
click at [218, 158] on div "Rota 8 - Placa EZU9H33 11 - MERCEARIA NL 1341 - BAR NEGUIM DA ROCA Endereço: D …" at bounding box center [264, 145] width 529 height 290
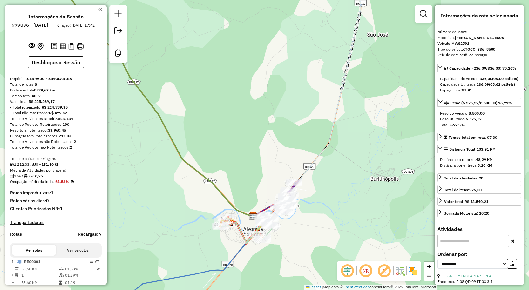
select select "**********"
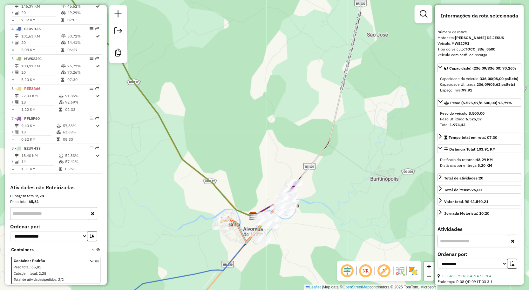
click at [303, 205] on div "1341 - BAR NEGUIM DA ROCA Endereço: D [PERSON_NAME] l Q3 L3A SN Bairro: Central…" at bounding box center [264, 145] width 529 height 290
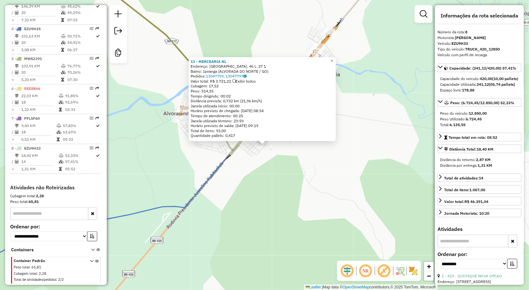
click at [330, 172] on div "Rota 8 - Placa EZU9H33 11 - MERCEARIA NL 11 - MERCEARIA NL Endereço: [STREET_AD…" at bounding box center [264, 145] width 529 height 290
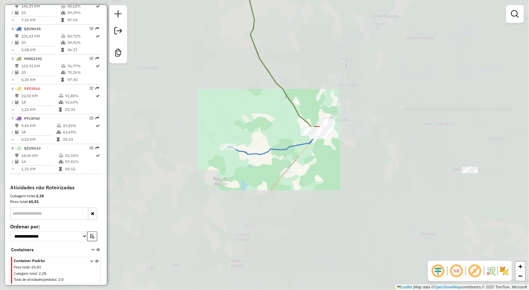
click at [280, 145] on div "Janela de atendimento Grade de atendimento Capacidade Transportadoras Veículos …" at bounding box center [264, 145] width 529 height 290
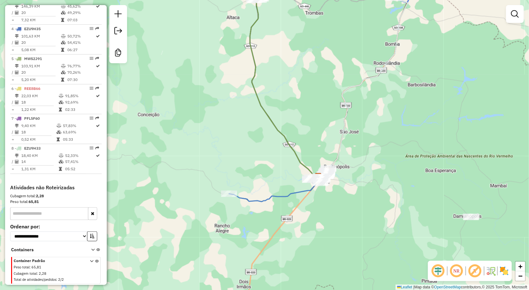
click at [295, 124] on div "Janela de atendimento Grade de atendimento Capacidade Transportadoras Veículos …" at bounding box center [264, 145] width 529 height 290
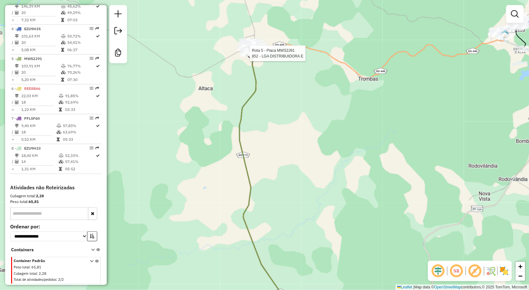
select select "**********"
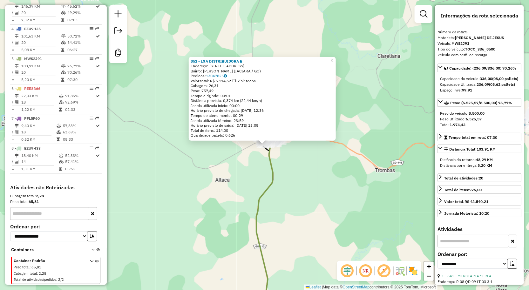
click at [295, 187] on div "852 - LGA DISTRIBUIDORA E Endereço: RUA IACIARA QUADRA 05 LOTE 04 4 Bairro: Set…" at bounding box center [264, 145] width 529 height 290
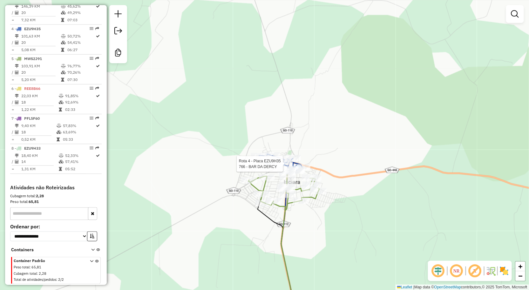
select select "**********"
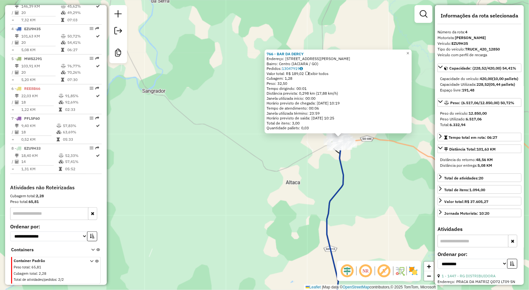
drag, startPoint x: 364, startPoint y: 215, endPoint x: 367, endPoint y: 209, distance: 7.4
click at [367, 212] on div "766 - BAR DA [PERSON_NAME]: [STREET_ADDRESS][PERSON_NAME] Pedidos: 13047919 Val…" at bounding box center [264, 145] width 529 height 290
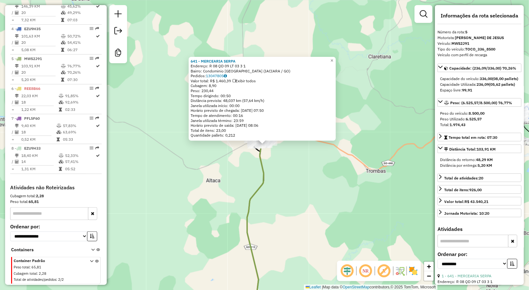
click at [338, 215] on div "641 - MERCEARIA SERPA Endereço: R 08 QD 09 LT 03 3 1 Bairro: Condominio [GEOGRA…" at bounding box center [264, 145] width 529 height 290
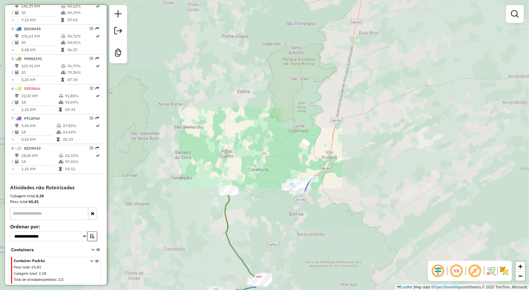
click at [265, 184] on div "Janela de atendimento Grade de atendimento Capacidade Transportadoras Veículos …" at bounding box center [264, 145] width 529 height 290
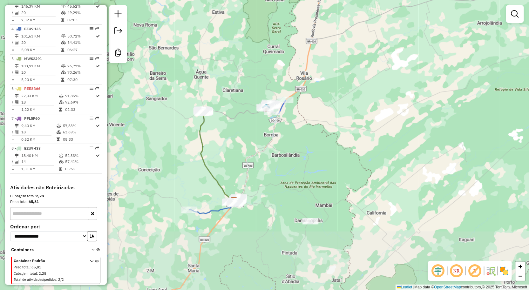
drag, startPoint x: 264, startPoint y: 197, endPoint x: 255, endPoint y: 188, distance: 13.2
click at [264, 180] on div "Janela de atendimento Grade de atendimento Capacidade Transportadoras Veículos …" at bounding box center [264, 145] width 529 height 290
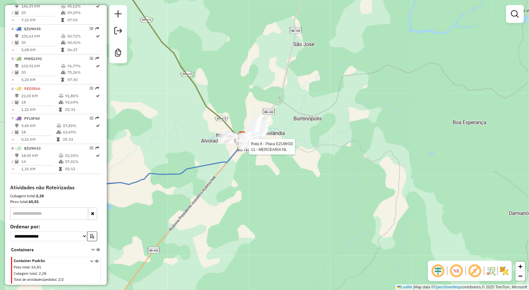
select select "**********"
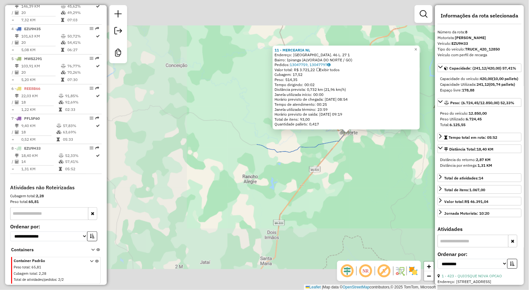
click at [408, 161] on div "Rota 8 - Placa EZU9H33 11 - MERCEARIA NL 11 - MERCEARIA NL Endereço: [STREET_AD…" at bounding box center [264, 145] width 529 height 290
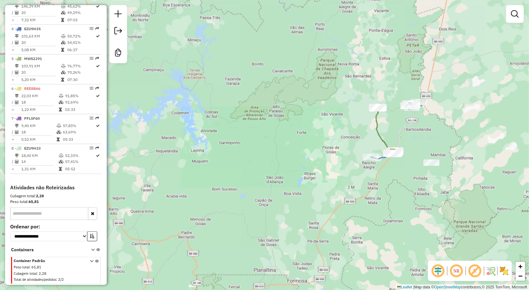
drag, startPoint x: 477, startPoint y: 153, endPoint x: 379, endPoint y: 184, distance: 102.0
click at [379, 184] on div "Janela de atendimento Grade de atendimento Capacidade Transportadoras Veículos …" at bounding box center [264, 145] width 529 height 290
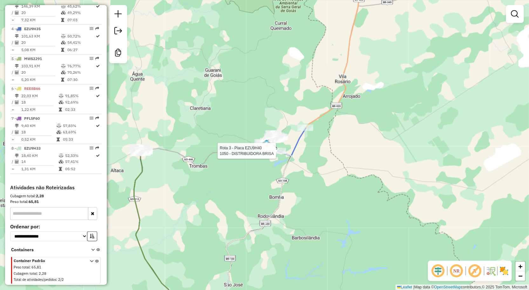
select select "**********"
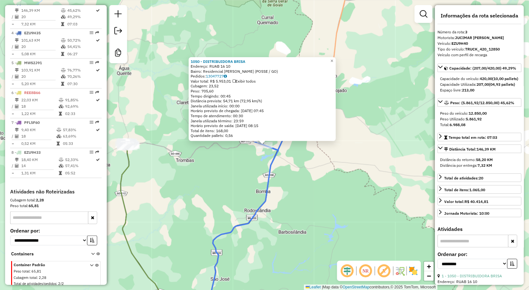
scroll to position [318, 0]
click at [291, 177] on div "Rota 3 - Placa EZU9H40 1050 - DISTRIBUIDORA BRISA 1050 - DISTRIBUIDORA BRISA En…" at bounding box center [264, 145] width 529 height 290
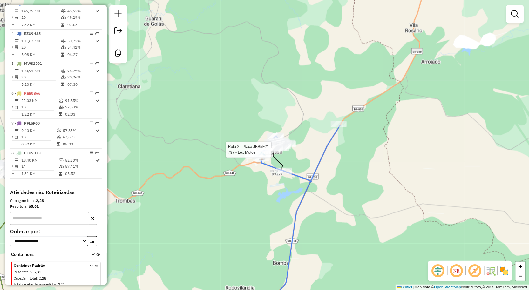
select select "**********"
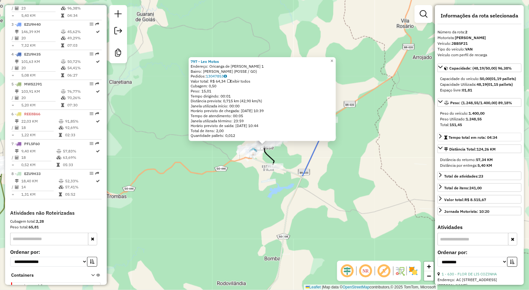
scroll to position [287, 0]
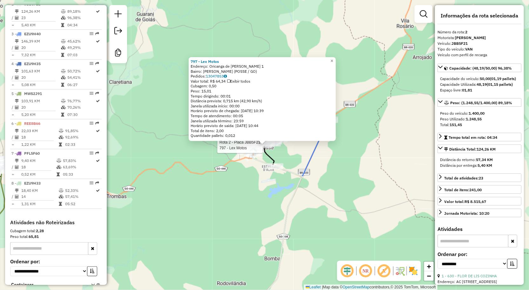
click at [263, 205] on div "Rota 2 - Placa JBB5F21 797 - Lex Motos 797 - Lex Motos Endereço: Oricanga de Ab…" at bounding box center [264, 145] width 529 height 290
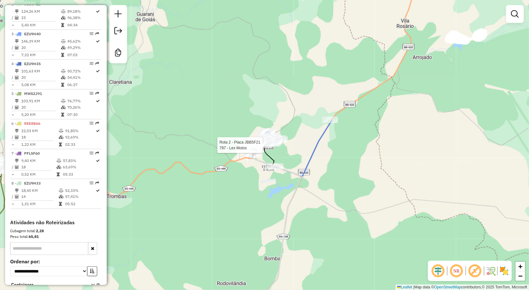
select select "**********"
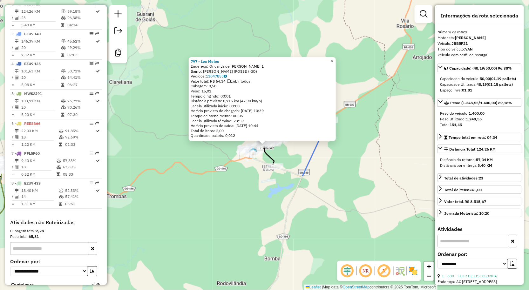
click at [311, 176] on div "Rota 2 - Placa JBB5F21 797 - Lex Motos 797 - Lex Motos Endereço: Oricanga de Ab…" at bounding box center [264, 145] width 529 height 290
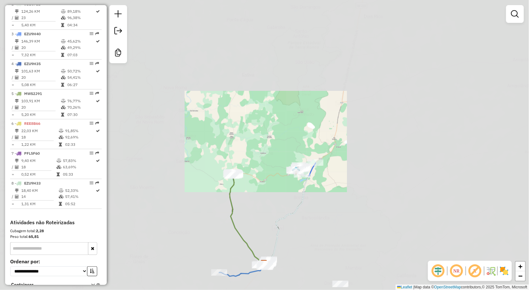
drag, startPoint x: 345, startPoint y: 186, endPoint x: 340, endPoint y: 155, distance: 31.4
click at [341, 160] on div "Janela de atendimento Grade de atendimento Capacidade Transportadoras Veículos …" at bounding box center [264, 145] width 529 height 290
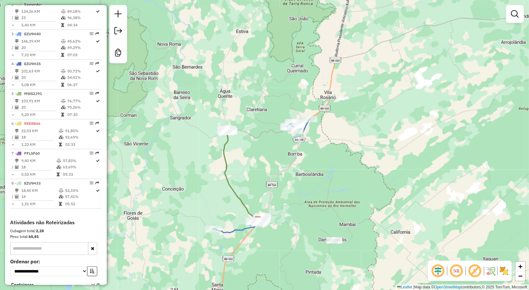
click at [294, 168] on div "Janela de atendimento Grade de atendimento Capacidade Transportadoras Veículos …" at bounding box center [264, 145] width 529 height 290
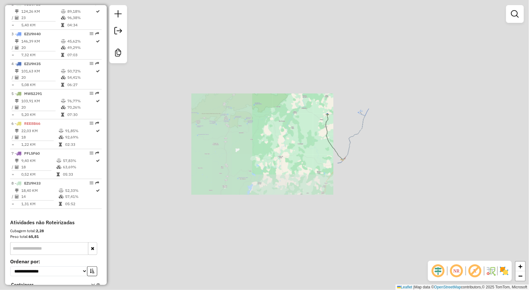
drag, startPoint x: 402, startPoint y: 191, endPoint x: 408, endPoint y: 116, distance: 75.5
click at [408, 117] on div "Rota 2 - Placa JBB5F21 797 - Lex Motos Janela de atendimento Grade de atendimen…" at bounding box center [264, 145] width 529 height 290
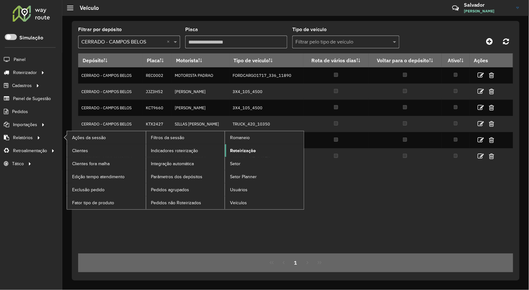
click at [243, 153] on span "Roteirização" at bounding box center [243, 150] width 26 height 7
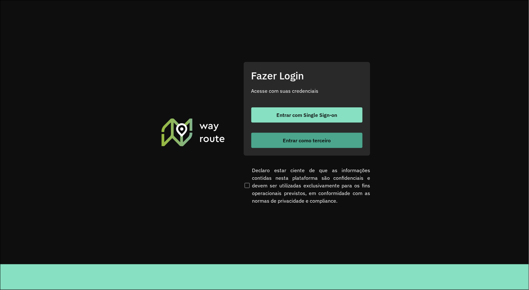
click at [267, 144] on button "Entrar como terceiro" at bounding box center [306, 140] width 111 height 15
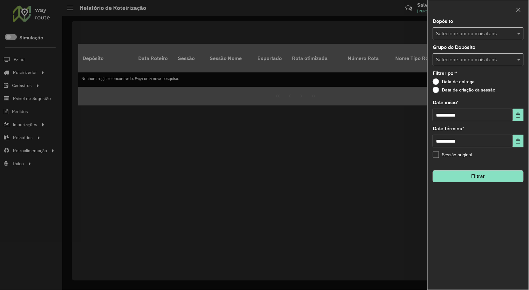
click at [439, 90] on label "Data de criação da sessão" at bounding box center [463, 90] width 63 height 6
click at [456, 37] on div "Selecione um ou mais itens" at bounding box center [477, 33] width 91 height 13
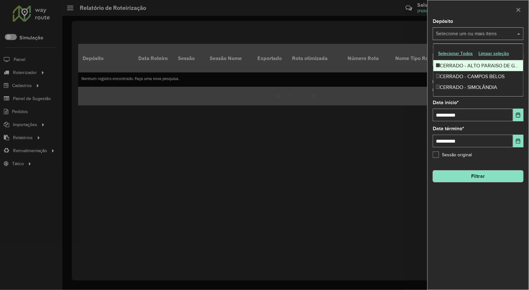
click at [452, 65] on div "CERRADO - ALTO PARAISO DE GOIAS" at bounding box center [478, 65] width 90 height 11
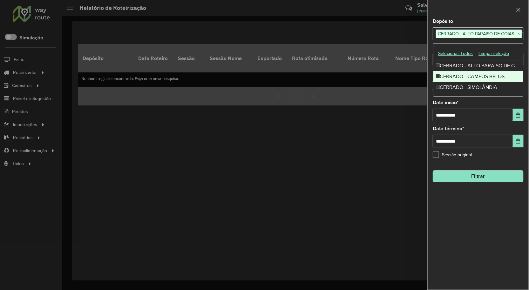
click at [452, 77] on div "CERRADO - CAMPOS BELOS" at bounding box center [478, 76] width 90 height 11
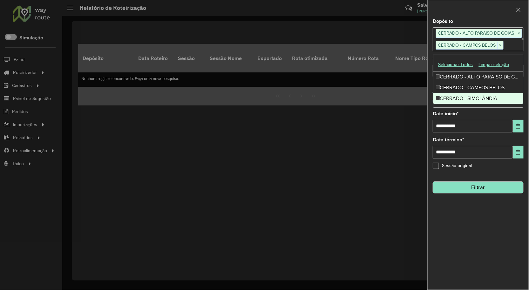
click at [451, 97] on div "CERRADO - SIMOLÂNDIA" at bounding box center [478, 98] width 90 height 11
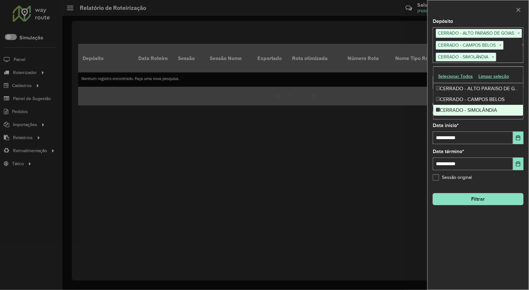
click at [474, 129] on div "**********" at bounding box center [477, 133] width 91 height 21
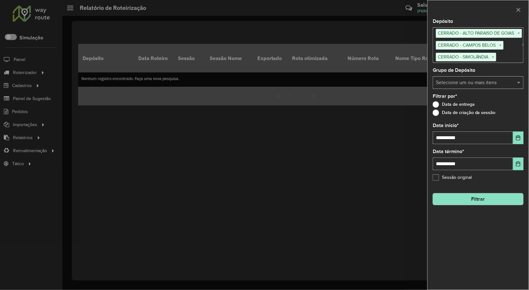
click at [476, 200] on button "Filtrar" at bounding box center [477, 199] width 91 height 12
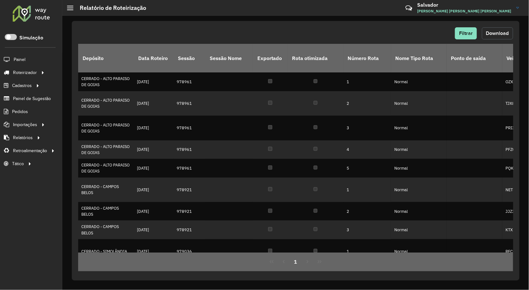
click at [498, 36] on span "Download" at bounding box center [497, 32] width 23 height 5
